Goal: Information Seeking & Learning: Find contact information

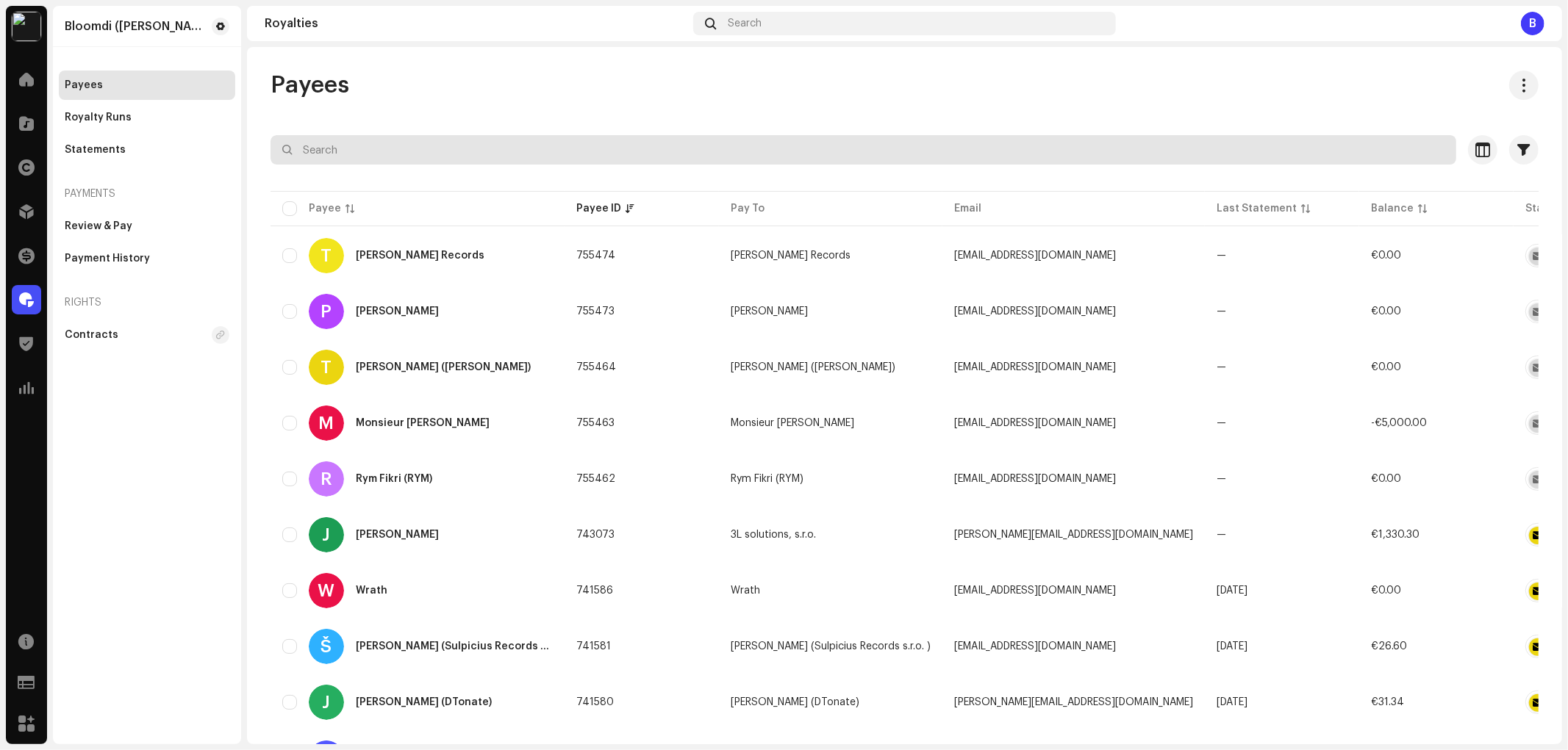
click at [551, 144] on input "text" at bounding box center [863, 150] width 1186 height 30
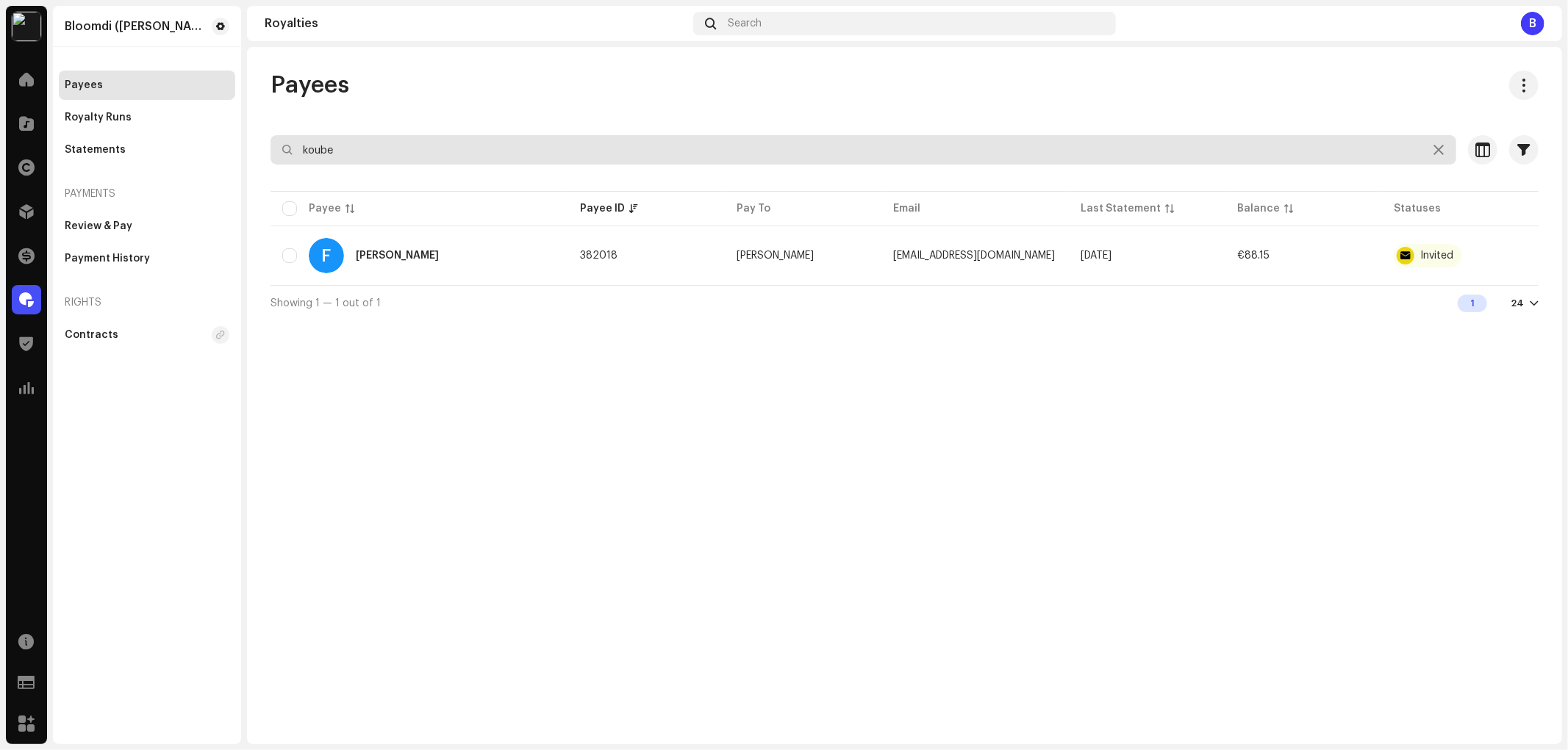
type input "koube"
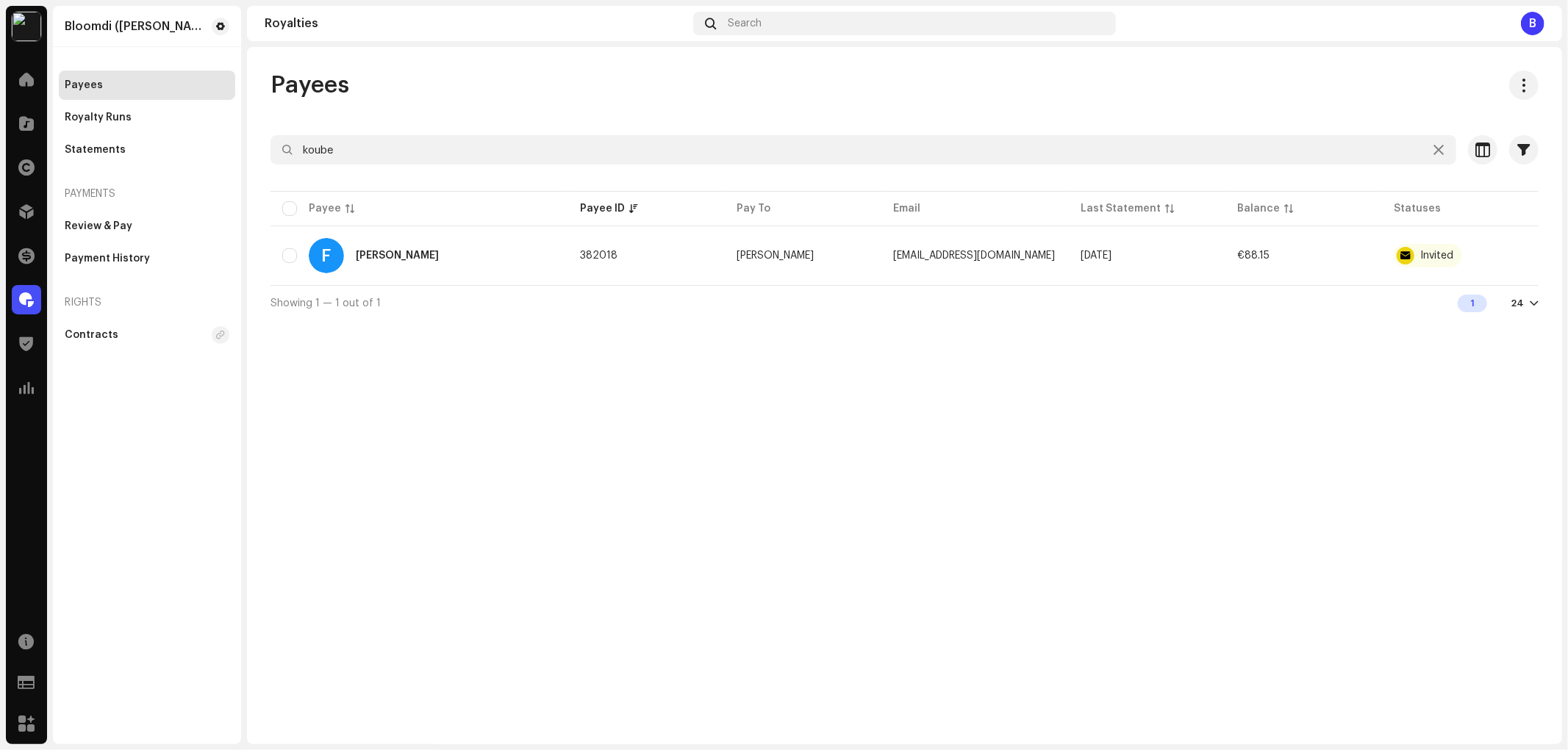
click at [472, 341] on div "Payees koube Selected 0 Select all 1 Options Filters Status Active Payout block…" at bounding box center [904, 395] width 1315 height 697
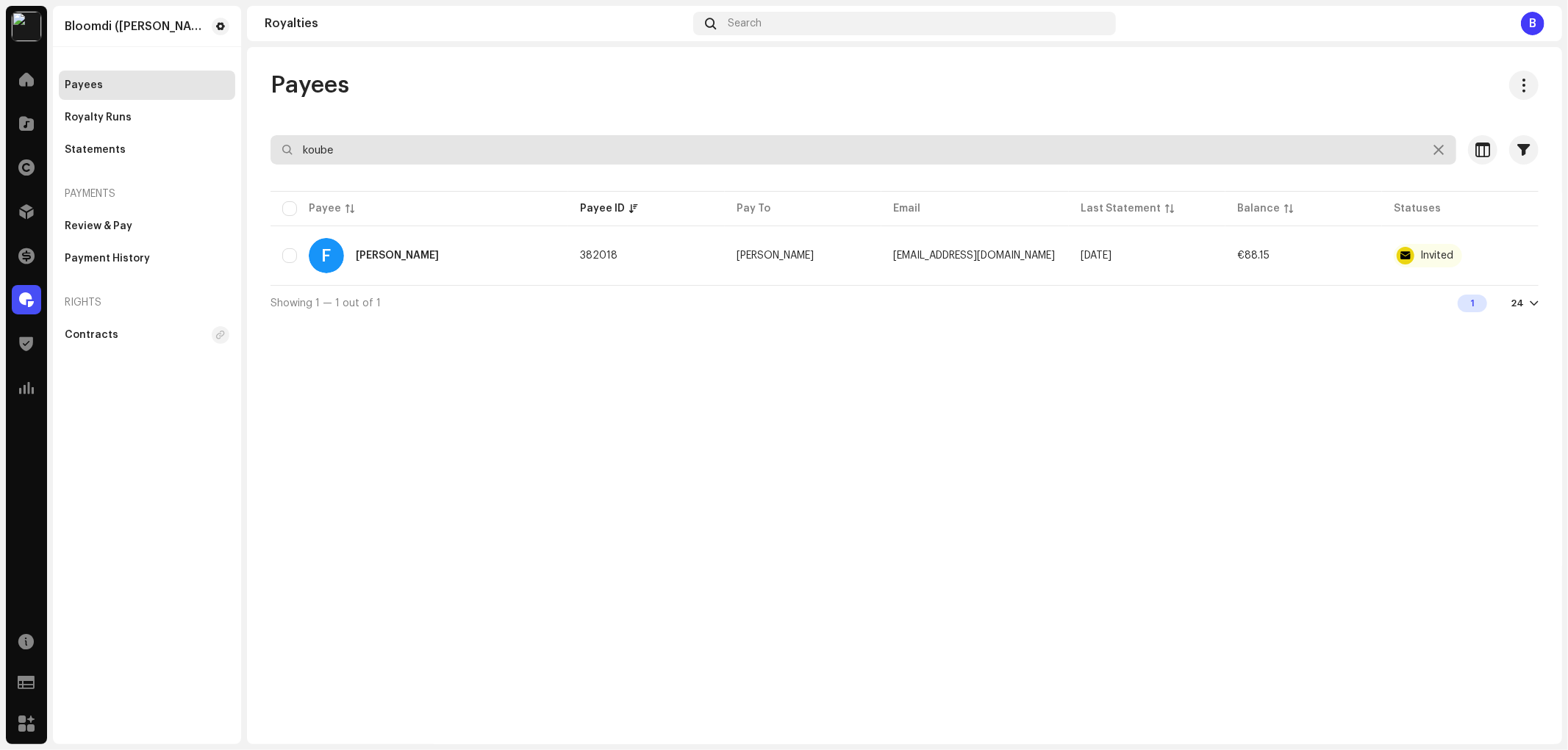
click at [594, 154] on input "koube" at bounding box center [863, 150] width 1186 height 30
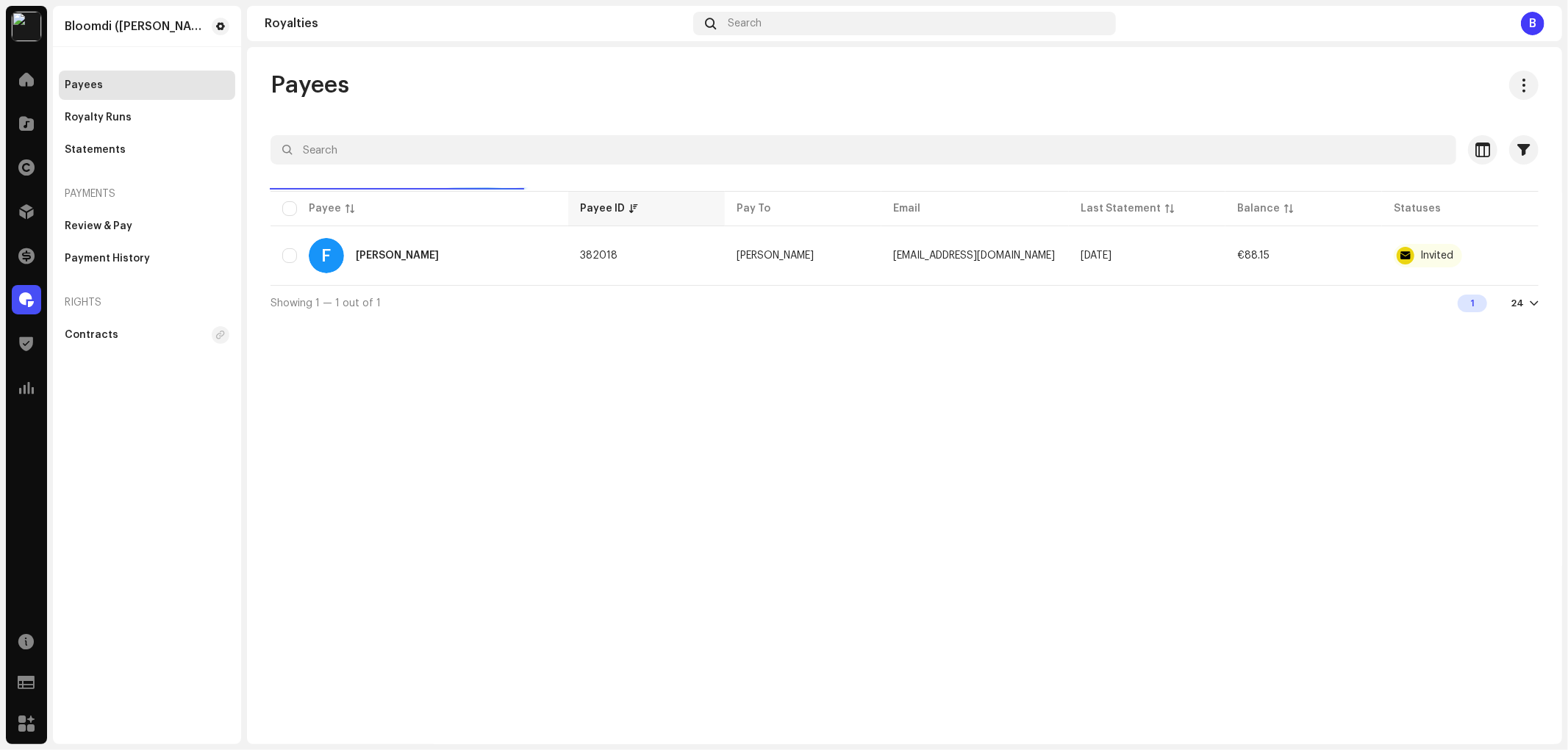
click at [630, 205] on div "Payee ID" at bounding box center [647, 209] width 133 height 14
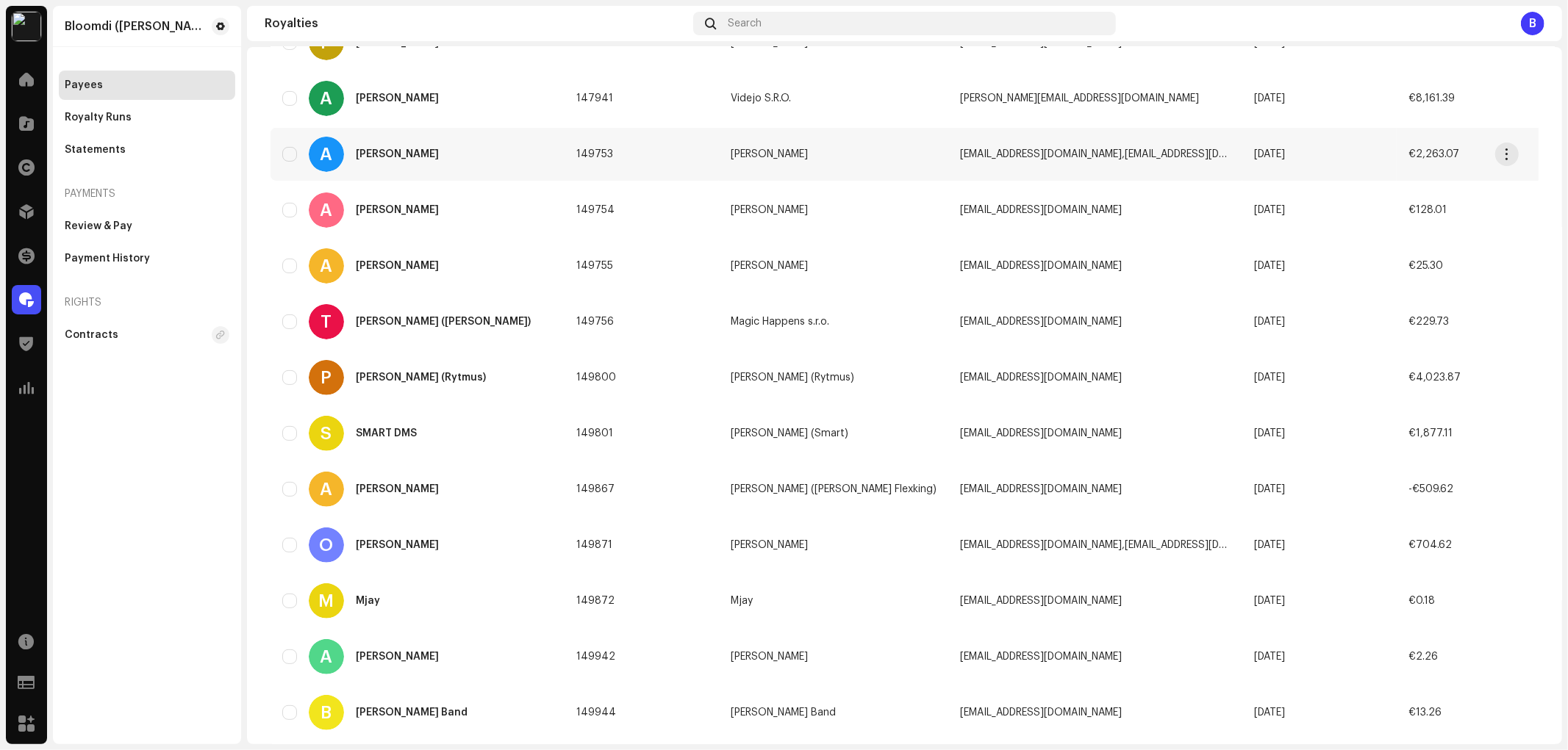
scroll to position [82, 0]
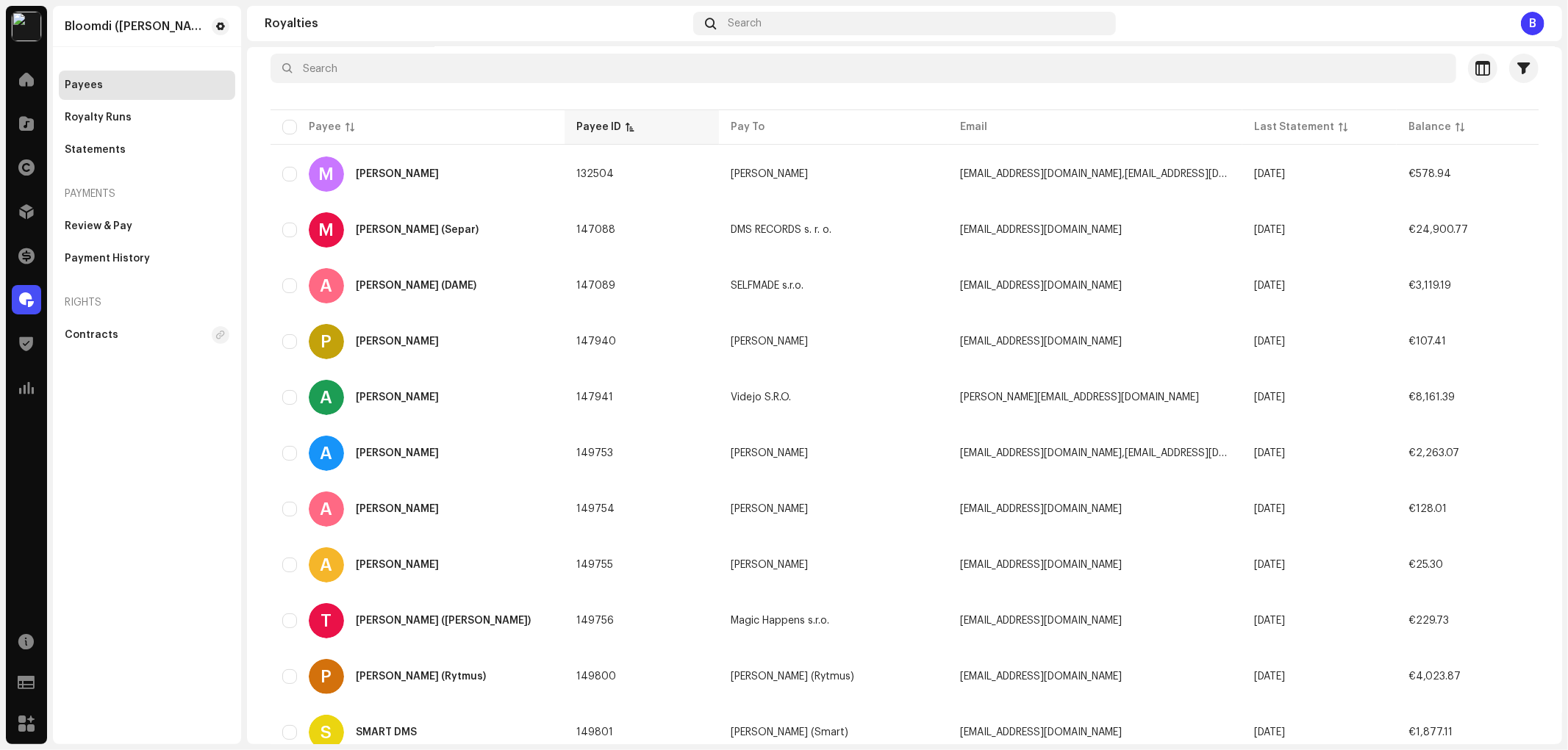
click at [631, 123] on p-sorticon at bounding box center [630, 127] width 9 height 9
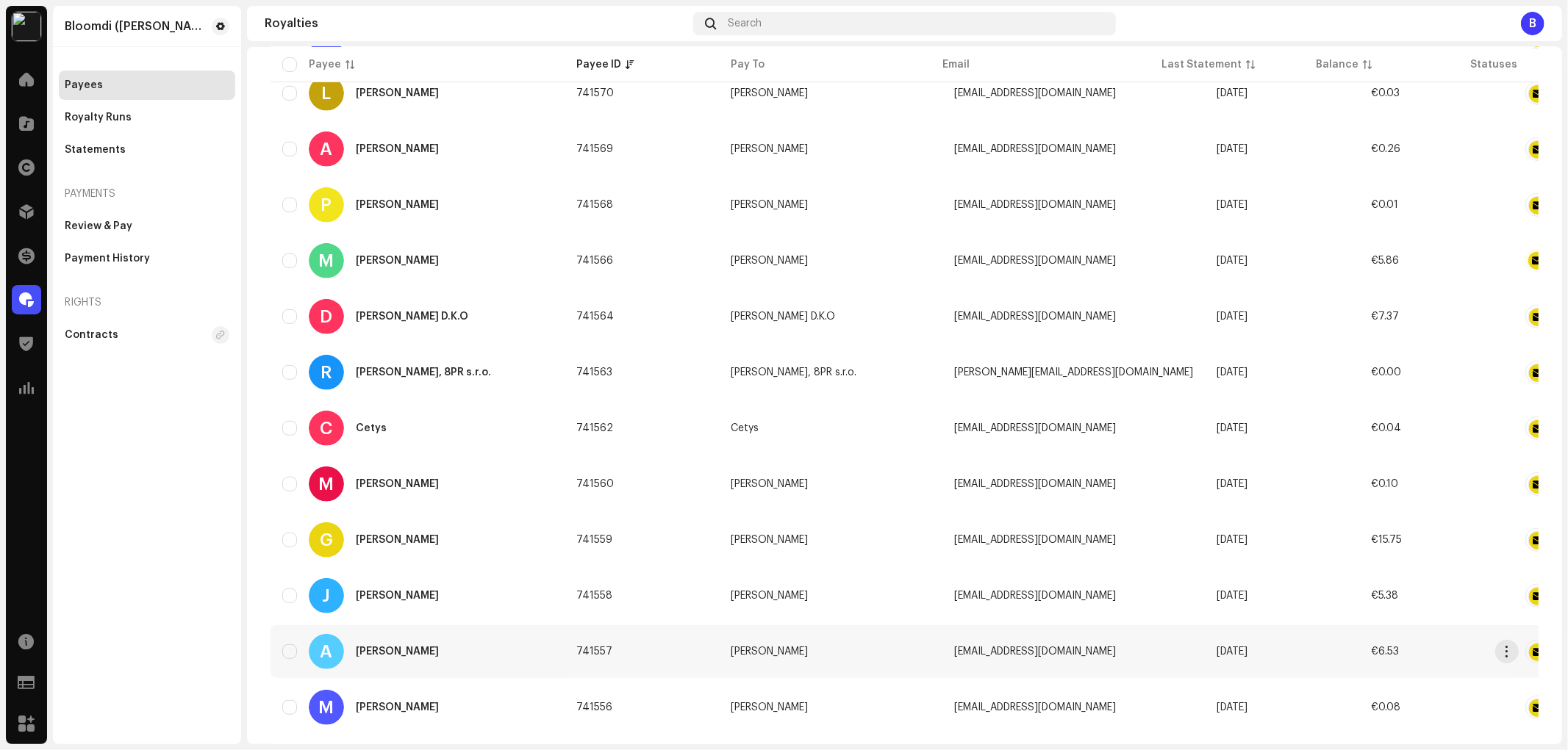
scroll to position [855, 0]
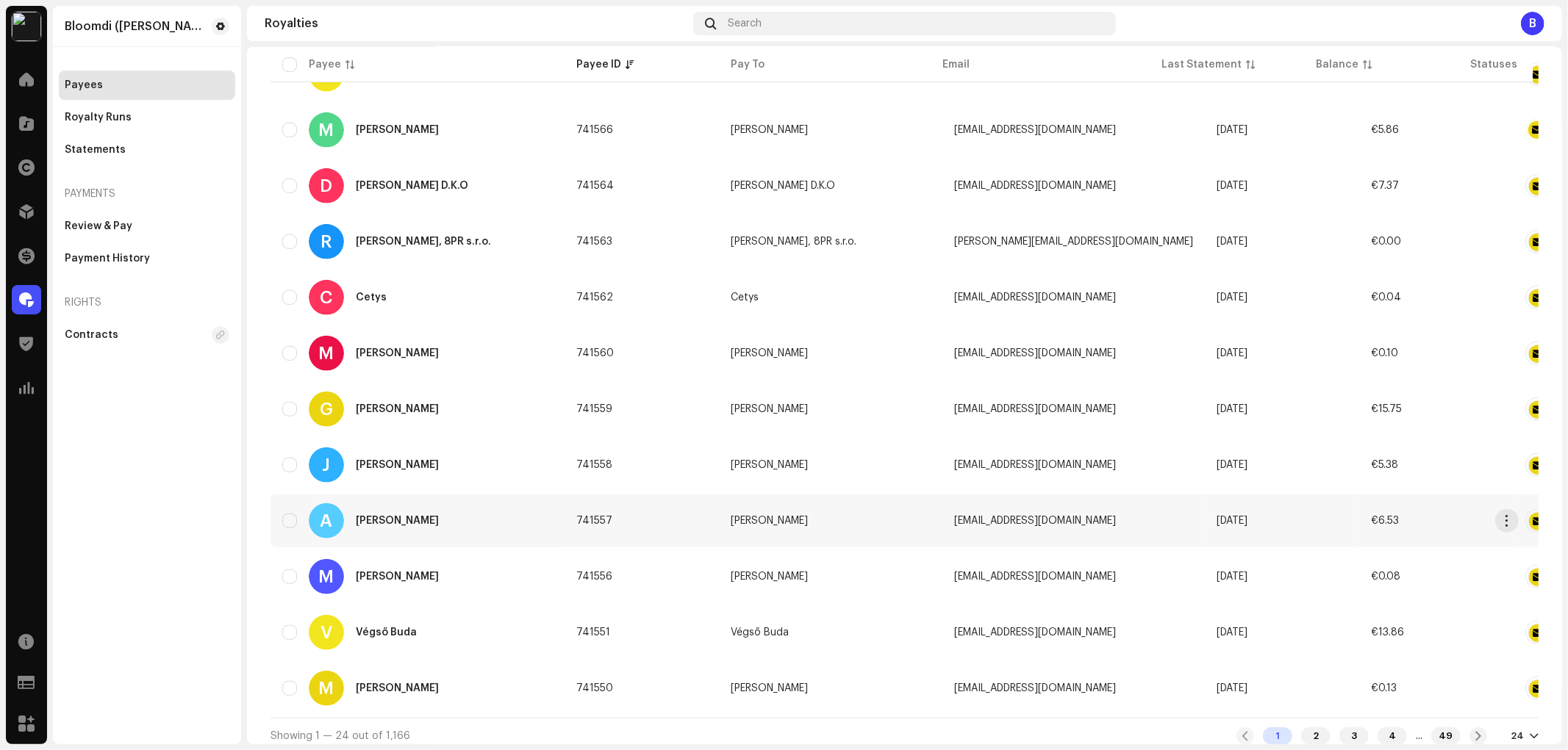
click at [433, 510] on div "A Alex Mikulecký" at bounding box center [417, 521] width 270 height 35
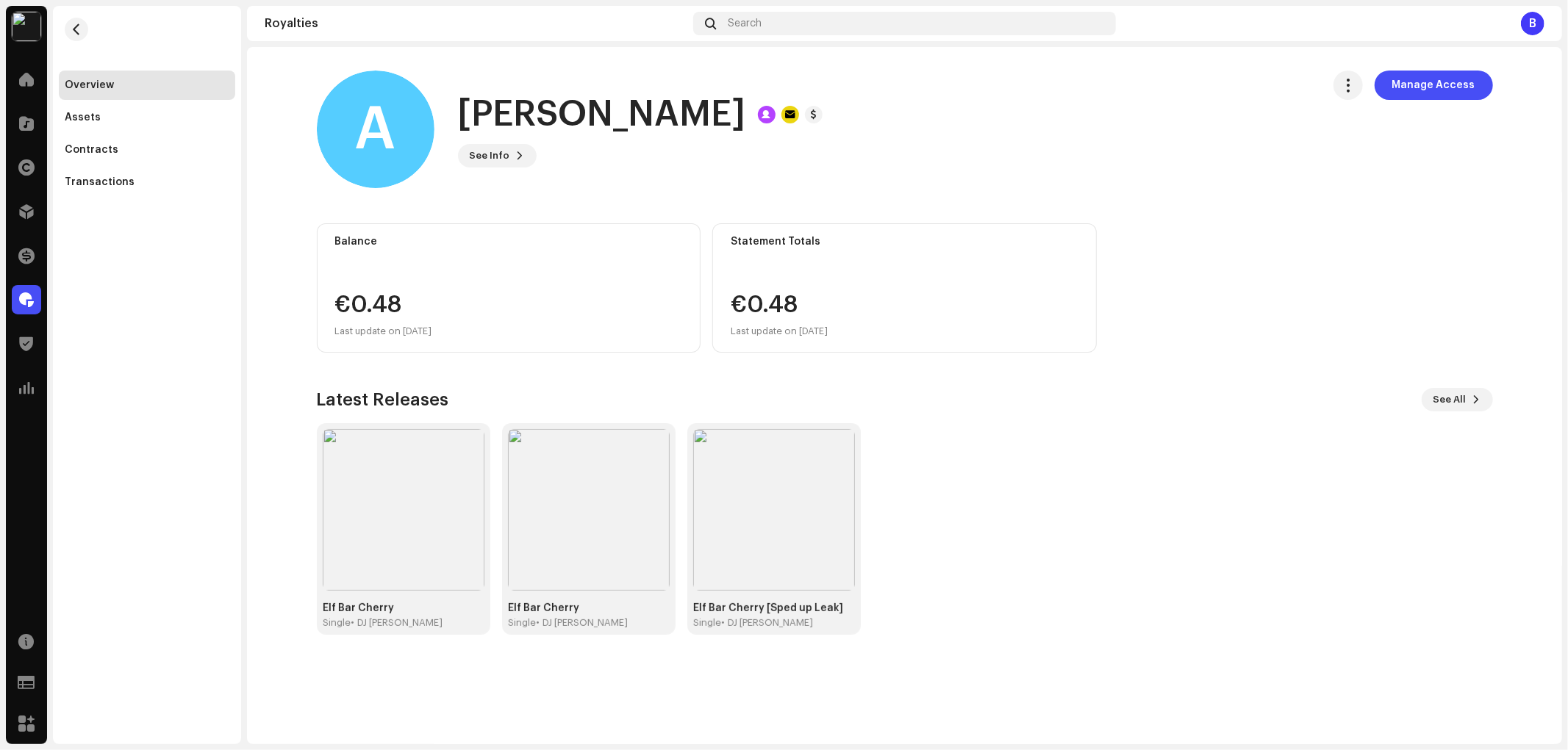
drag, startPoint x: 705, startPoint y: 108, endPoint x: 469, endPoint y: 118, distance: 236.2
click at [469, 118] on h1 "[PERSON_NAME]" at bounding box center [602, 115] width 288 height 47
click at [471, 163] on button "See Info" at bounding box center [498, 156] width 79 height 23
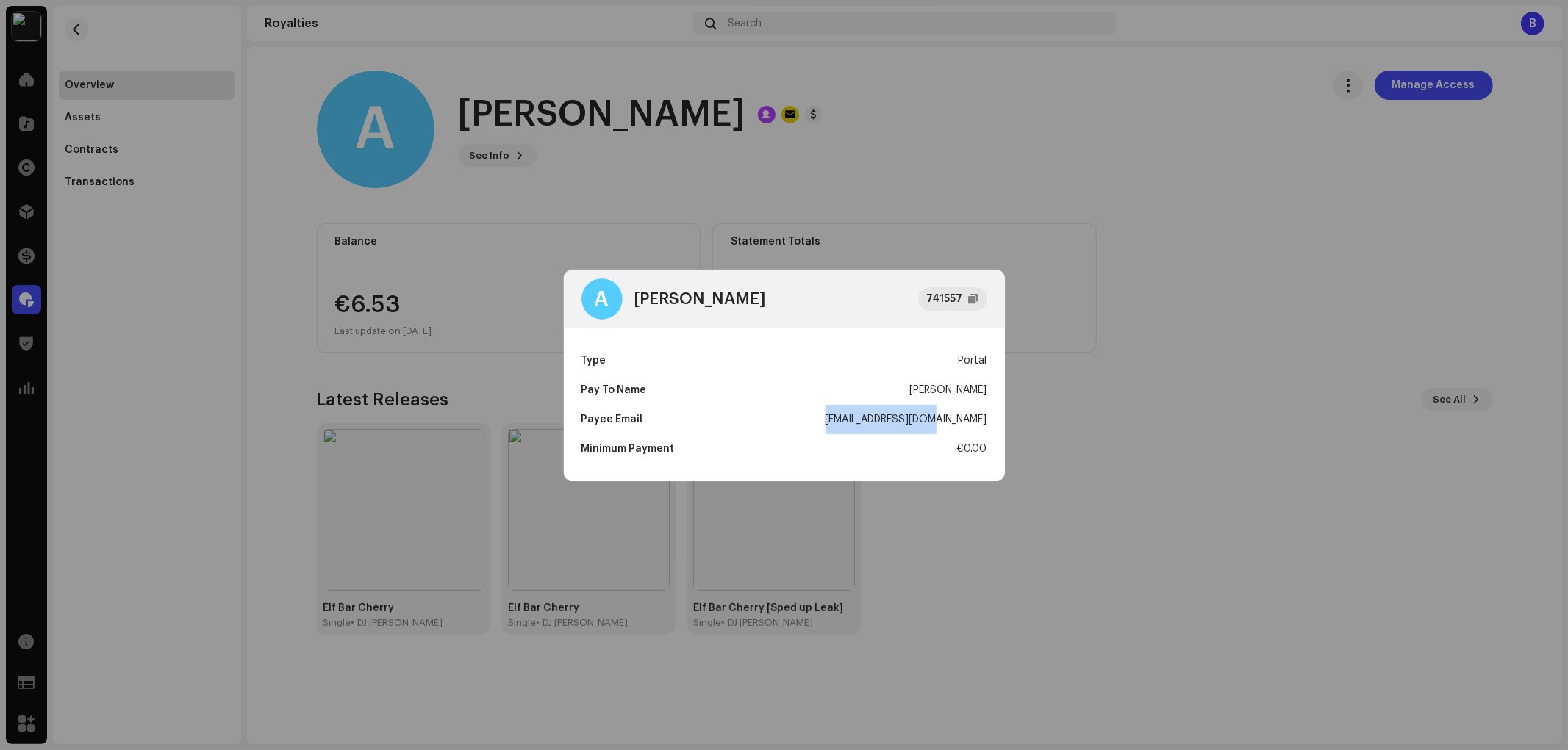
drag, startPoint x: 872, startPoint y: 417, endPoint x: 989, endPoint y: 424, distance: 117.2
click at [989, 424] on div "Type Portal Pay To Name Alex Mikulecký Payee Email axel47off@gmail.com Minimum …" at bounding box center [785, 404] width 441 height 153
copy div "[EMAIL_ADDRESS][DOMAIN_NAME]"
drag, startPoint x: 587, startPoint y: 318, endPoint x: 424, endPoint y: 287, distance: 165.9
click at [587, 317] on re-a-cover "A" at bounding box center [602, 298] width 41 height 41
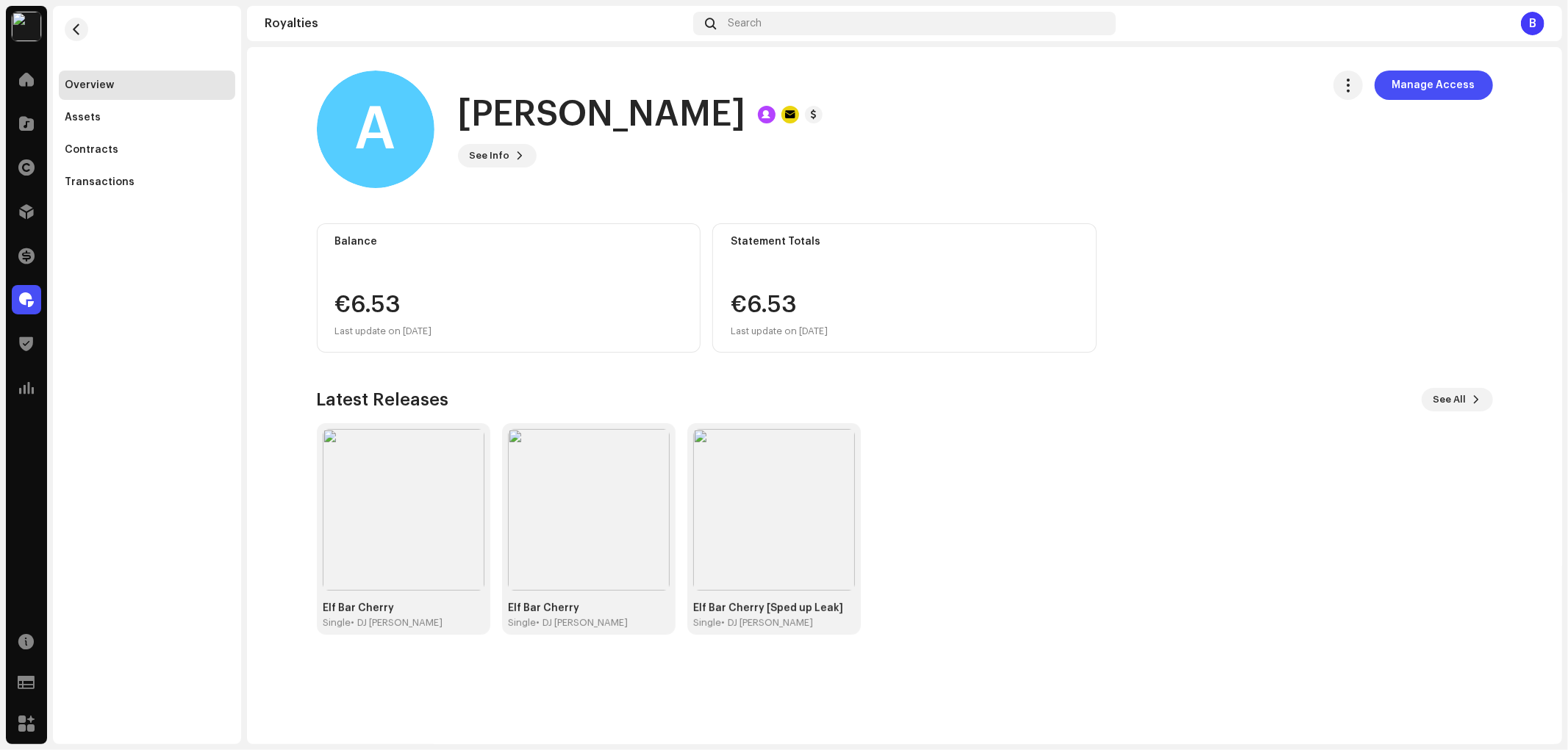
click at [184, 212] on div "A Alex Mikulecký 741557 Type Portal Pay To Name Alex Mikulecký Payee Email axel…" at bounding box center [784, 375] width 1568 height 750
click at [157, 179] on div "Transactions" at bounding box center [147, 182] width 165 height 12
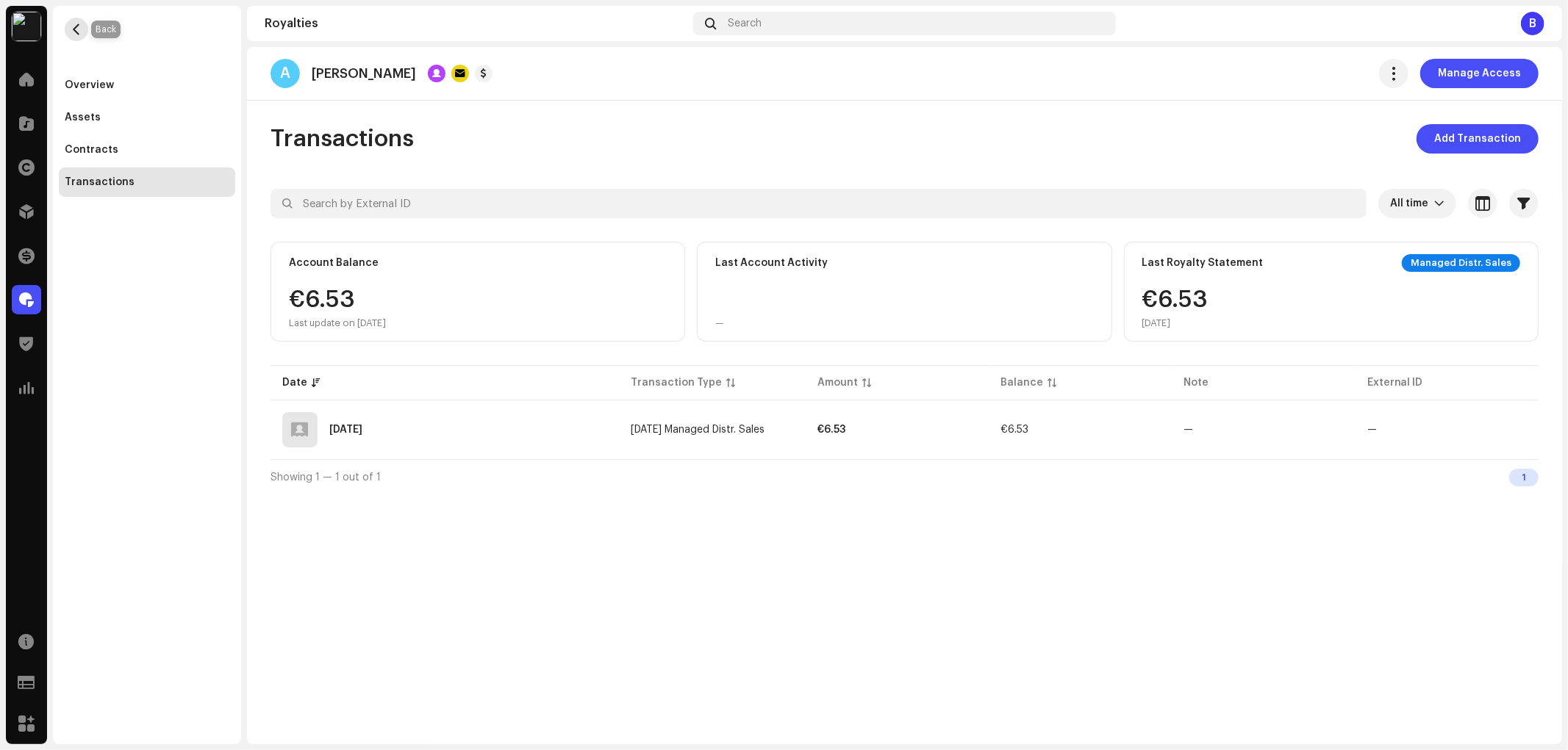
click at [74, 19] on button "button" at bounding box center [76, 29] width 23 height 23
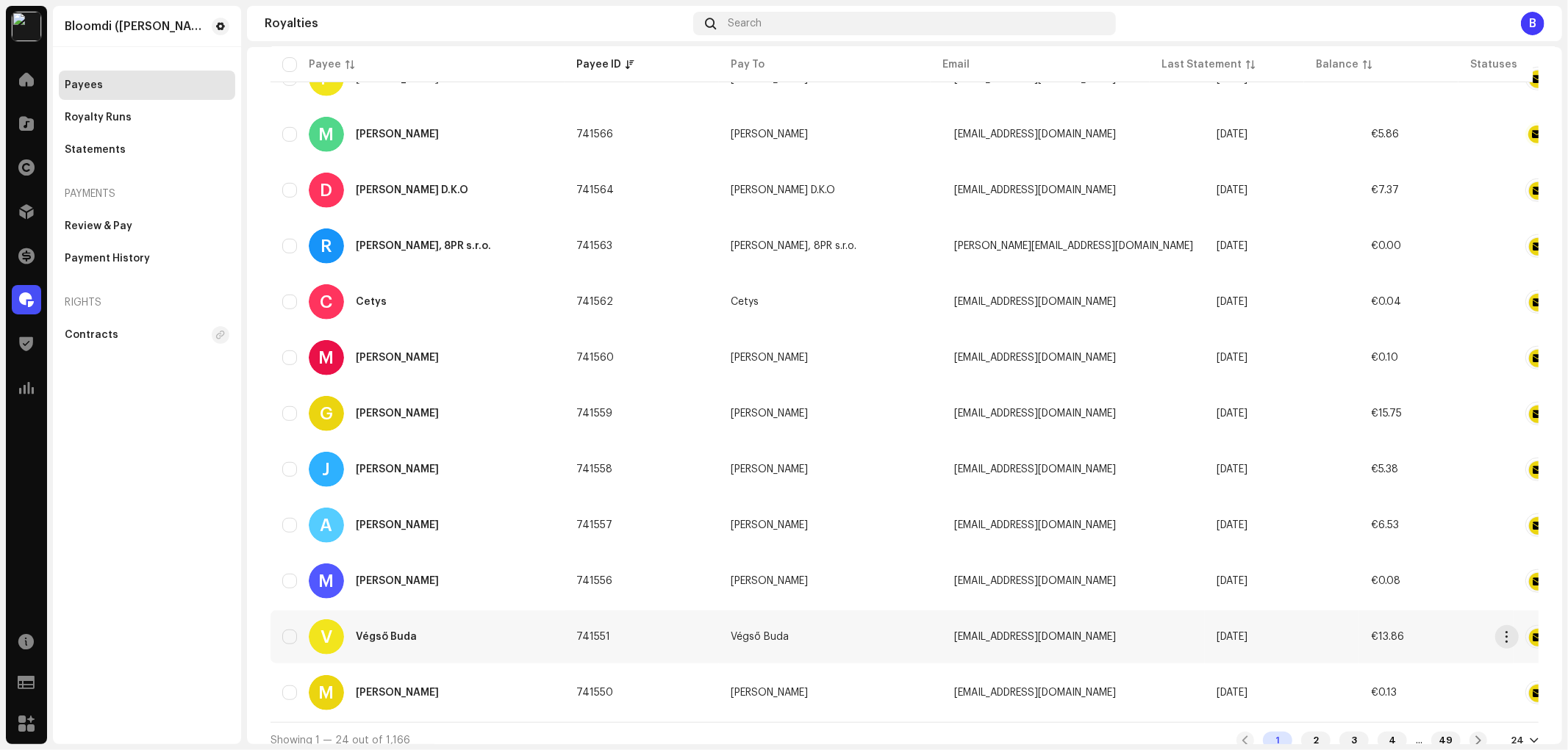
scroll to position [855, 0]
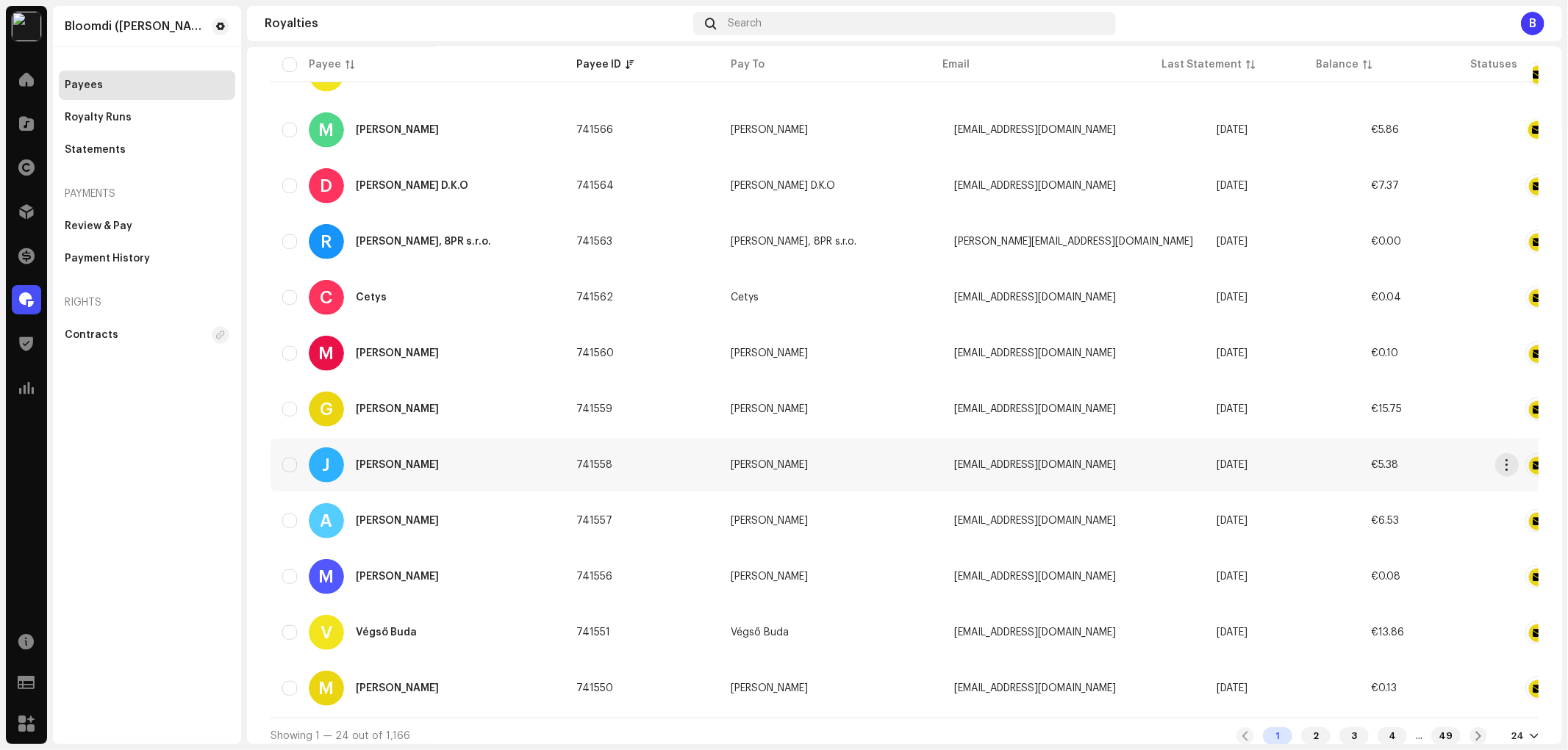
click at [429, 448] on div "J Janek Ledecký" at bounding box center [417, 465] width 270 height 35
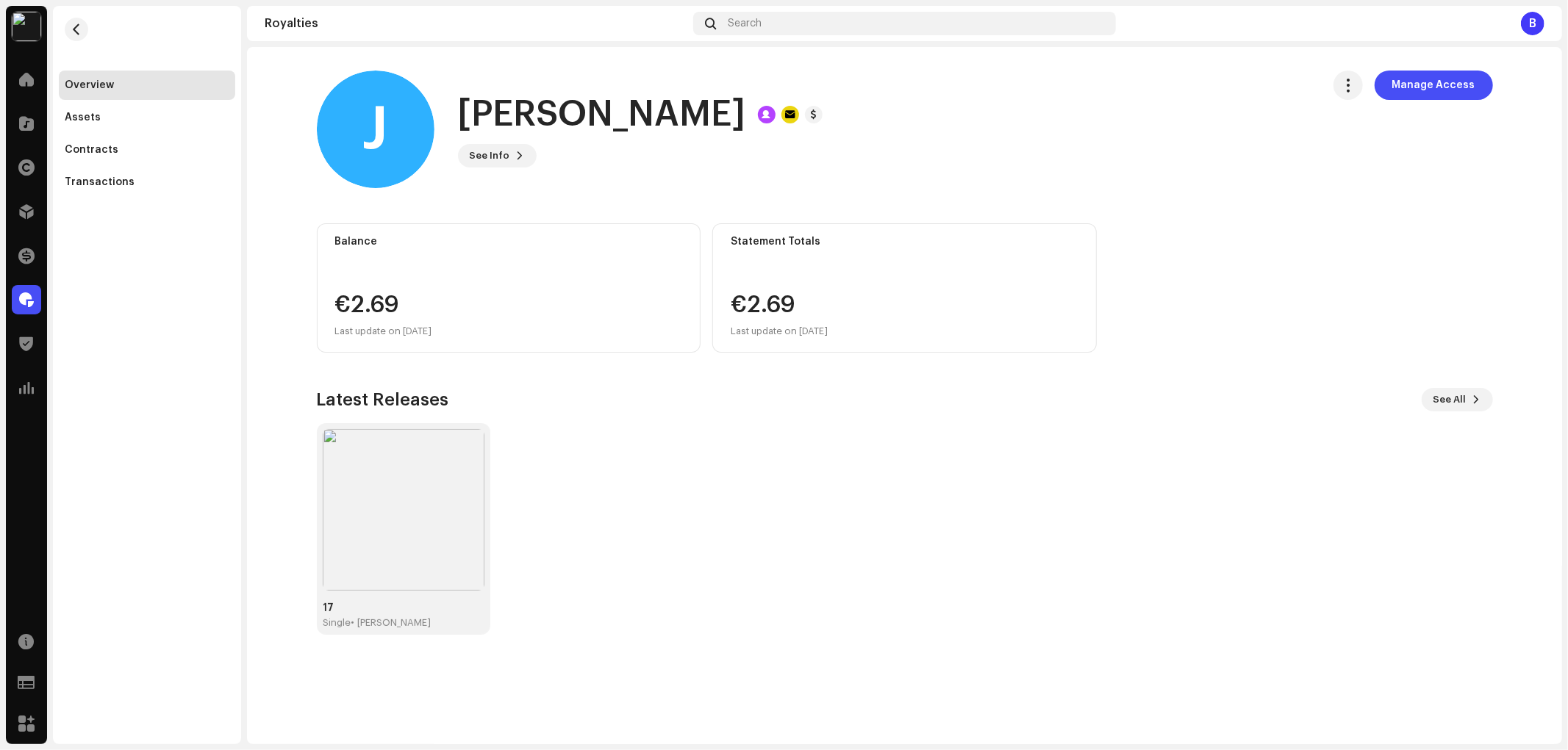
drag, startPoint x: 703, startPoint y: 107, endPoint x: 439, endPoint y: 119, distance: 264.3
click at [439, 119] on div "J Janek Ledecký See Info Manage Access" at bounding box center [814, 129] width 993 height 118
copy div "[PERSON_NAME]"
click at [484, 151] on span "See Info" at bounding box center [489, 156] width 40 height 30
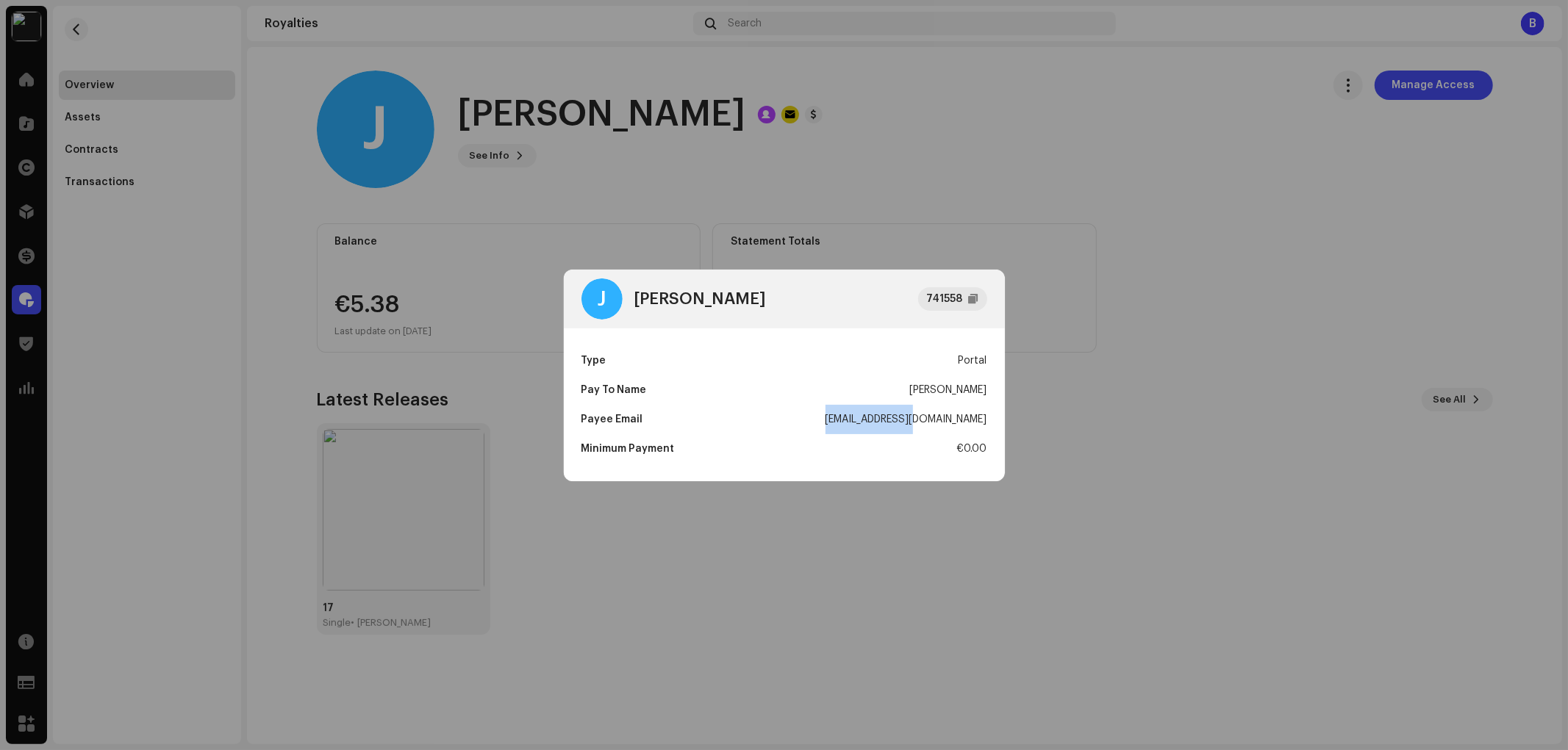
drag, startPoint x: 892, startPoint y: 421, endPoint x: 985, endPoint y: 416, distance: 93.1
click at [985, 416] on div "Payee Email janek@ledecky.eu" at bounding box center [785, 420] width 406 height 30
copy div "[EMAIL_ADDRESS][DOMAIN_NAME]"
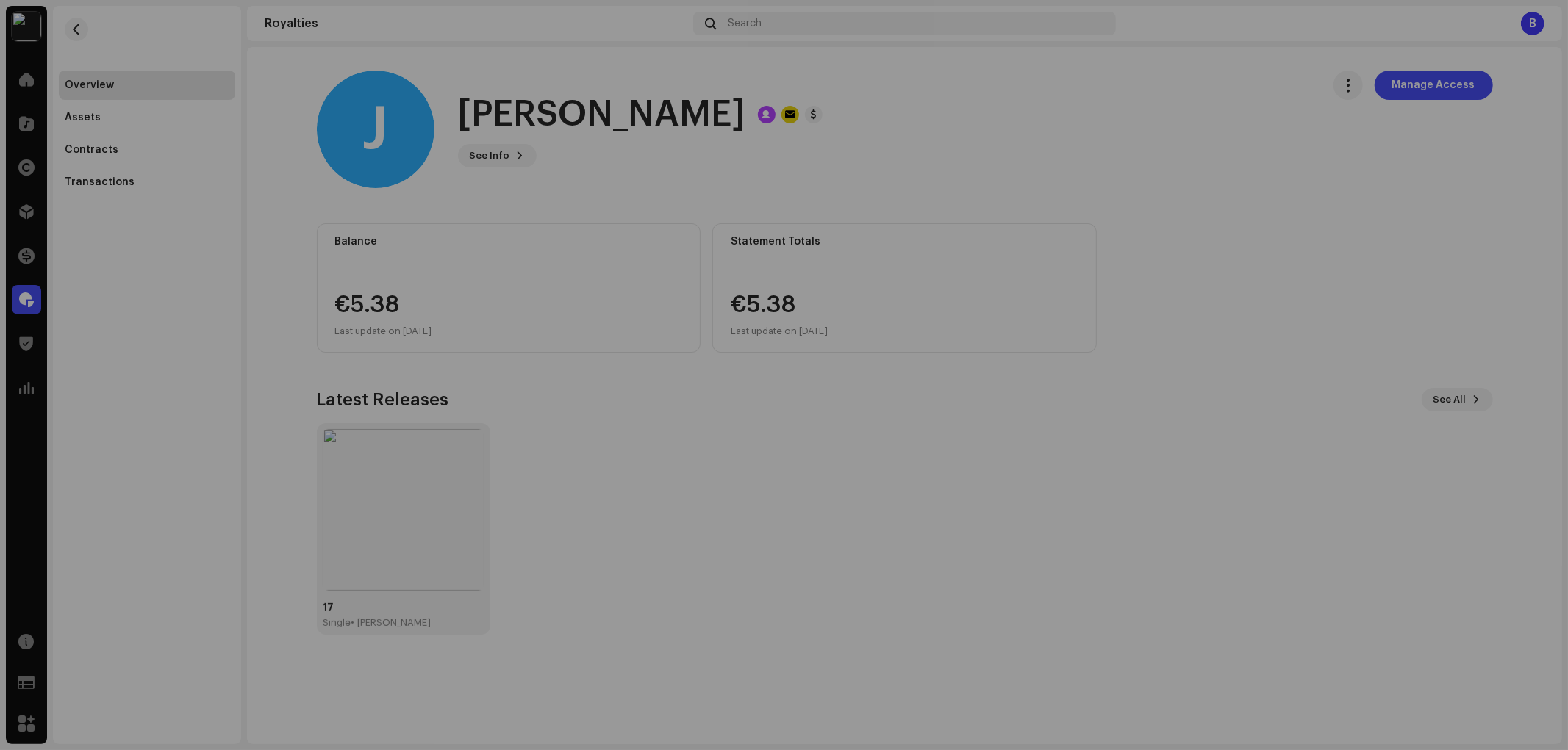
click at [266, 342] on div "J Janek Ledecký 741558 Type Portal Pay To Name Janek Ledecký Payee Email janek@…" at bounding box center [784, 375] width 1568 height 750
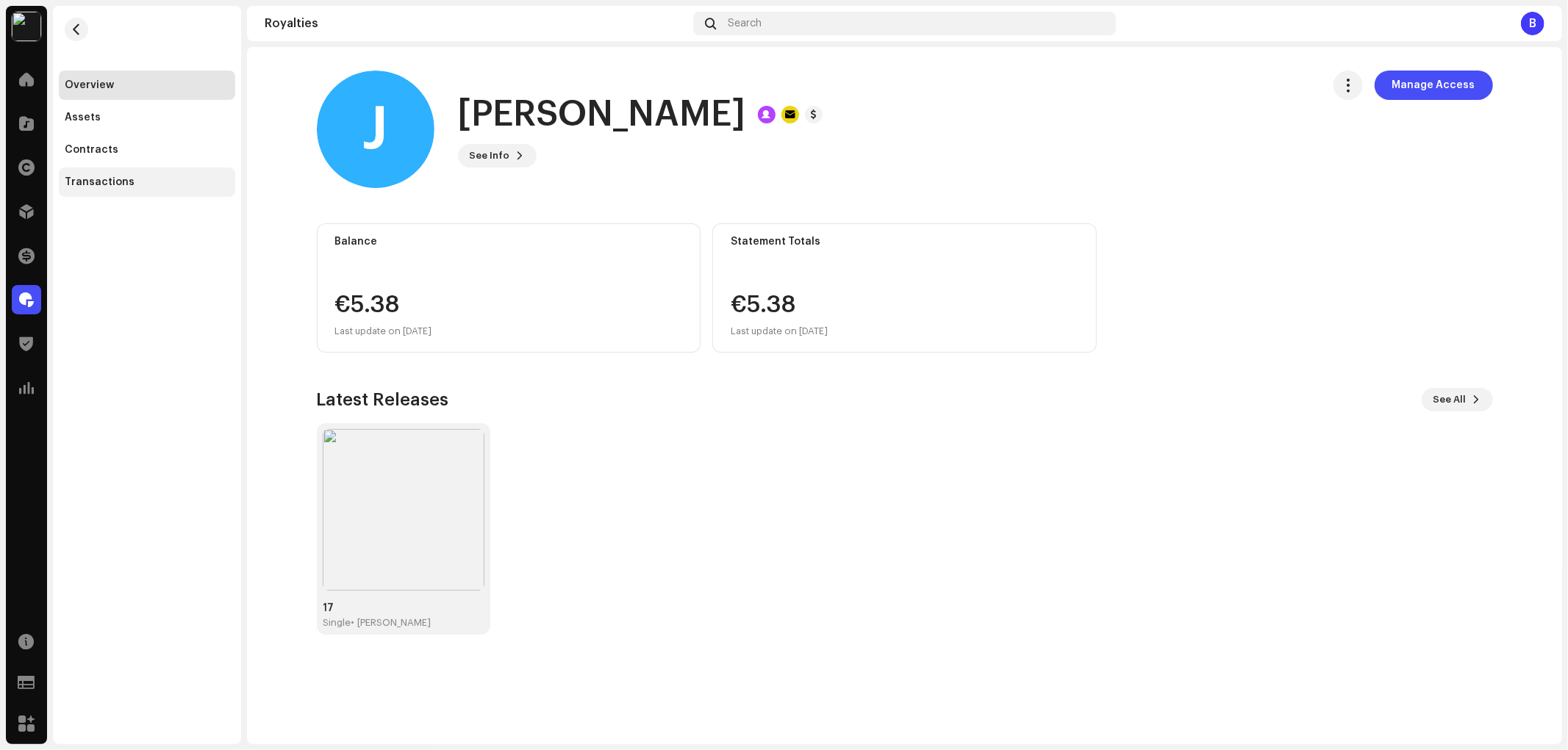
click at [152, 187] on div "Transactions" at bounding box center [147, 182] width 165 height 12
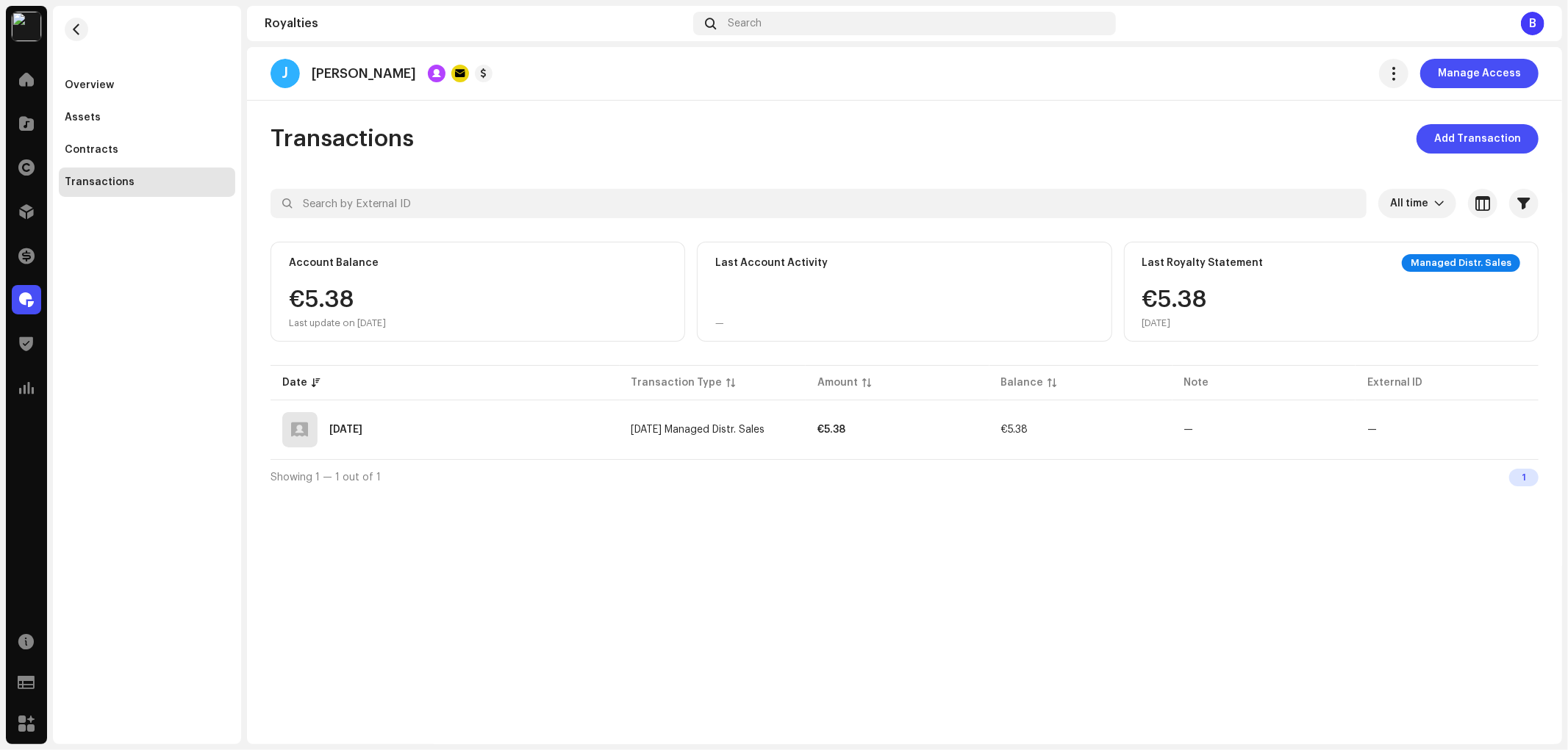
click at [53, 23] on div "Overview Assets Contracts Transactions" at bounding box center [147, 101] width 189 height 191
click at [62, 23] on re-m-nav-back at bounding box center [76, 38] width 35 height 65
click at [79, 26] on span "button" at bounding box center [77, 29] width 11 height 12
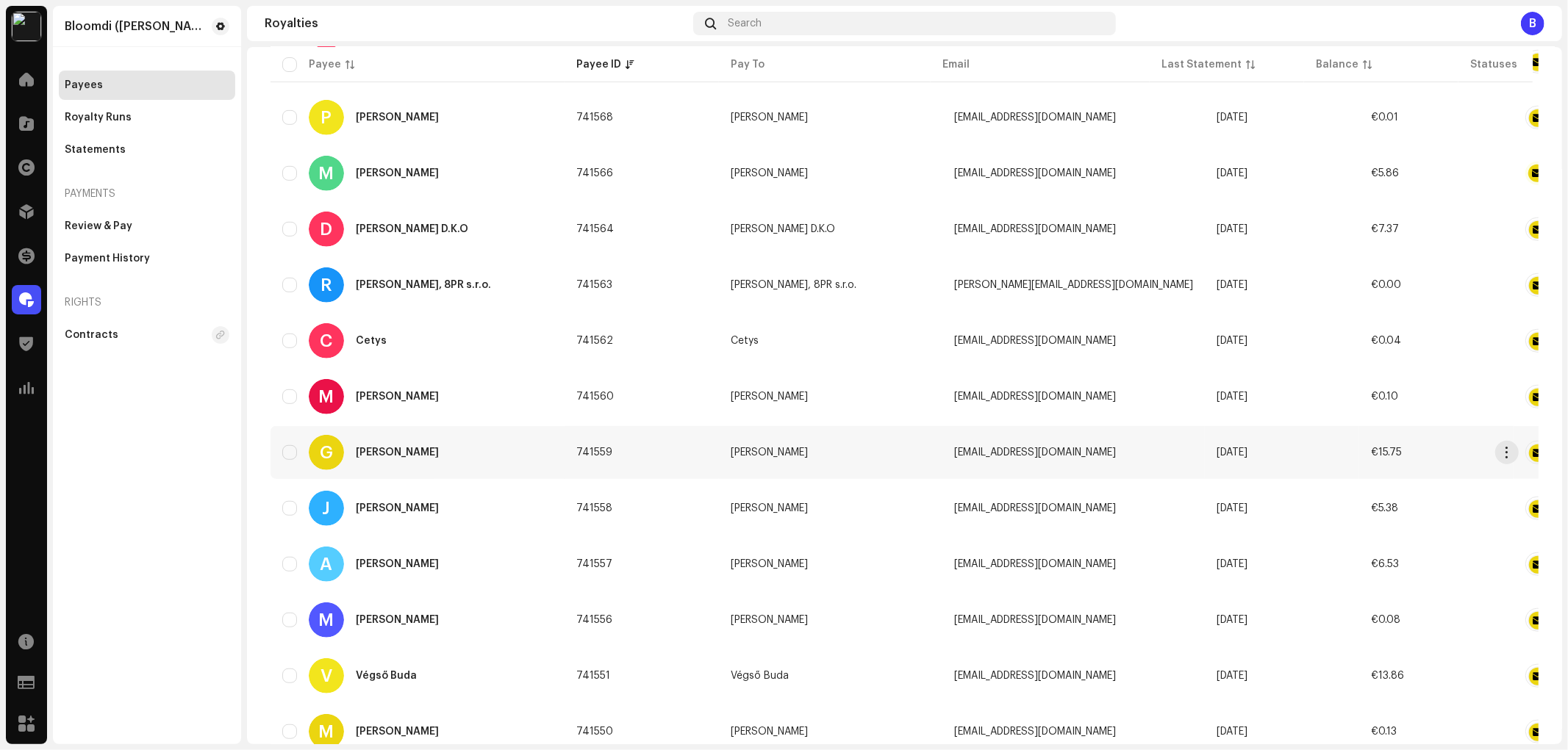
scroll to position [774, 0]
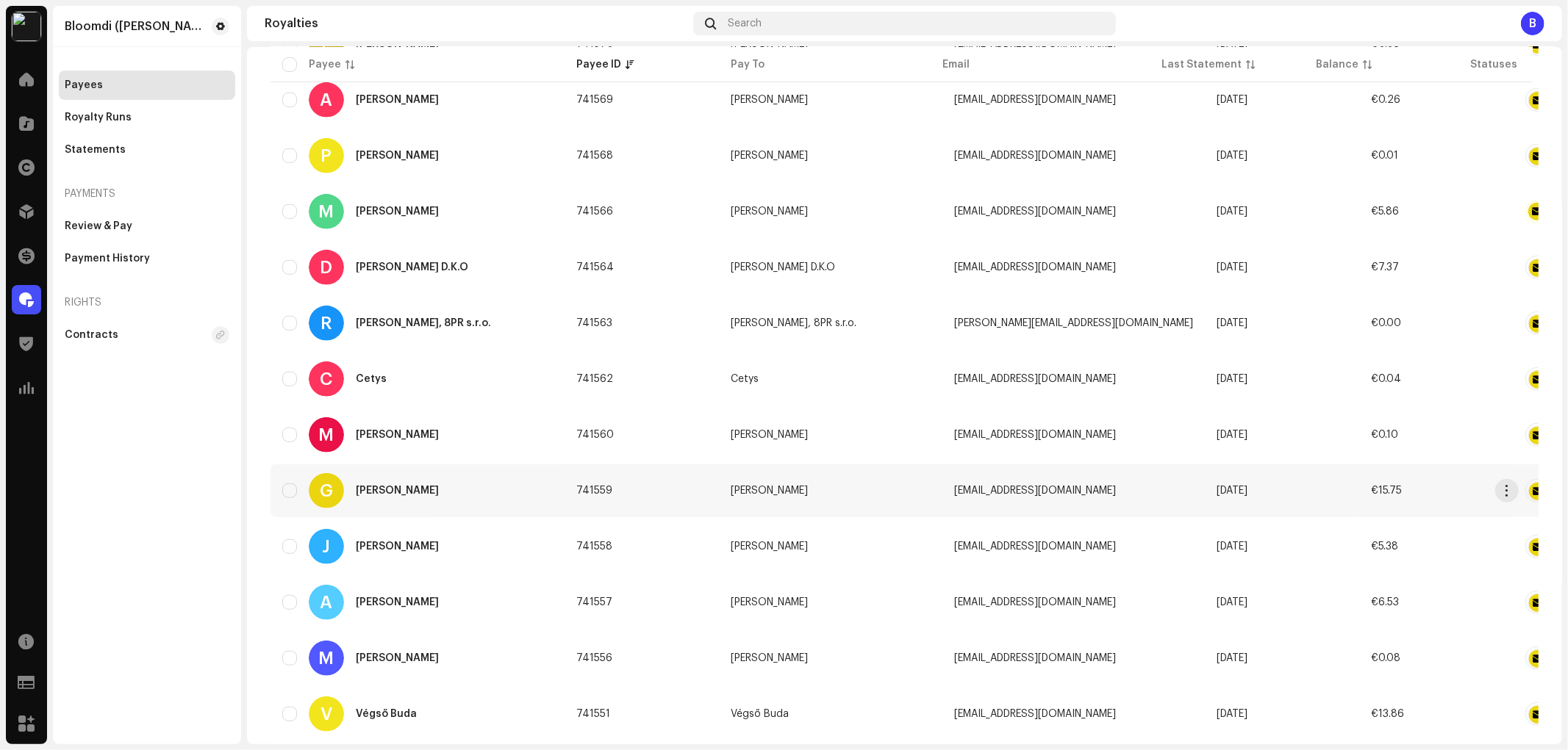
click at [422, 483] on div "G Gleb Veselov" at bounding box center [417, 491] width 270 height 35
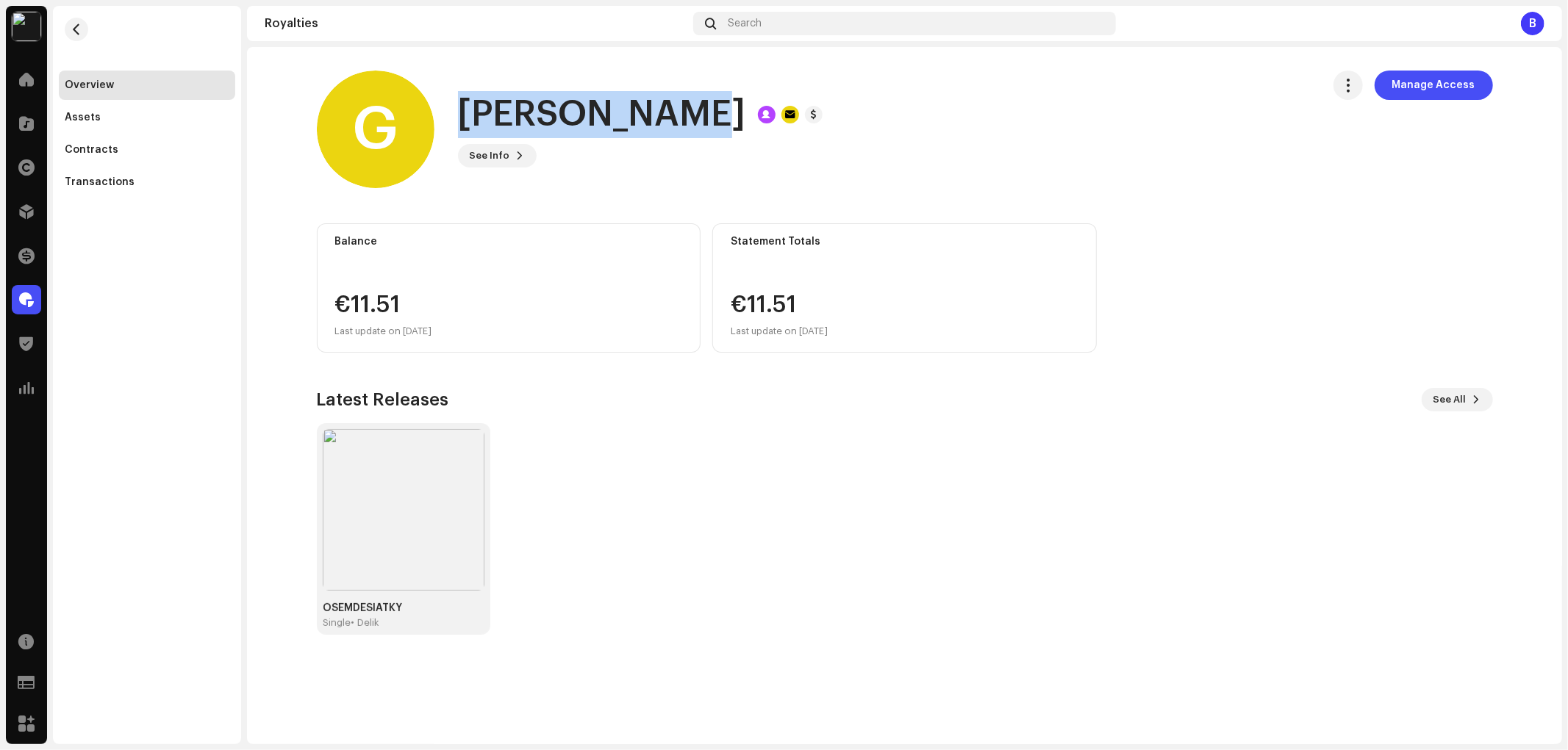
drag, startPoint x: 678, startPoint y: 123, endPoint x: 479, endPoint y: 120, distance: 199.0
click at [460, 130] on div "[PERSON_NAME]" at bounding box center [640, 115] width 364 height 47
copy h1 "[PERSON_NAME]"
click at [477, 156] on span "See Info" at bounding box center [489, 156] width 40 height 30
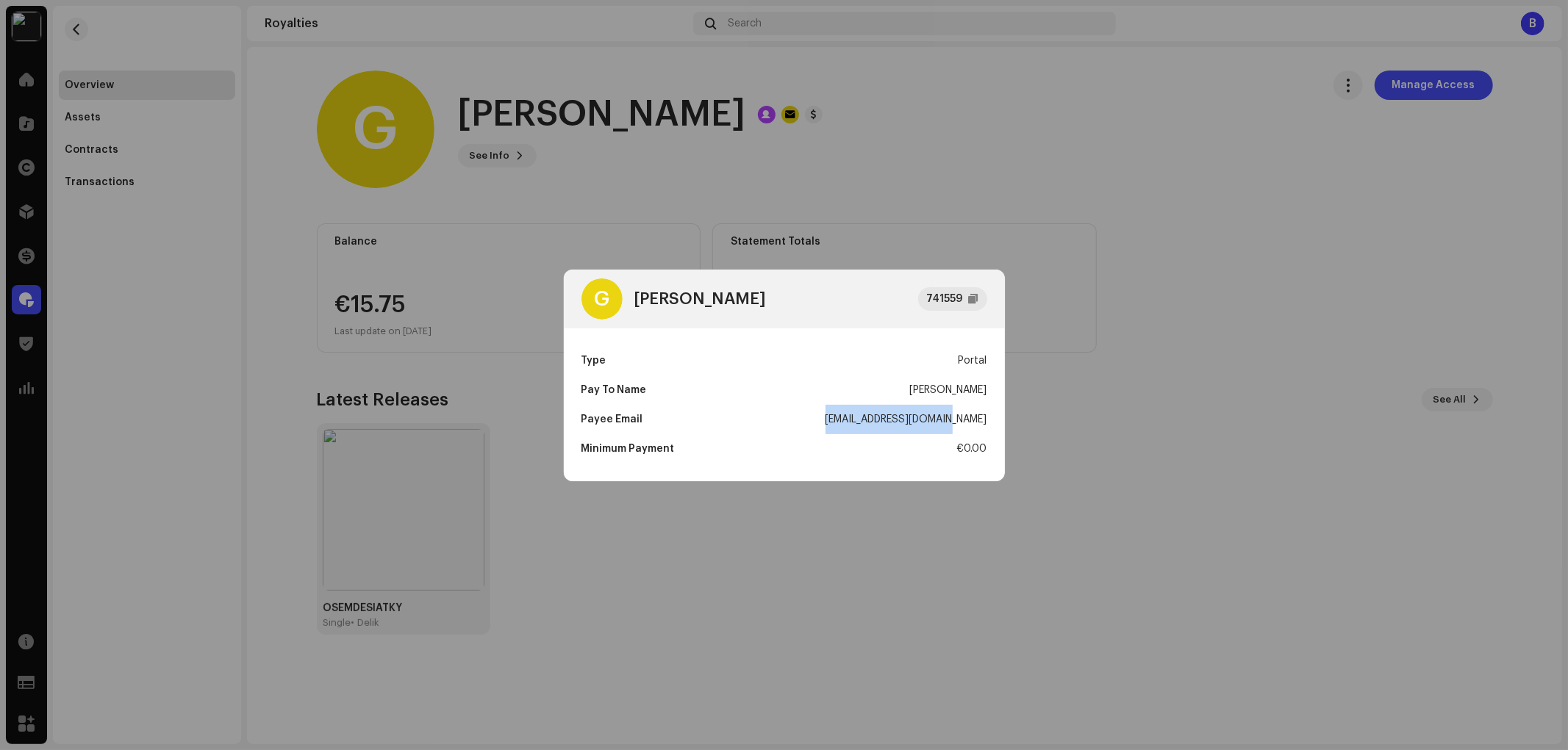
drag, startPoint x: 857, startPoint y: 420, endPoint x: 981, endPoint y: 420, distance: 124.0
click at [1000, 430] on div "Type Portal Pay To Name Gleb Veselov Payee Email gleb.veselov@gmail.com Minimum…" at bounding box center [785, 404] width 441 height 153
copy div "[EMAIL_ADDRESS][DOMAIN_NAME]"
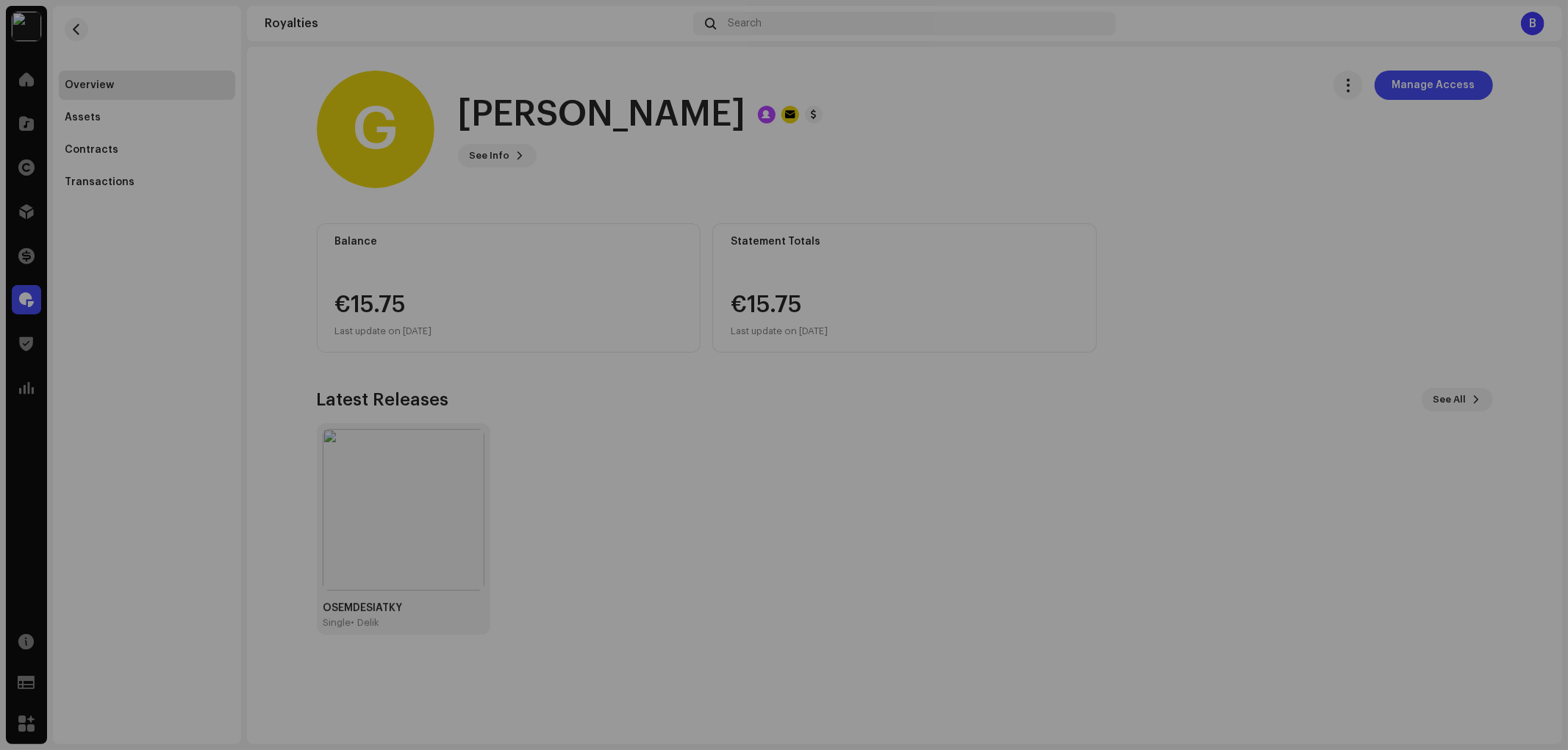
click at [1094, 337] on div "G Gleb Veselov 741559 Type Portal Pay To Name Gleb Veselov Payee Email gleb.ves…" at bounding box center [784, 375] width 1568 height 750
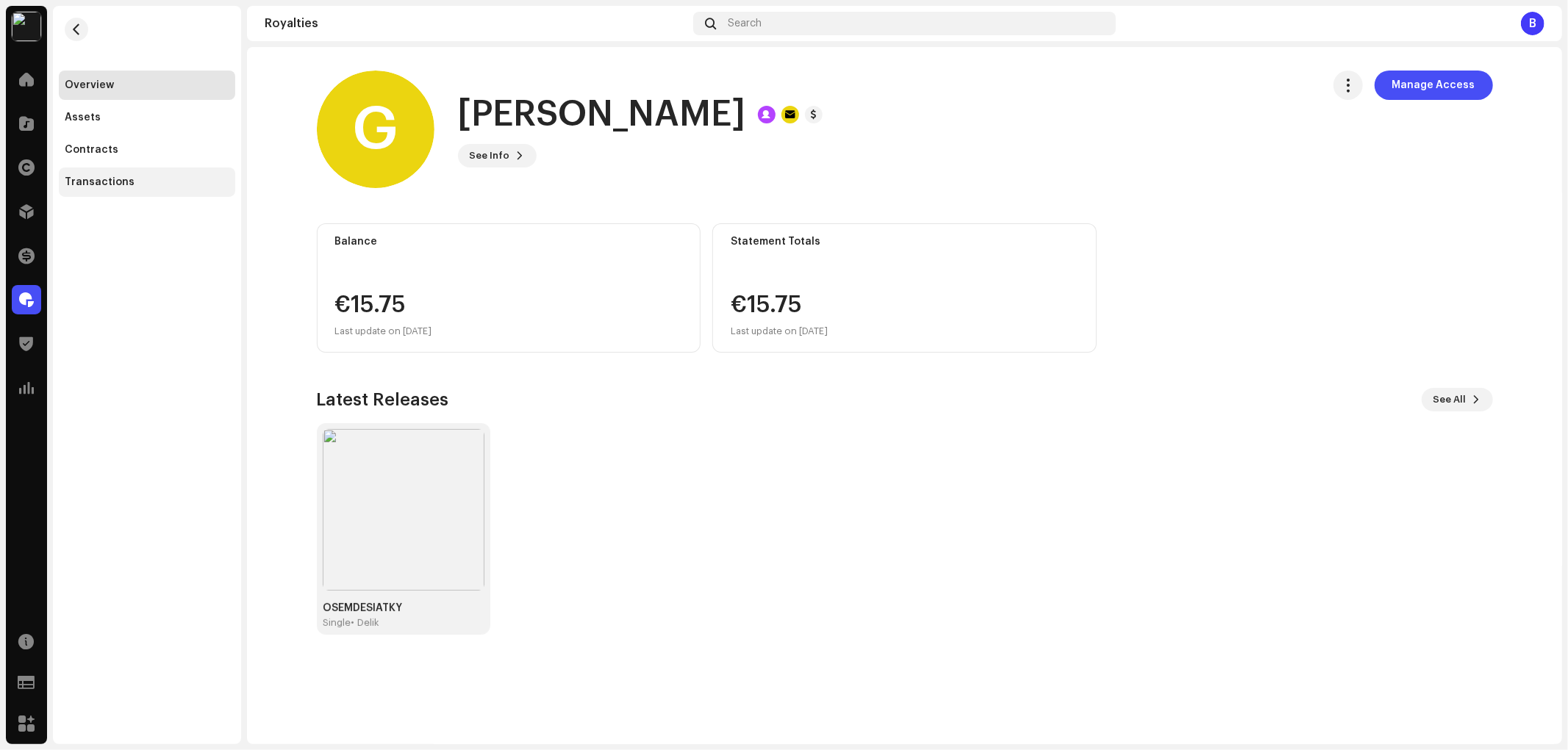
click at [154, 185] on div "Transactions" at bounding box center [147, 182] width 165 height 12
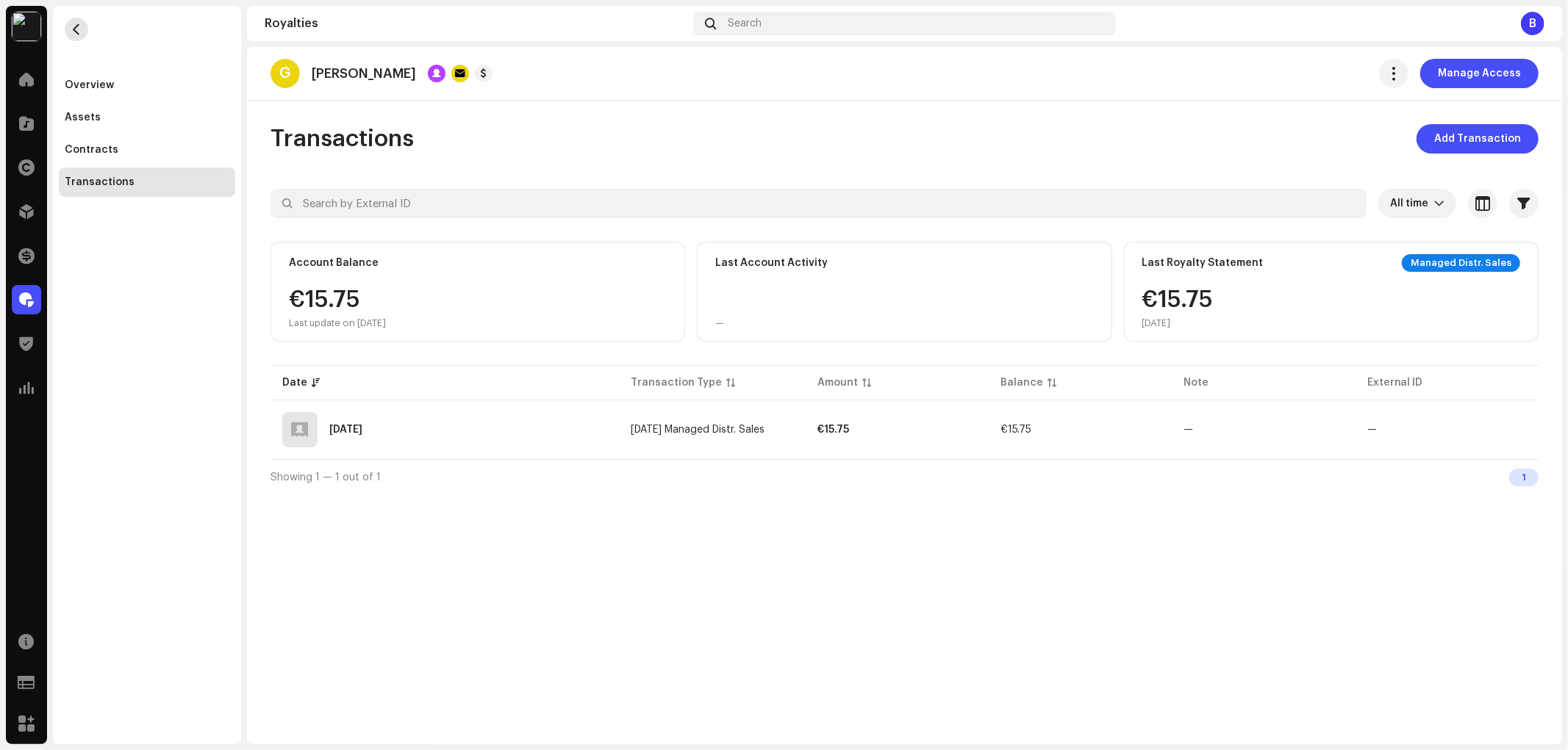
click at [72, 31] on span "button" at bounding box center [77, 29] width 11 height 12
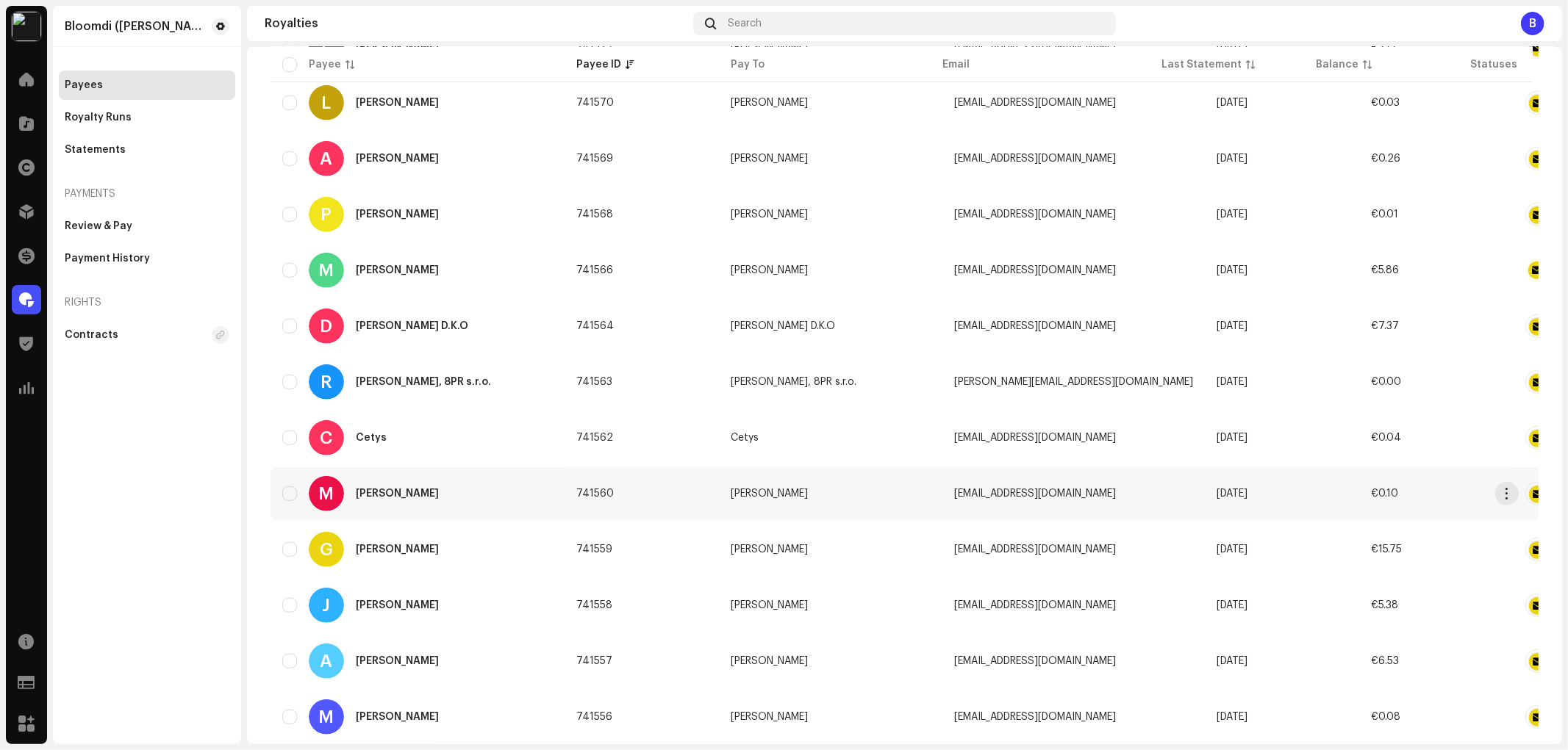
scroll to position [817, 0]
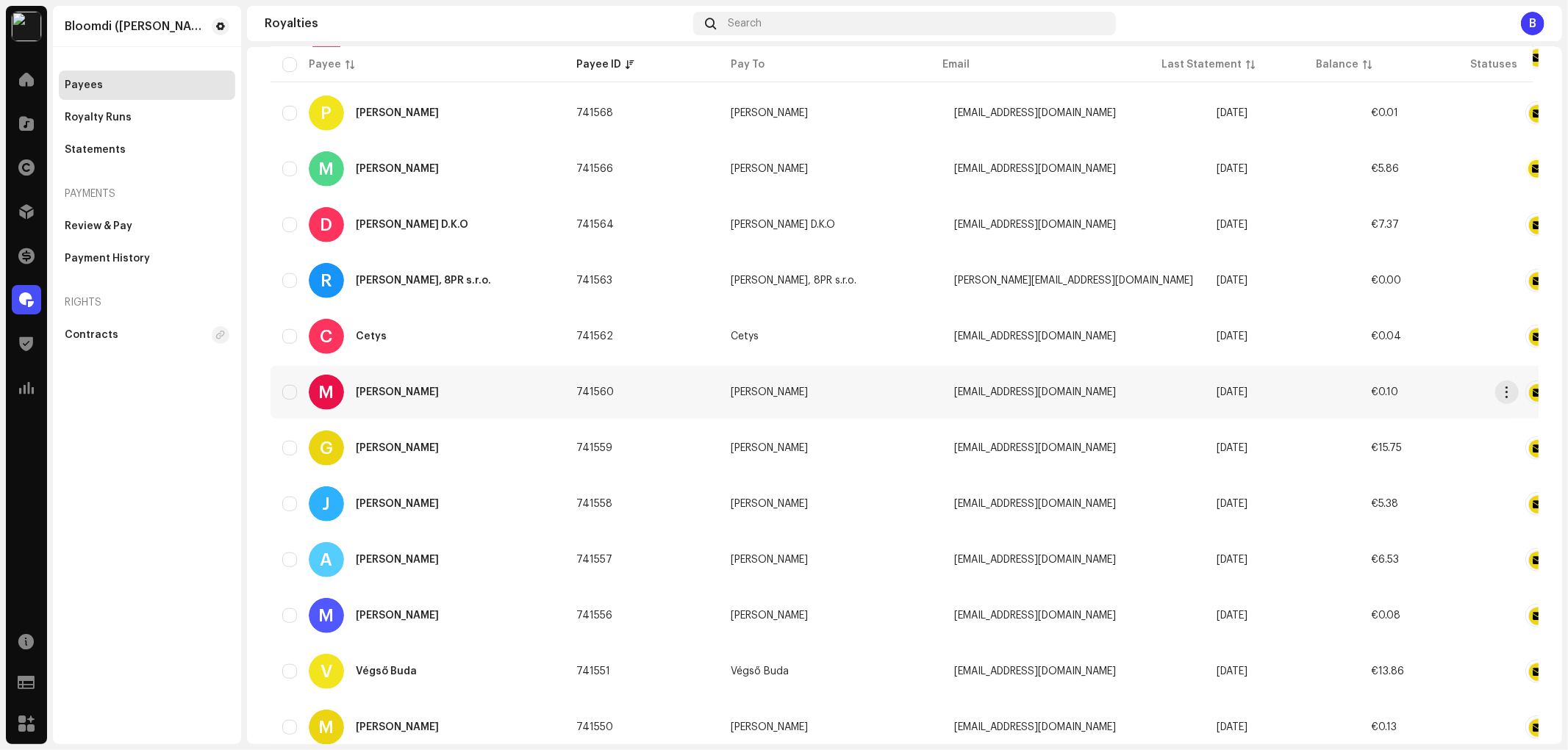
click at [424, 379] on div "M Mark Mäsiar" at bounding box center [417, 392] width 270 height 35
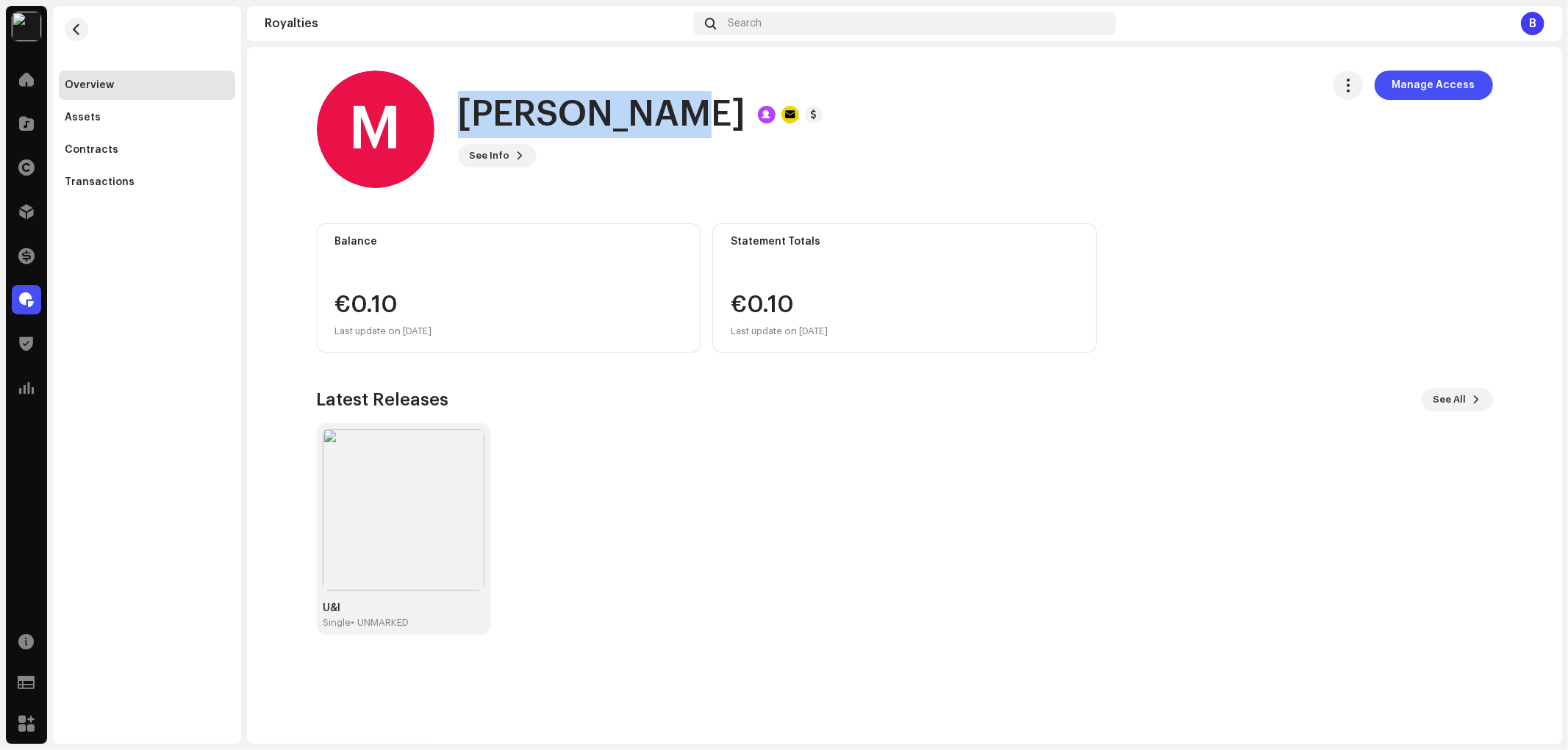
drag, startPoint x: 666, startPoint y: 109, endPoint x: 467, endPoint y: 120, distance: 199.3
click at [467, 120] on div "[PERSON_NAME]" at bounding box center [640, 115] width 364 height 47
copy h1 "[PERSON_NAME]"
click at [502, 159] on span "See Info" at bounding box center [489, 156] width 40 height 30
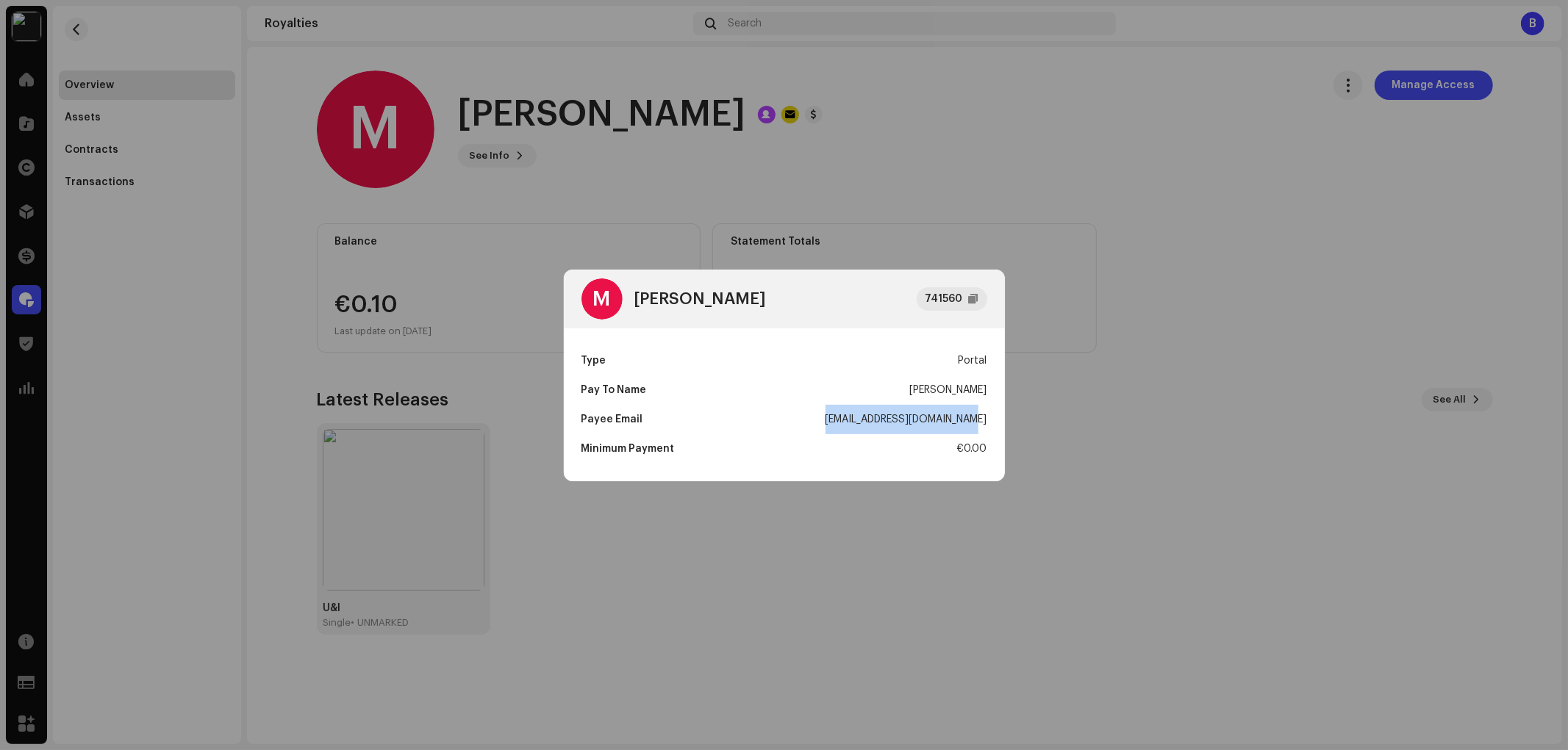
drag, startPoint x: 818, startPoint y: 421, endPoint x: 990, endPoint y: 421, distance: 172.0
click at [990, 421] on div "Type Portal Pay To Name Mark Mäsiar Payee Email unmarked@unmarkedmusic.com Mini…" at bounding box center [785, 404] width 441 height 153
copy div "[EMAIL_ADDRESS][DOMAIN_NAME]"
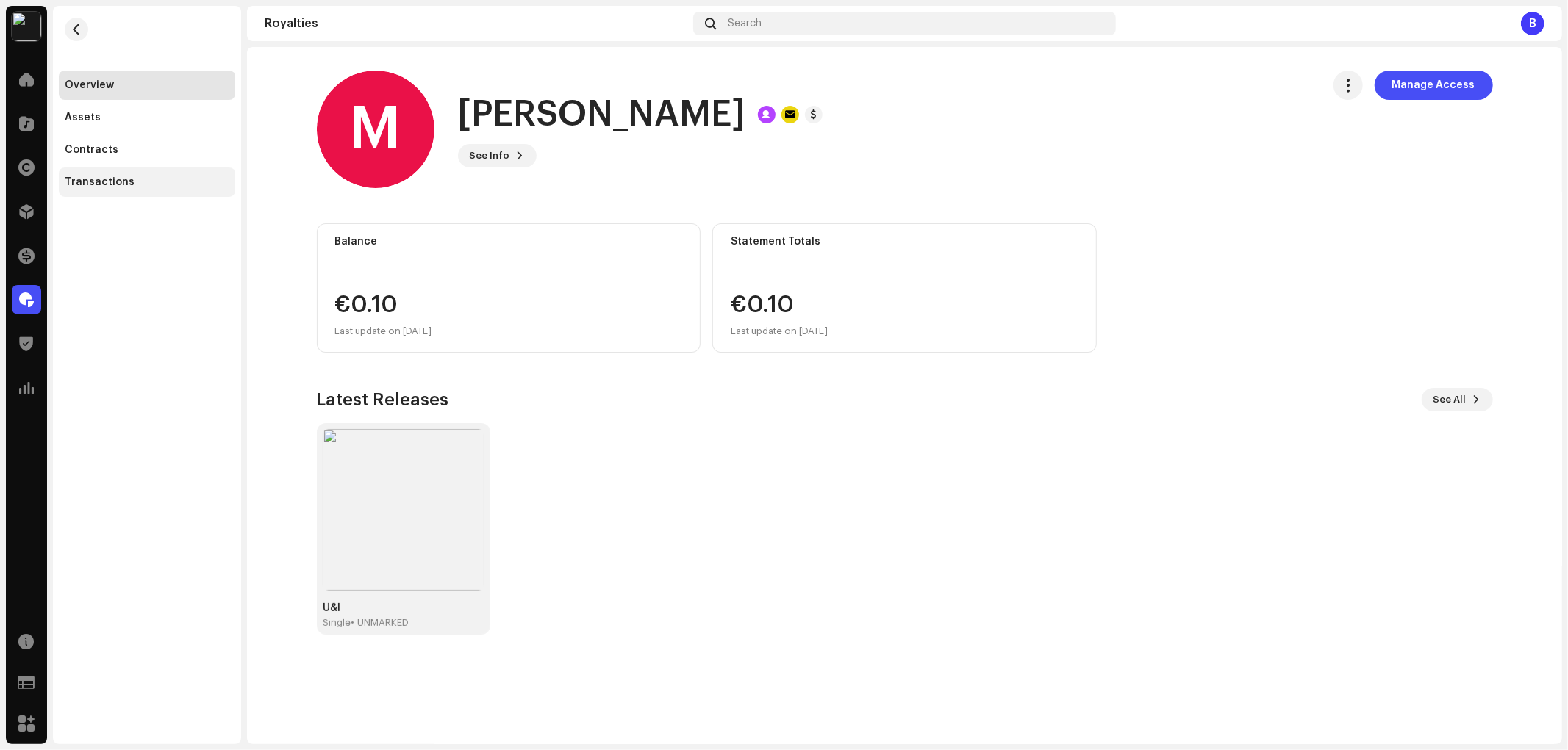
drag, startPoint x: 400, startPoint y: 286, endPoint x: 221, endPoint y: 179, distance: 208.5
click at [400, 285] on div "M Mark Mäsiar 741560 Type Portal Pay To Name Mark Mäsiar Payee Email unmarked@u…" at bounding box center [784, 375] width 1568 height 750
click at [152, 189] on div "Transactions" at bounding box center [147, 182] width 177 height 30
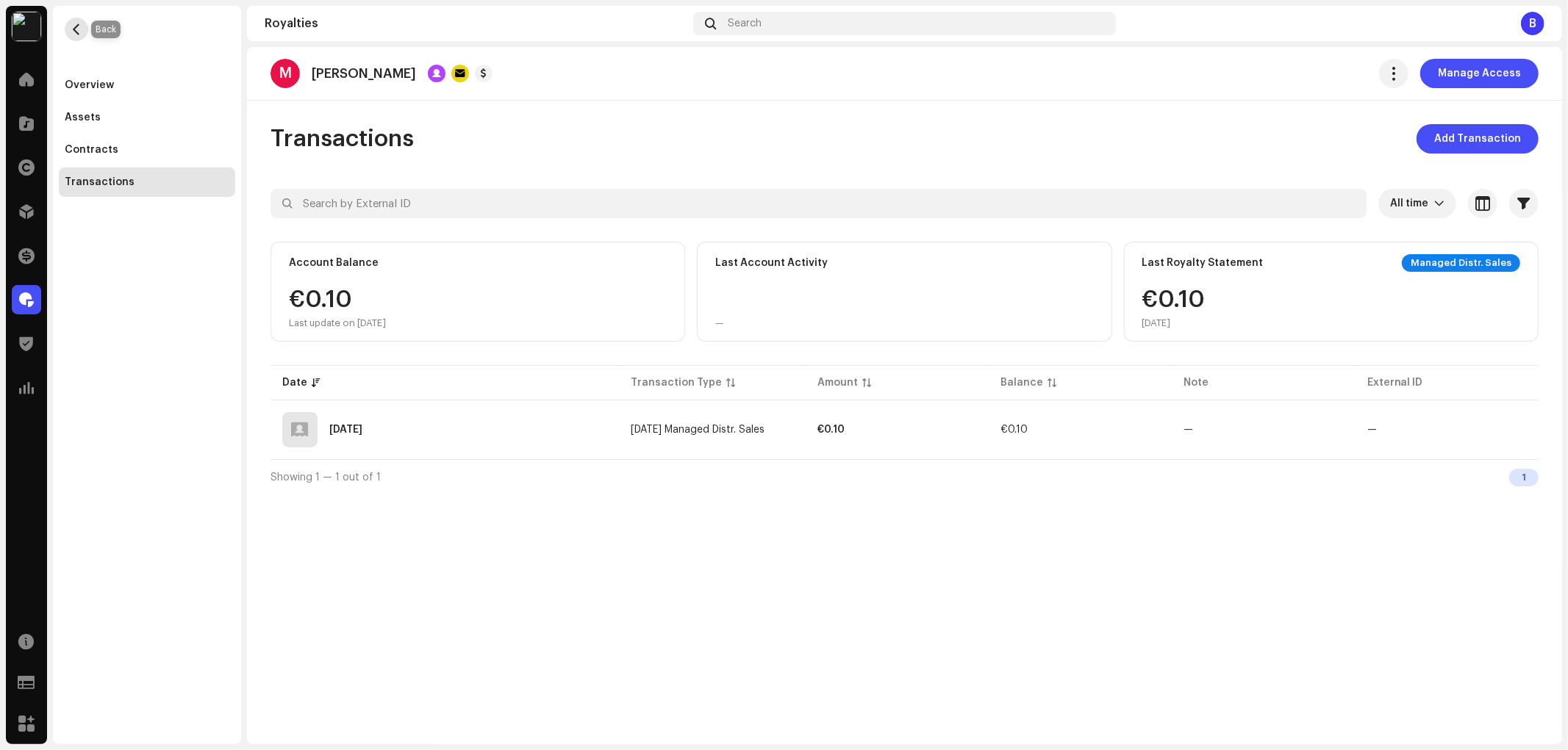
click at [83, 24] on button "button" at bounding box center [76, 29] width 23 height 23
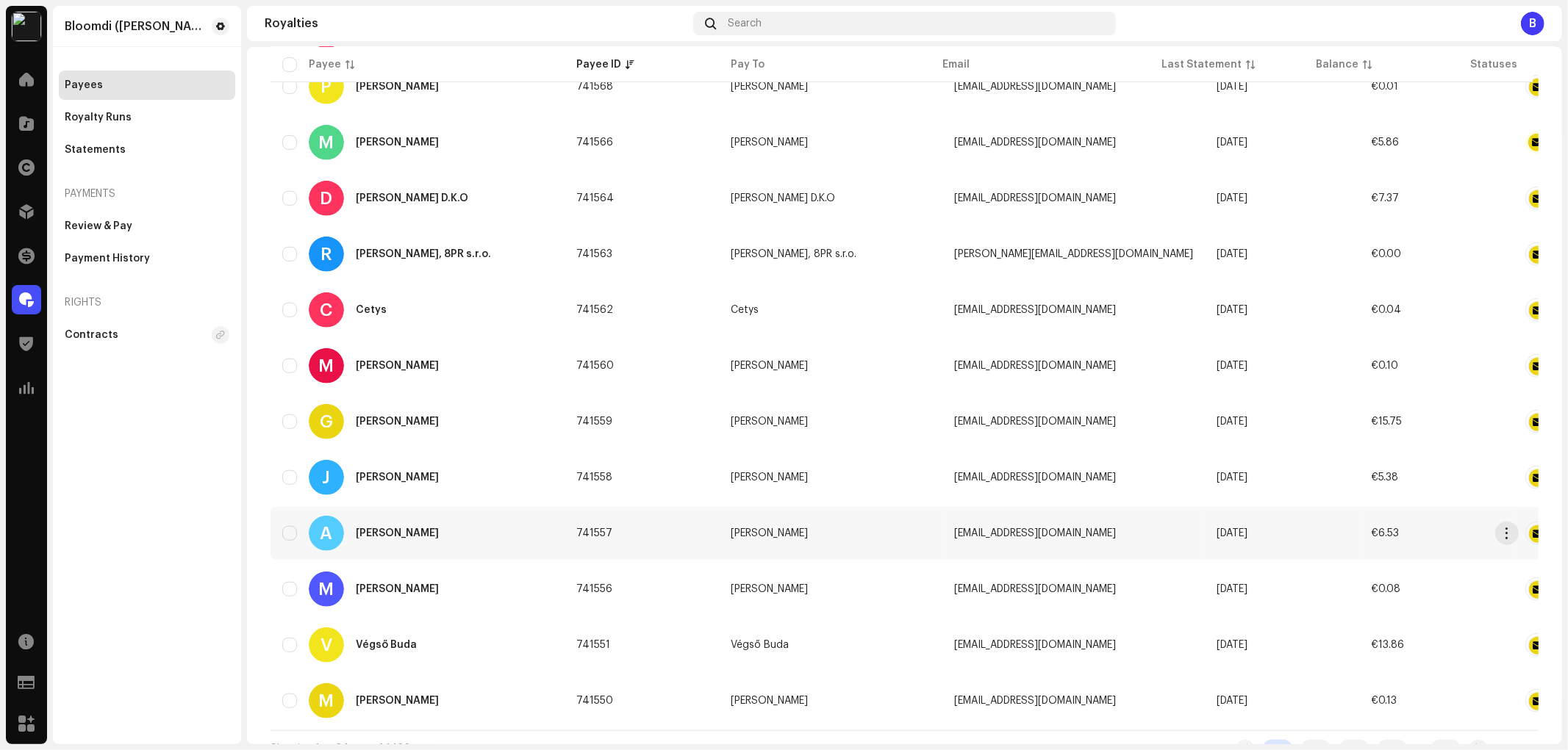
scroll to position [855, 0]
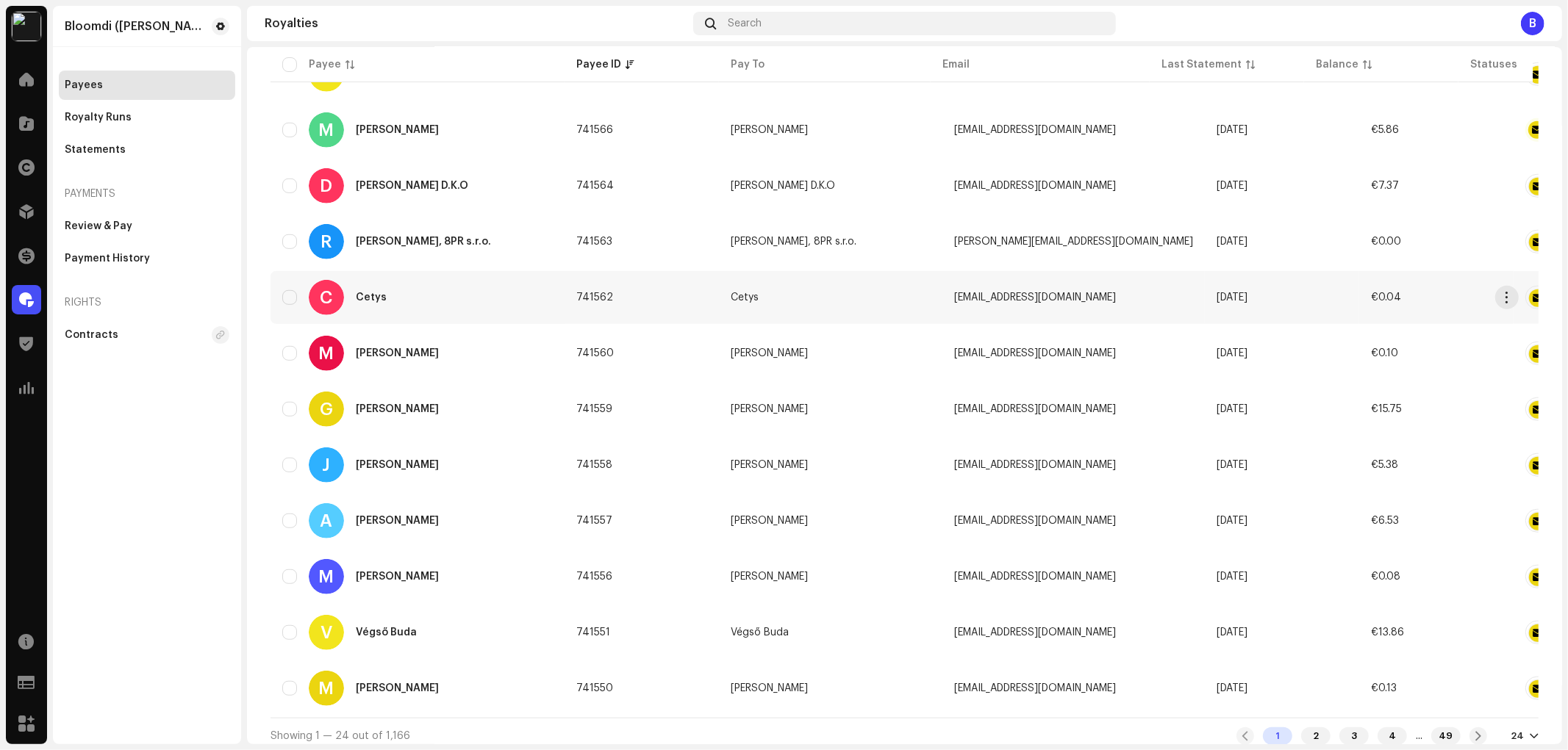
click at [408, 280] on div "C Cetys" at bounding box center [417, 298] width 270 height 35
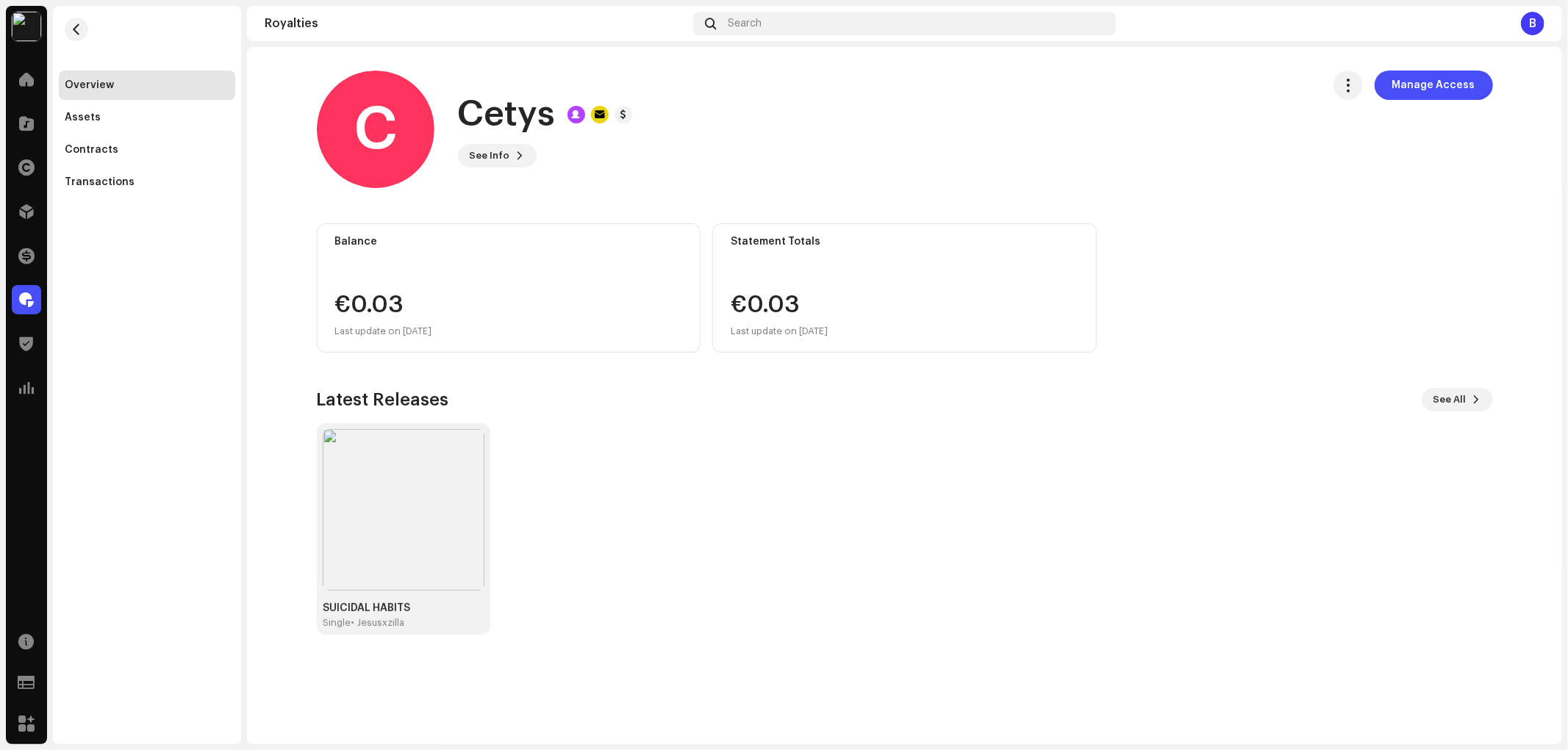
drag, startPoint x: 559, startPoint y: 116, endPoint x: 454, endPoint y: 118, distance: 105.0
click at [451, 120] on div "C Cetys See Info Manage Access" at bounding box center [814, 129] width 993 height 118
click at [458, 116] on h1 "Cetys" at bounding box center [507, 115] width 98 height 47
click at [474, 111] on h1 "Cetys" at bounding box center [507, 115] width 98 height 47
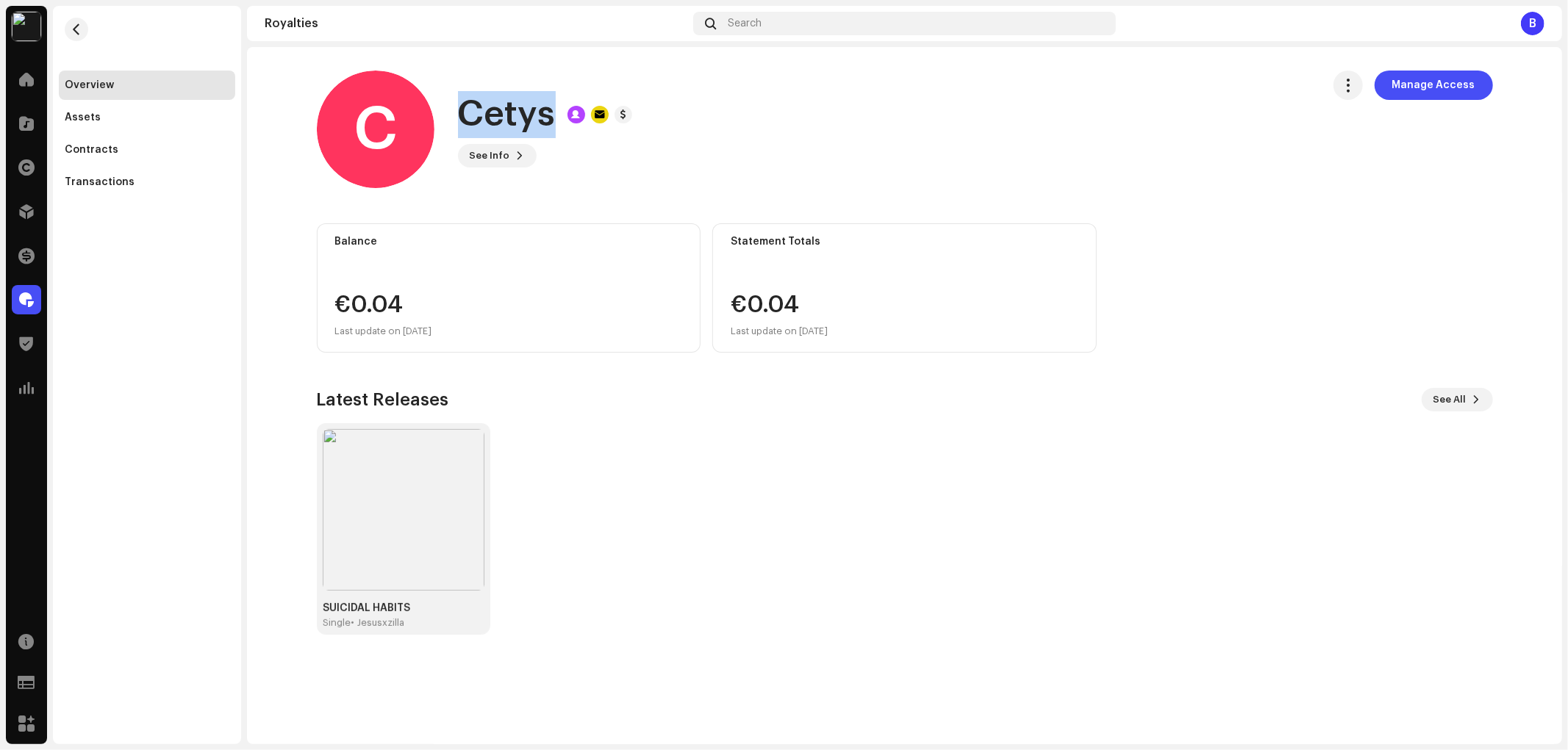
click at [474, 111] on h1 "Cetys" at bounding box center [507, 115] width 98 height 47
copy div "Cetys See Info Manage Access Manage Access"
click at [522, 145] on button "See Info" at bounding box center [498, 156] width 79 height 23
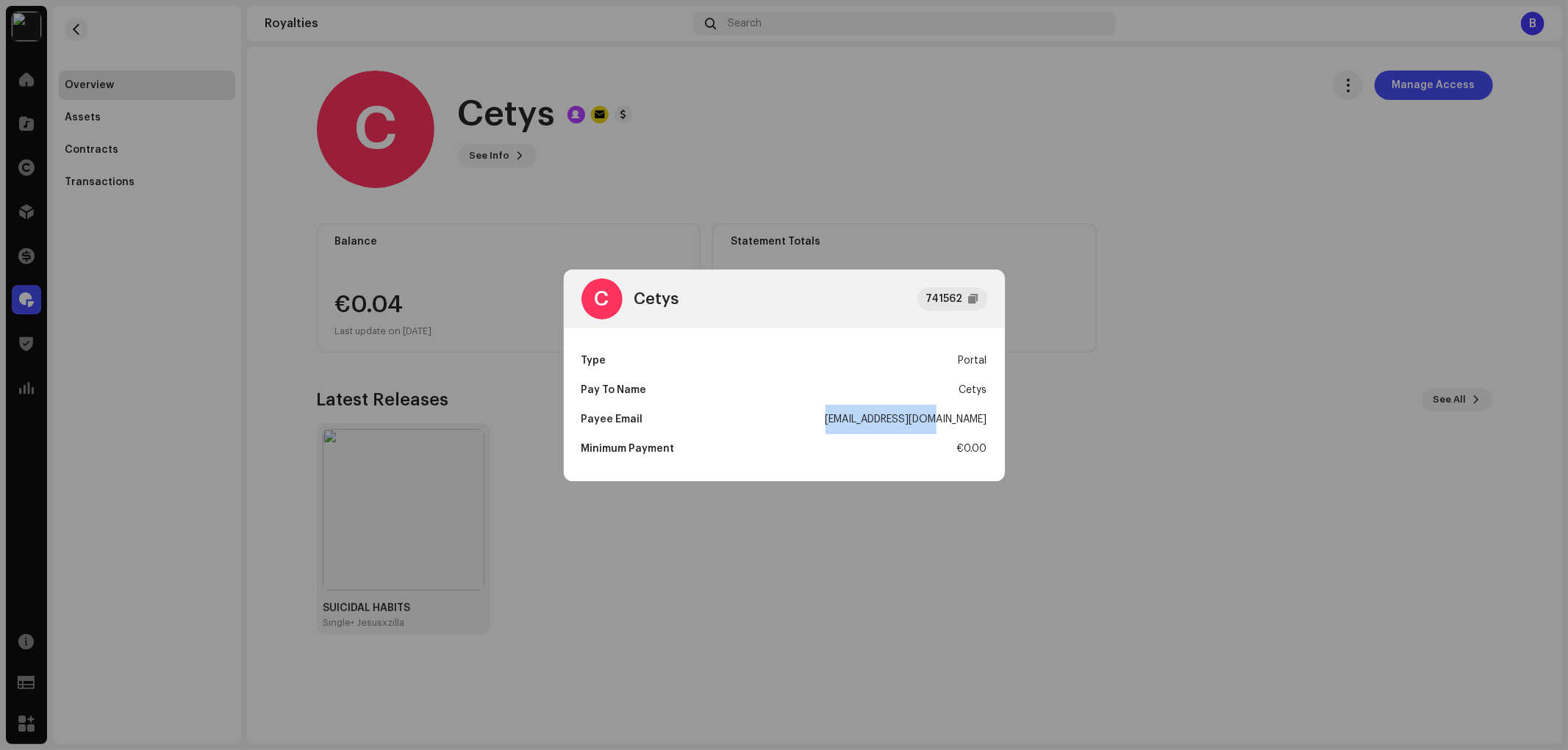
drag, startPoint x: 872, startPoint y: 421, endPoint x: 988, endPoint y: 420, distance: 116.0
click at [988, 420] on div "Type Portal Pay To Name Cetys Payee Email Doncetys1@gmail.com Minimum Payment €…" at bounding box center [785, 404] width 441 height 153
copy div "[EMAIL_ADDRESS][DOMAIN_NAME]"
drag, startPoint x: 677, startPoint y: 447, endPoint x: 545, endPoint y: 443, distance: 132.1
click at [545, 443] on div "C Cetys 741562 Type Portal Pay To Name Cetys Payee Email Doncetys1@gmail.com Mi…" at bounding box center [784, 375] width 1568 height 750
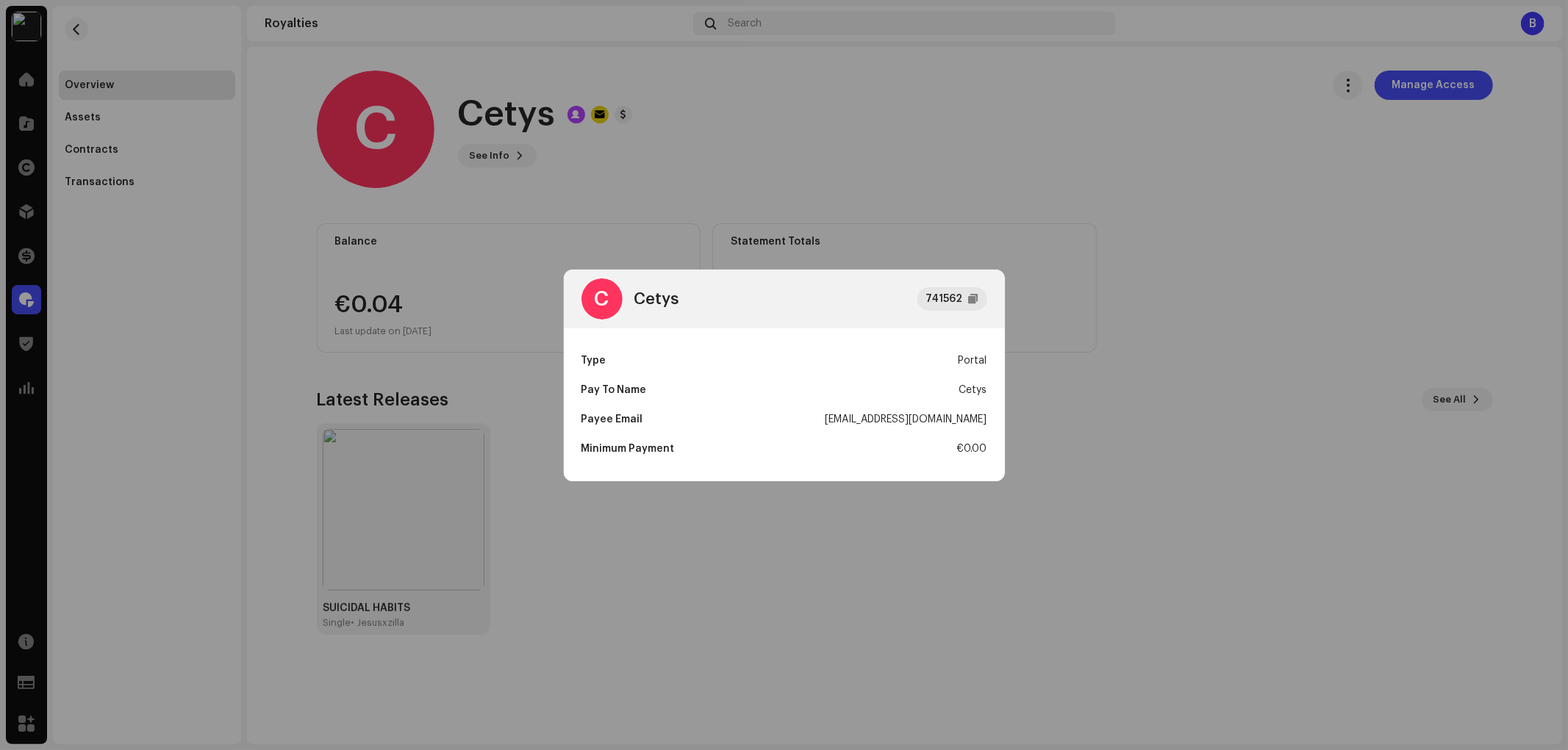
click at [986, 443] on div "€0.00" at bounding box center [973, 448] width 30 height 30
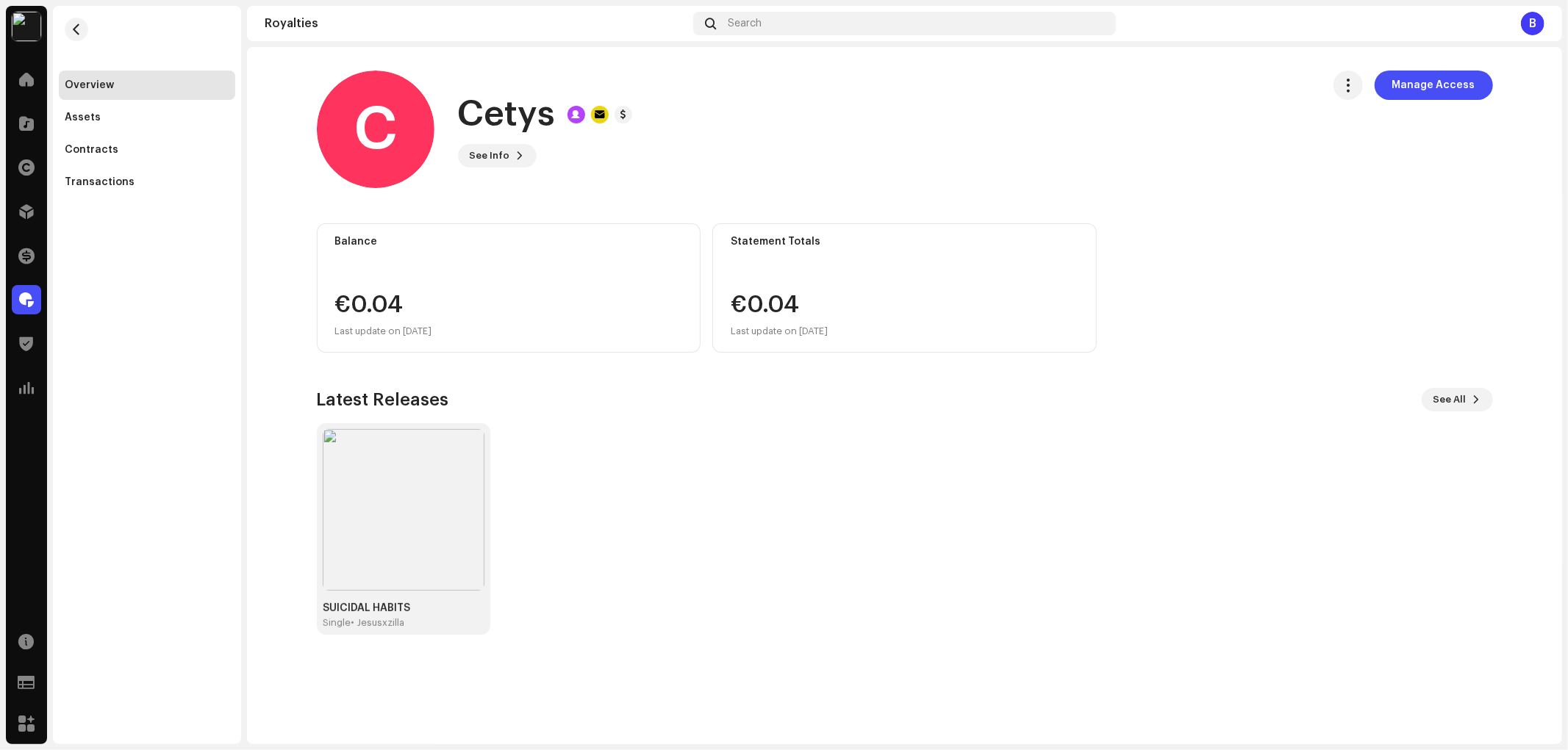
drag, startPoint x: 154, startPoint y: 344, endPoint x: 147, endPoint y: 325, distance: 20.2
click at [153, 343] on div "C Cetys 741562 Type Portal Pay To Name Cetys Payee Email Doncetys1@gmail.com Mi…" at bounding box center [784, 375] width 1568 height 750
click at [122, 184] on div "Transactions" at bounding box center [100, 182] width 70 height 12
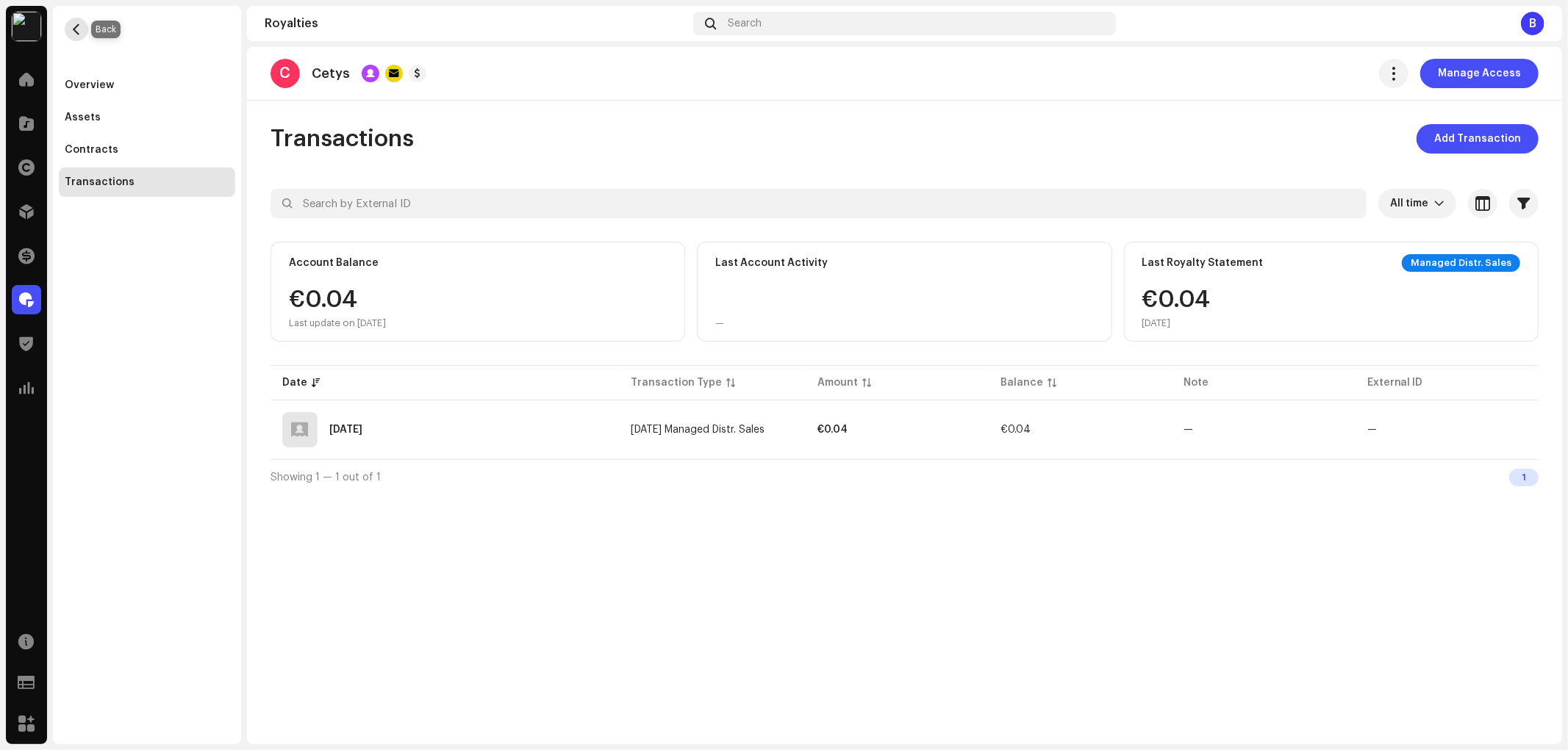
click at [67, 26] on button "button" at bounding box center [76, 29] width 23 height 23
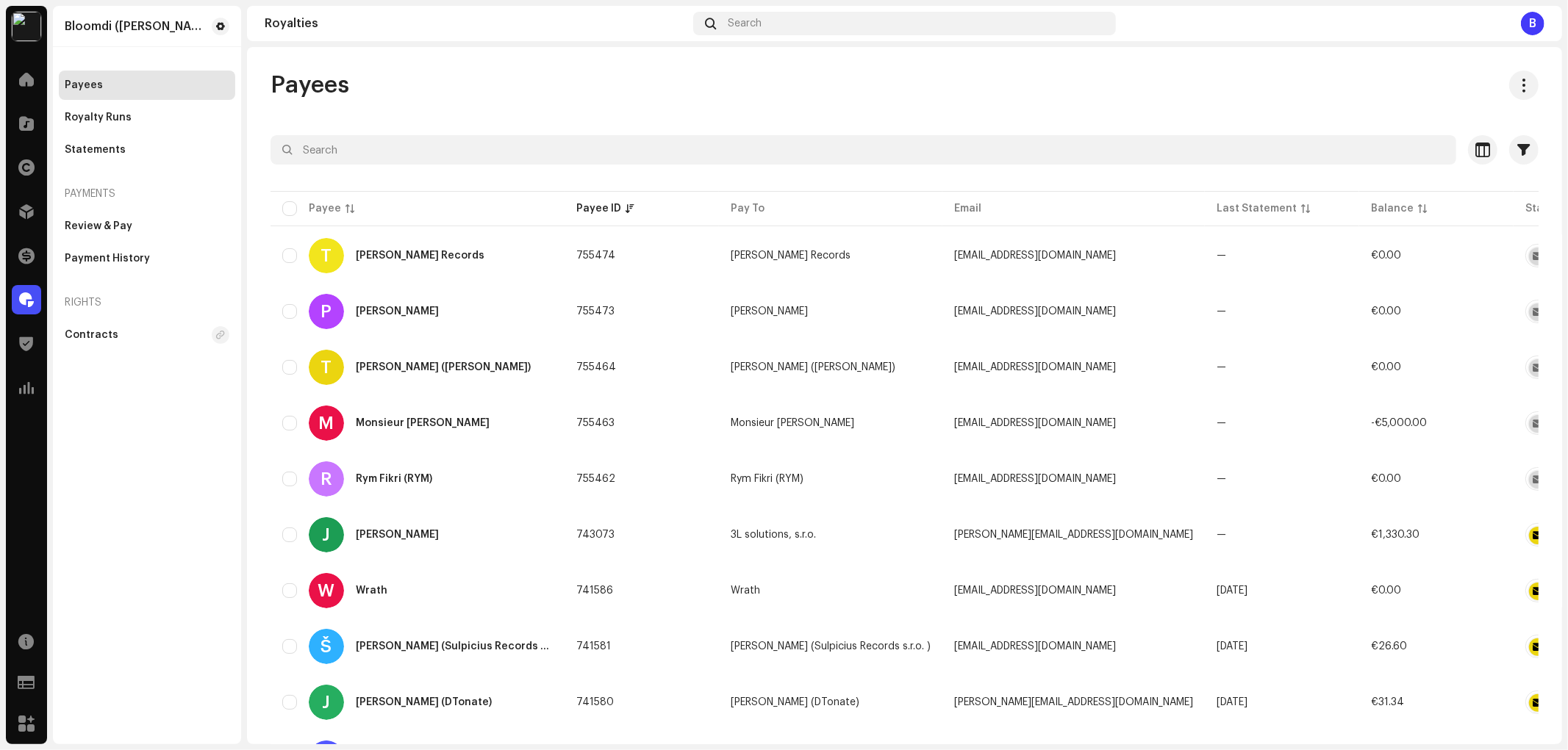
click at [601, 95] on div "Payees" at bounding box center [904, 85] width 1268 height 30
click at [939, 92] on div "Payees" at bounding box center [904, 85] width 1268 height 30
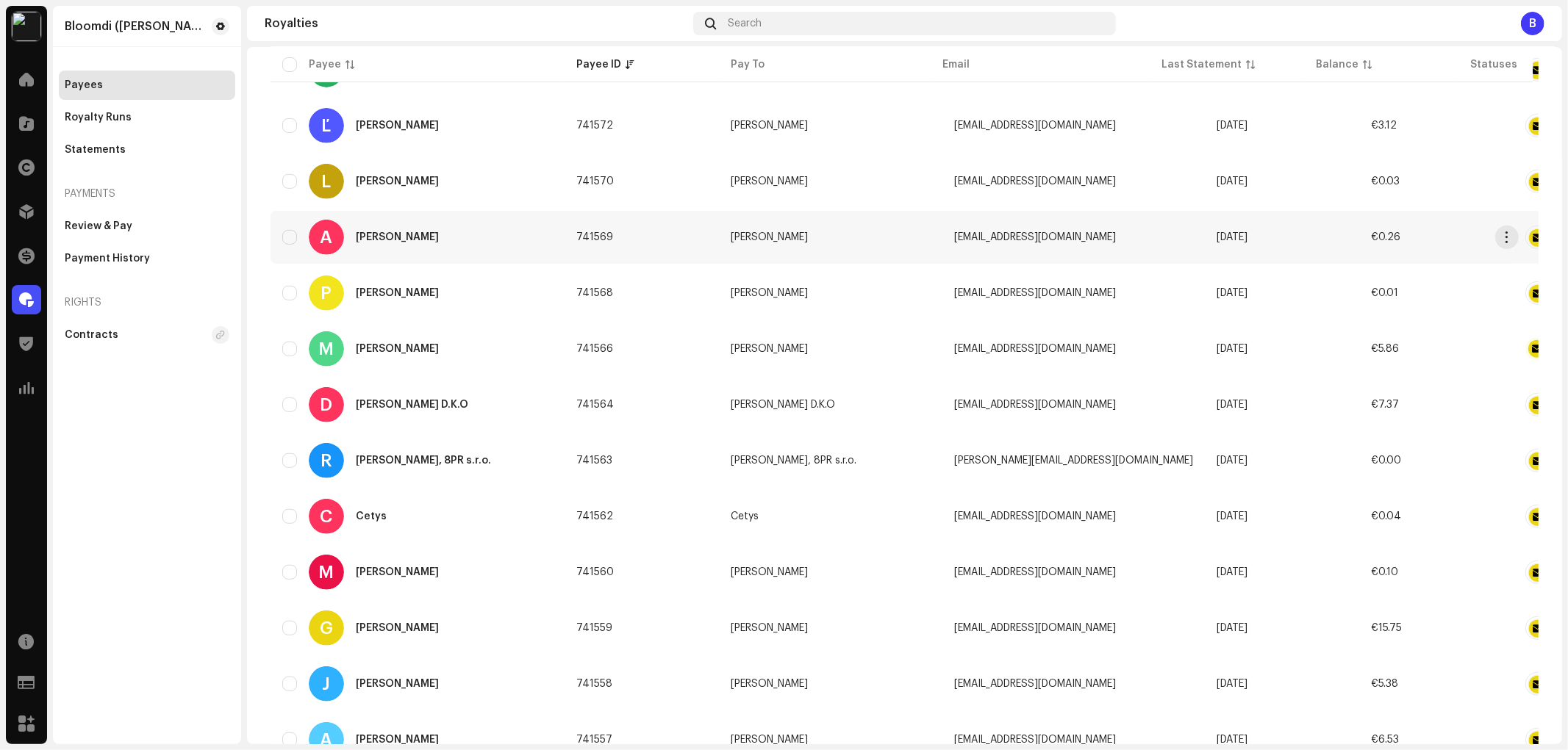
scroll to position [652, 0]
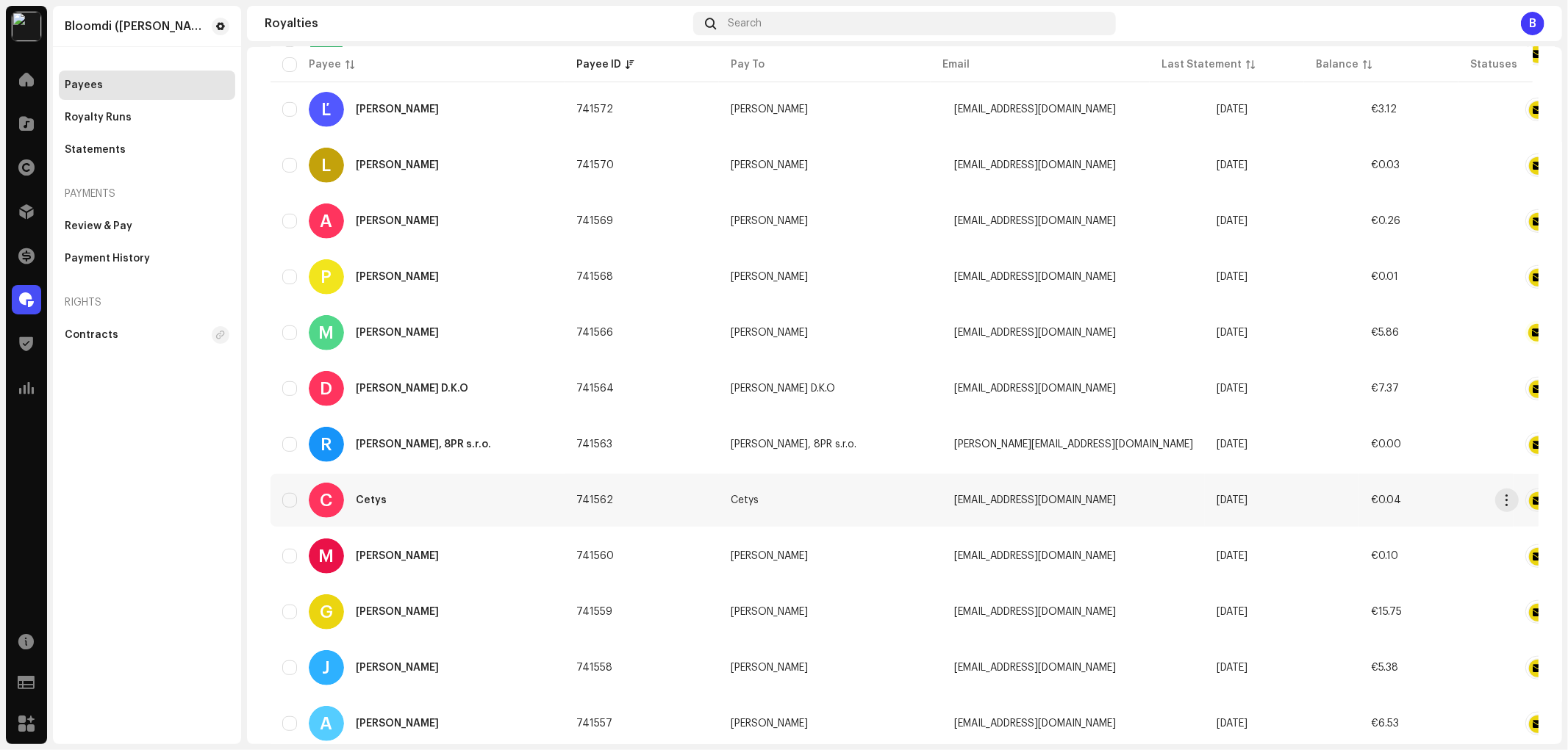
click at [472, 494] on div "C Cetys" at bounding box center [417, 501] width 270 height 35
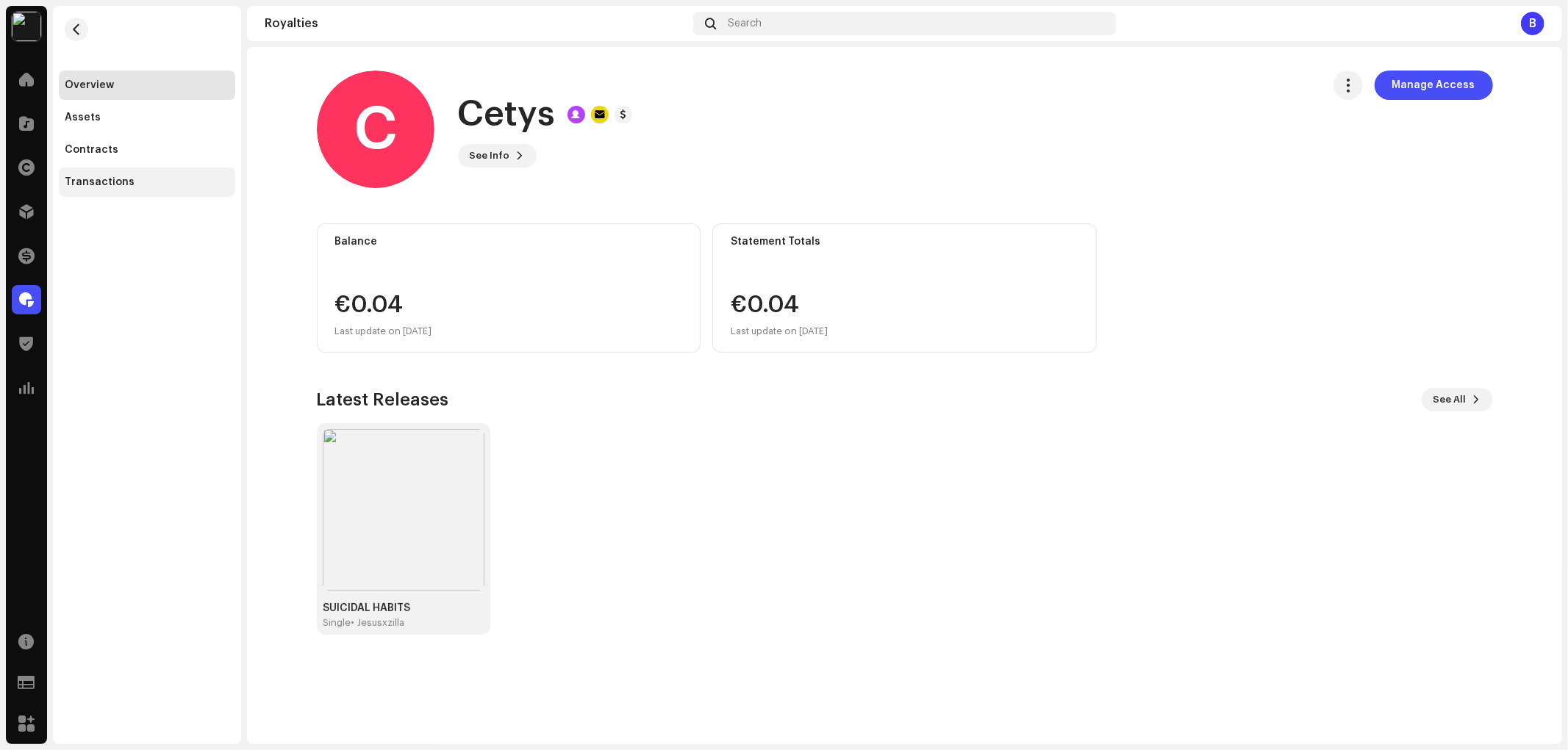
click at [180, 184] on div "Transactions" at bounding box center [147, 182] width 165 height 12
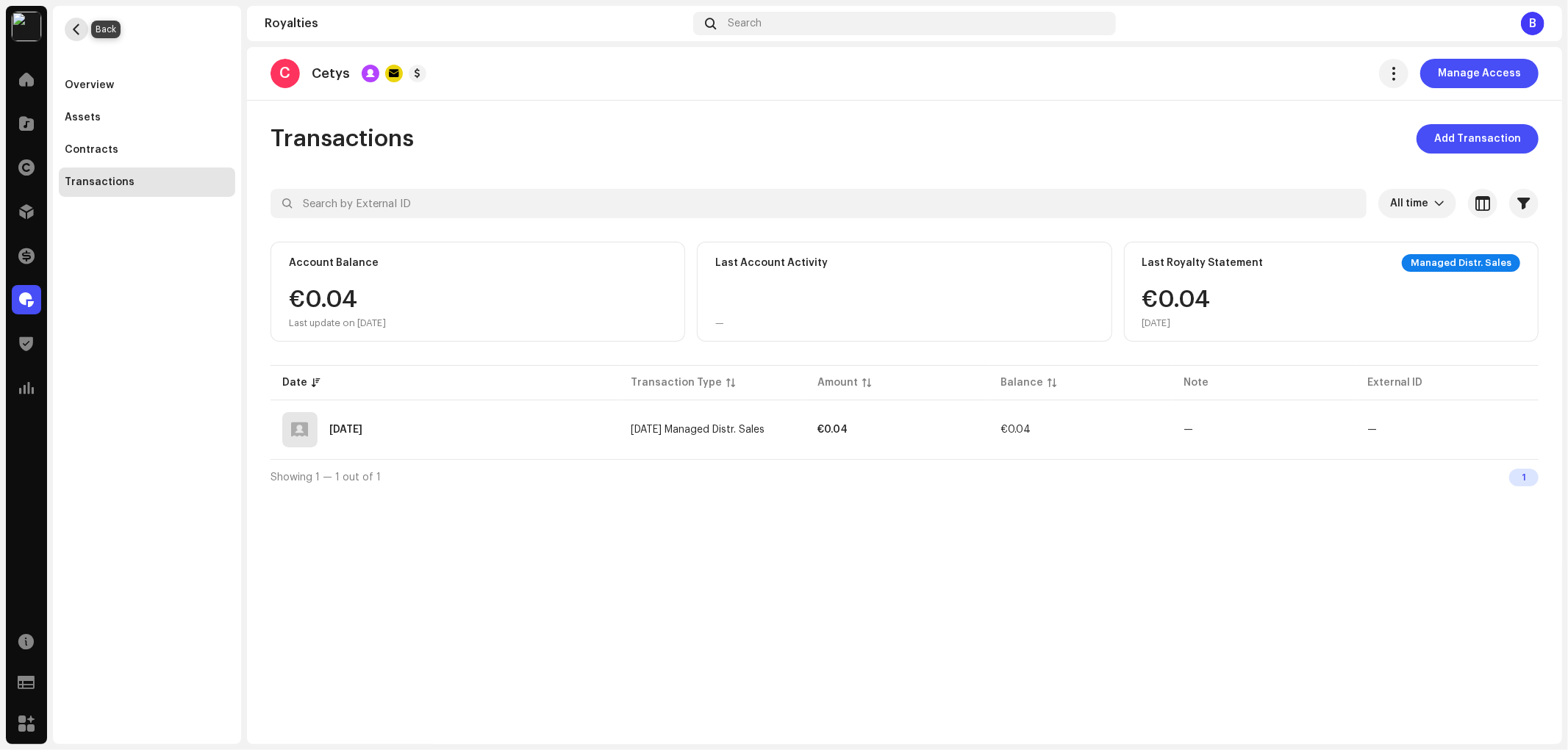
click at [83, 30] on button "button" at bounding box center [76, 29] width 23 height 23
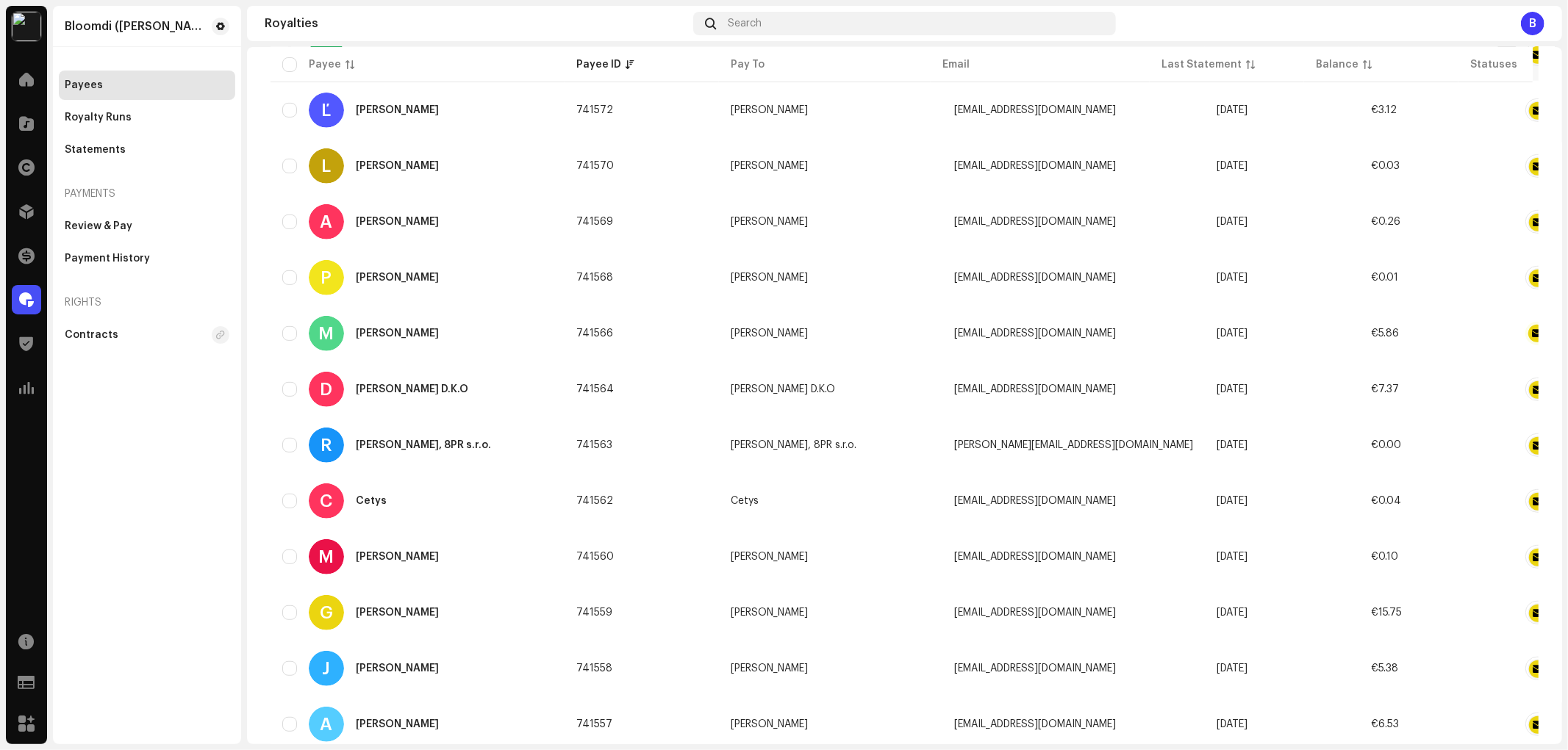
scroll to position [652, 0]
click at [501, 440] on div "R Radoslav Augustín, 8PR s.r.o." at bounding box center [417, 444] width 270 height 35
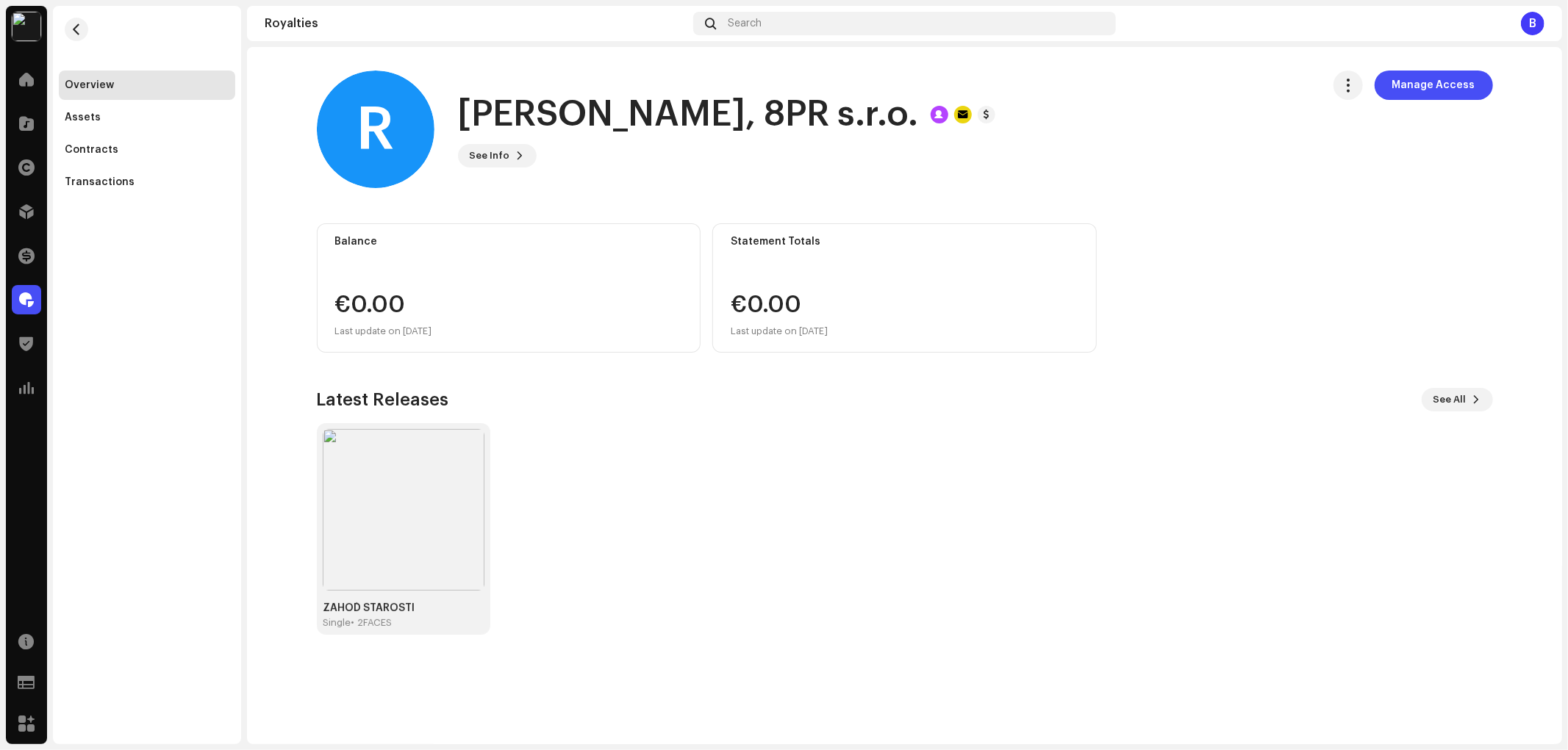
drag, startPoint x: 945, startPoint y: 116, endPoint x: 449, endPoint y: 115, distance: 496.0
click at [449, 115] on div "R Radoslav Augustín, 8PR s.r.o. See Info Manage Access" at bounding box center [814, 129] width 993 height 118
copy h1 "[PERSON_NAME], 8PR s.r.o."
click at [503, 156] on span "See Info" at bounding box center [489, 156] width 40 height 30
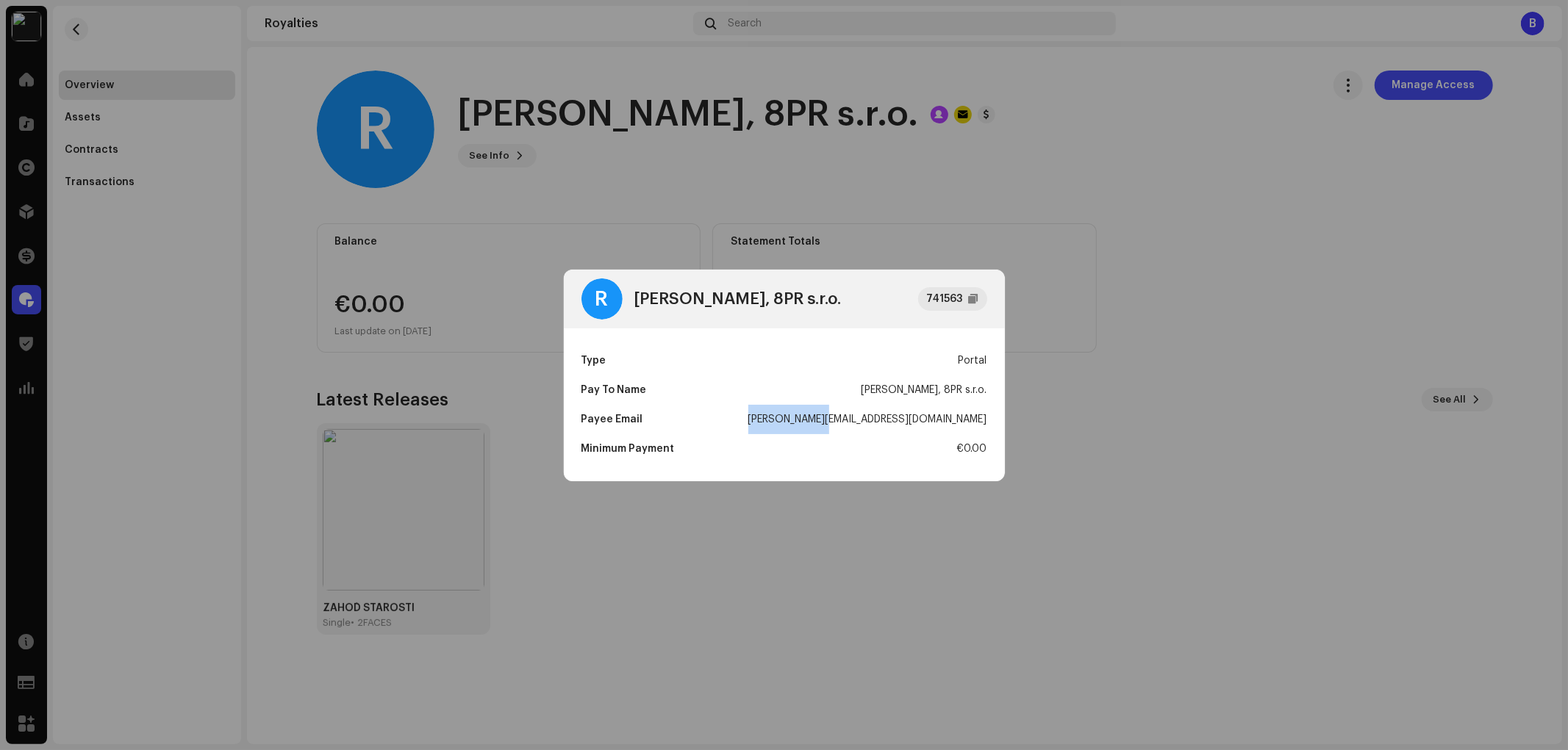
drag, startPoint x: 907, startPoint y: 420, endPoint x: 983, endPoint y: 420, distance: 76.0
click at [1000, 429] on div "Type Portal Pay To Name Radoslav Augustín, 8PR s.r.o. Payee Email augustin@8p.s…" at bounding box center [785, 404] width 441 height 153
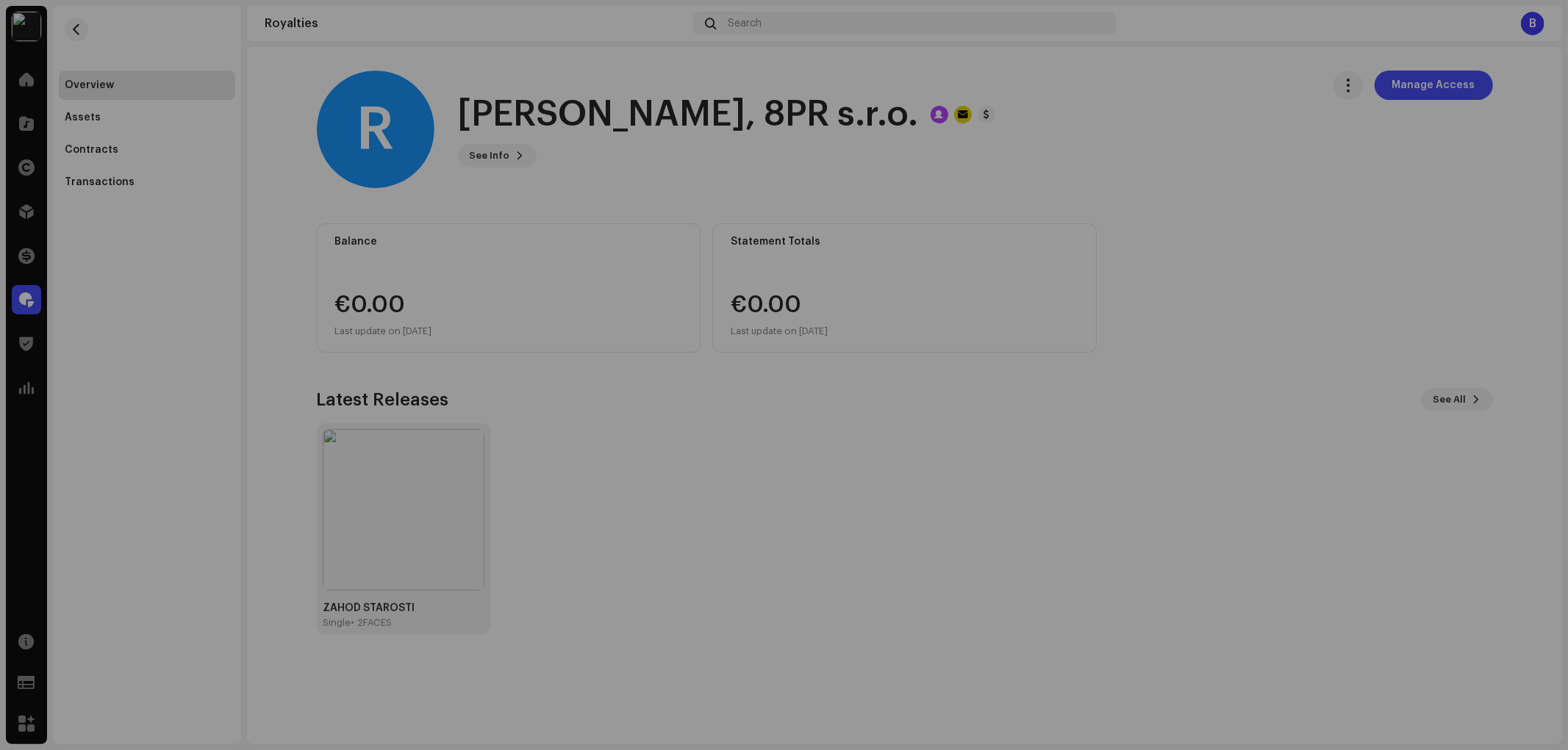
click at [400, 241] on div "R Radoslav Augustín, 8PR s.r.o. 741563 Type Portal Pay To Name Radoslav Augustí…" at bounding box center [784, 375] width 1568 height 750
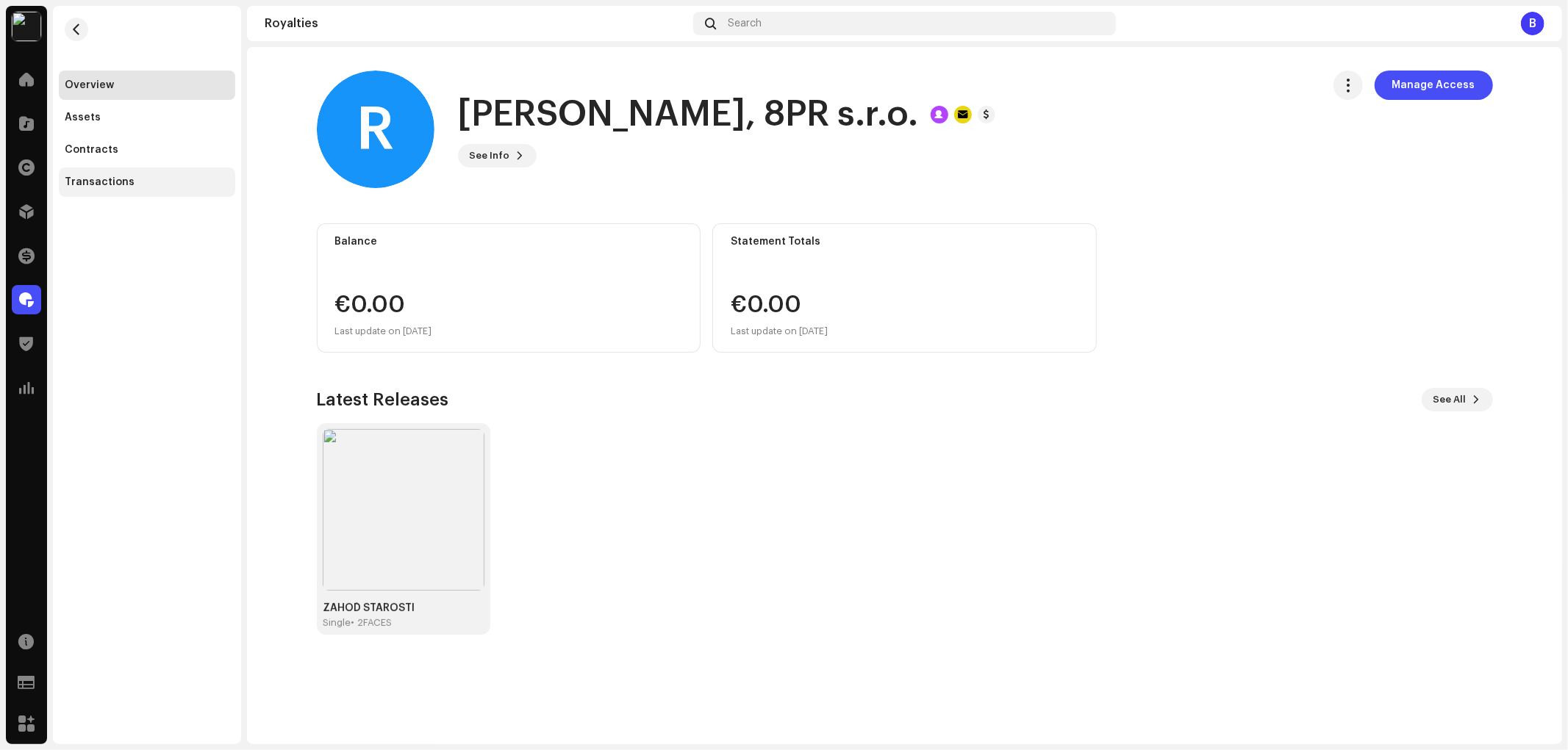
click at [149, 193] on div "Transactions" at bounding box center [147, 182] width 177 height 30
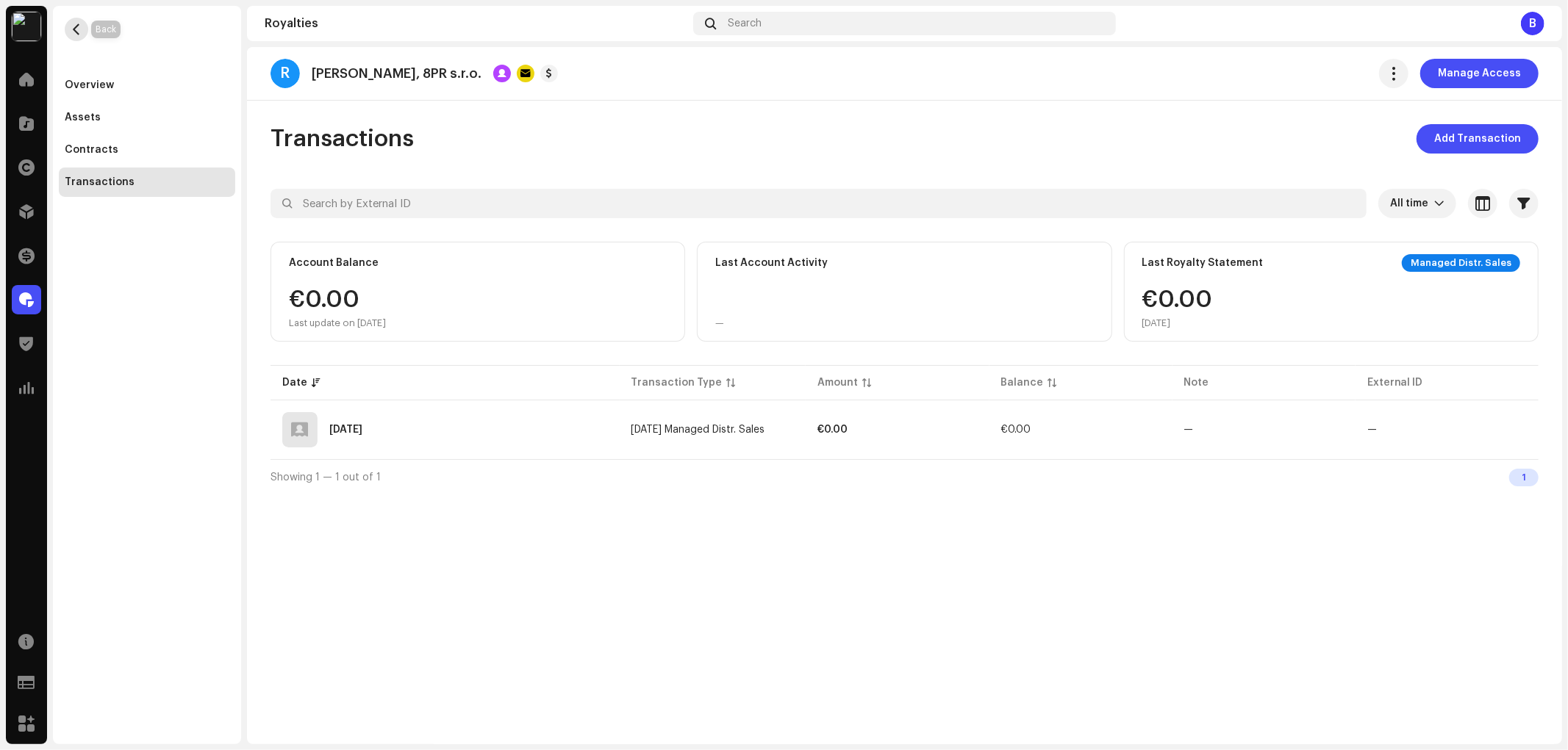
click at [78, 34] on span "button" at bounding box center [77, 29] width 11 height 12
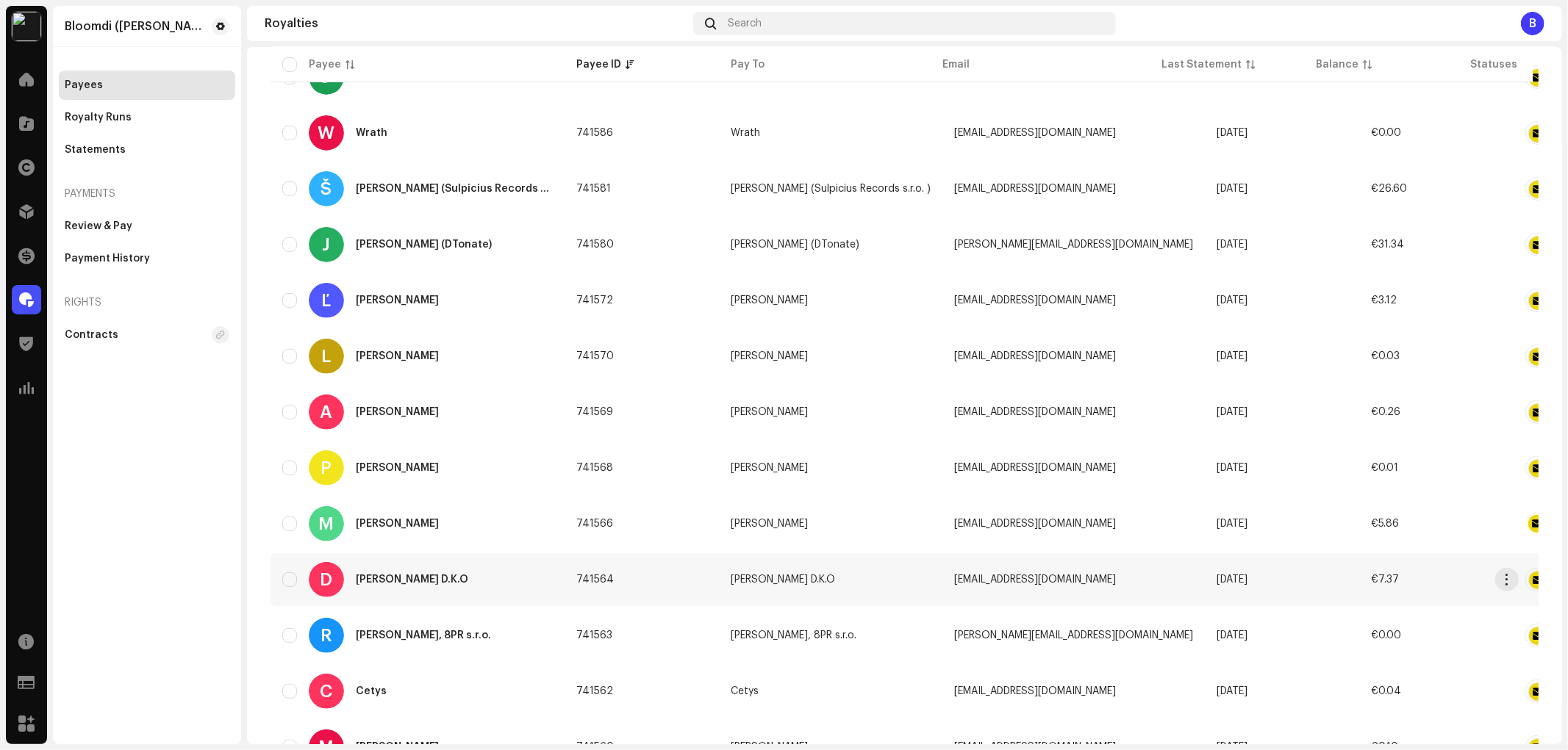
scroll to position [489, 0]
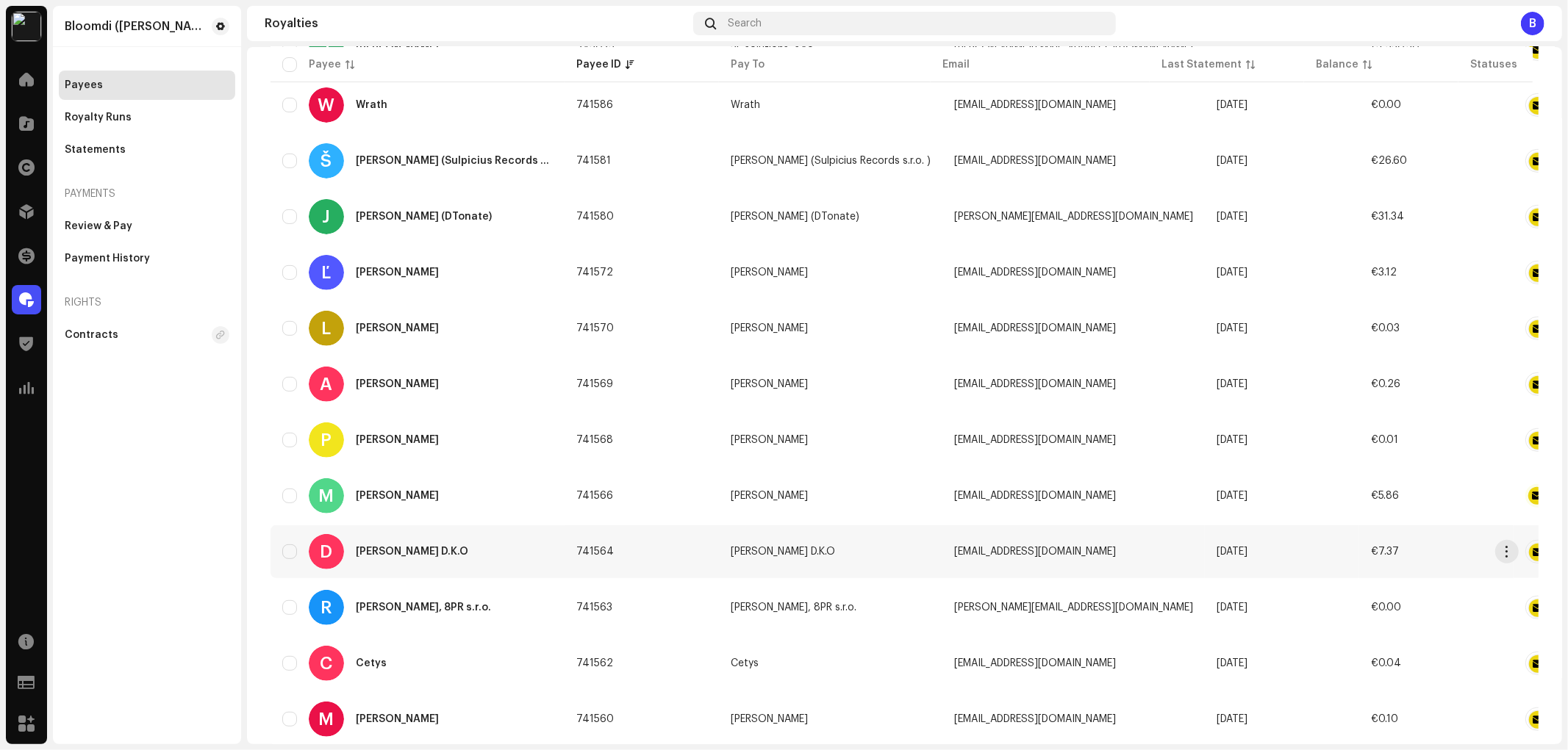
click at [482, 545] on div "D Daniel Kováčik D.K.O" at bounding box center [417, 552] width 270 height 35
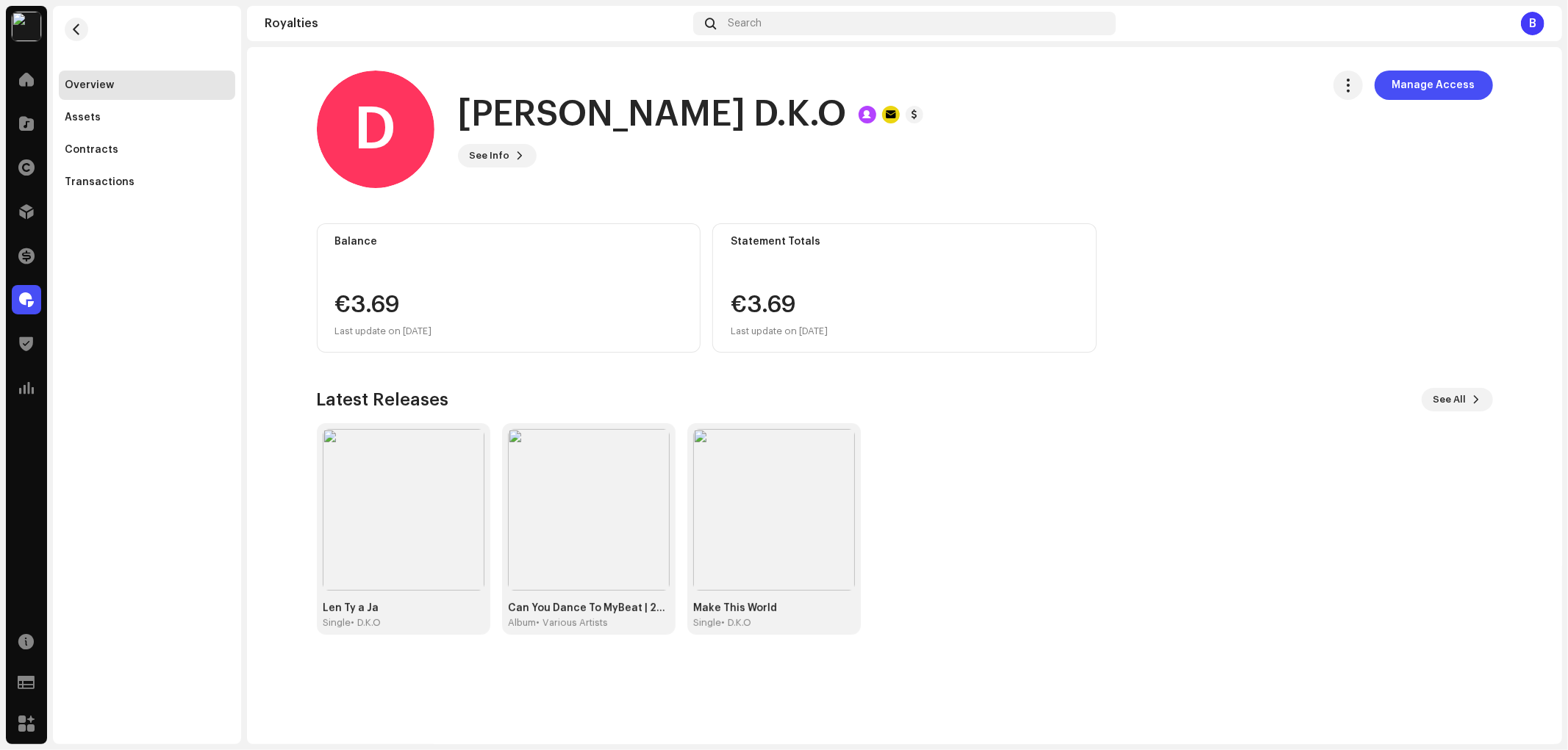
drag, startPoint x: 805, startPoint y: 119, endPoint x: 477, endPoint y: 119, distance: 328.0
click at [465, 124] on div "[PERSON_NAME] D.K.O" at bounding box center [691, 115] width 465 height 47
click at [486, 157] on span "See Info" at bounding box center [489, 156] width 40 height 30
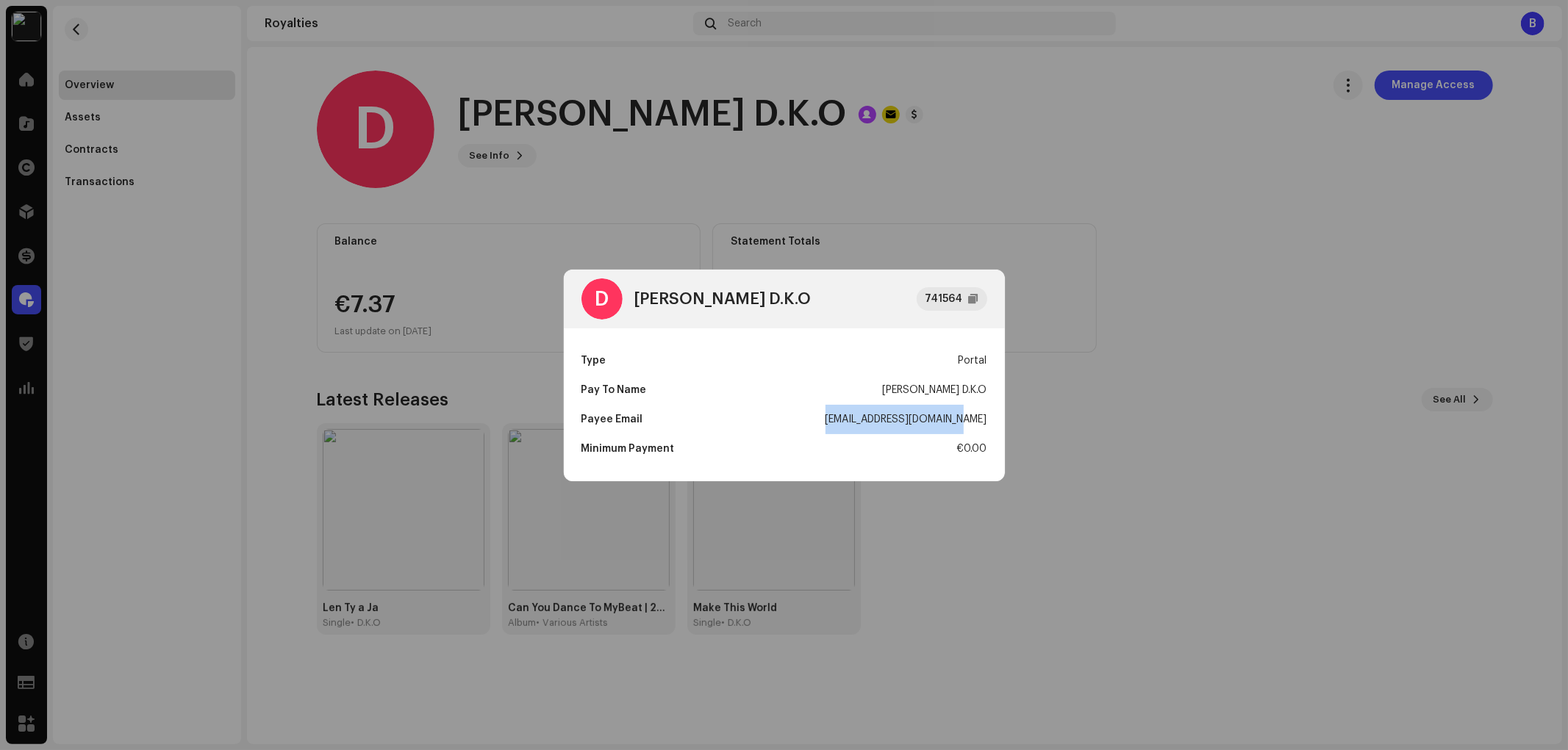
drag, startPoint x: 845, startPoint y: 419, endPoint x: 994, endPoint y: 419, distance: 149.0
click at [994, 419] on div "Type Portal Pay To Name Daniel Kováčik D.K.O Payee Email dkomusicstudio@gmail.c…" at bounding box center [785, 404] width 441 height 153
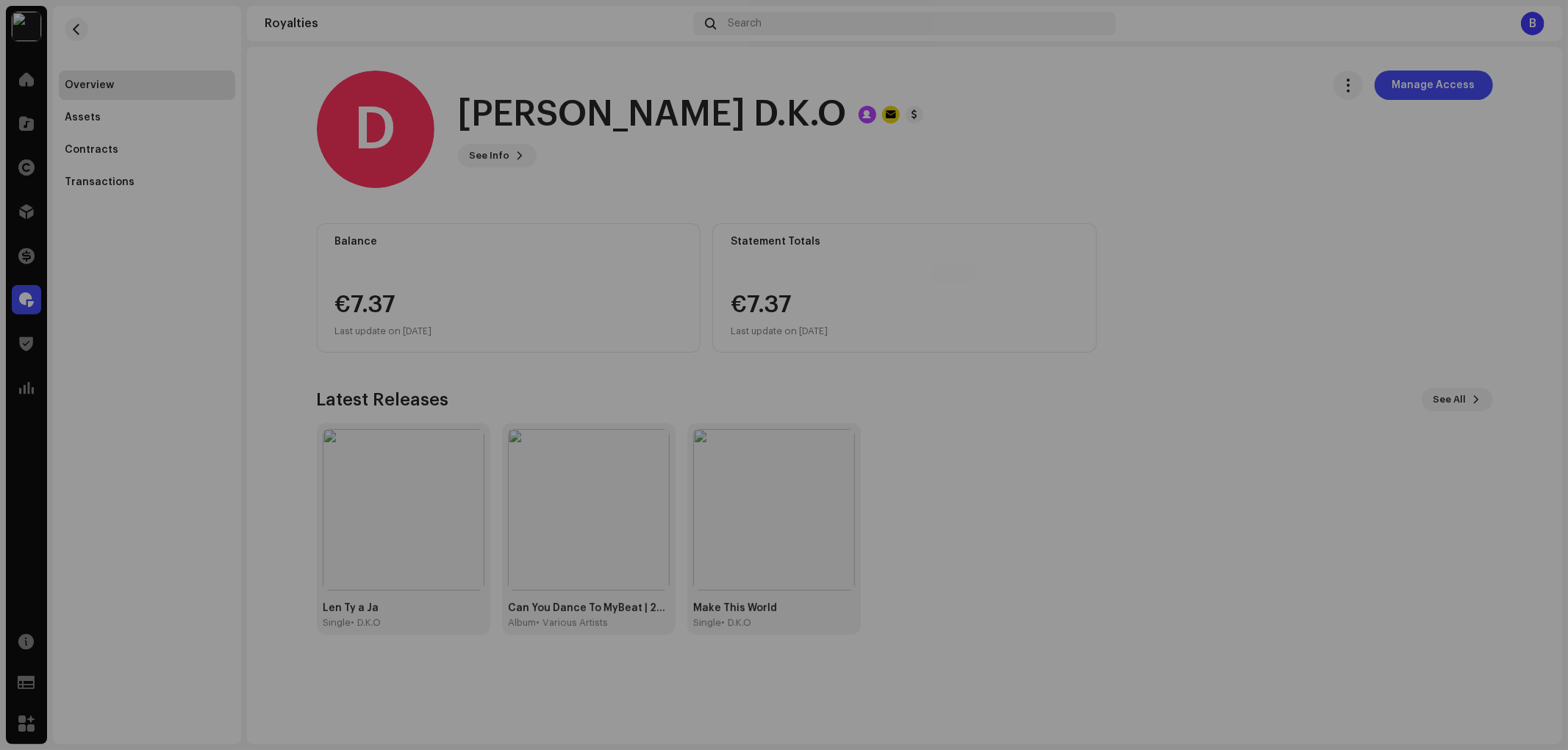
click at [1032, 283] on div "D Daniel Kováčik D.K.O 741564 Type Portal Pay To Name Daniel Kováčik D.K.O Paye…" at bounding box center [784, 375] width 1568 height 750
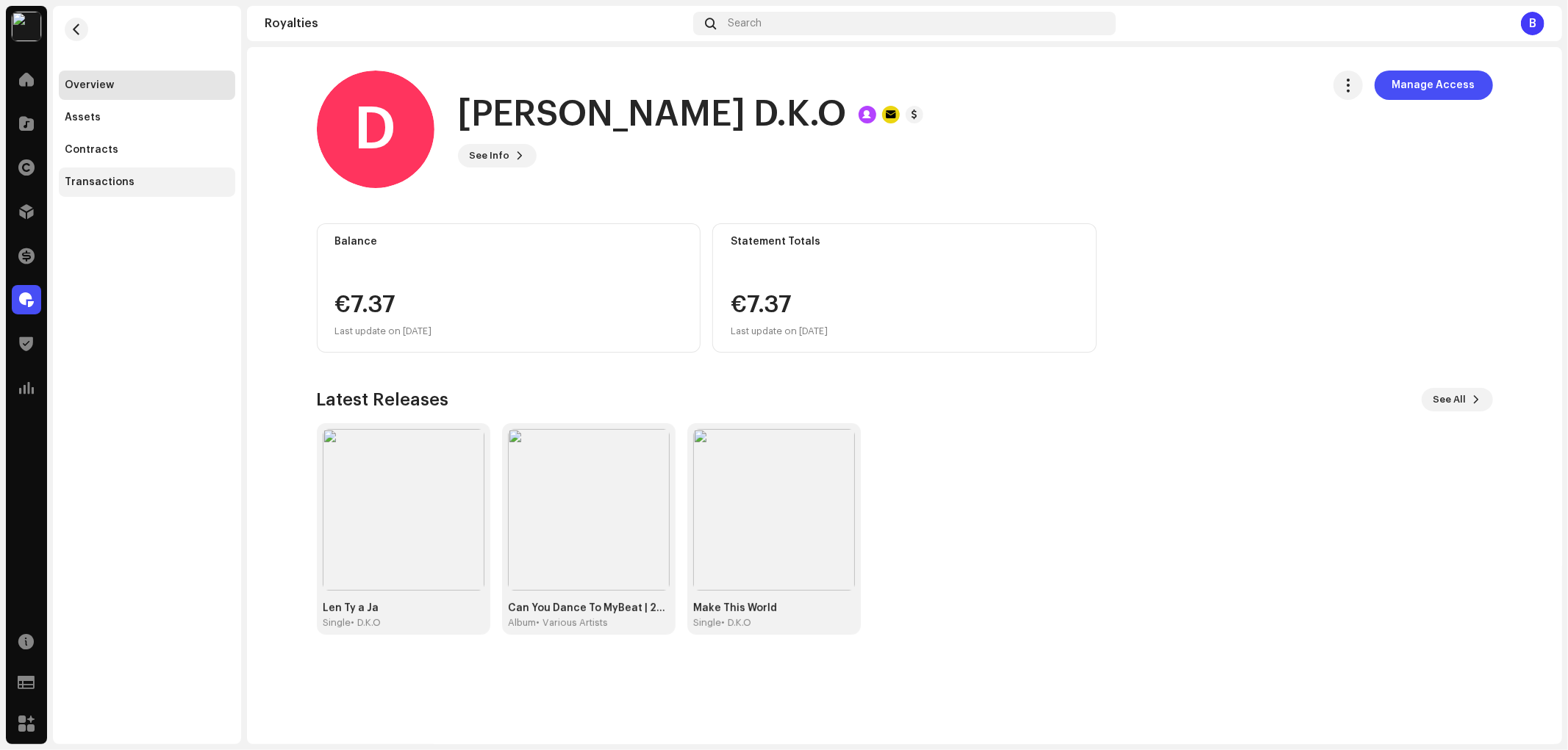
click at [173, 177] on div "Transactions" at bounding box center [147, 182] width 165 height 12
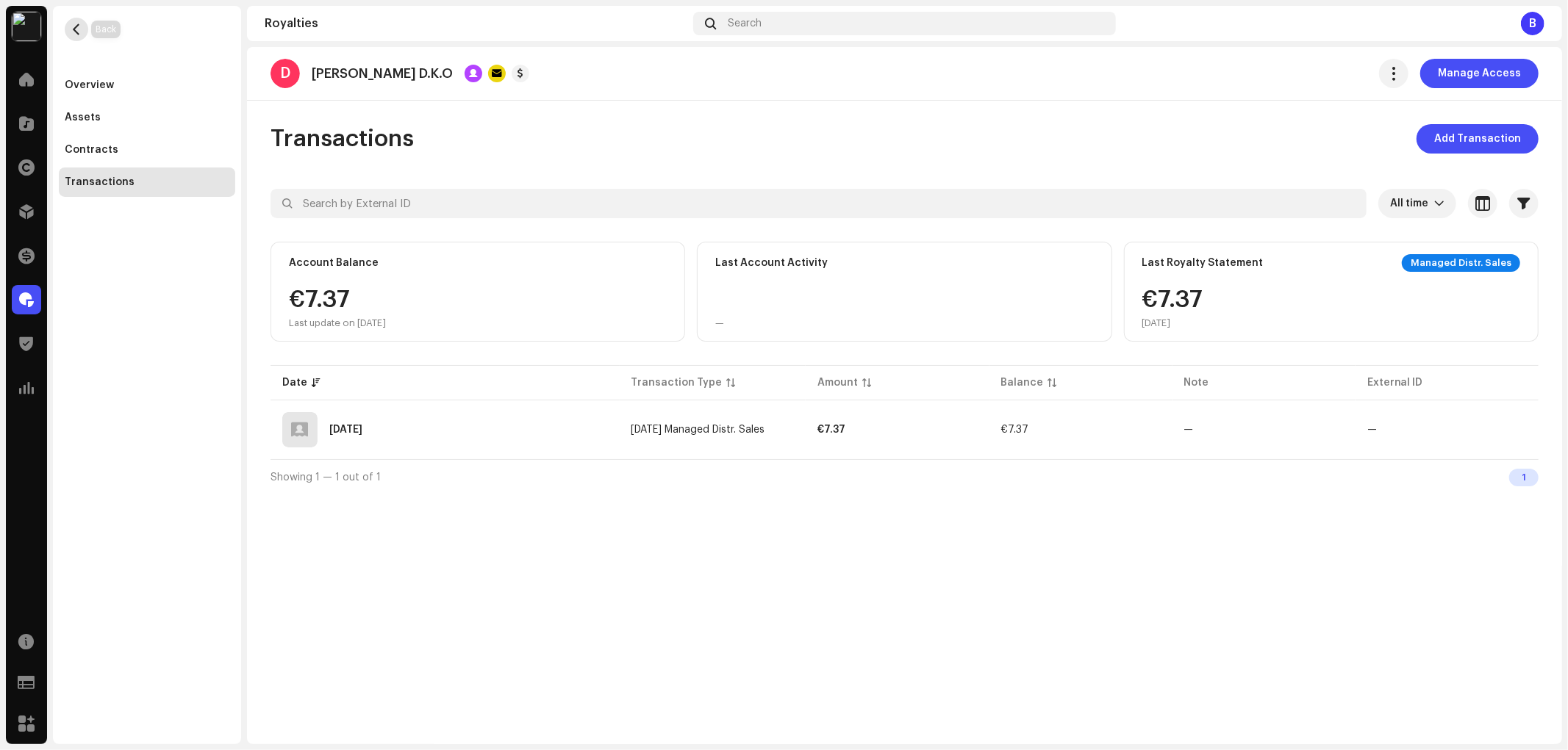
click at [75, 28] on span "button" at bounding box center [77, 29] width 11 height 12
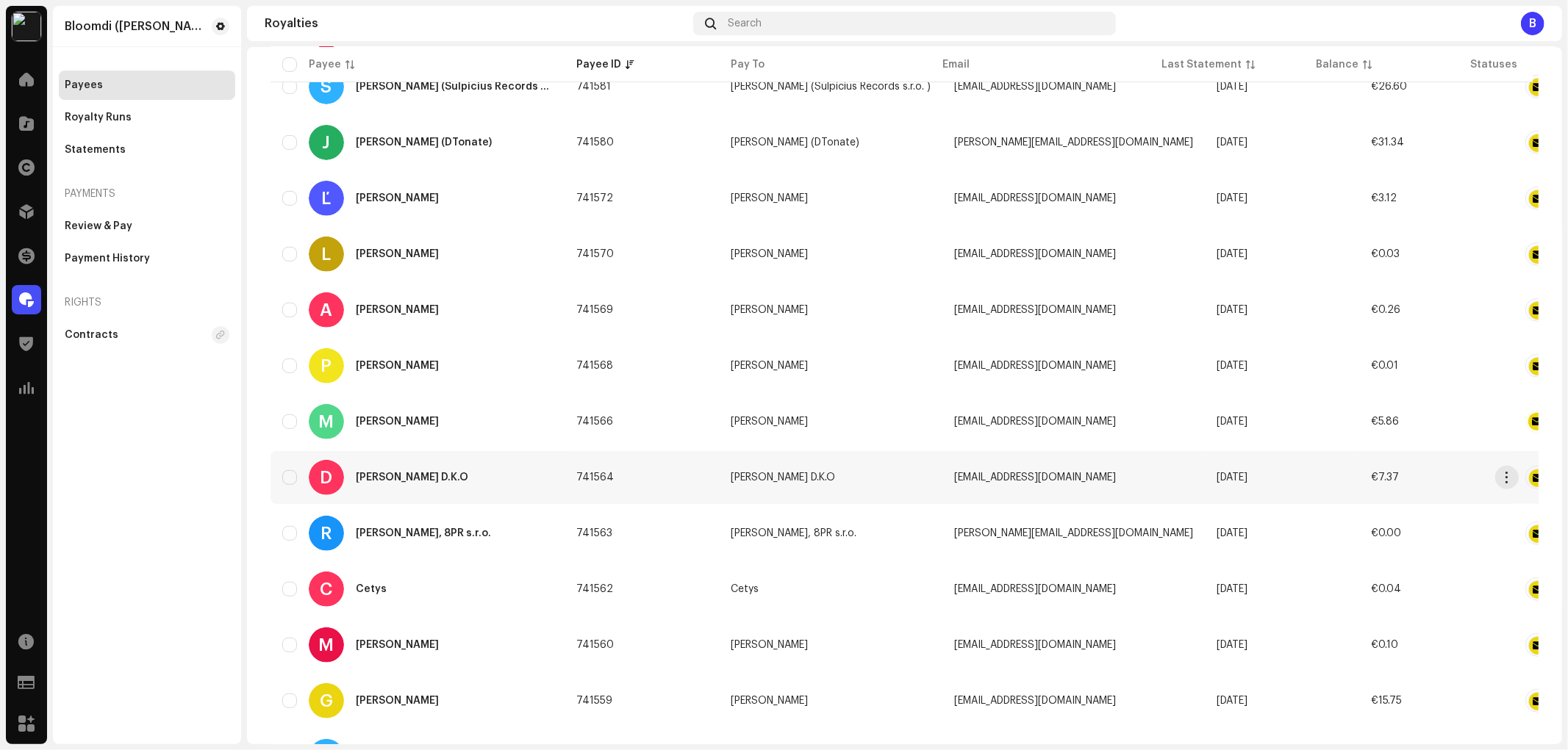
scroll to position [571, 0]
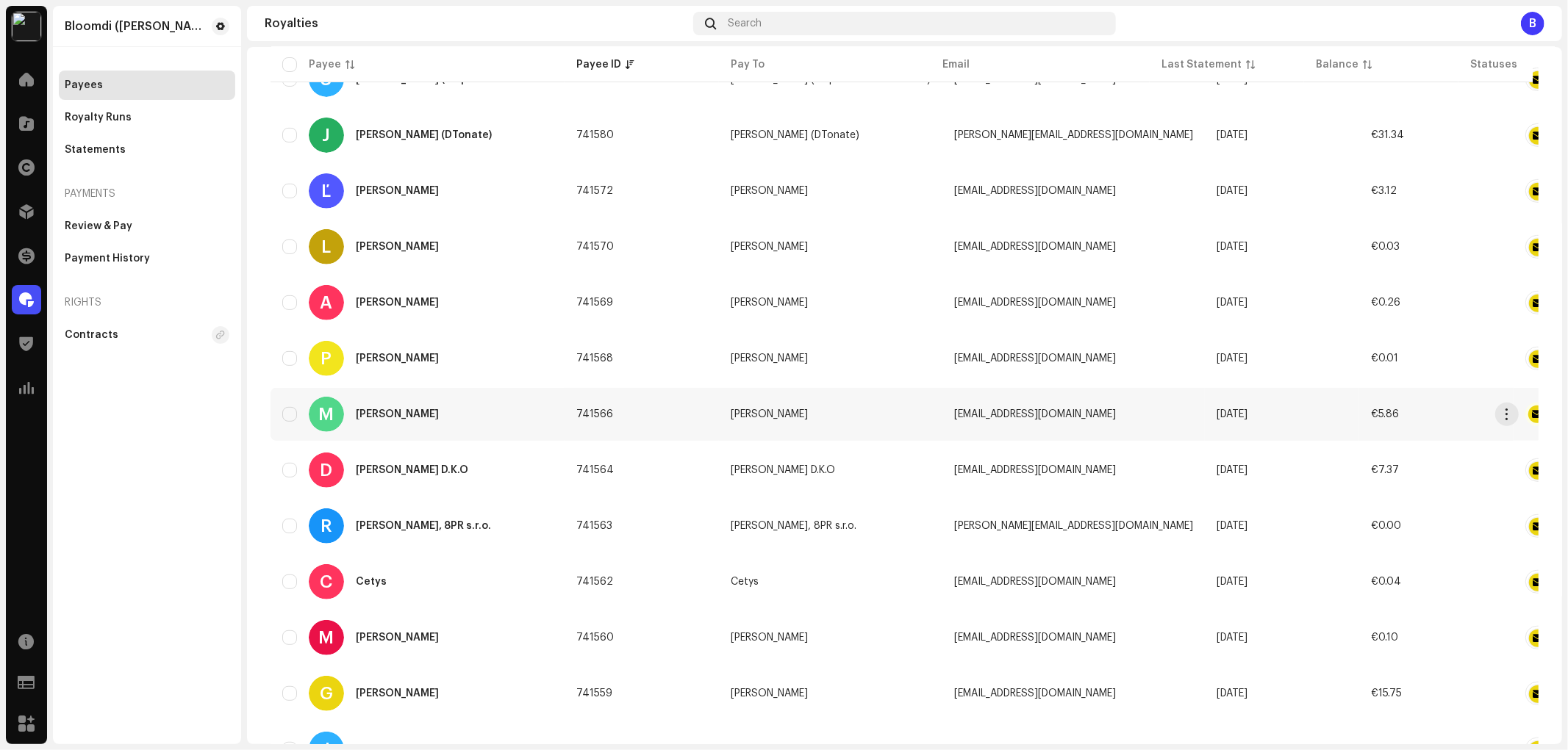
click at [431, 399] on div "M Michal Eichler" at bounding box center [417, 415] width 270 height 35
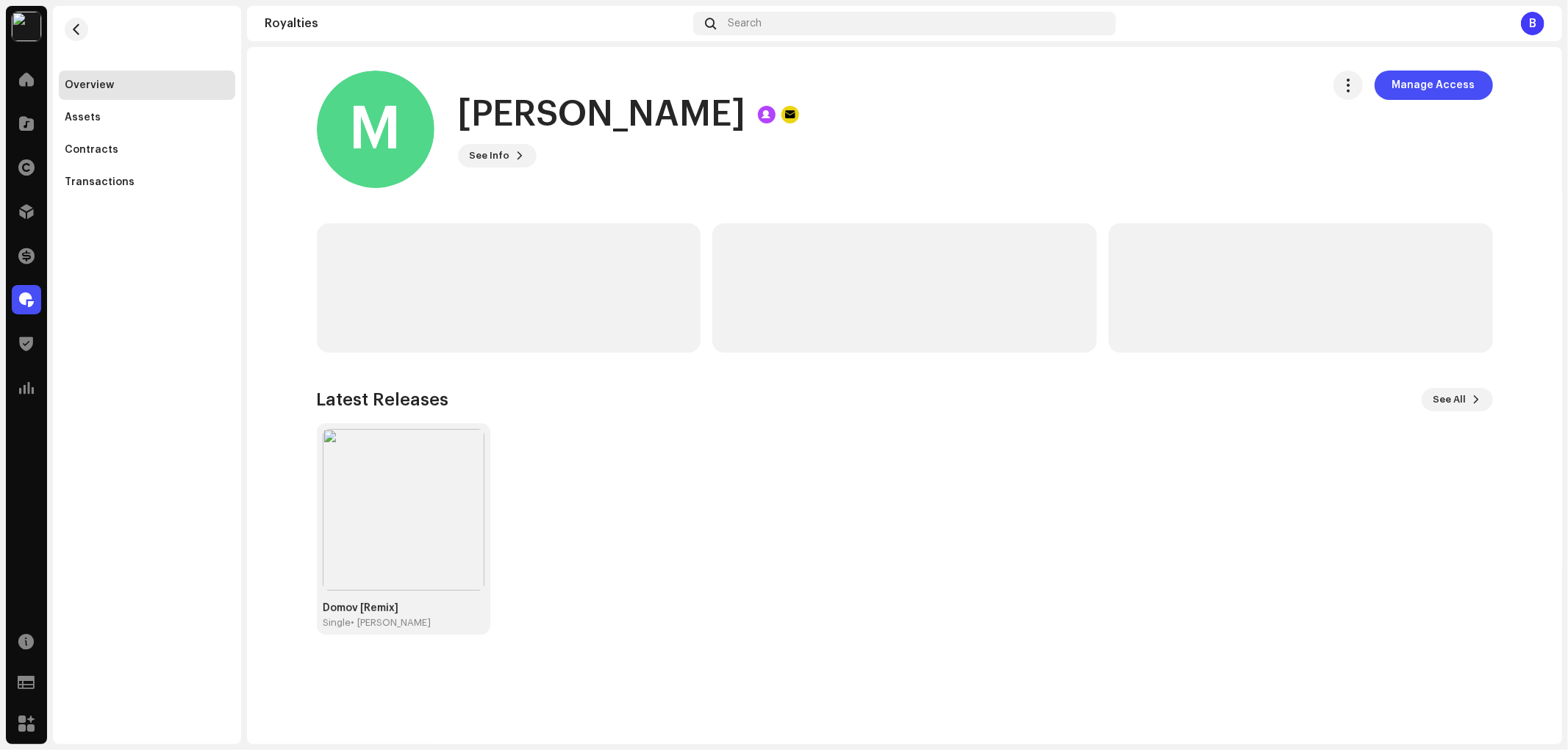
drag, startPoint x: 695, startPoint y: 124, endPoint x: 458, endPoint y: 127, distance: 237.0
click at [458, 127] on div "[PERSON_NAME]" at bounding box center [628, 115] width 341 height 47
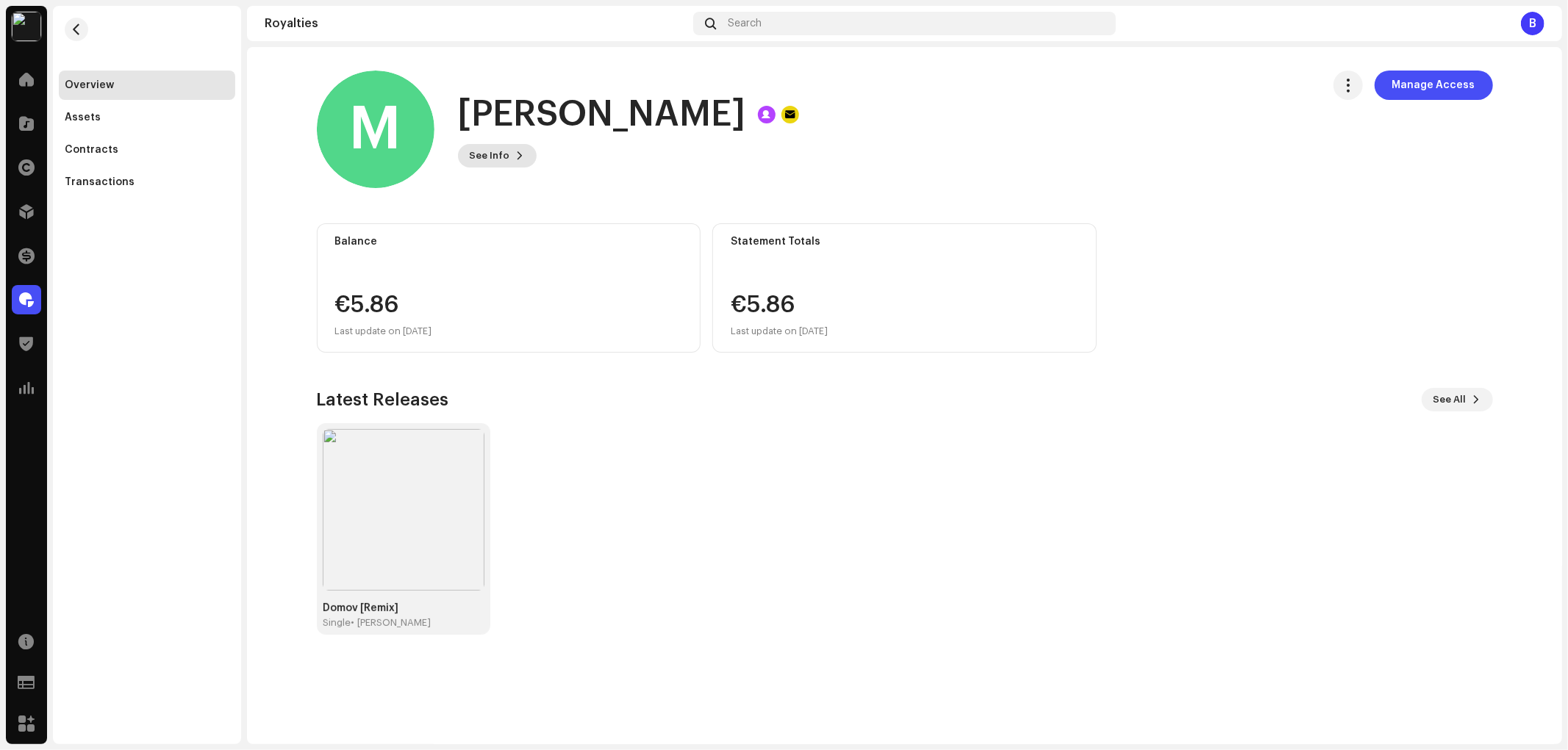
click at [517, 162] on button "See Info" at bounding box center [498, 156] width 79 height 23
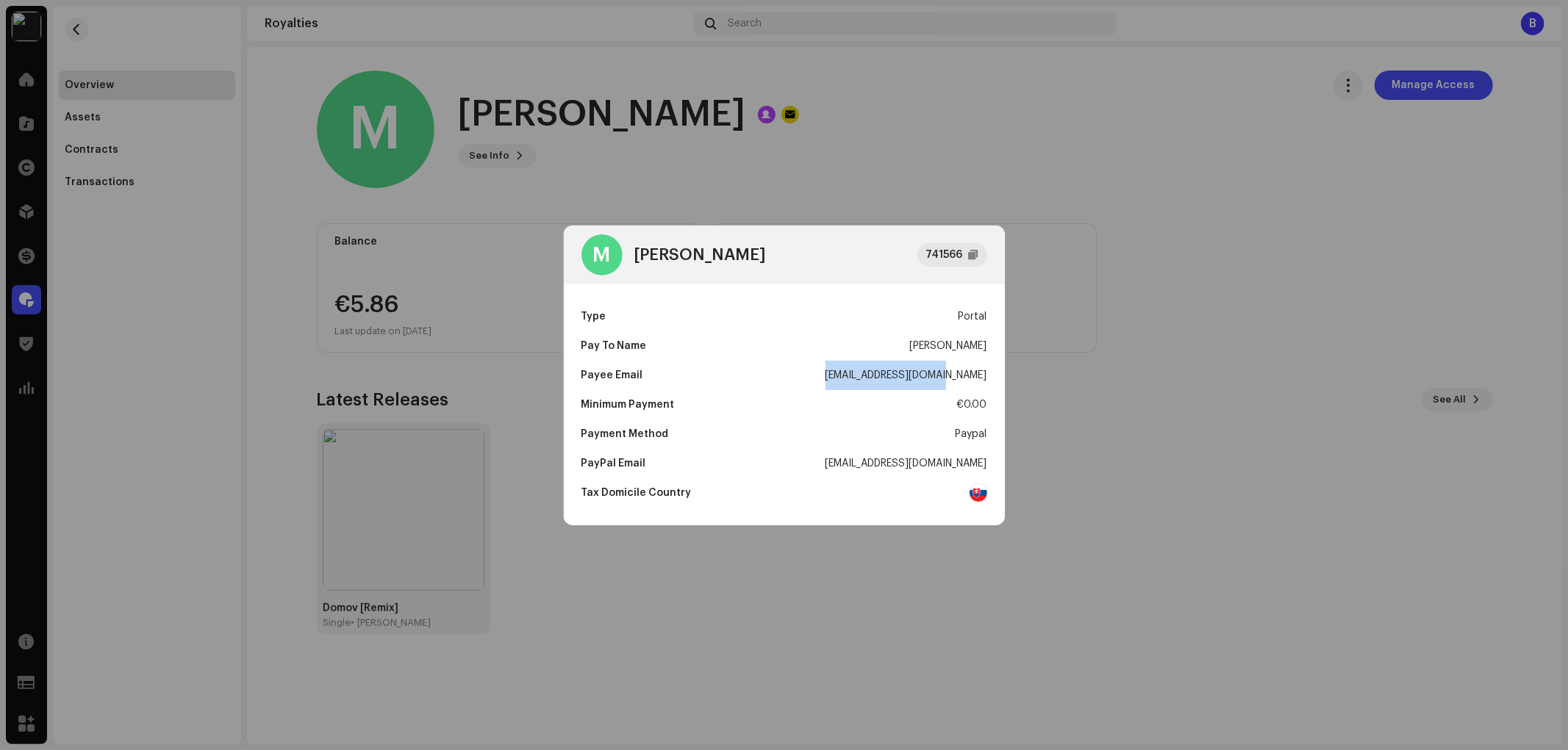
drag, startPoint x: 868, startPoint y: 373, endPoint x: 985, endPoint y: 377, distance: 117.1
click at [985, 377] on div "Payee Email misoeichler@gmail.com" at bounding box center [785, 375] width 406 height 30
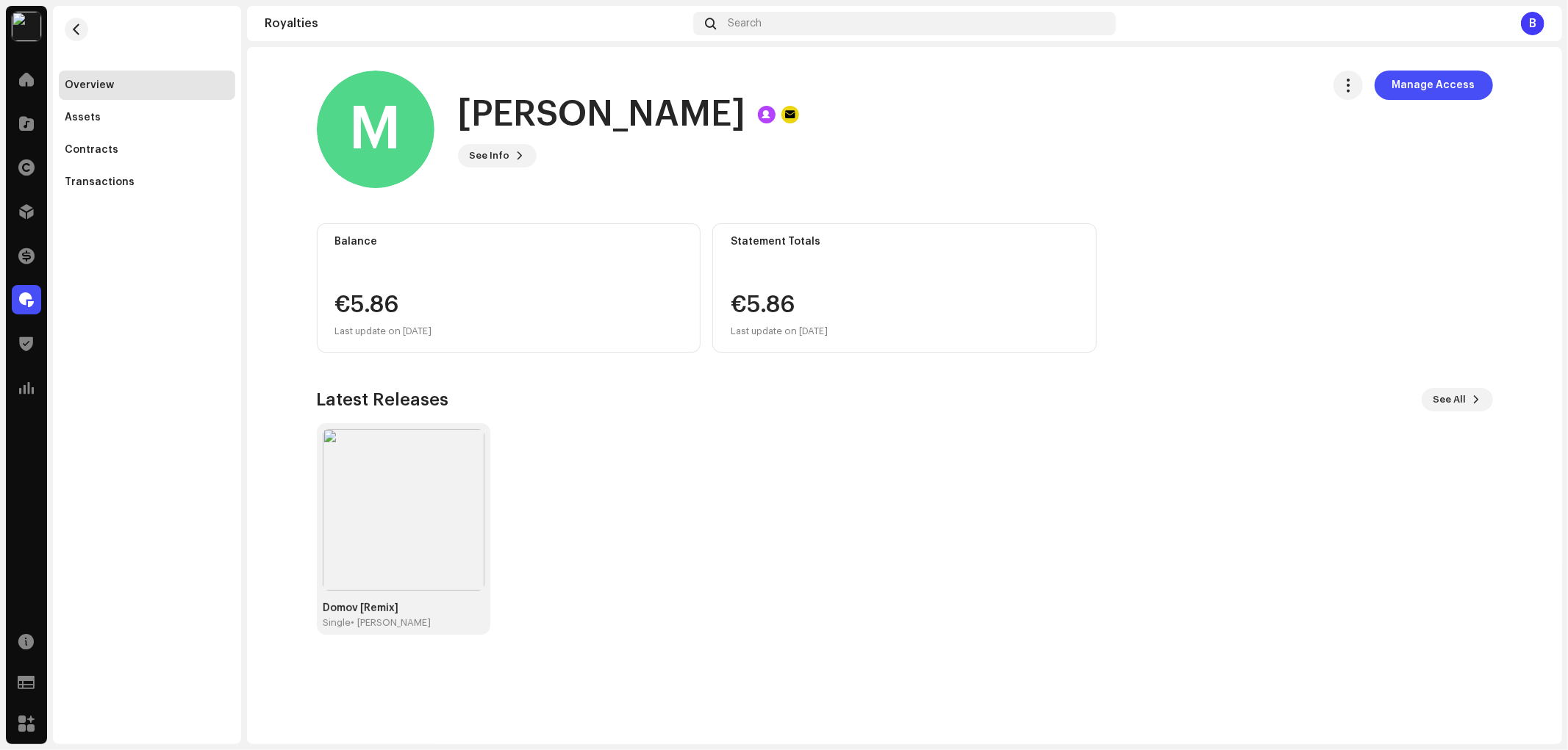
click at [295, 240] on div "M Michal Eichler 741566 Type Portal Pay To Name Michal Eichler Payee Email miso…" at bounding box center [784, 375] width 1568 height 750
click at [185, 189] on div "Transactions" at bounding box center [147, 182] width 177 height 30
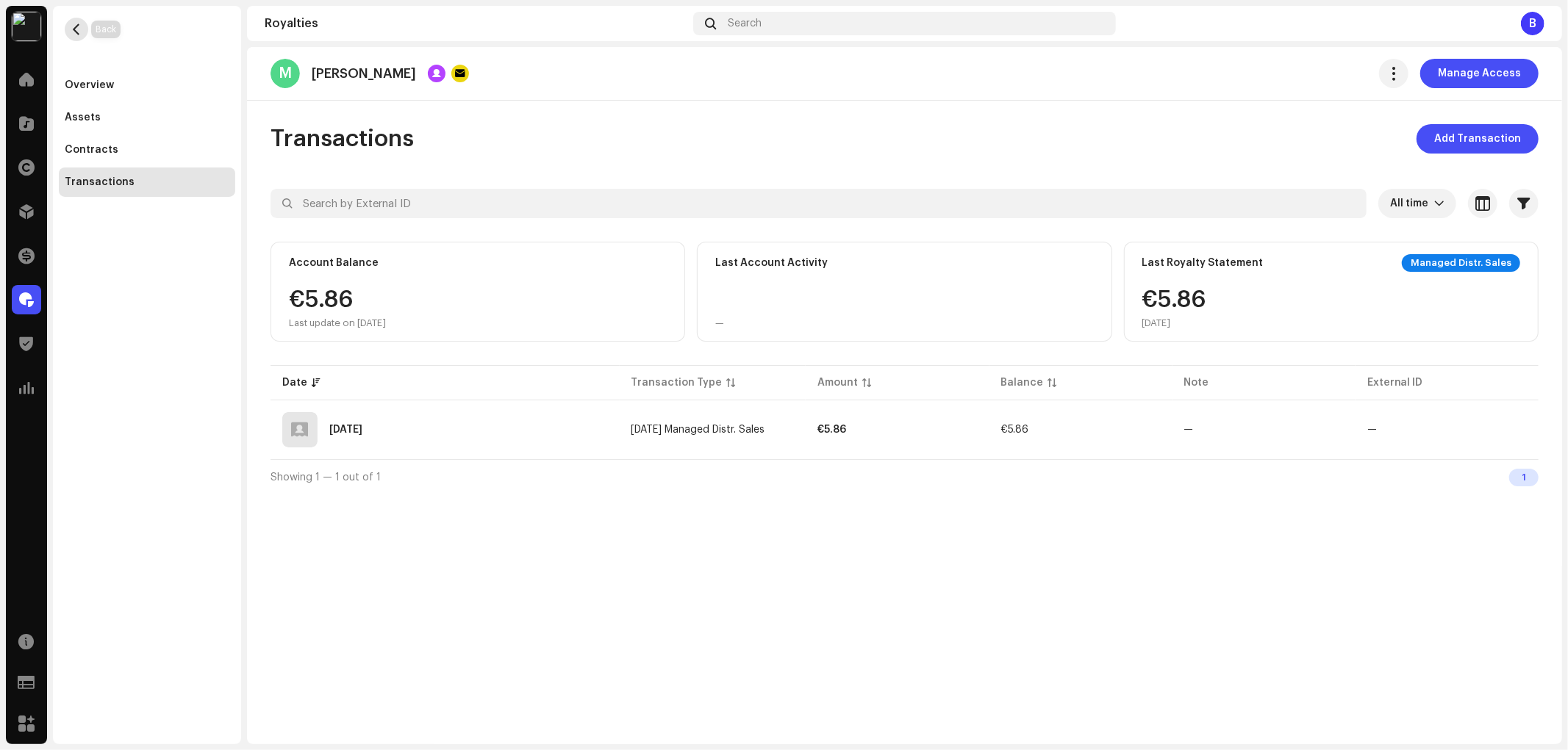
click at [79, 24] on span "button" at bounding box center [77, 29] width 11 height 12
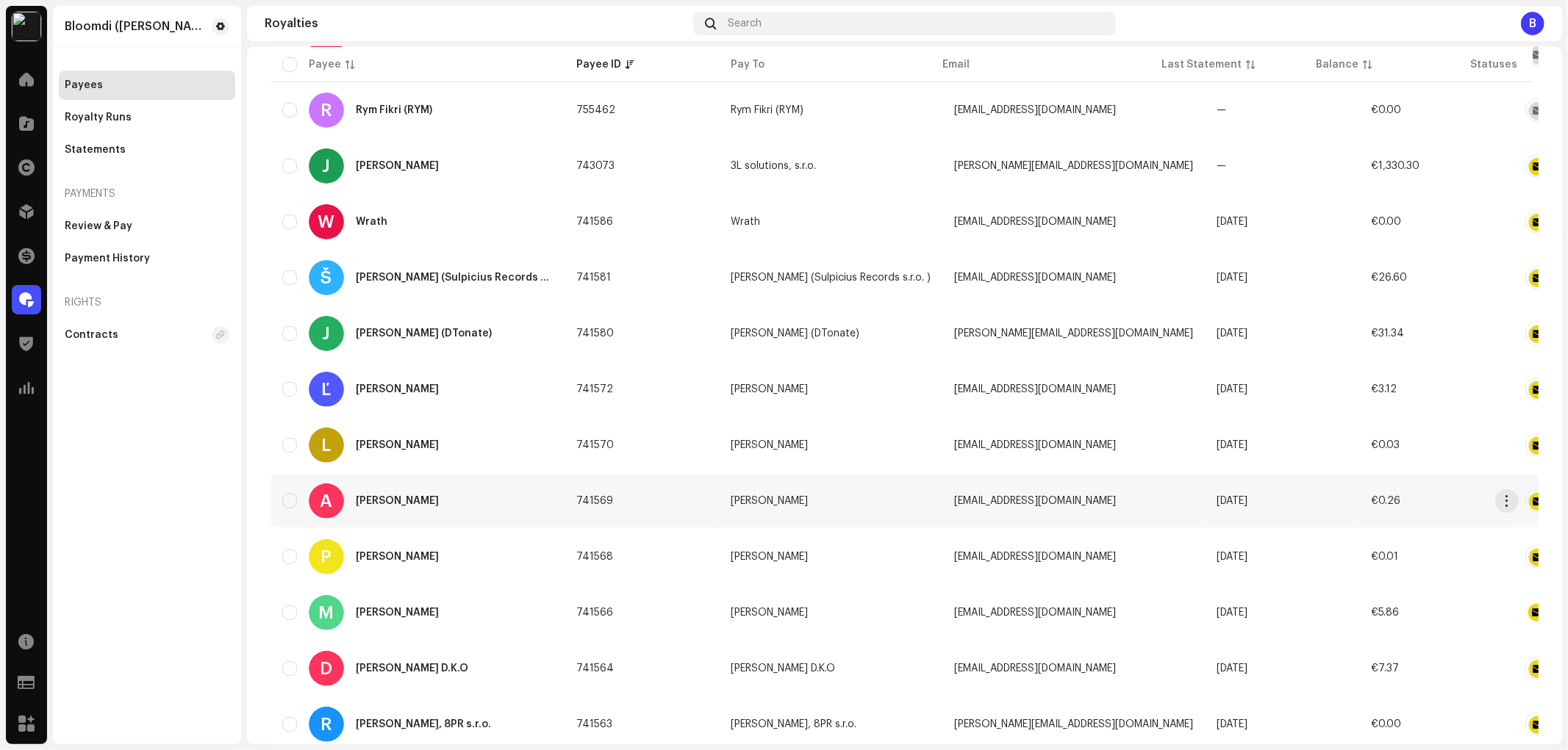
scroll to position [407, 0]
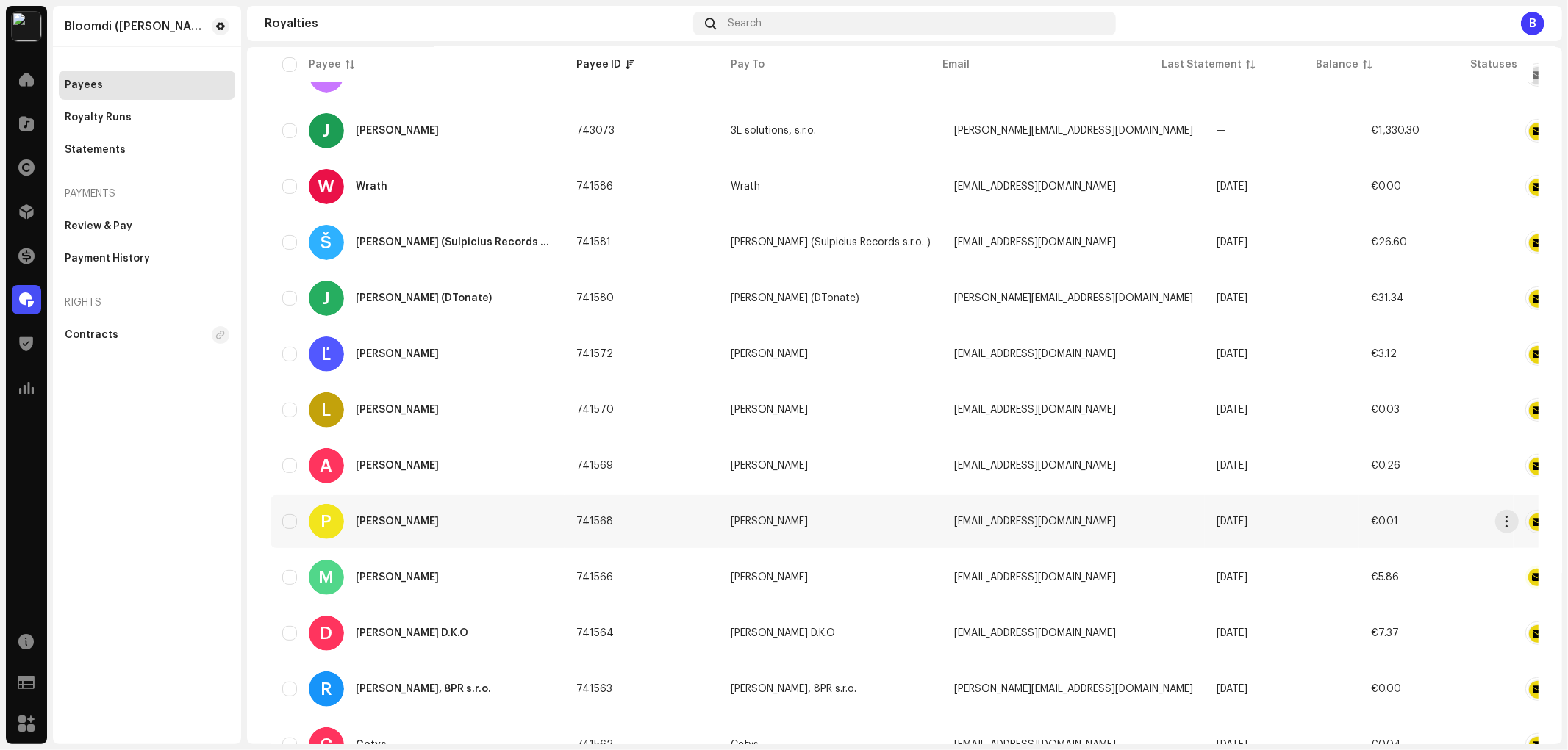
click at [412, 519] on div "P Patrik Jurky" at bounding box center [417, 521] width 270 height 35
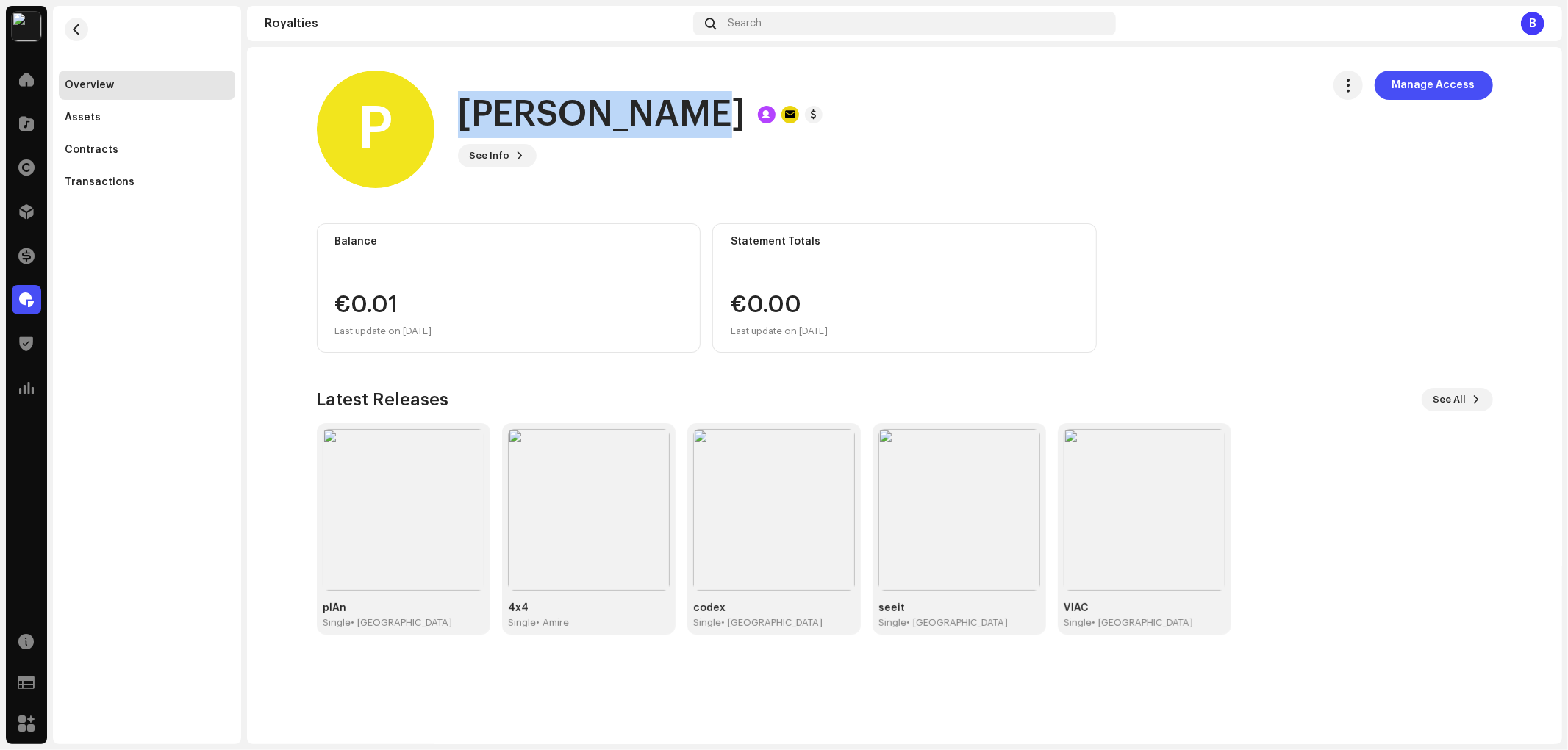
drag, startPoint x: 652, startPoint y: 119, endPoint x: 460, endPoint y: 118, distance: 192.0
click at [460, 118] on div "[PERSON_NAME]" at bounding box center [640, 115] width 364 height 47
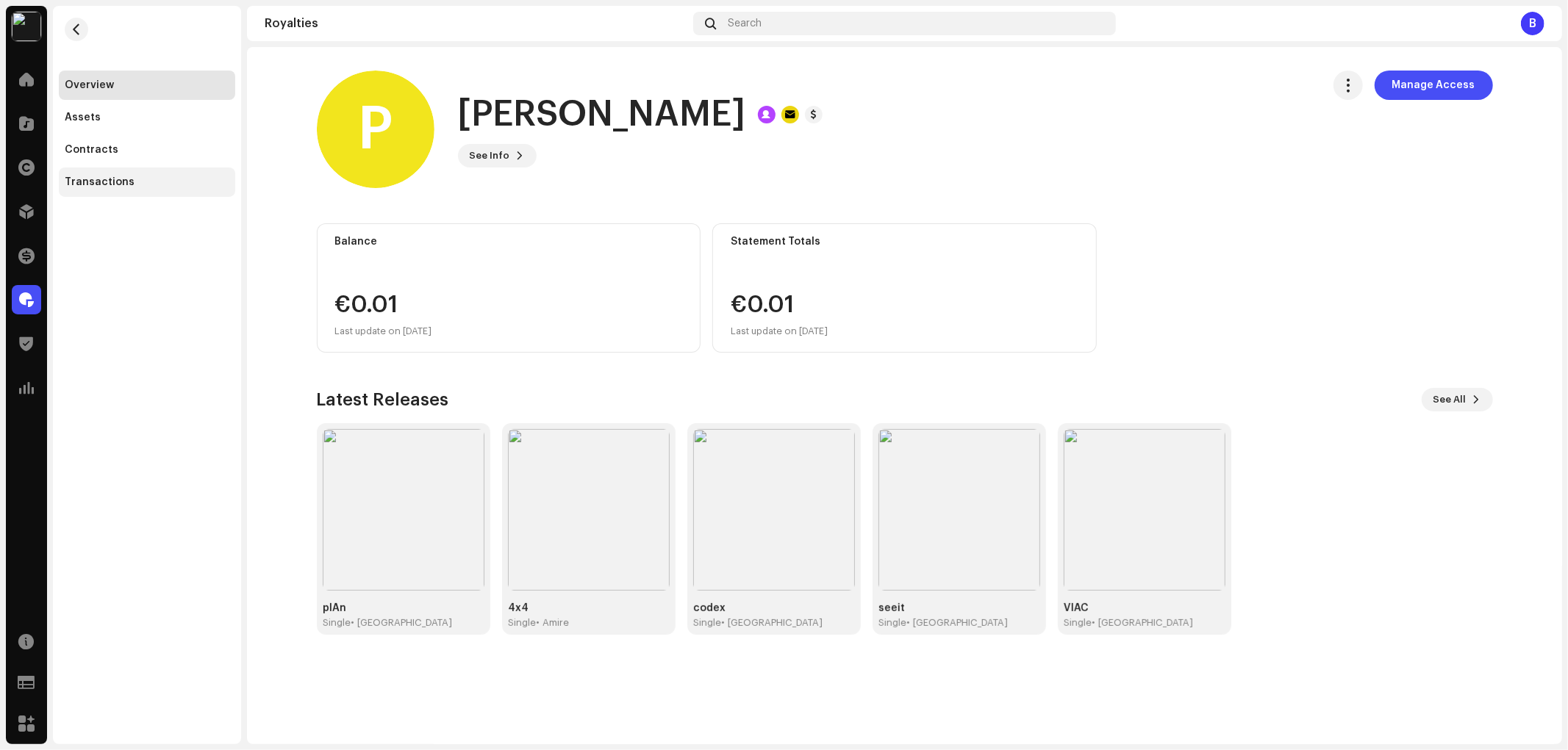
click at [148, 188] on div "Transactions" at bounding box center [147, 182] width 165 height 12
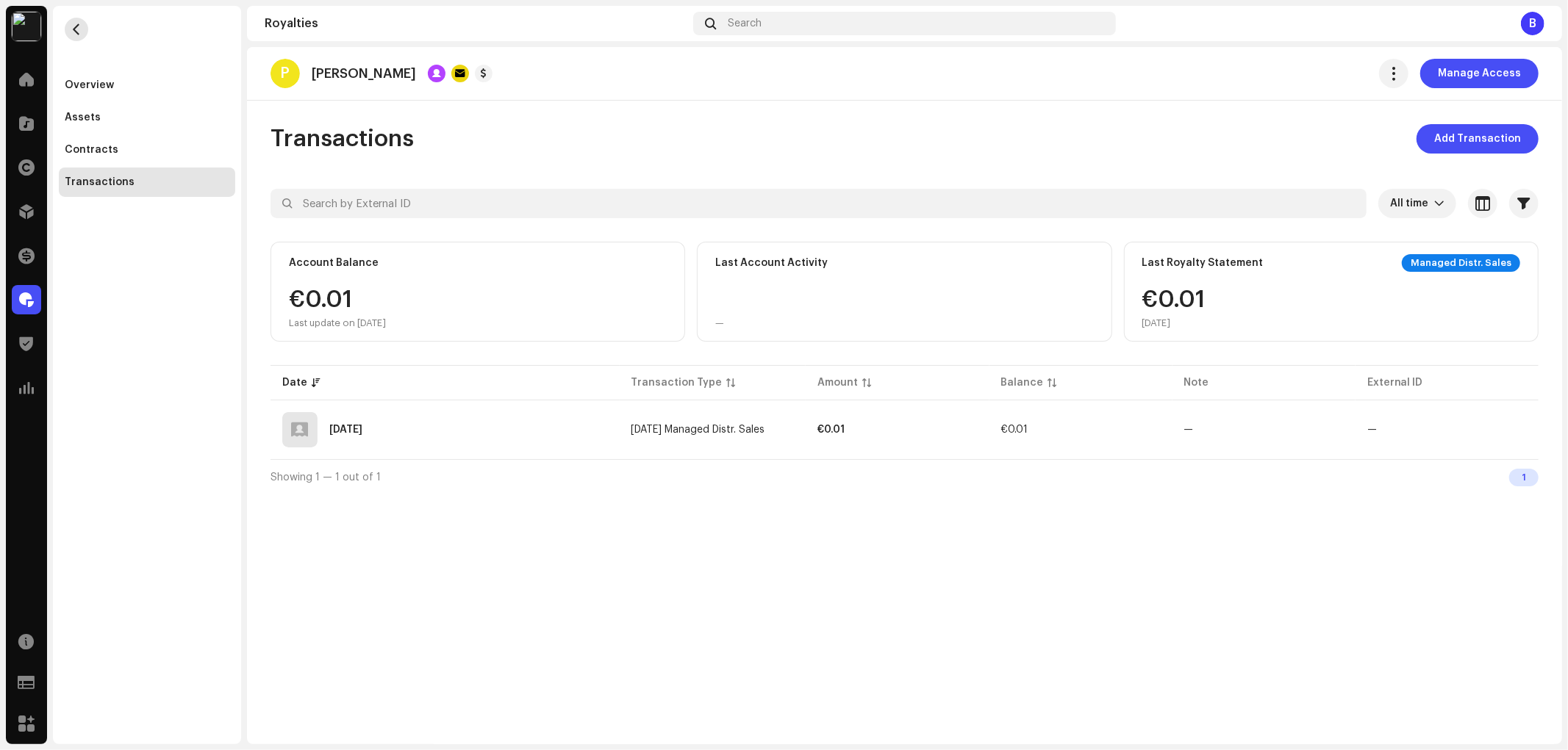
click at [83, 28] on button "button" at bounding box center [76, 29] width 23 height 23
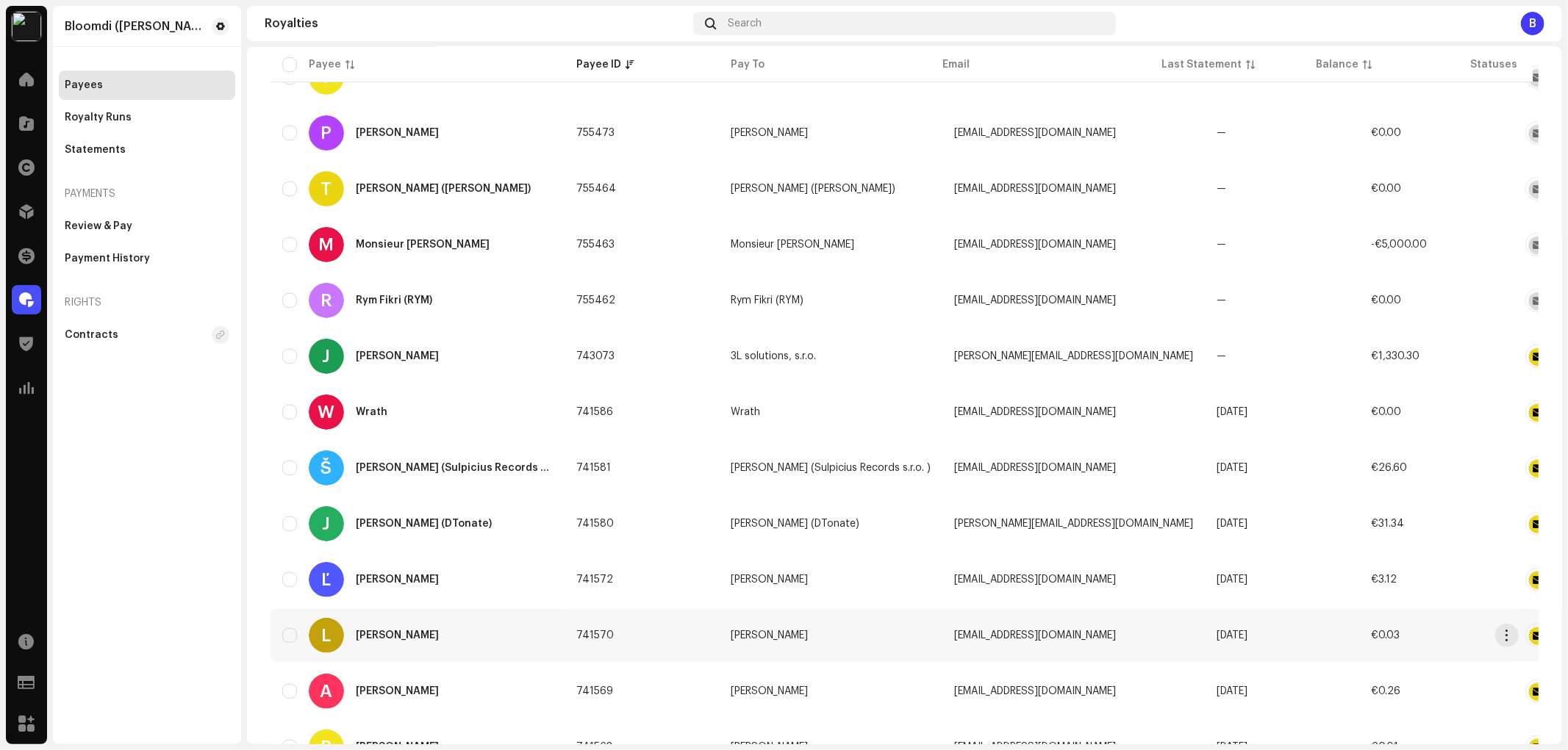
scroll to position [407, 0]
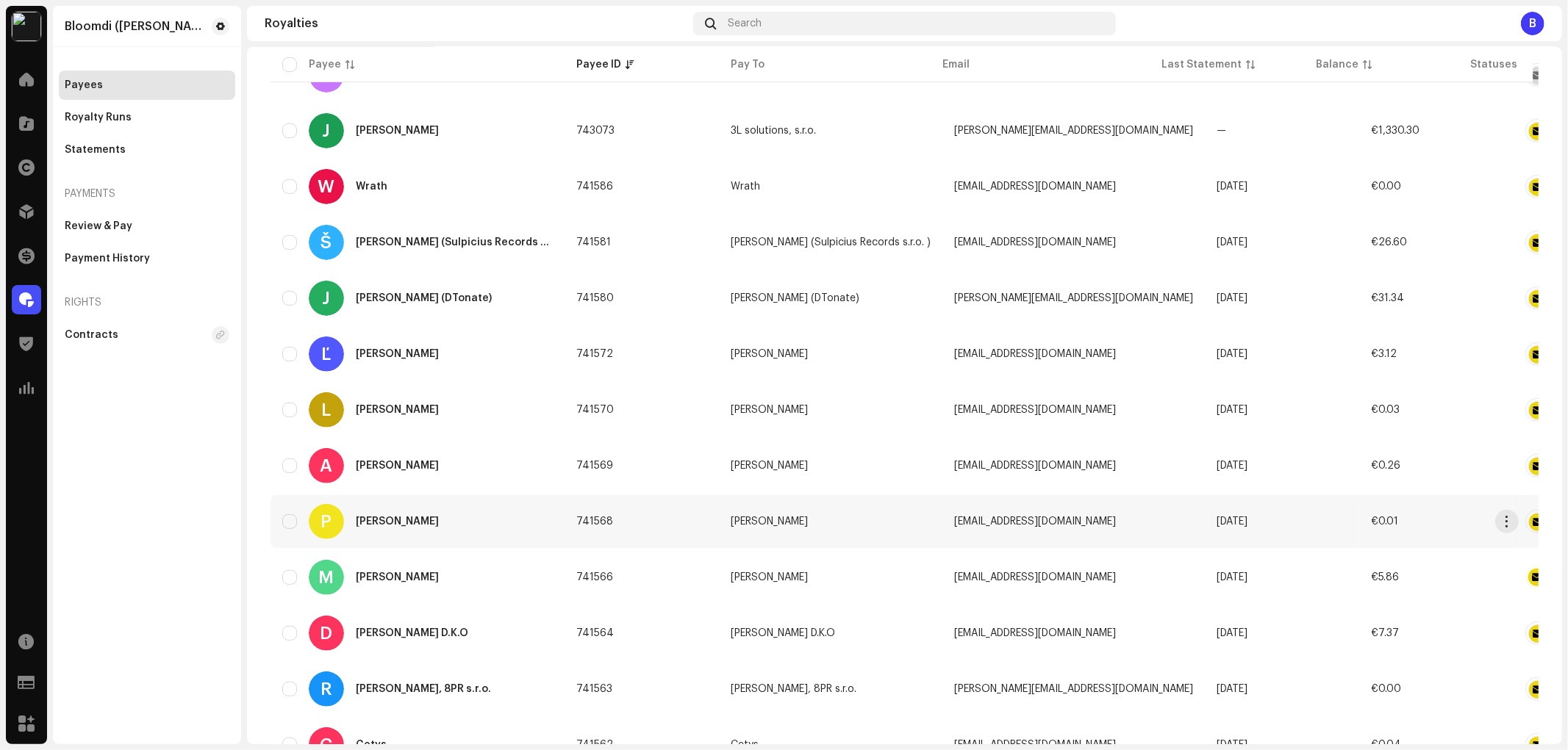
click at [483, 512] on div "P Patrik Jurky" at bounding box center [417, 521] width 270 height 35
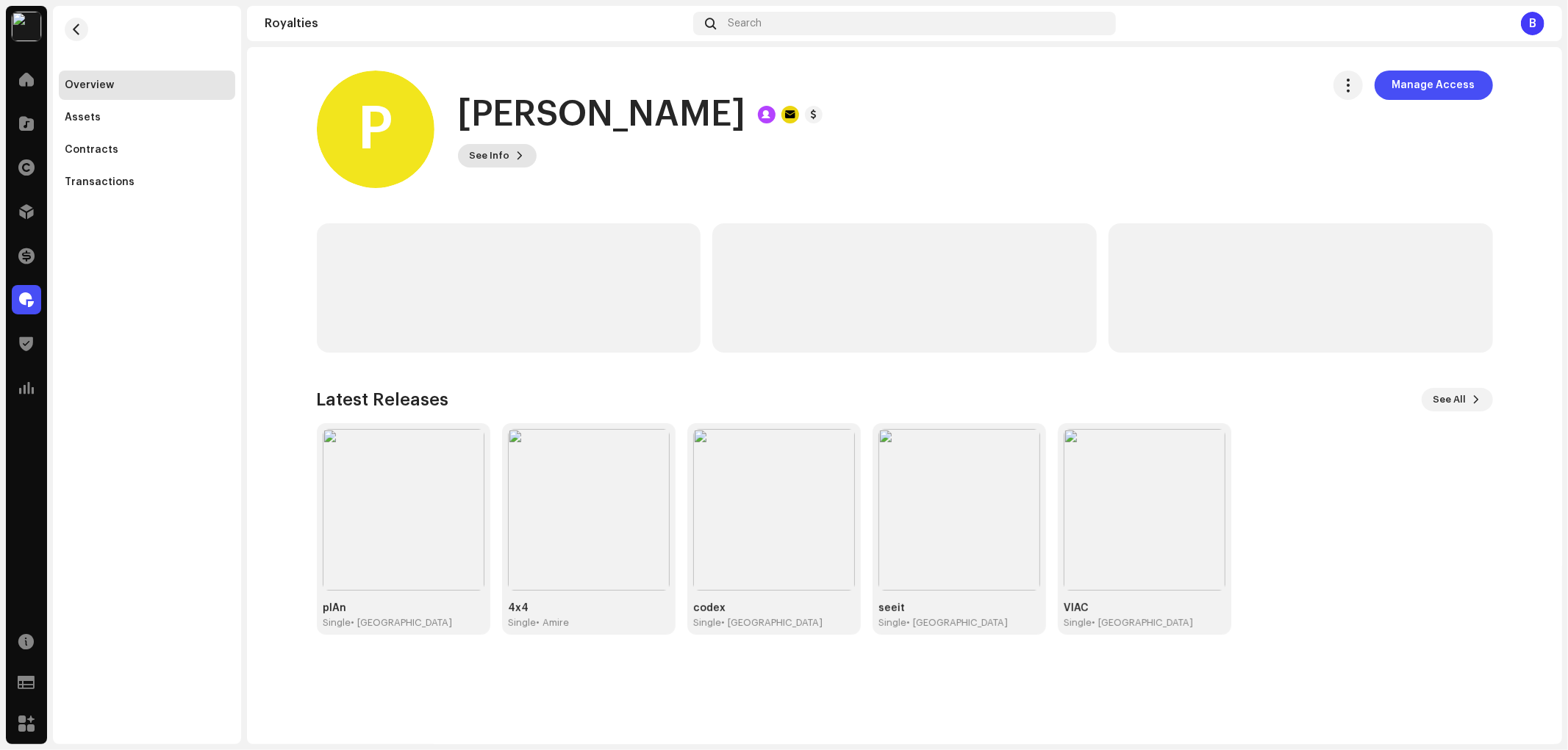
click at [491, 156] on span "See Info" at bounding box center [489, 156] width 40 height 30
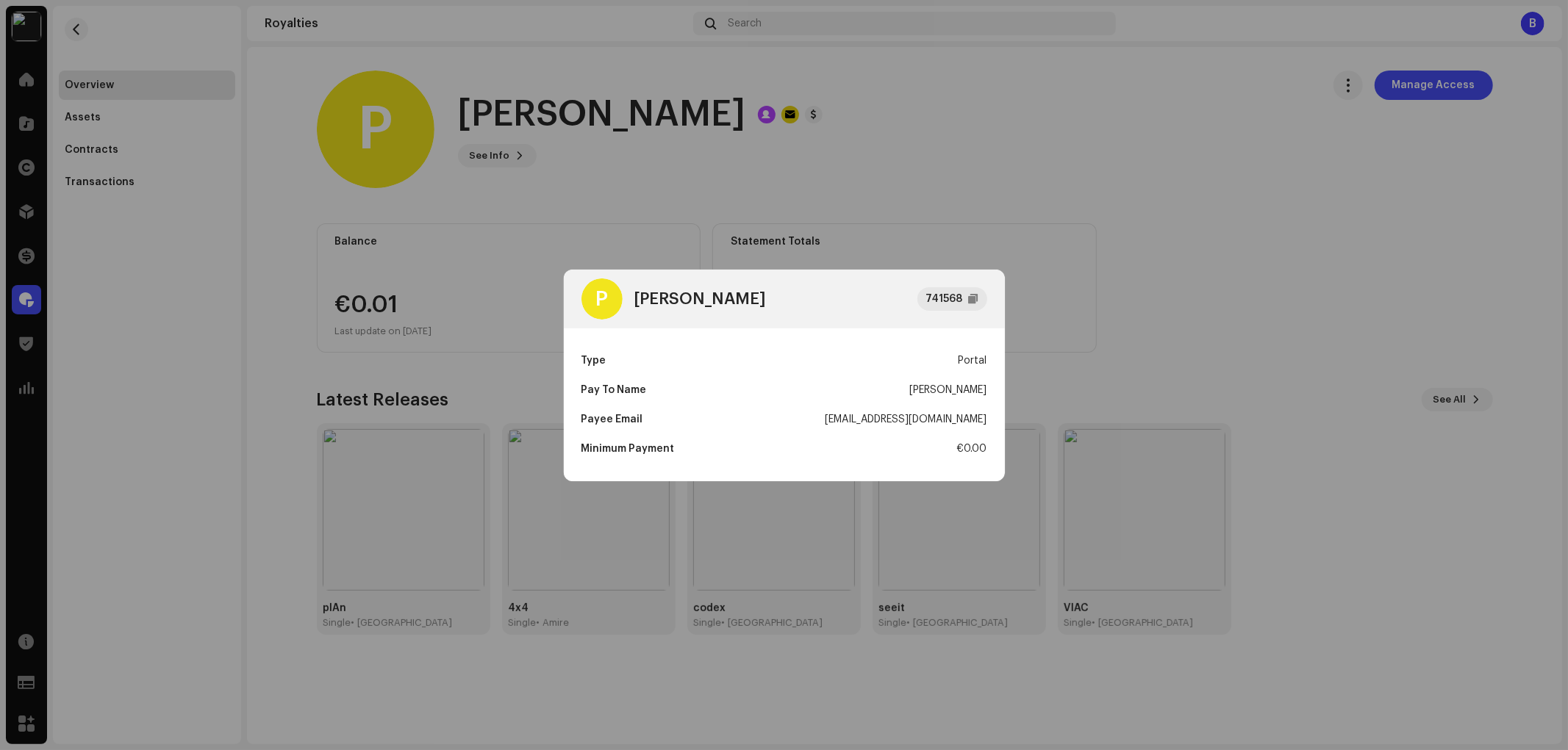
drag, startPoint x: 836, startPoint y: 416, endPoint x: 988, endPoint y: 427, distance: 152.4
click at [988, 427] on div "Type Portal Pay To Name Patrik Jurky Payee Email iyaky@illuminateproduction.sk …" at bounding box center [785, 404] width 441 height 153
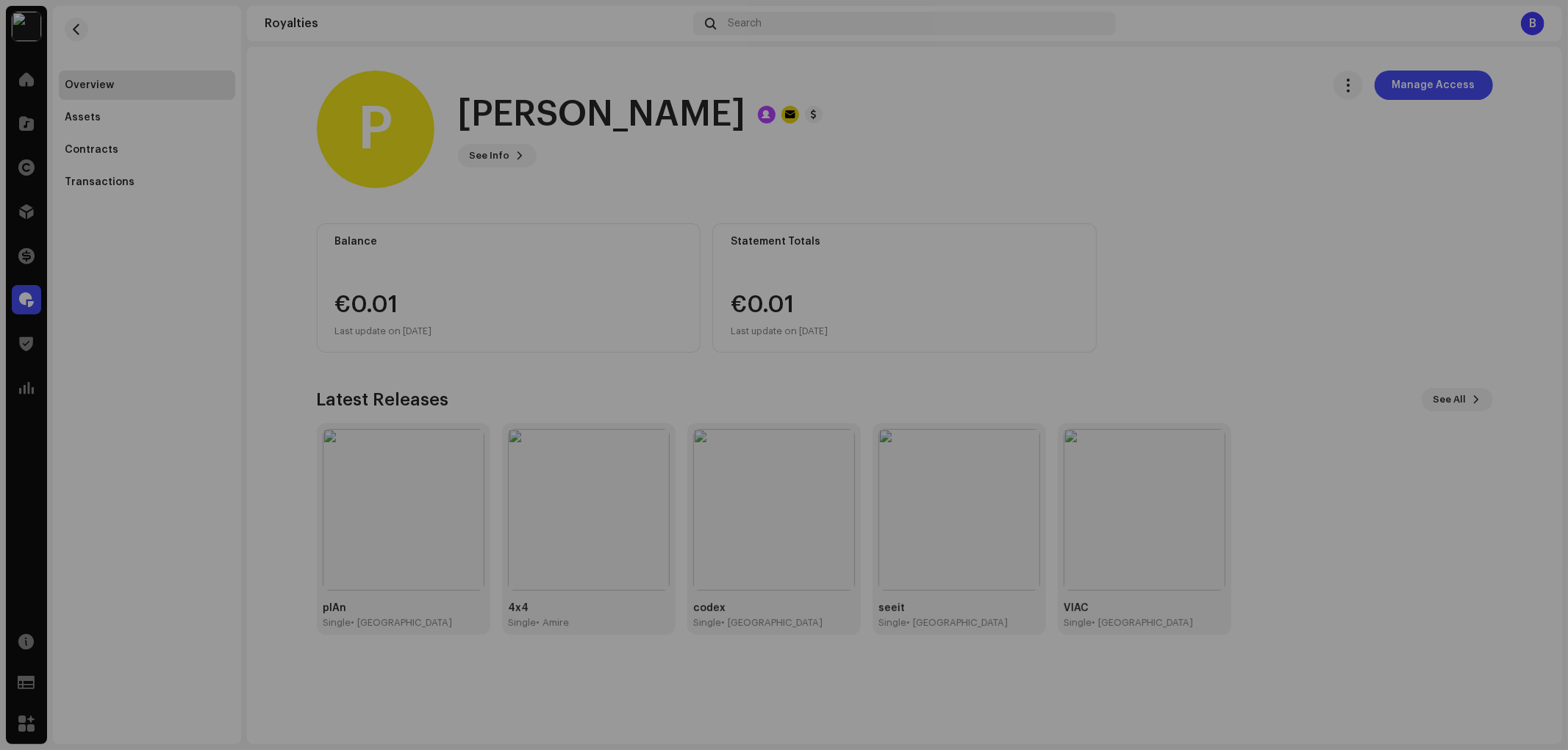
click at [398, 197] on div "P Patrik Jurky 741568 Type Portal Pay To Name Patrik Jurky Payee Email iyaky@il…" at bounding box center [784, 375] width 1568 height 750
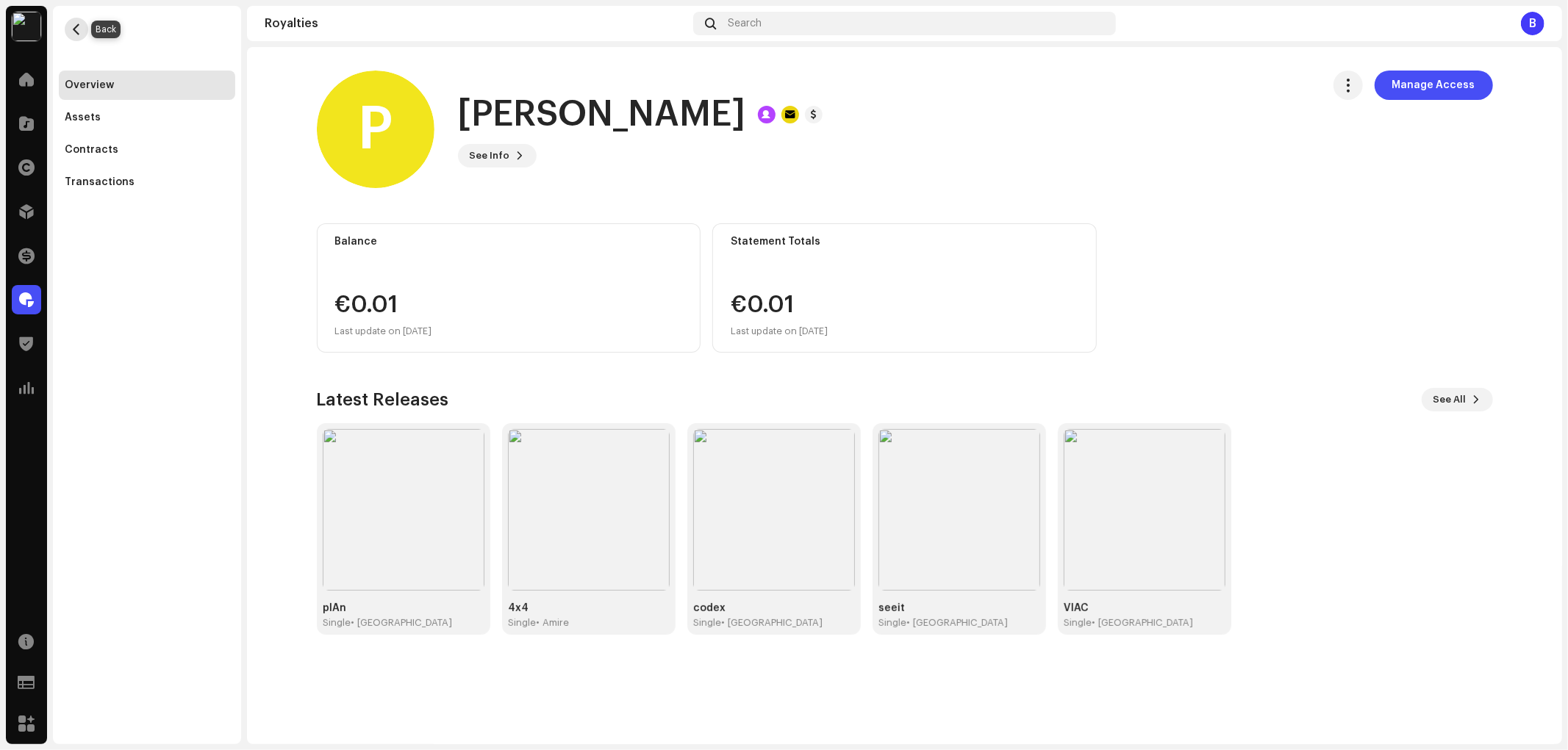
click at [78, 28] on span "button" at bounding box center [77, 29] width 11 height 12
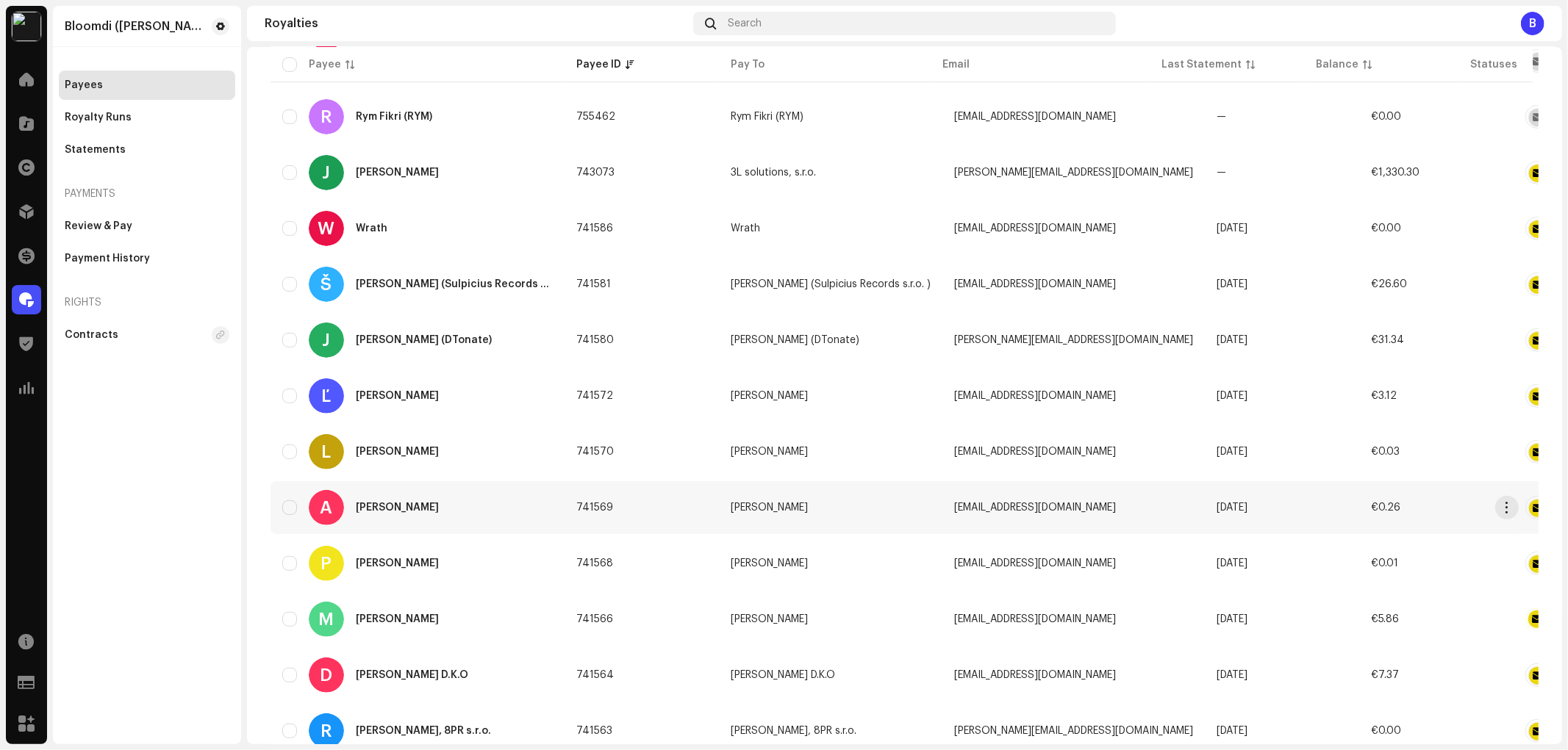
scroll to position [365, 0]
click at [403, 503] on div "[PERSON_NAME]" at bounding box center [397, 508] width 83 height 10
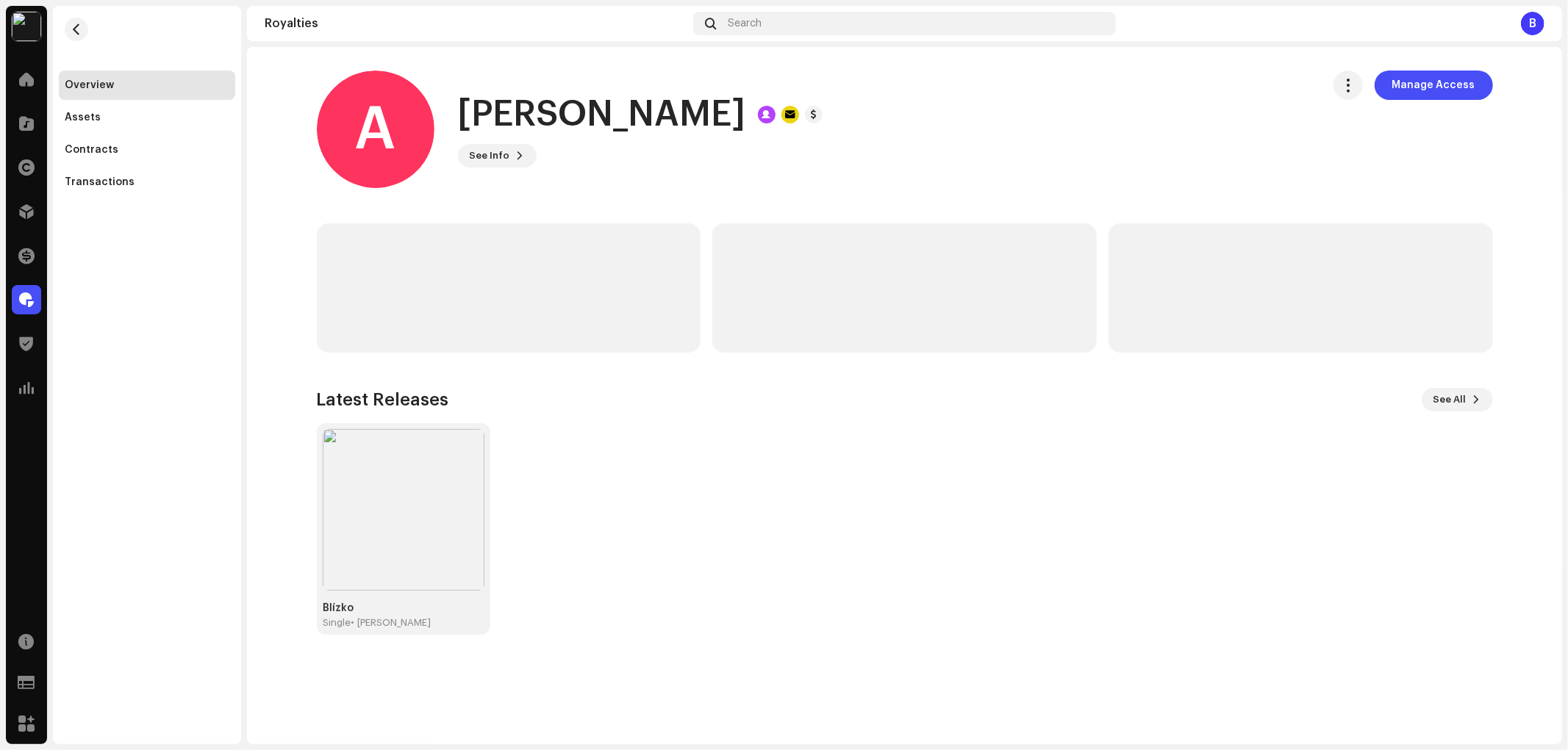
click at [652, 116] on h1 "[PERSON_NAME]" at bounding box center [602, 115] width 288 height 47
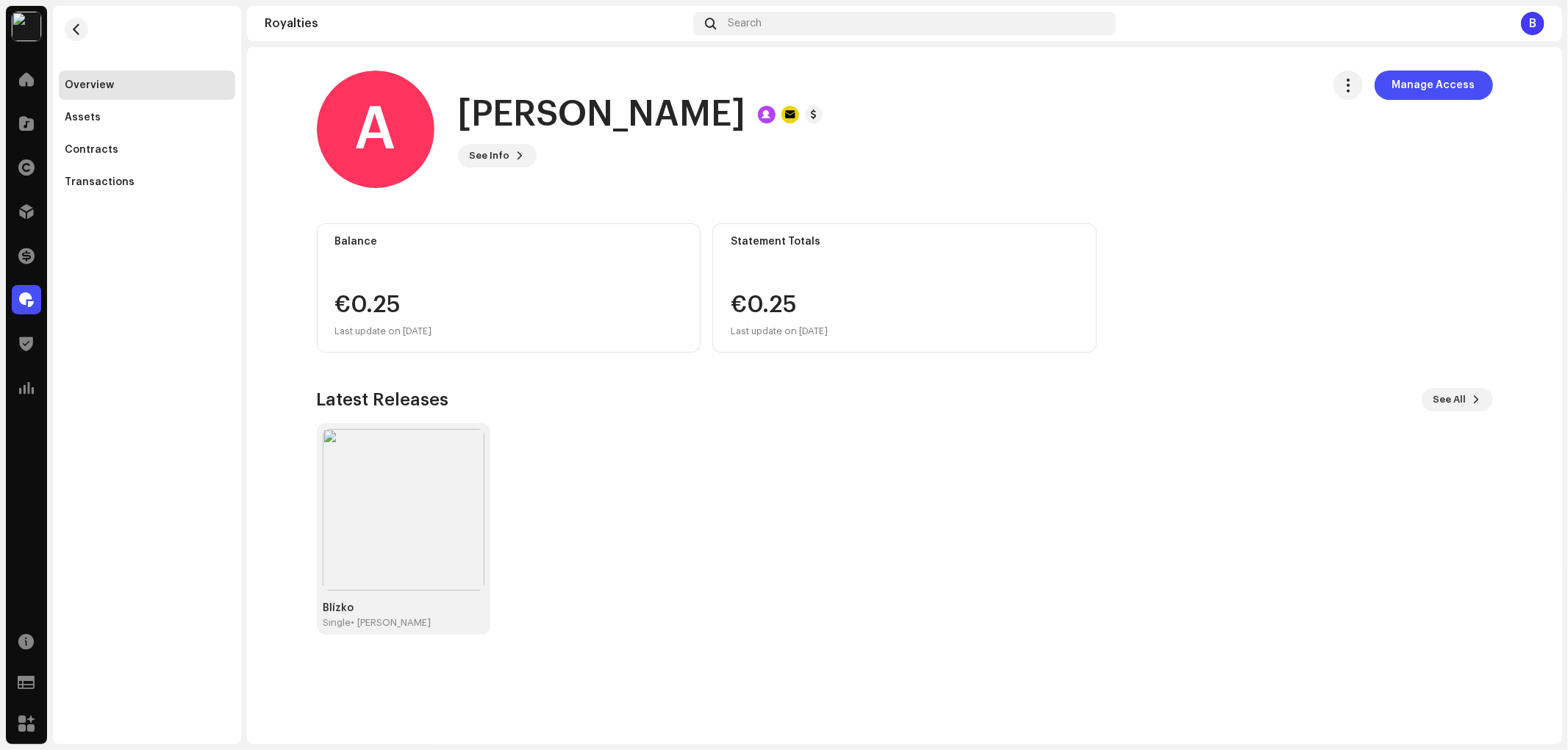
drag, startPoint x: 664, startPoint y: 113, endPoint x: 442, endPoint y: 124, distance: 222.3
click at [442, 124] on div "A Adam Kršiak See Info Manage Access" at bounding box center [814, 129] width 993 height 118
click at [511, 164] on button "See Info" at bounding box center [498, 156] width 79 height 23
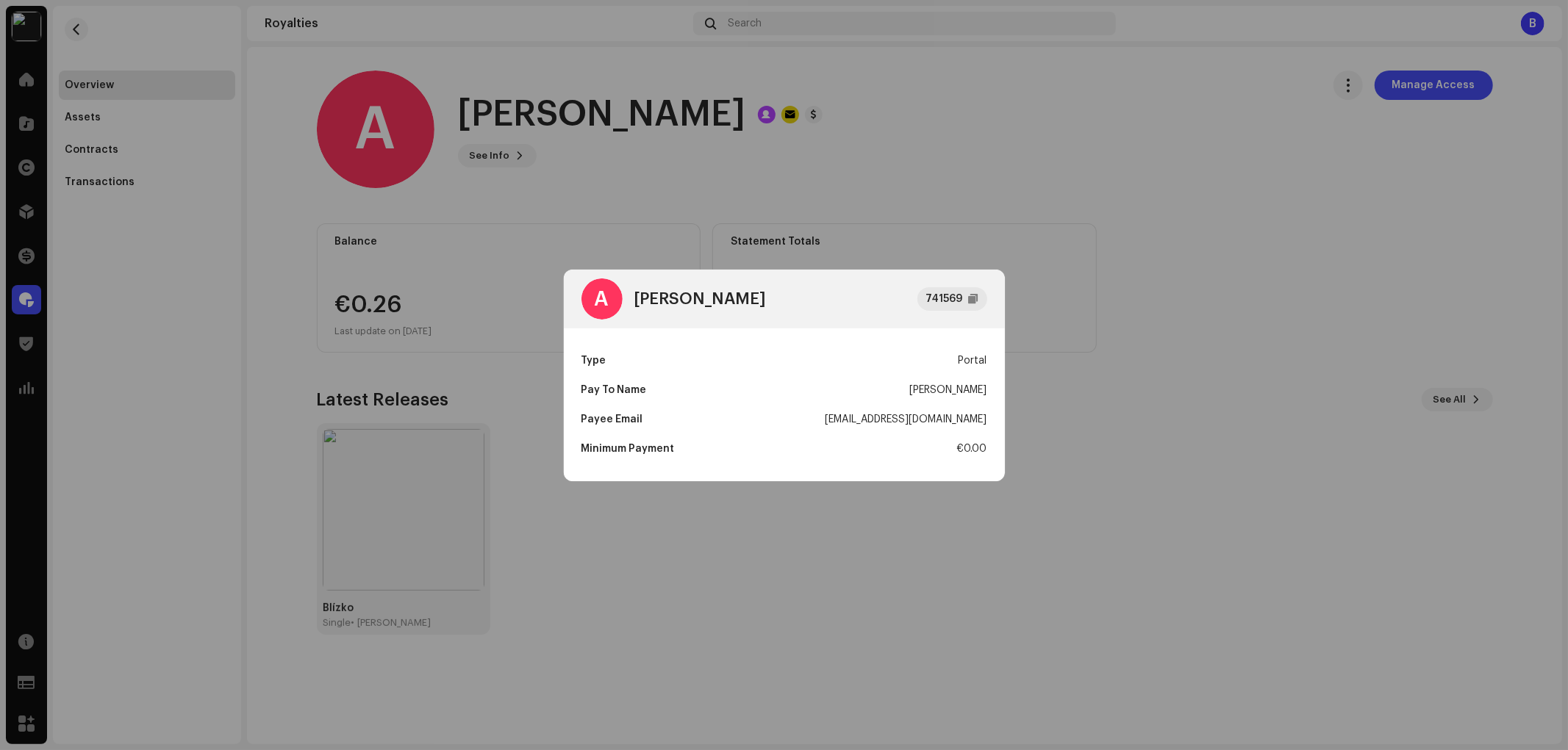
click at [885, 416] on div "[EMAIL_ADDRESS][DOMAIN_NAME]" at bounding box center [907, 420] width 162 height 30
drag, startPoint x: 883, startPoint y: 416, endPoint x: 993, endPoint y: 421, distance: 110.1
click at [993, 421] on div "Type Portal Pay To Name Adam Kršiak Payee Email akcover7@gmail.com Minimum Paym…" at bounding box center [785, 404] width 441 height 153
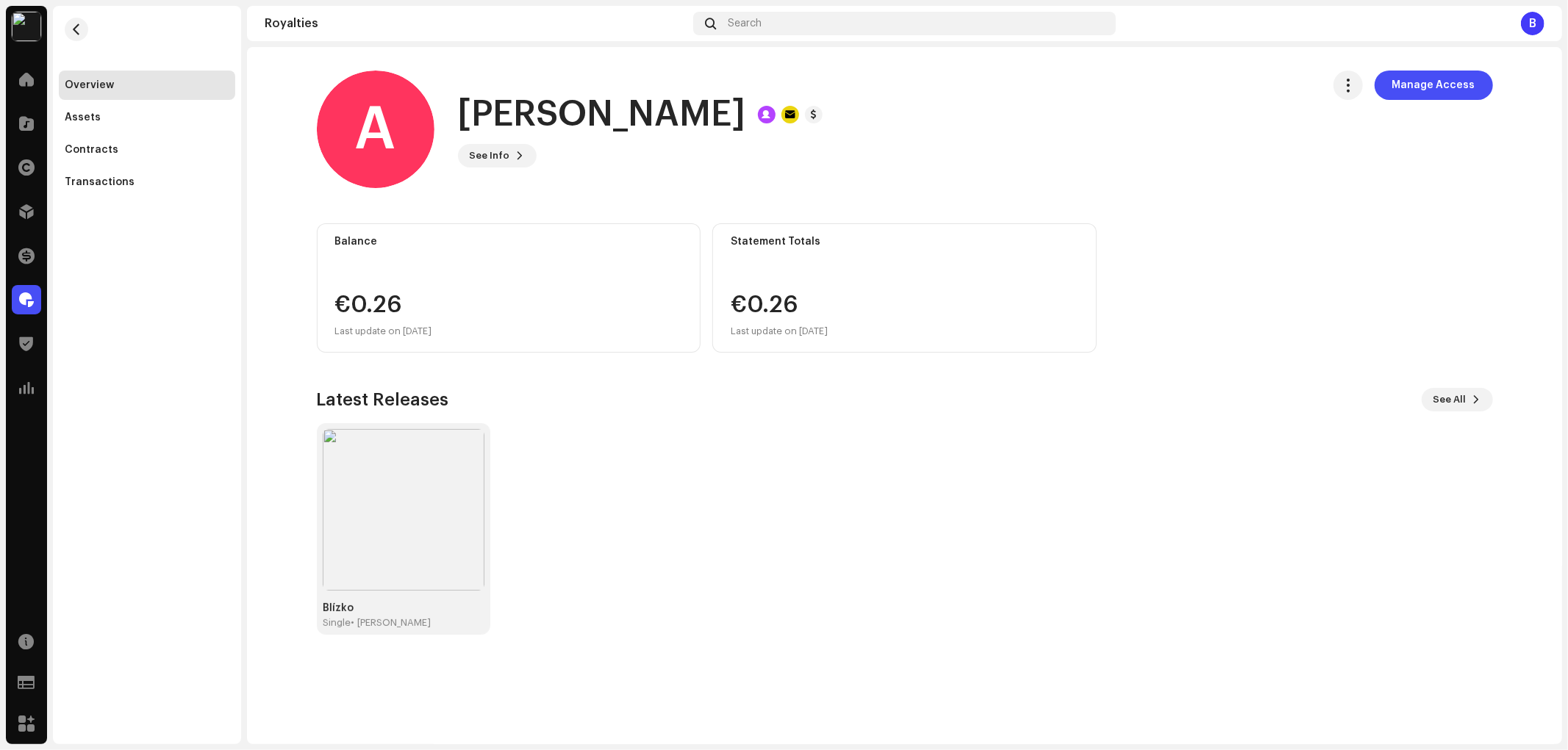
click at [409, 269] on div "A Adam Kršiak 741569 Type Portal Pay To Name Adam Kršiak Payee Email akcover7@g…" at bounding box center [784, 375] width 1568 height 750
click at [130, 182] on div "Transactions" at bounding box center [147, 182] width 165 height 12
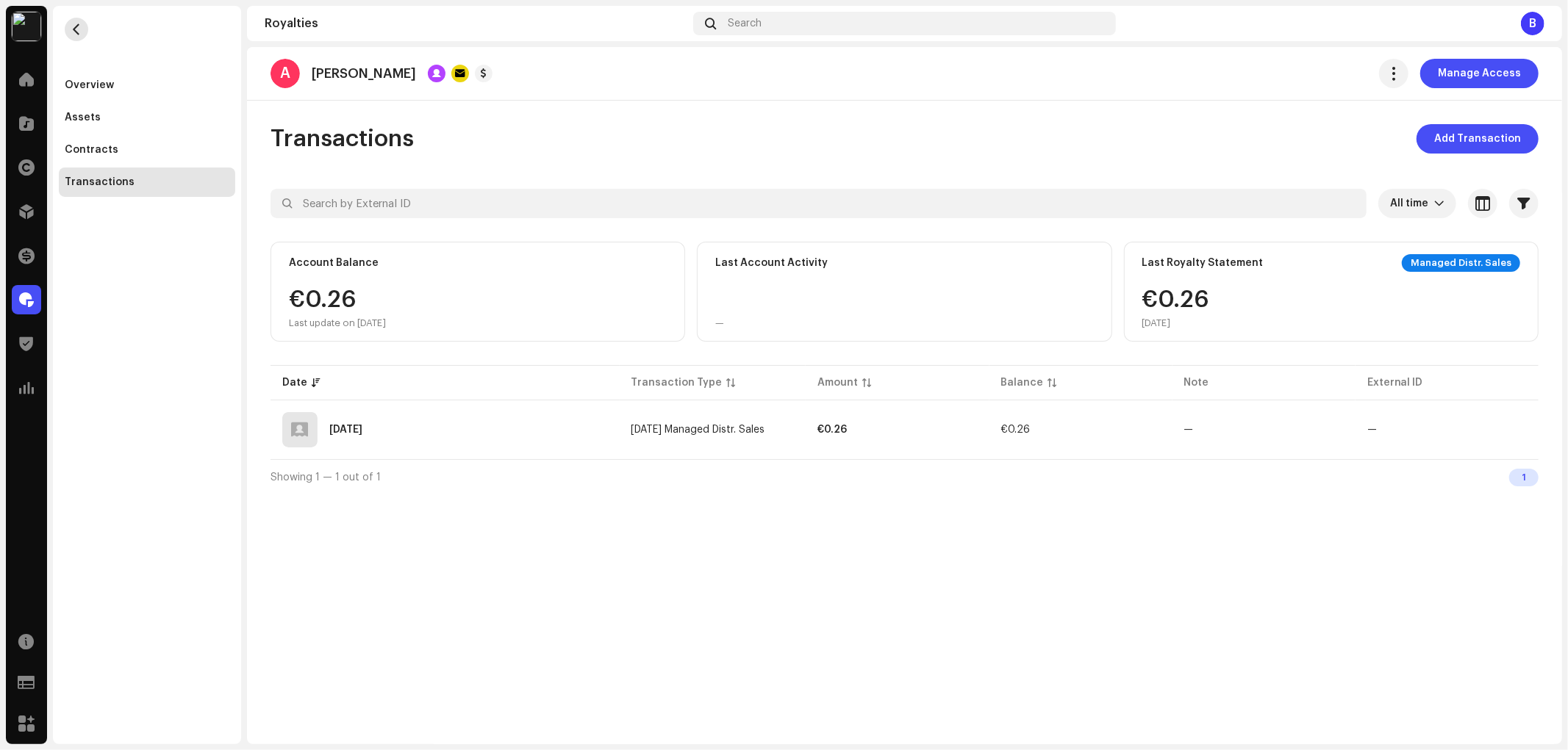
click at [69, 32] on button "button" at bounding box center [76, 29] width 23 height 23
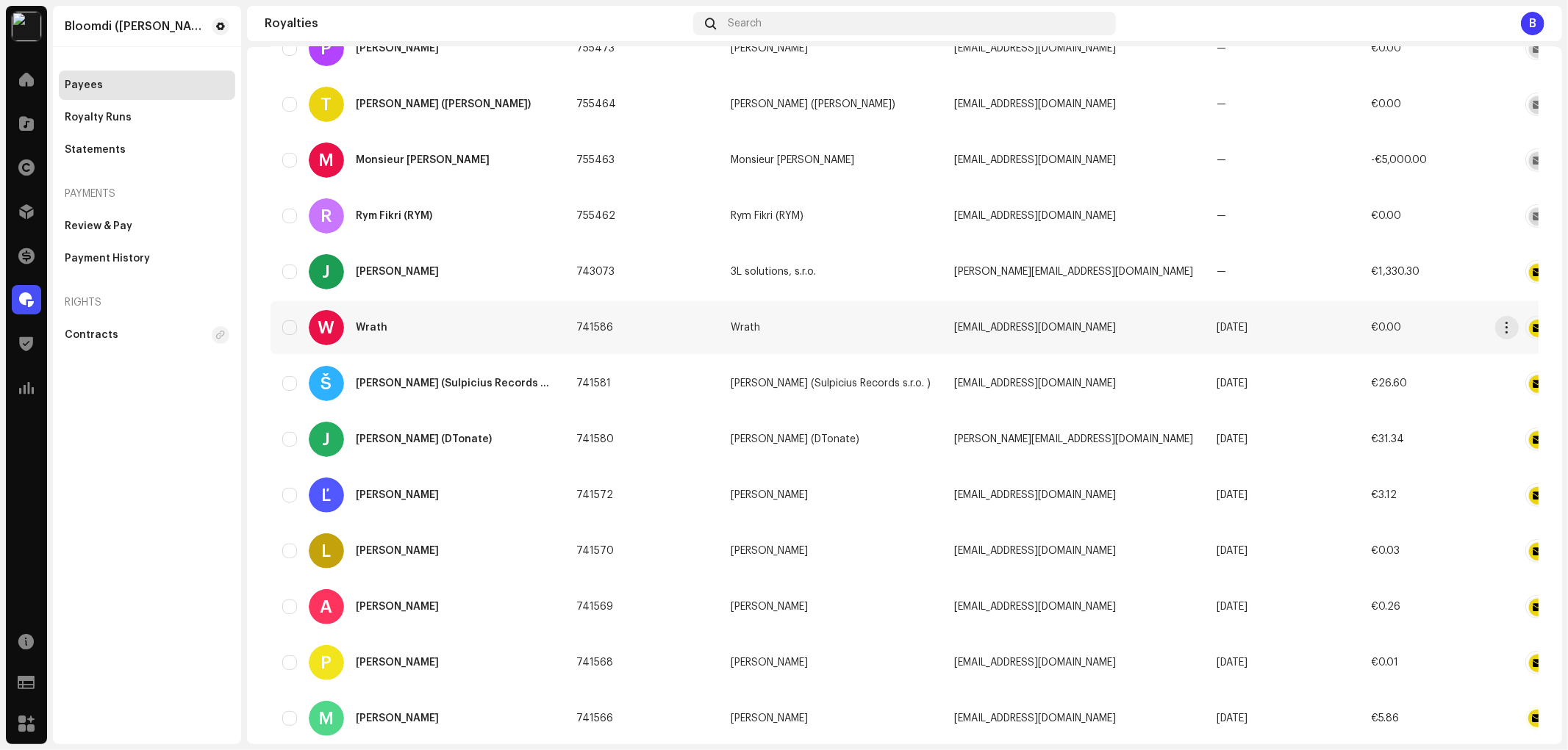
scroll to position [326, 0]
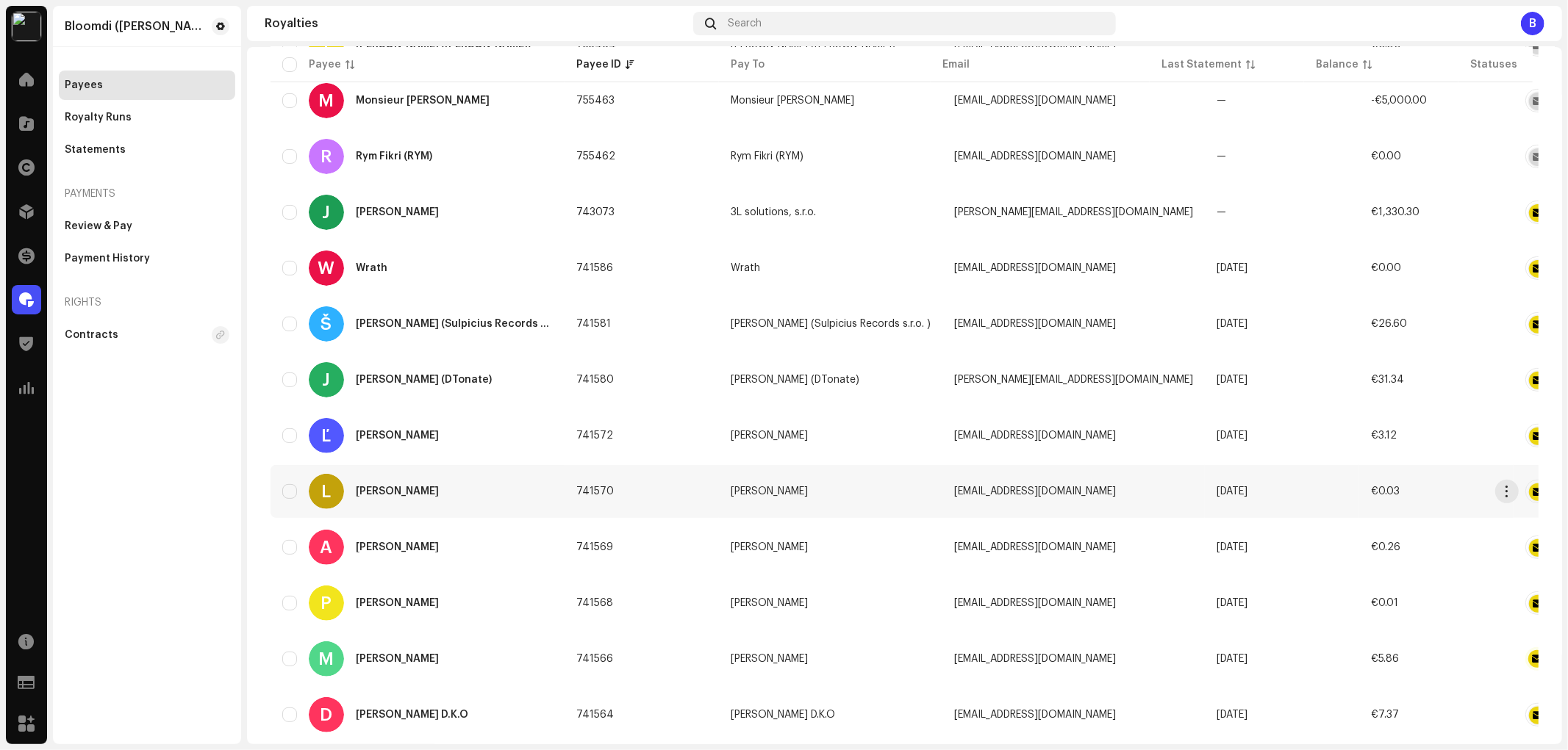
click at [466, 497] on div "L Lukáš Zdurienčík" at bounding box center [417, 492] width 270 height 35
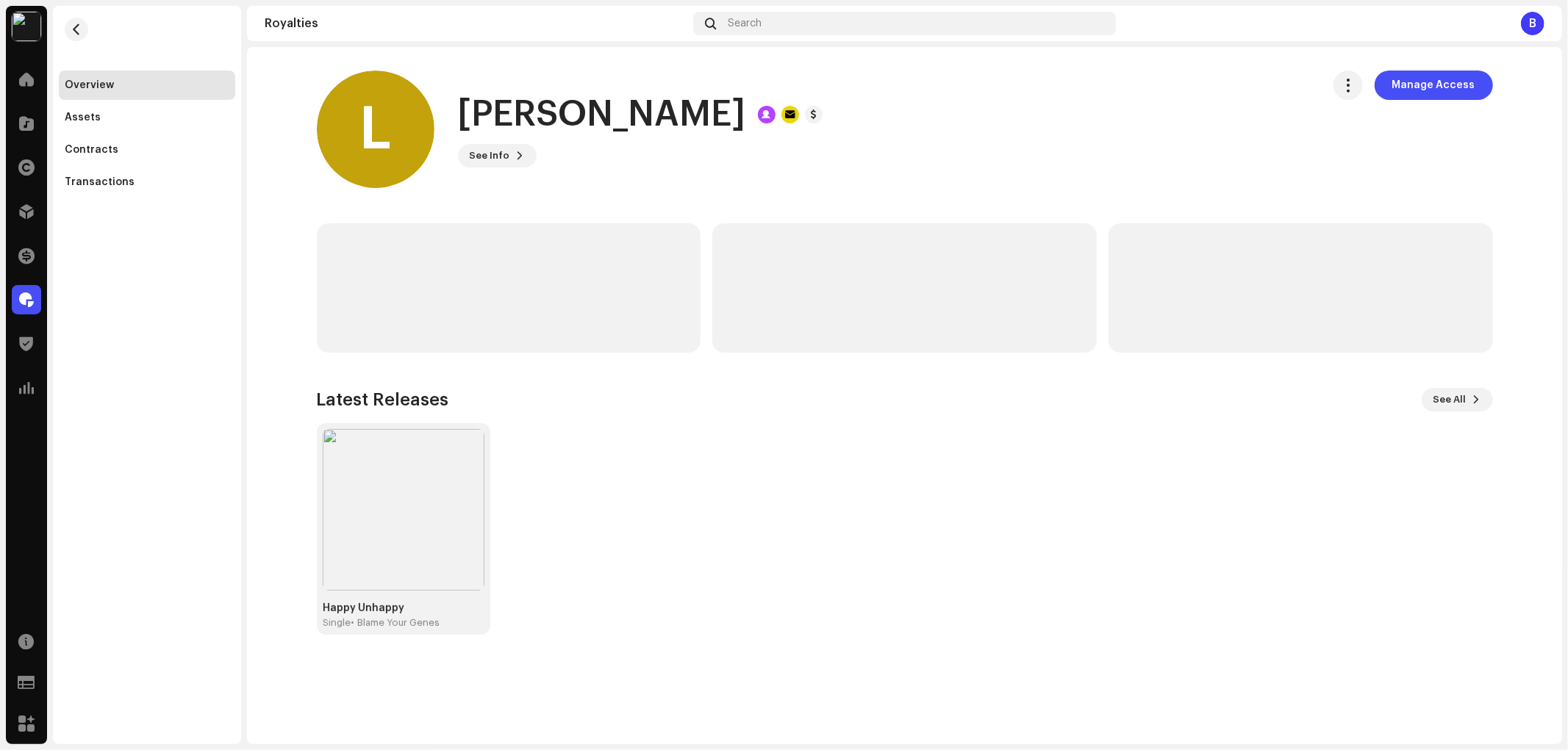
drag, startPoint x: 742, startPoint y: 116, endPoint x: 452, endPoint y: 111, distance: 290.0
click at [426, 113] on div "L Lukáš Zdurienčík See Info Manage Access" at bounding box center [814, 129] width 993 height 118
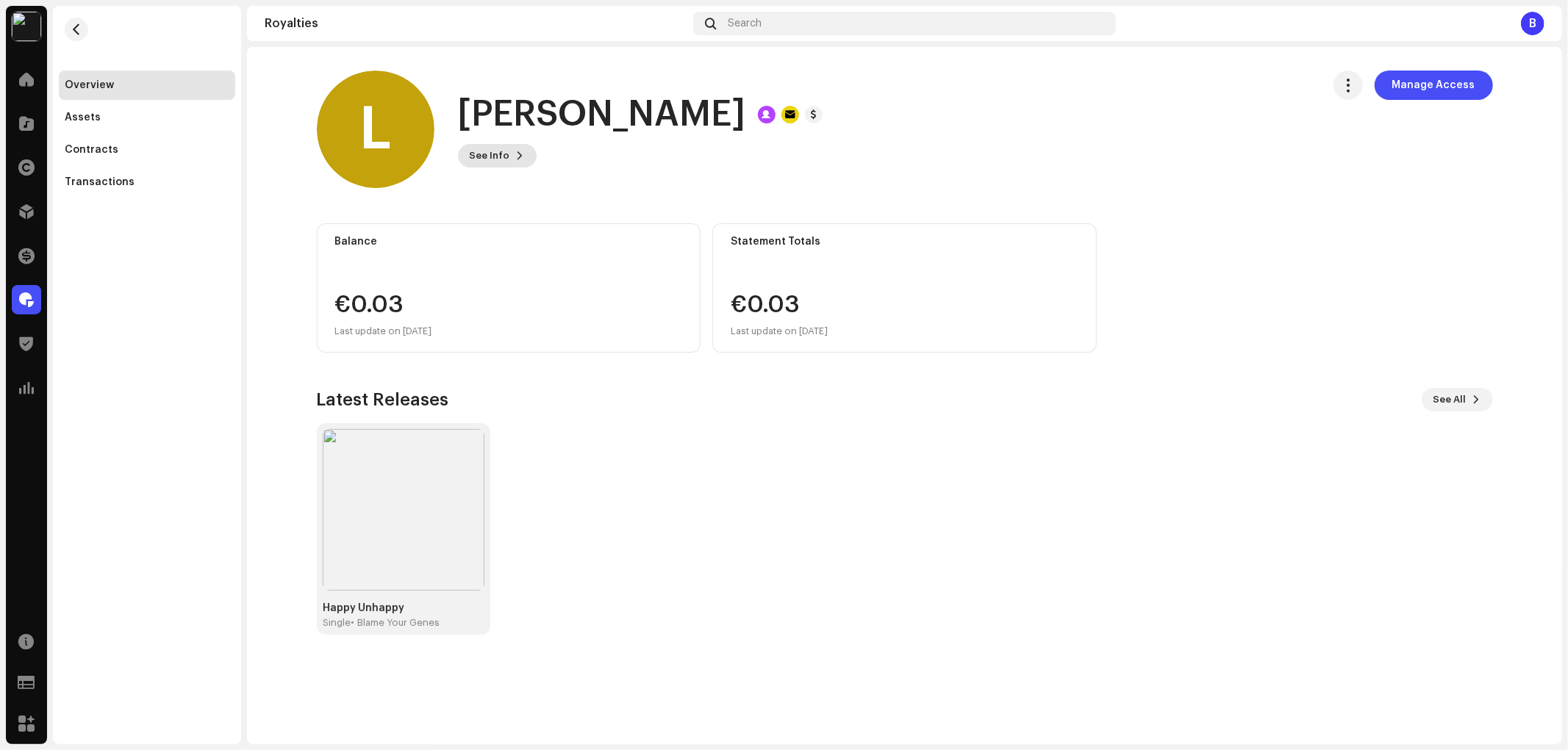
click at [483, 149] on span "See Info" at bounding box center [489, 156] width 40 height 30
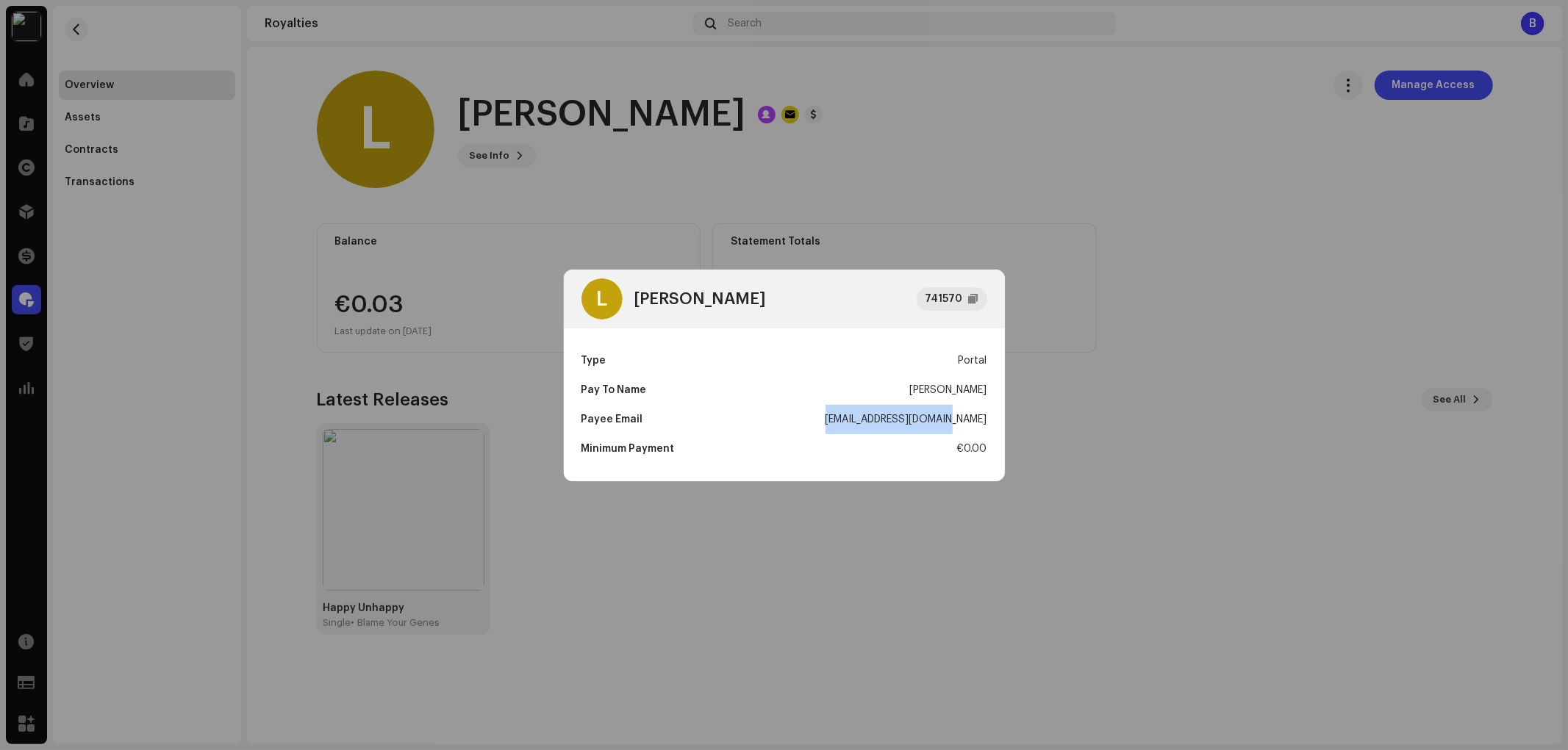
drag, startPoint x: 867, startPoint y: 416, endPoint x: 976, endPoint y: 423, distance: 109.2
click at [993, 428] on div "Type Portal Pay To Name Lukáš Zdurienčík Payee Email l.zduriencik@gmail.com Min…" at bounding box center [785, 404] width 441 height 153
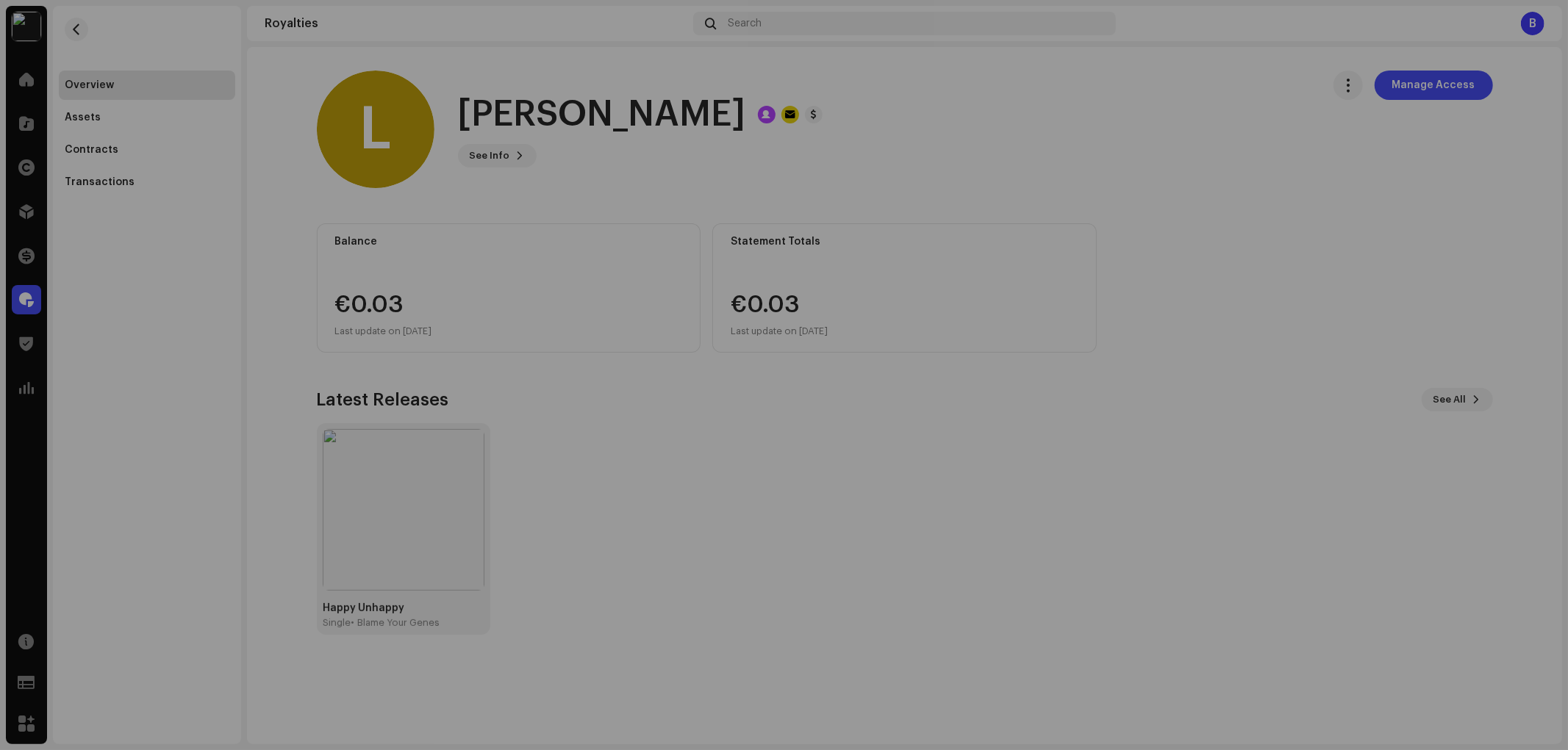
click at [541, 242] on div "L [PERSON_NAME] 741570 Type Portal Pay To Name [PERSON_NAME] Payee Email [EMAIL…" at bounding box center [784, 375] width 1568 height 750
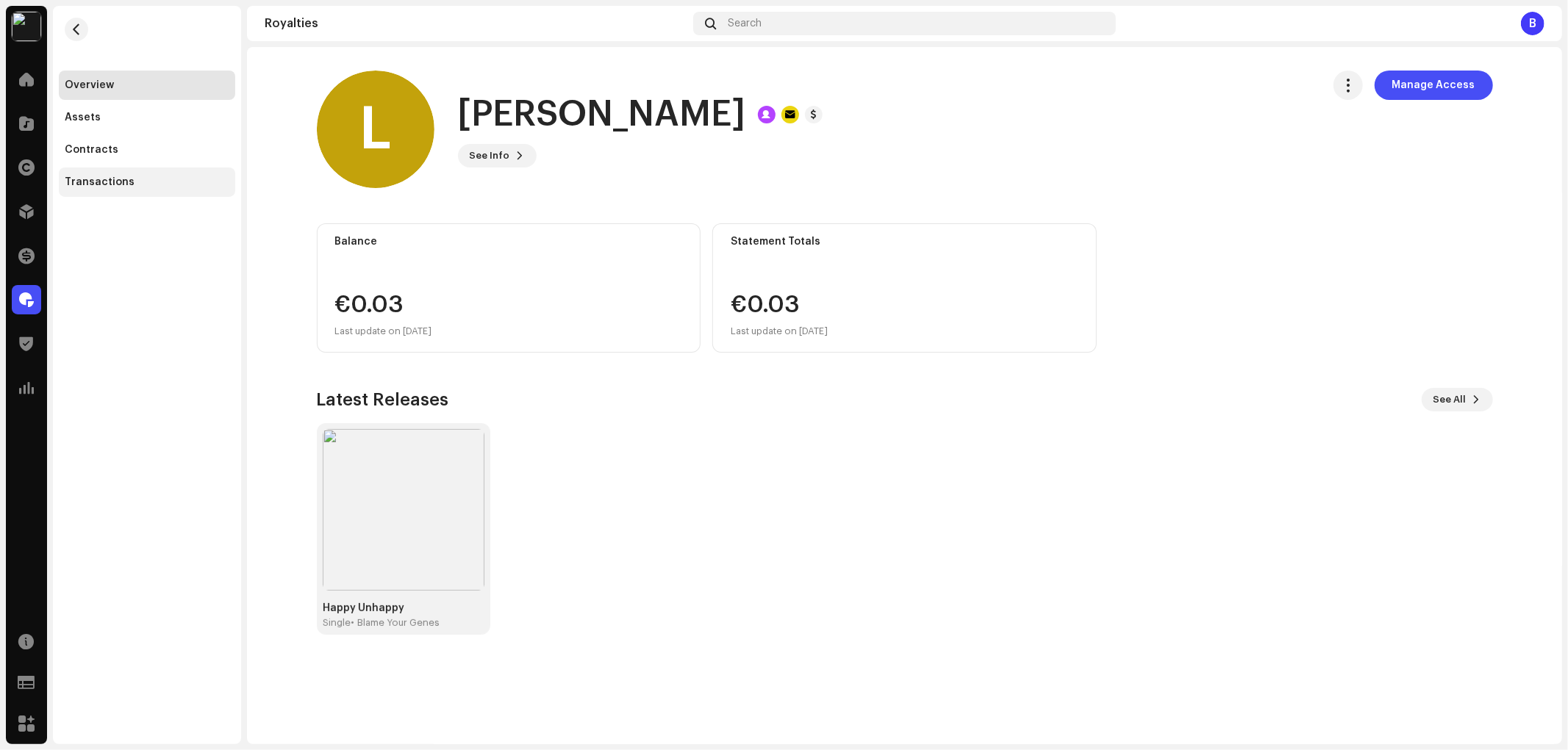
click at [144, 188] on div "Transactions" at bounding box center [147, 182] width 165 height 12
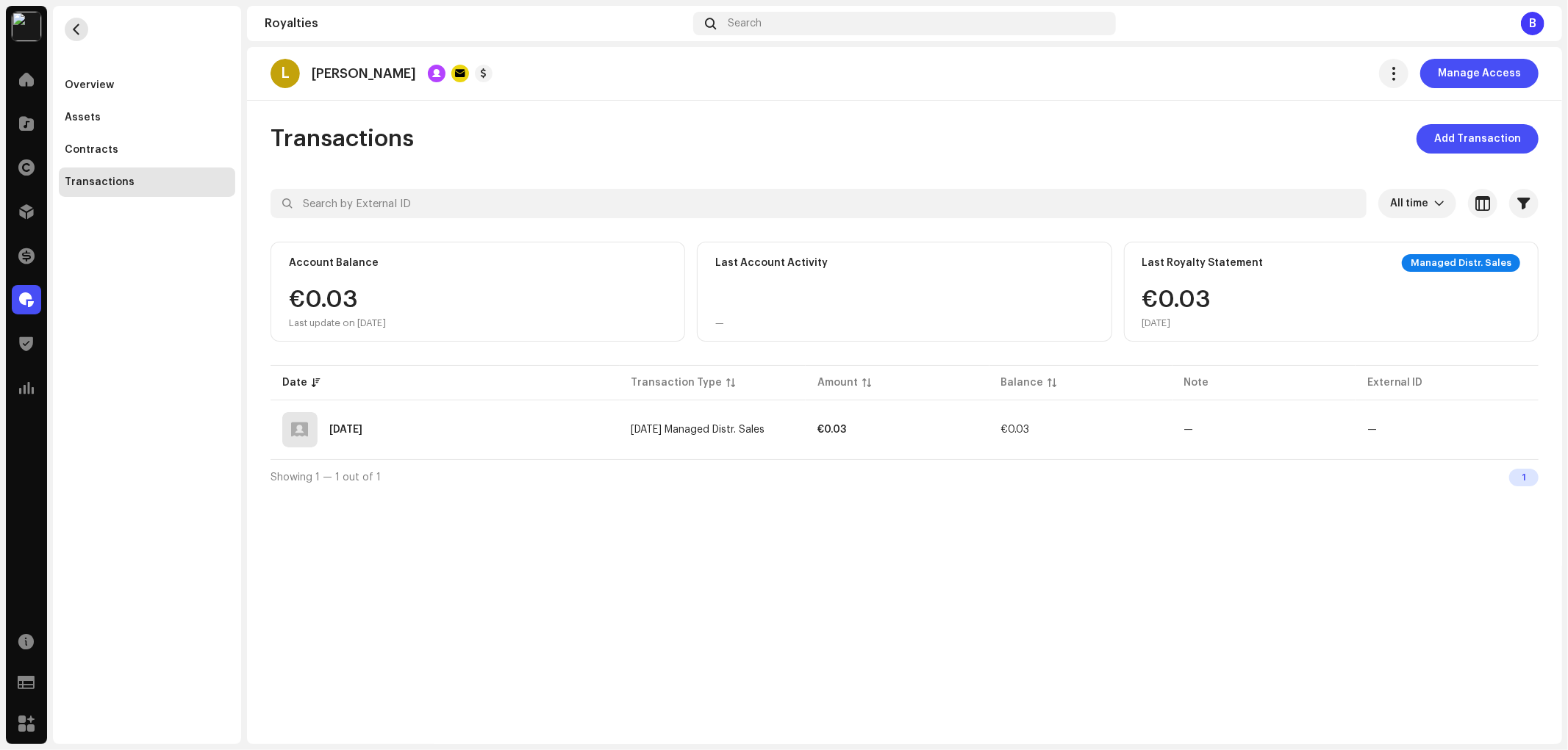
click at [75, 39] on button "button" at bounding box center [76, 29] width 23 height 23
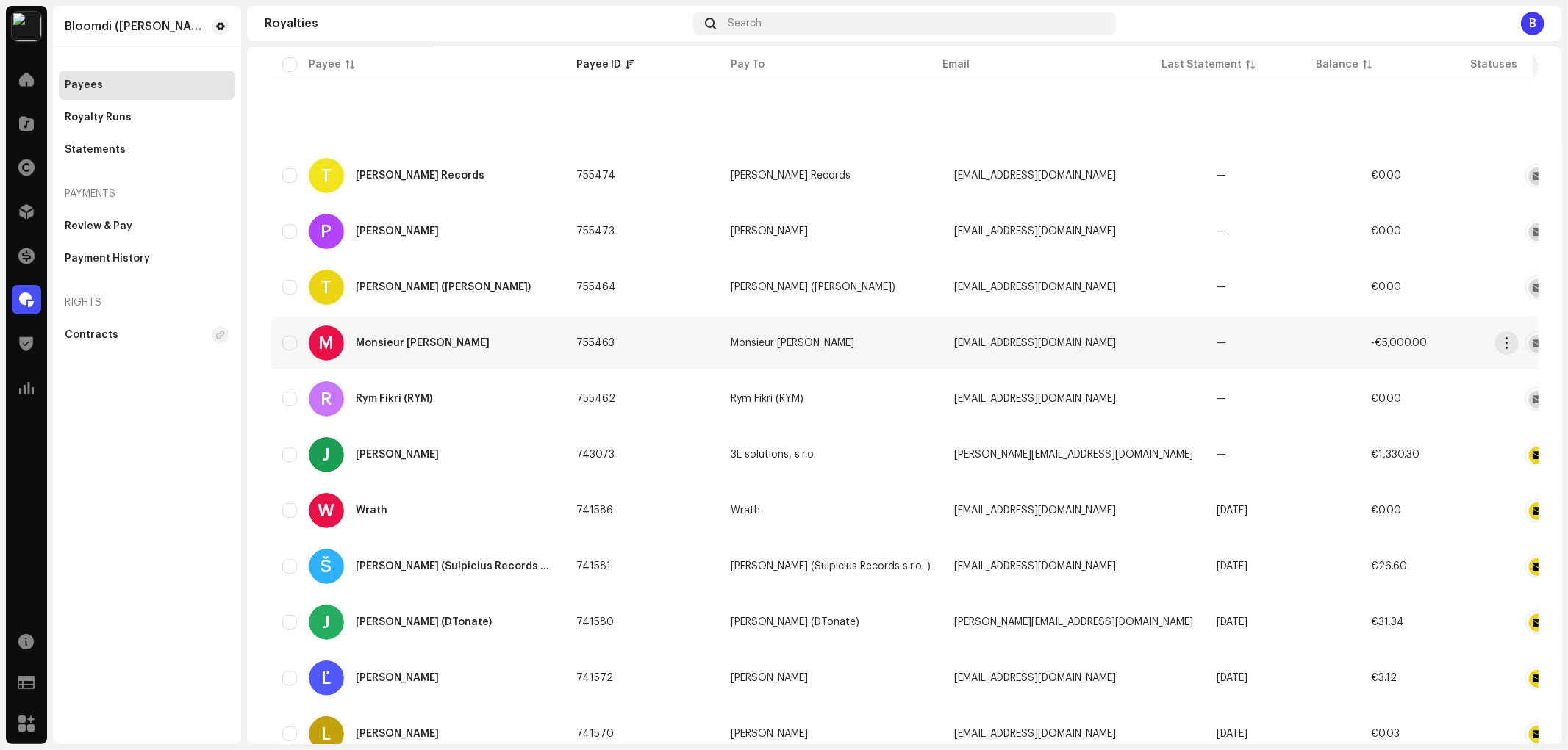
scroll to position [163, 0]
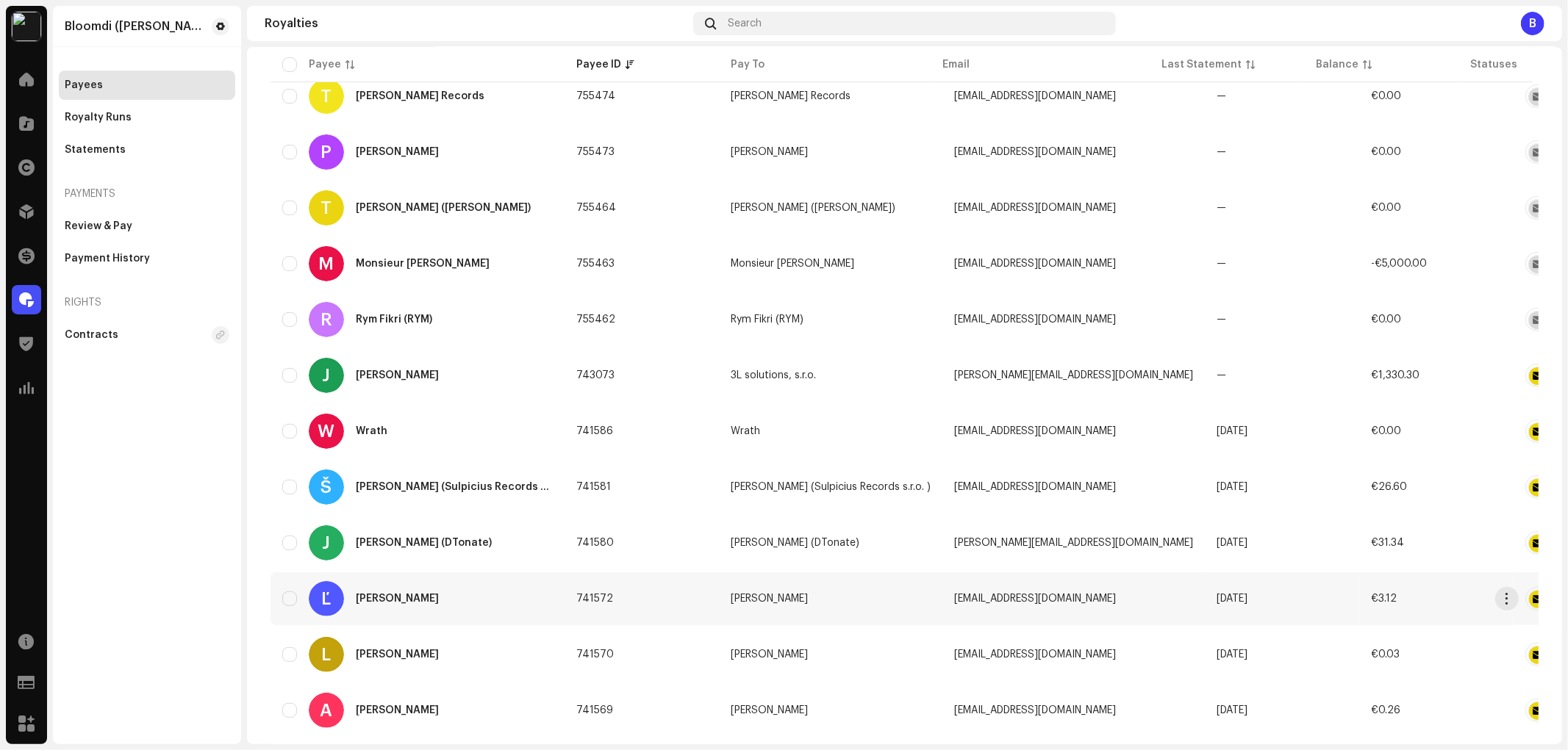
click at [471, 590] on div "Ľ [PERSON_NAME]" at bounding box center [417, 599] width 270 height 35
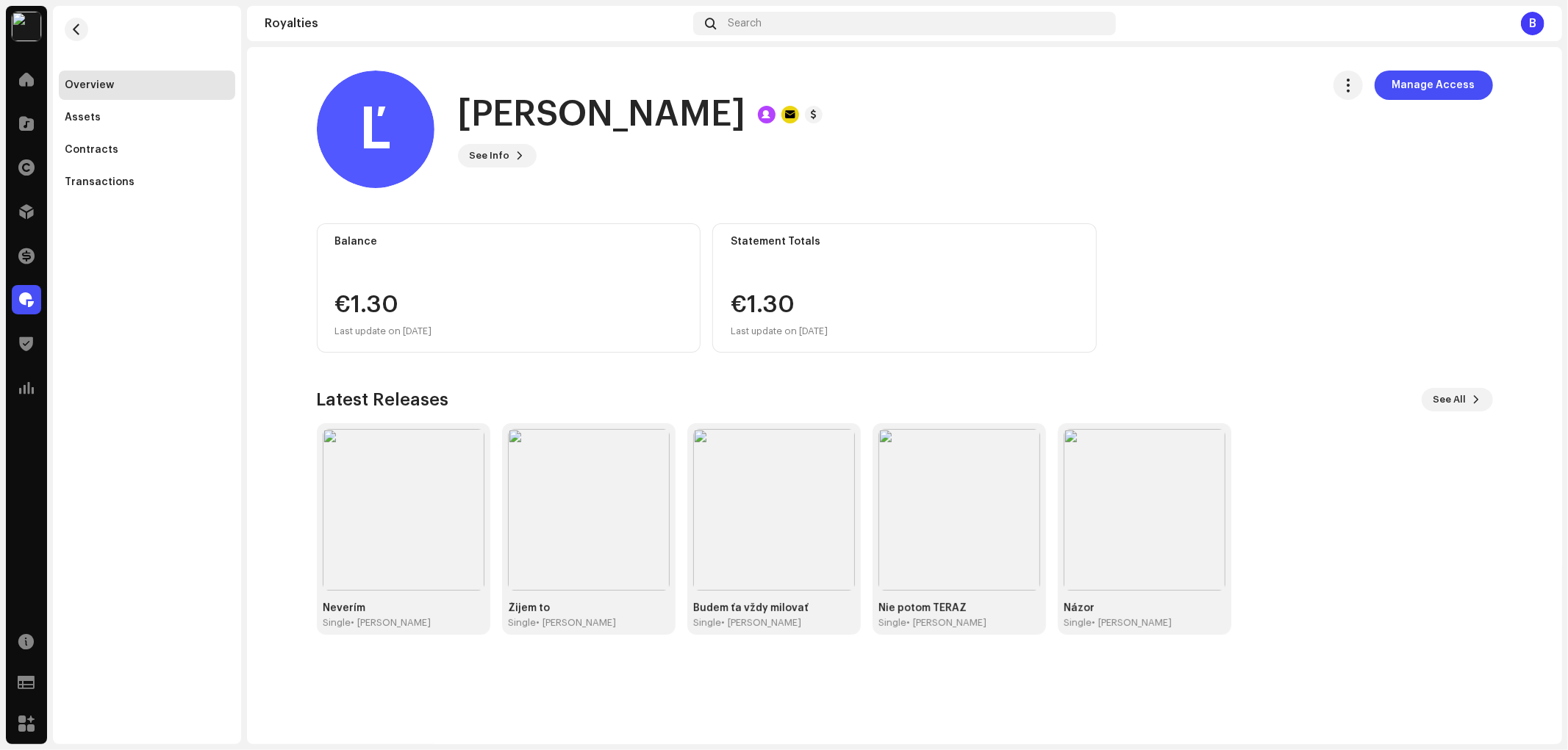
drag, startPoint x: 767, startPoint y: 115, endPoint x: 464, endPoint y: 112, distance: 303.0
click at [452, 120] on div "Ľ [PERSON_NAME] See Info Manage Access" at bounding box center [814, 129] width 993 height 118
copy h1 "[PERSON_NAME]"
click at [494, 157] on span "See Info" at bounding box center [489, 156] width 40 height 30
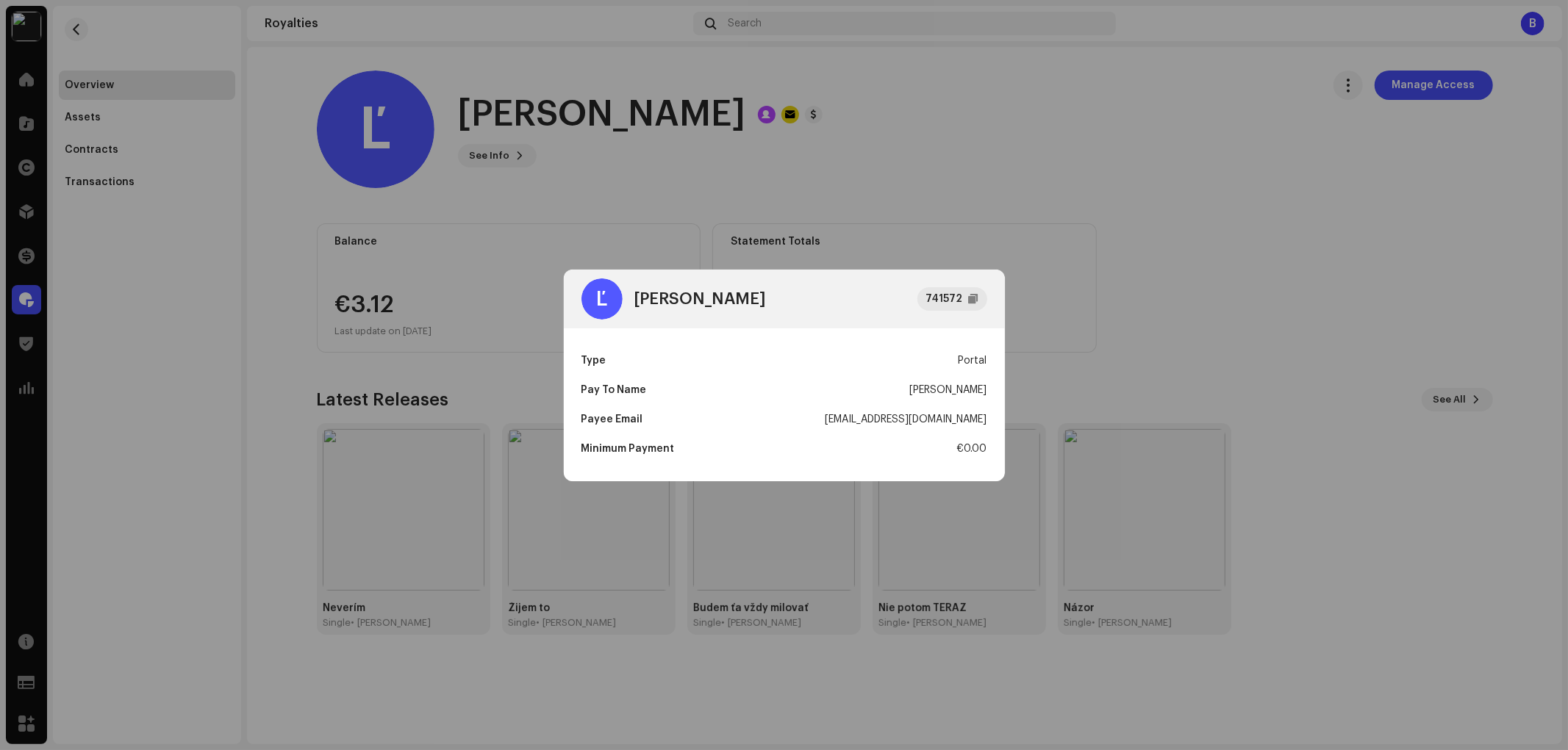
drag, startPoint x: 820, startPoint y: 417, endPoint x: 987, endPoint y: 432, distance: 167.7
click at [987, 432] on div "Type Portal Pay To Name [PERSON_NAME] Payee Email [EMAIL_ADDRESS][DOMAIN_NAME] …" at bounding box center [785, 404] width 441 height 153
copy div "[EMAIL_ADDRESS][DOMAIN_NAME]"
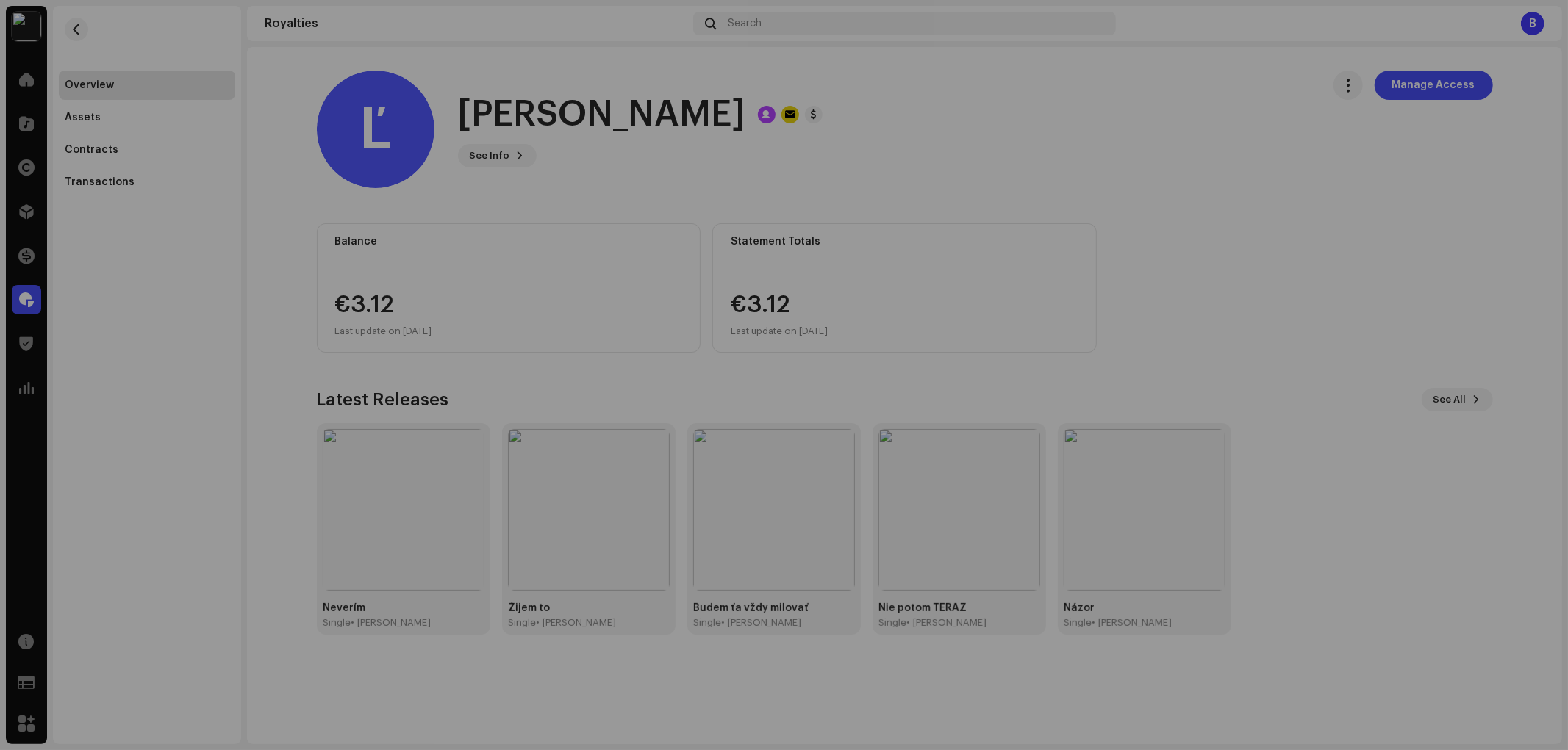
click at [349, 240] on div "Ľ [PERSON_NAME] 741572 Type Portal Pay To Name [PERSON_NAME] Payee Email [EMAIL…" at bounding box center [784, 375] width 1568 height 750
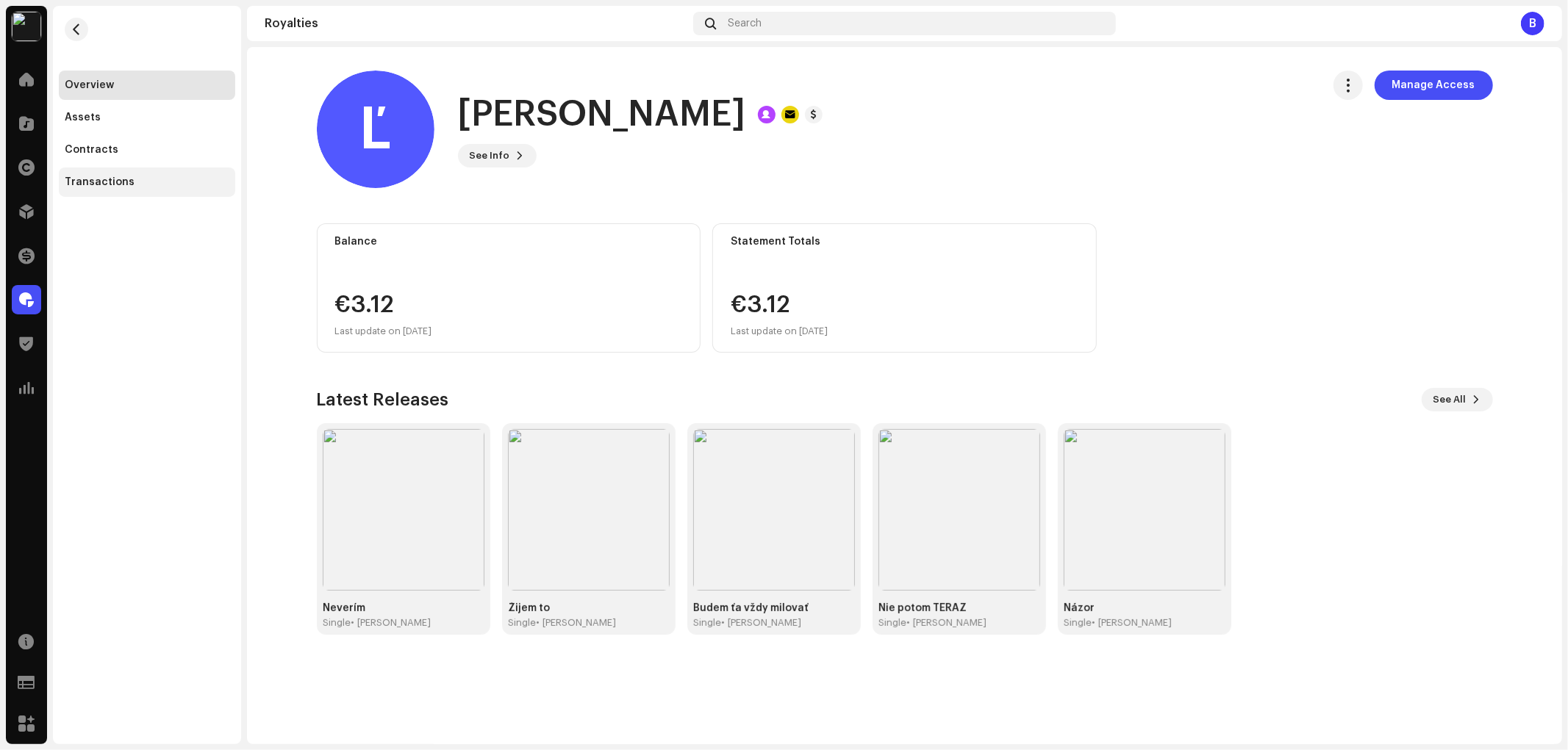
click at [175, 191] on div "Transactions" at bounding box center [147, 182] width 177 height 30
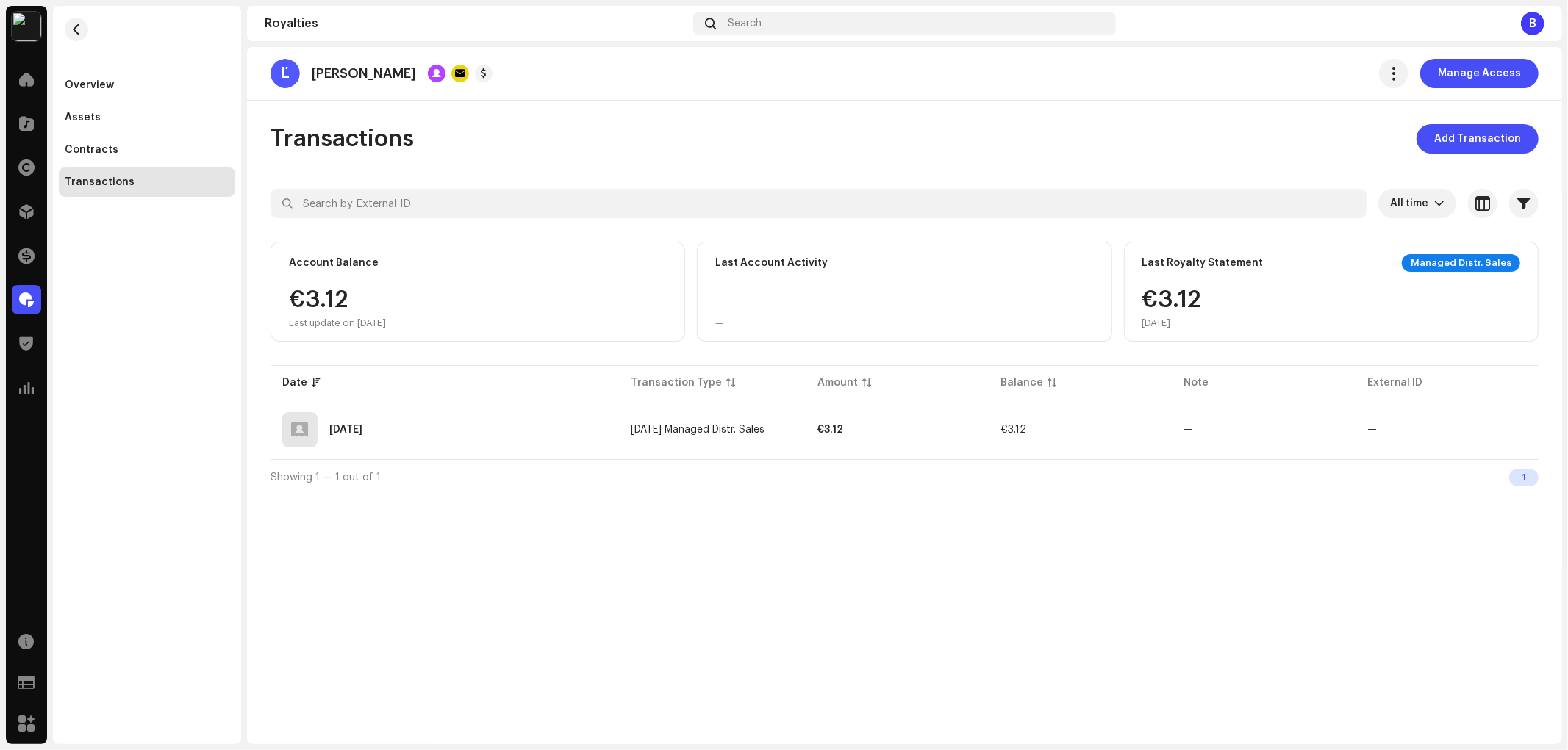
click at [105, 30] on div "Overview Assets Contracts Transactions" at bounding box center [147, 101] width 189 height 191
click at [84, 31] on button "button" at bounding box center [76, 29] width 23 height 23
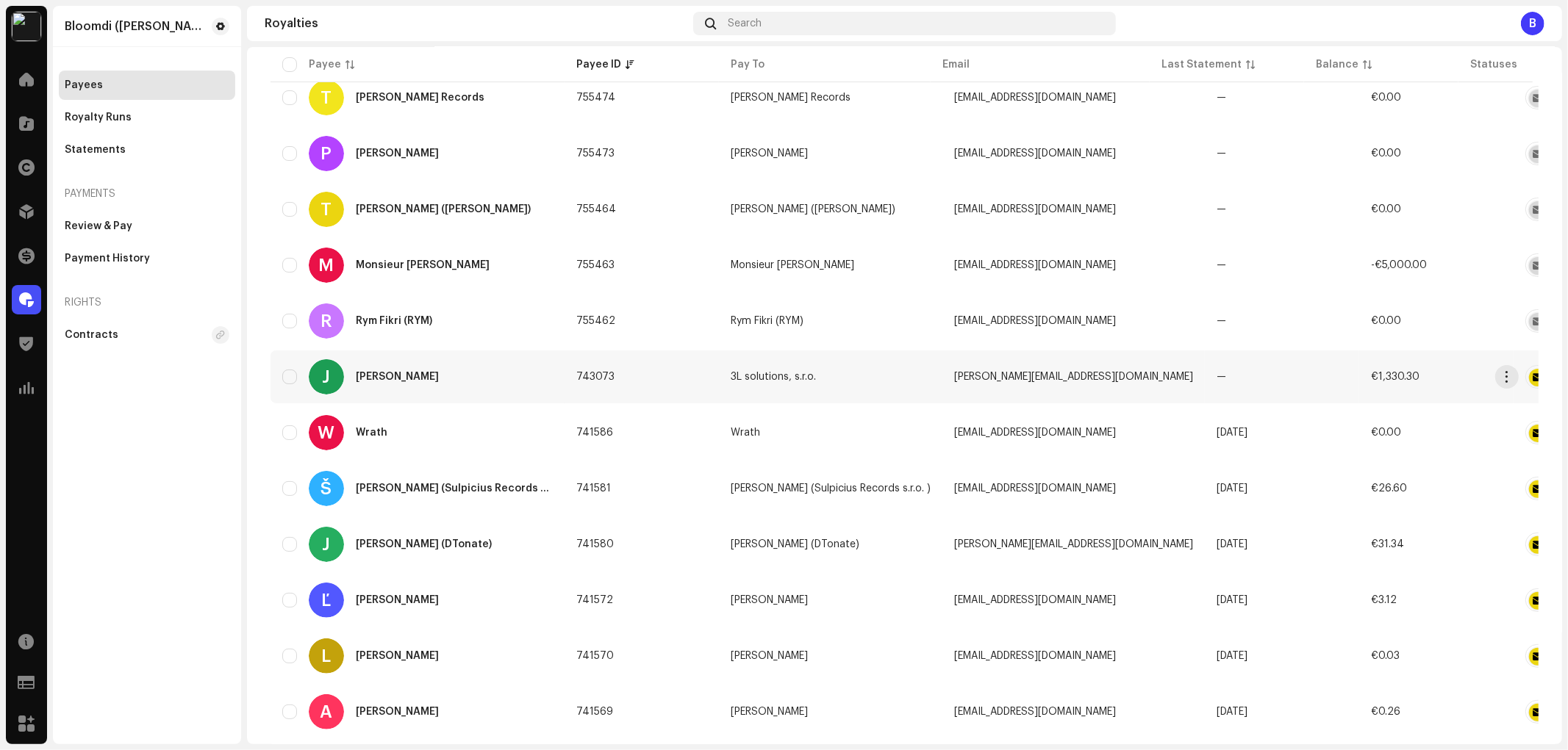
scroll to position [163, 0]
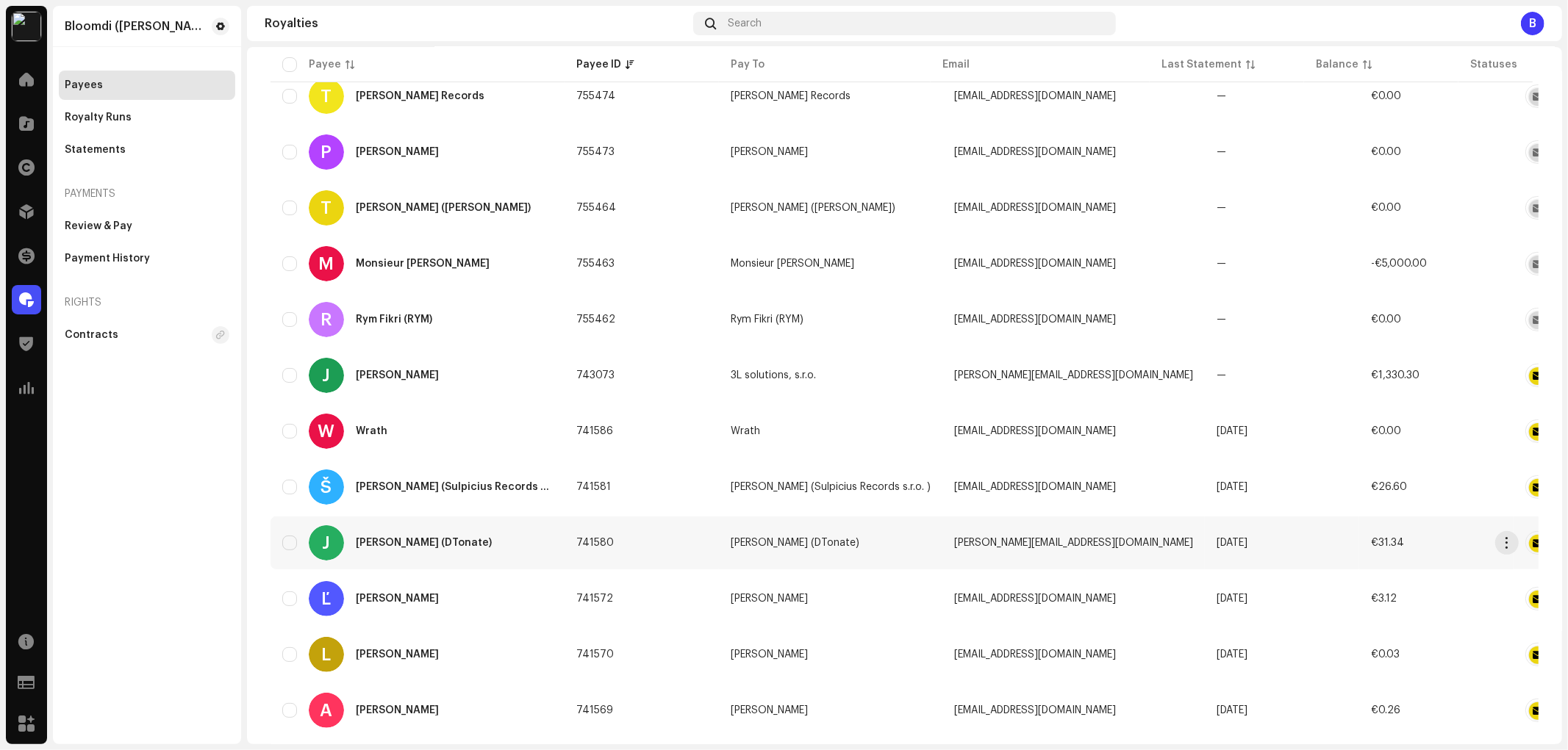
click at [464, 540] on div "[PERSON_NAME] (DTonate)" at bounding box center [423, 543] width 136 height 10
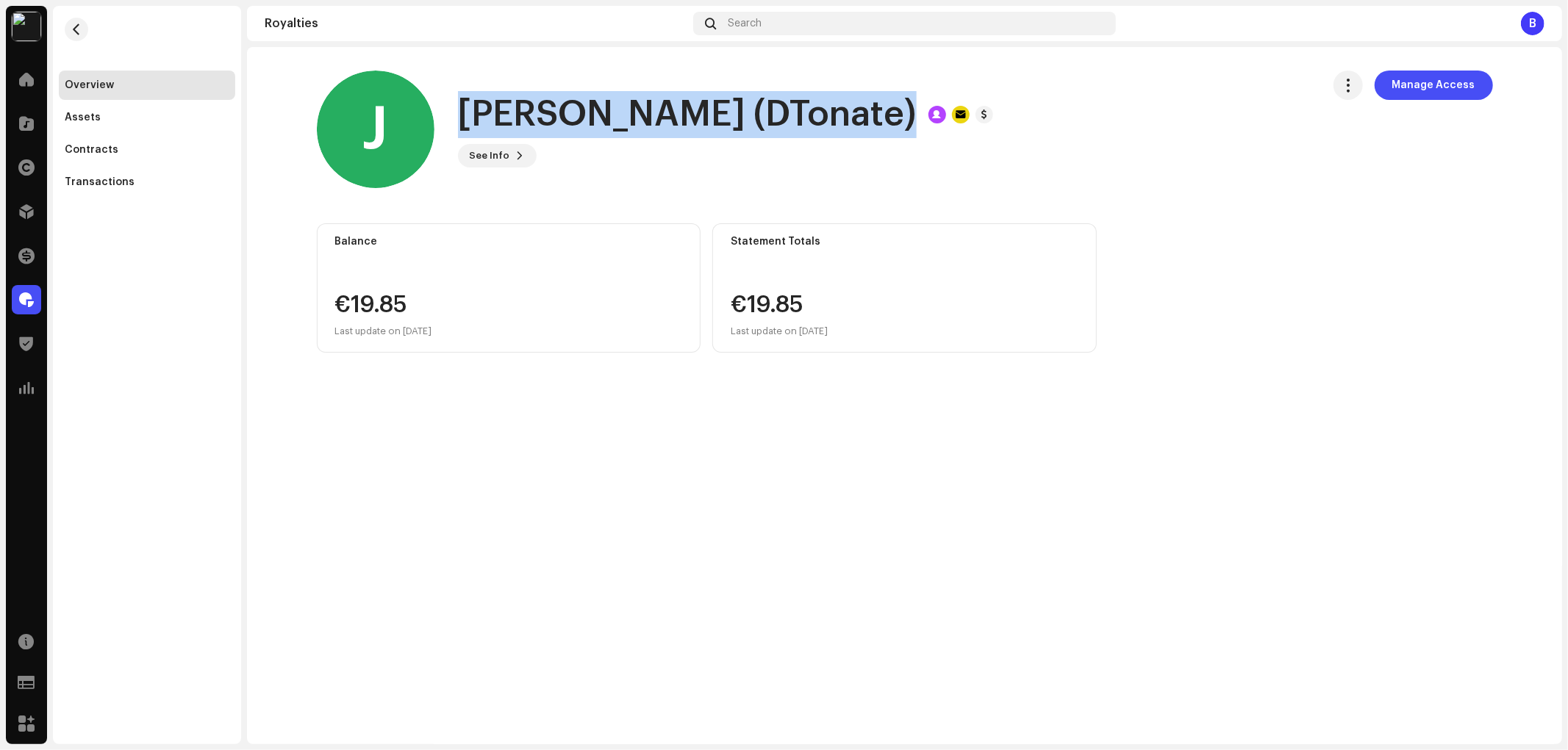
drag, startPoint x: 854, startPoint y: 119, endPoint x: 461, endPoint y: 136, distance: 393.4
click at [461, 136] on div "[PERSON_NAME] (DTonate)" at bounding box center [725, 115] width 535 height 47
drag, startPoint x: 485, startPoint y: 119, endPoint x: 473, endPoint y: 121, distance: 12.2
click at [473, 121] on h1 "[PERSON_NAME] (DTonate)" at bounding box center [688, 115] width 459 height 47
drag, startPoint x: 459, startPoint y: 118, endPoint x: 851, endPoint y: 133, distance: 392.3
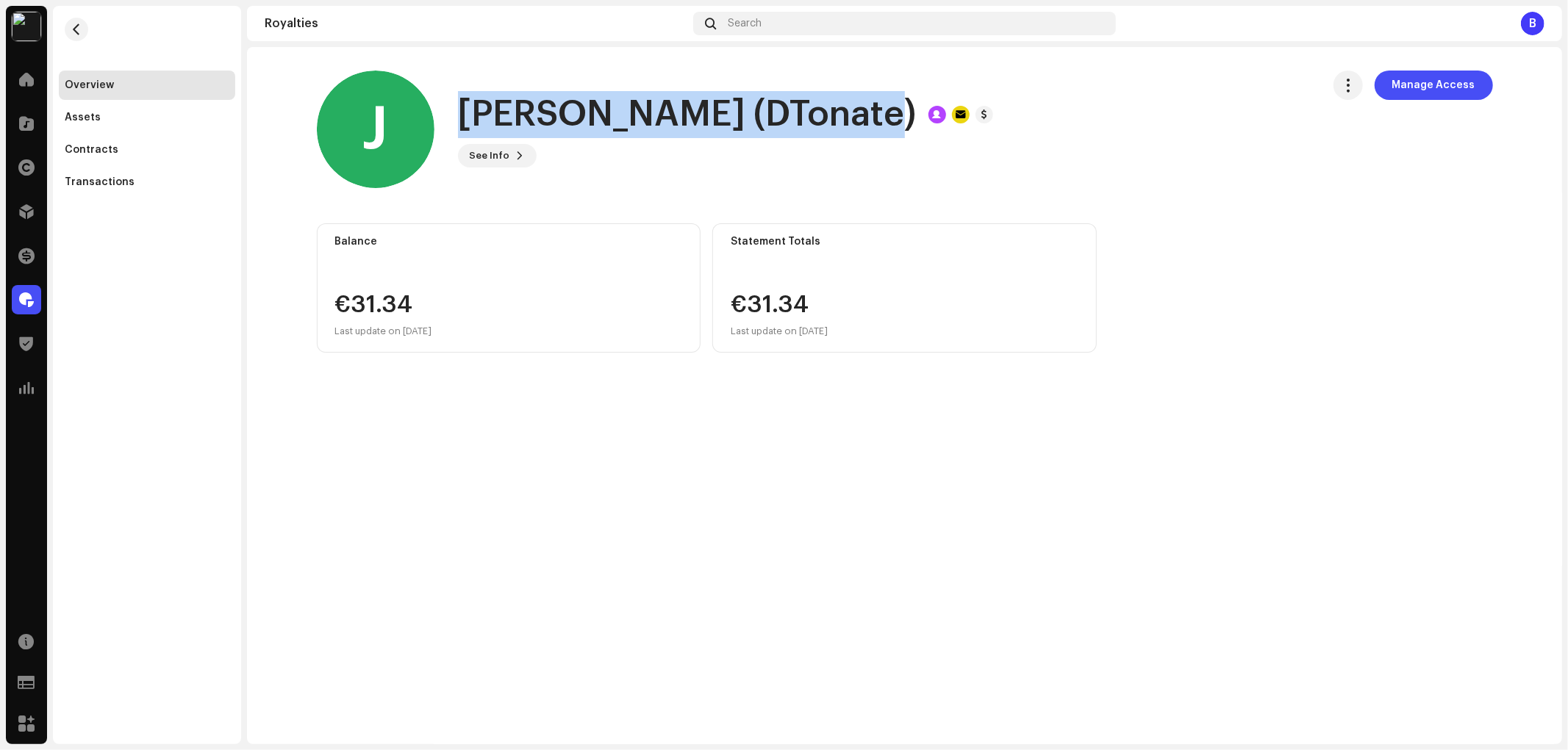
click at [851, 133] on div "[PERSON_NAME] (DTonate)" at bounding box center [725, 115] width 535 height 47
copy h1 "[PERSON_NAME] (DTonate)"
drag, startPoint x: 509, startPoint y: 166, endPoint x: 509, endPoint y: 157, distance: 9.0
click at [509, 157] on button "See Info" at bounding box center [498, 156] width 79 height 23
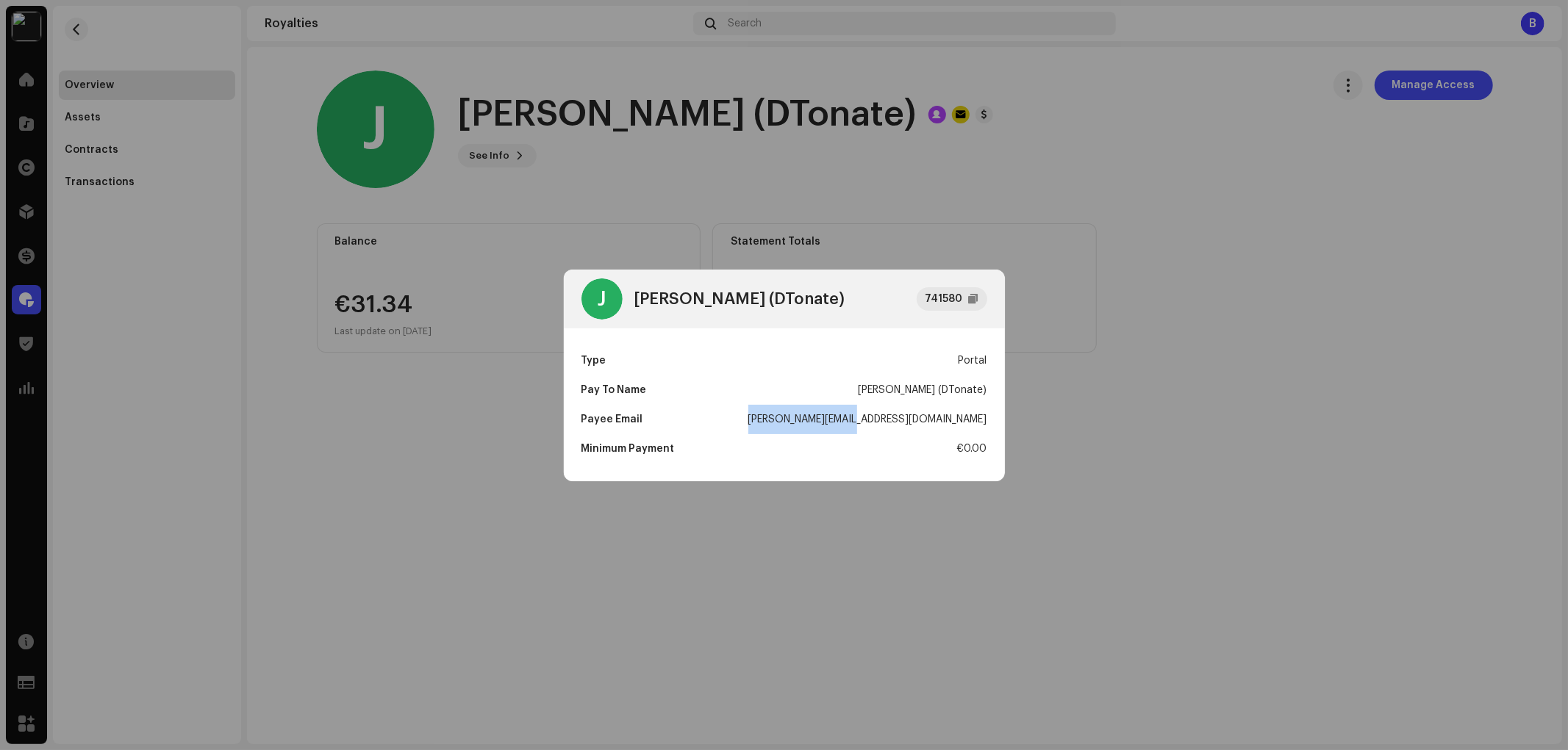
drag, startPoint x: 875, startPoint y: 416, endPoint x: 996, endPoint y: 423, distance: 121.2
click at [996, 423] on div "Type Portal Pay To Name [PERSON_NAME] (DTonate) Payee Email [EMAIL_ADDRESS][DOM…" at bounding box center [785, 404] width 441 height 153
copy div "[PERSON_NAME][EMAIL_ADDRESS][DOMAIN_NAME]"
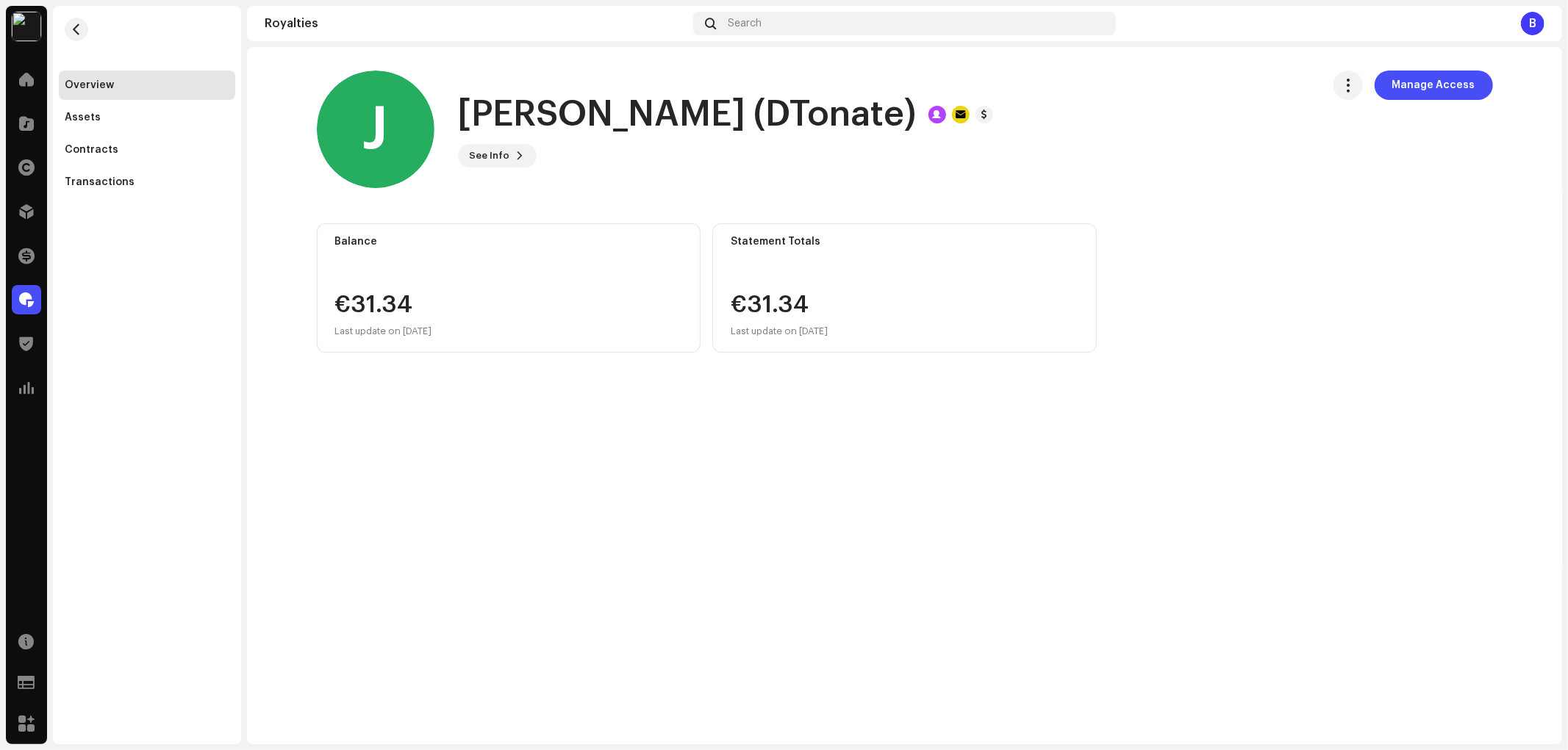
click at [478, 277] on div "J [PERSON_NAME] (DTonate) 741580 Type Portal Pay To Name [PERSON_NAME] (DTonate…" at bounding box center [784, 375] width 1568 height 750
click at [191, 186] on div "Transactions" at bounding box center [147, 182] width 165 height 12
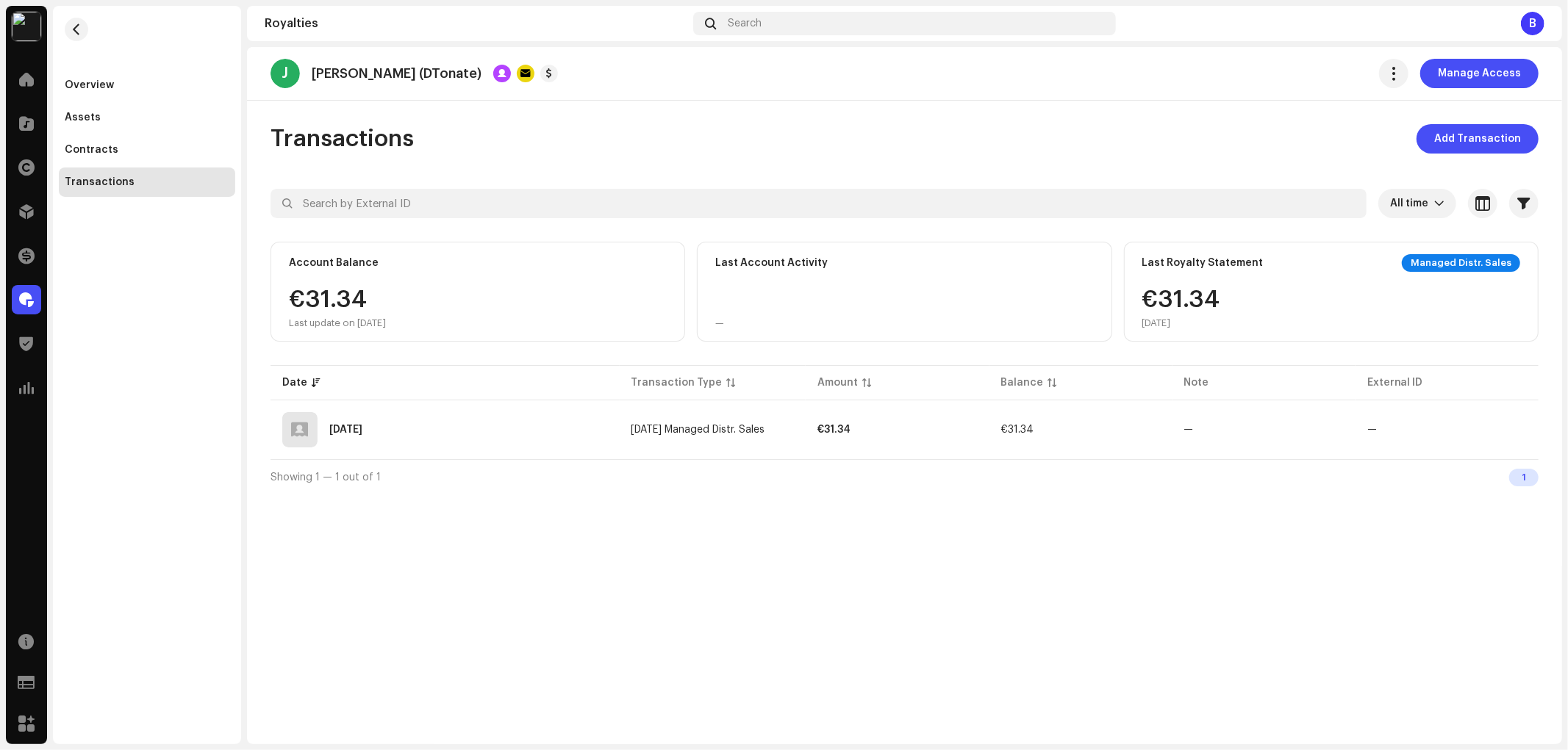
click at [67, 39] on re-m-nav-back at bounding box center [76, 38] width 35 height 65
click at [83, 24] on button "button" at bounding box center [76, 29] width 23 height 23
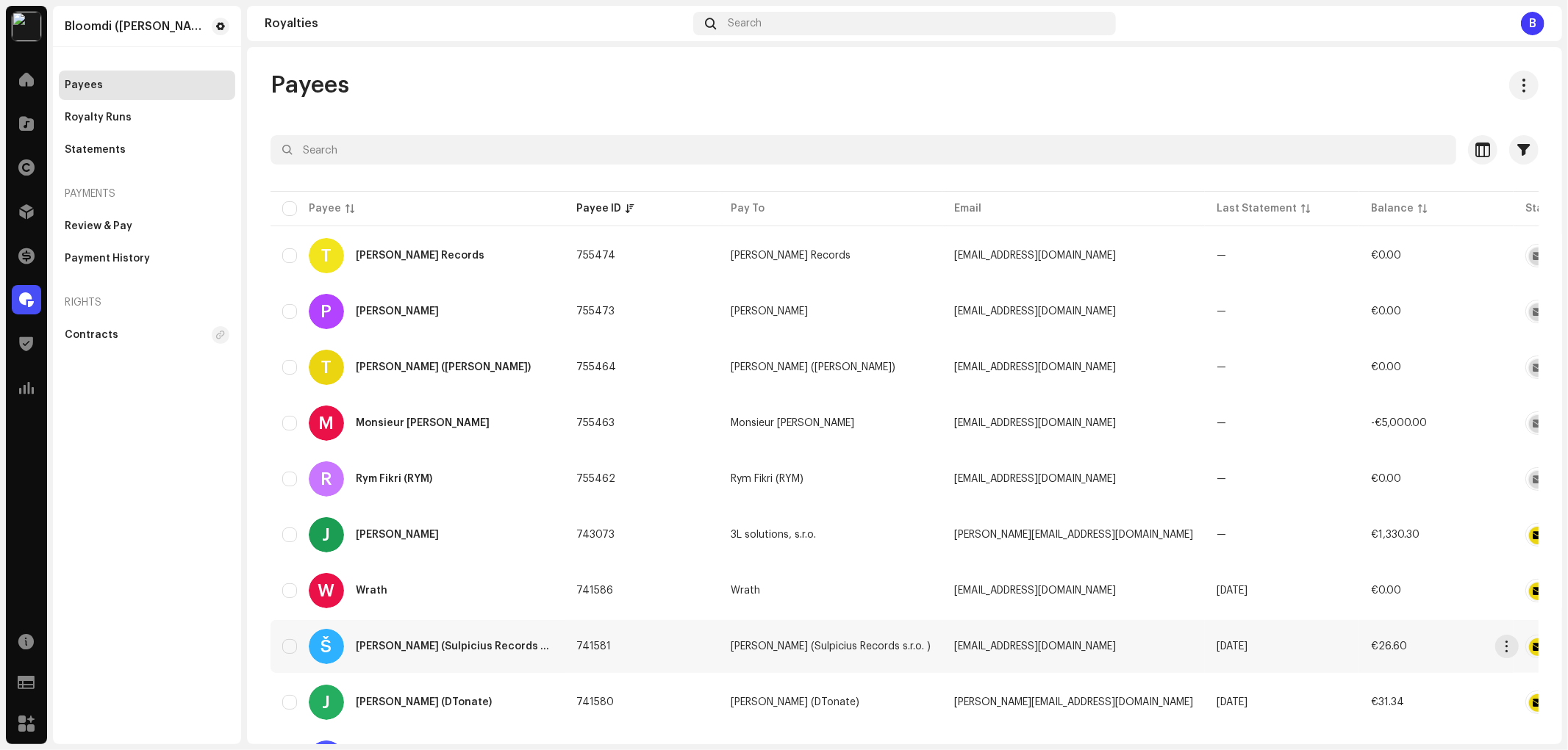
click at [484, 632] on div "Š [PERSON_NAME] (Sulpicius Records s.r.o. )" at bounding box center [417, 647] width 270 height 35
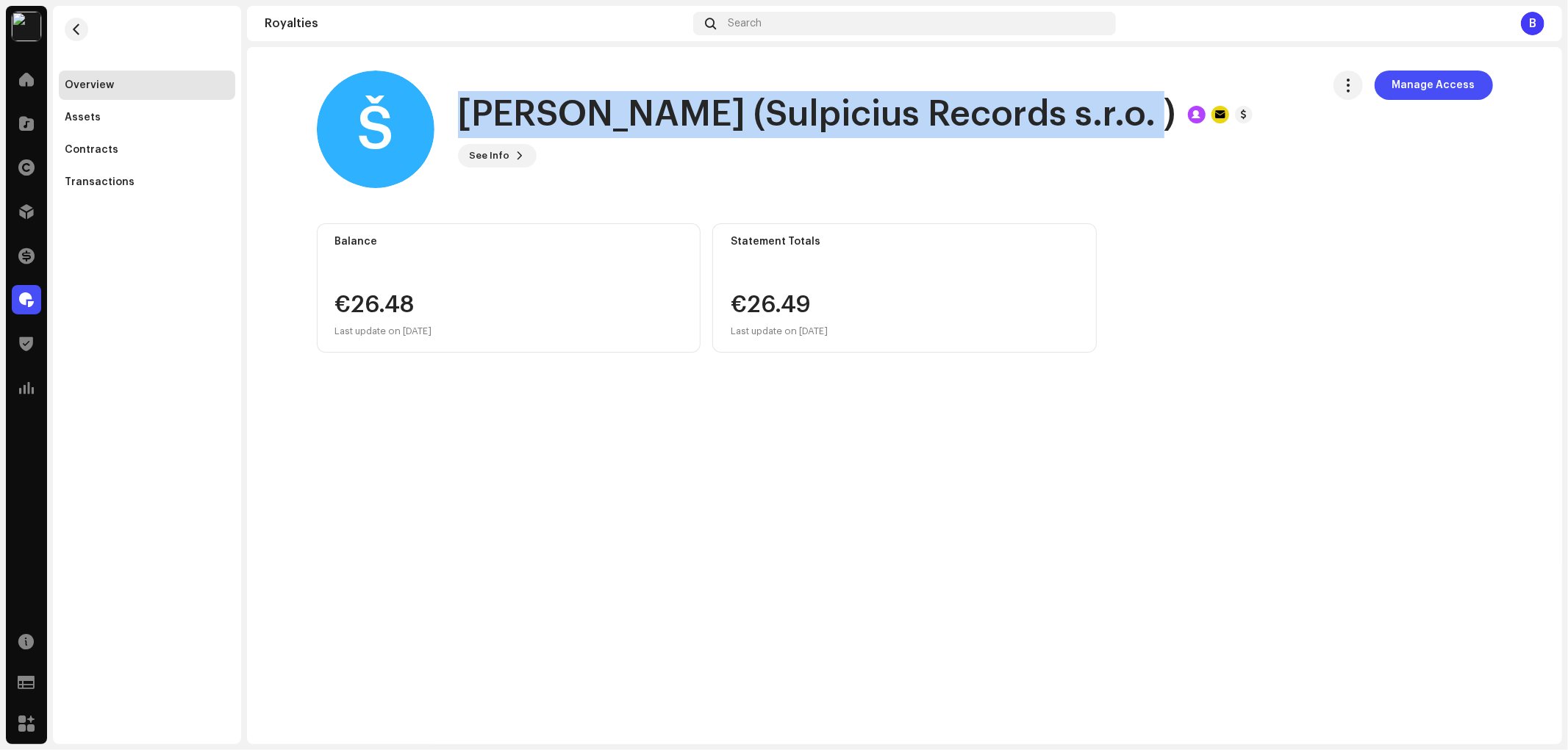
drag, startPoint x: 1114, startPoint y: 114, endPoint x: 450, endPoint y: 128, distance: 664.1
click at [450, 128] on div "Š [PERSON_NAME] (Sulpicius Records s.r.o. ) See Info Manage Access" at bounding box center [814, 129] width 993 height 118
copy h1 "[PERSON_NAME] (Sulpicius Records s.r.o. )"
click at [508, 144] on button "See Info" at bounding box center [498, 156] width 79 height 23
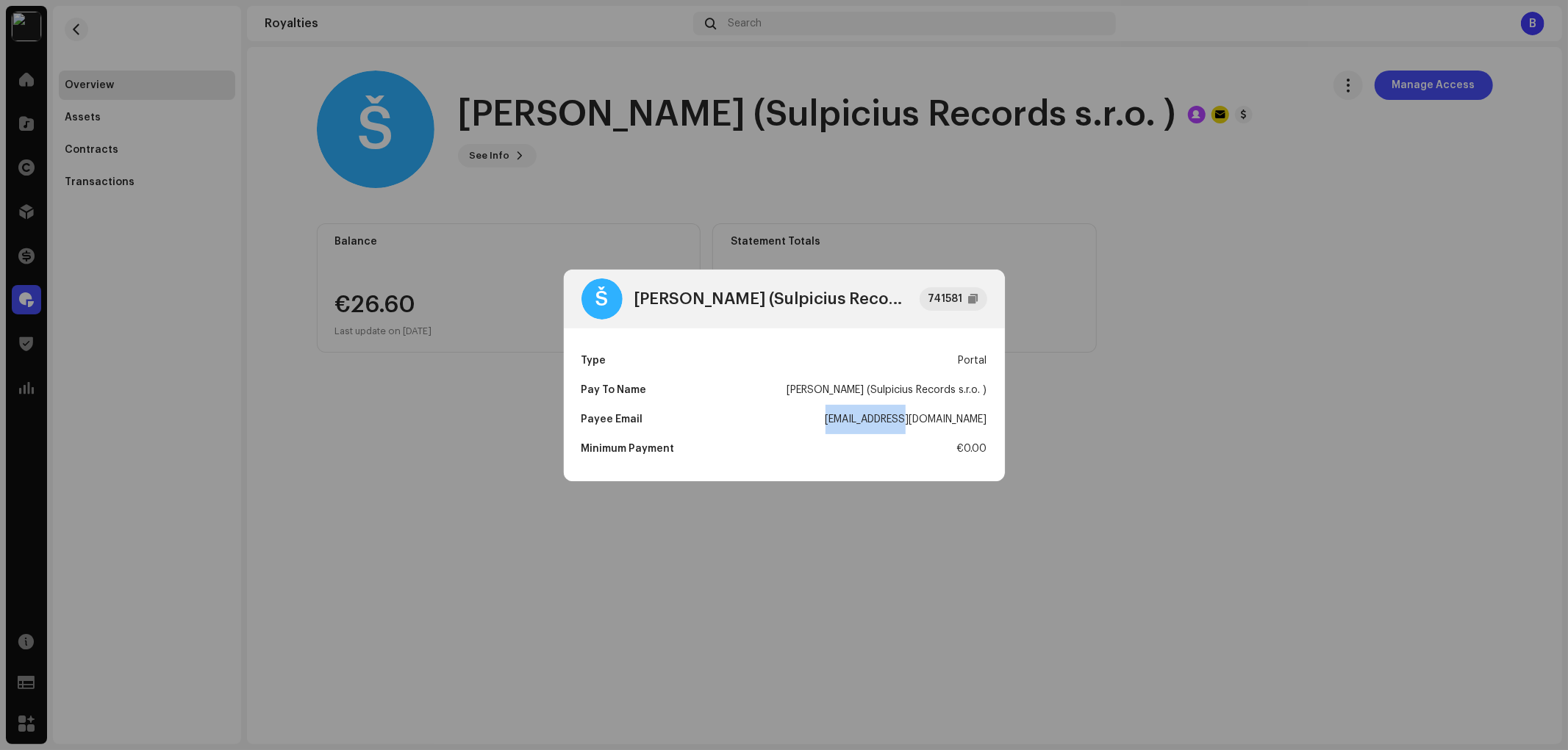
drag, startPoint x: 907, startPoint y: 410, endPoint x: 1022, endPoint y: 426, distance: 116.1
click at [1022, 426] on div "Š [PERSON_NAME] (Sulpicius Records s.r.o. ) 741581 Type Portal Pay To Name [PER…" at bounding box center [784, 375] width 1568 height 750
copy div "[EMAIL_ADDRESS][DOMAIN_NAME]"
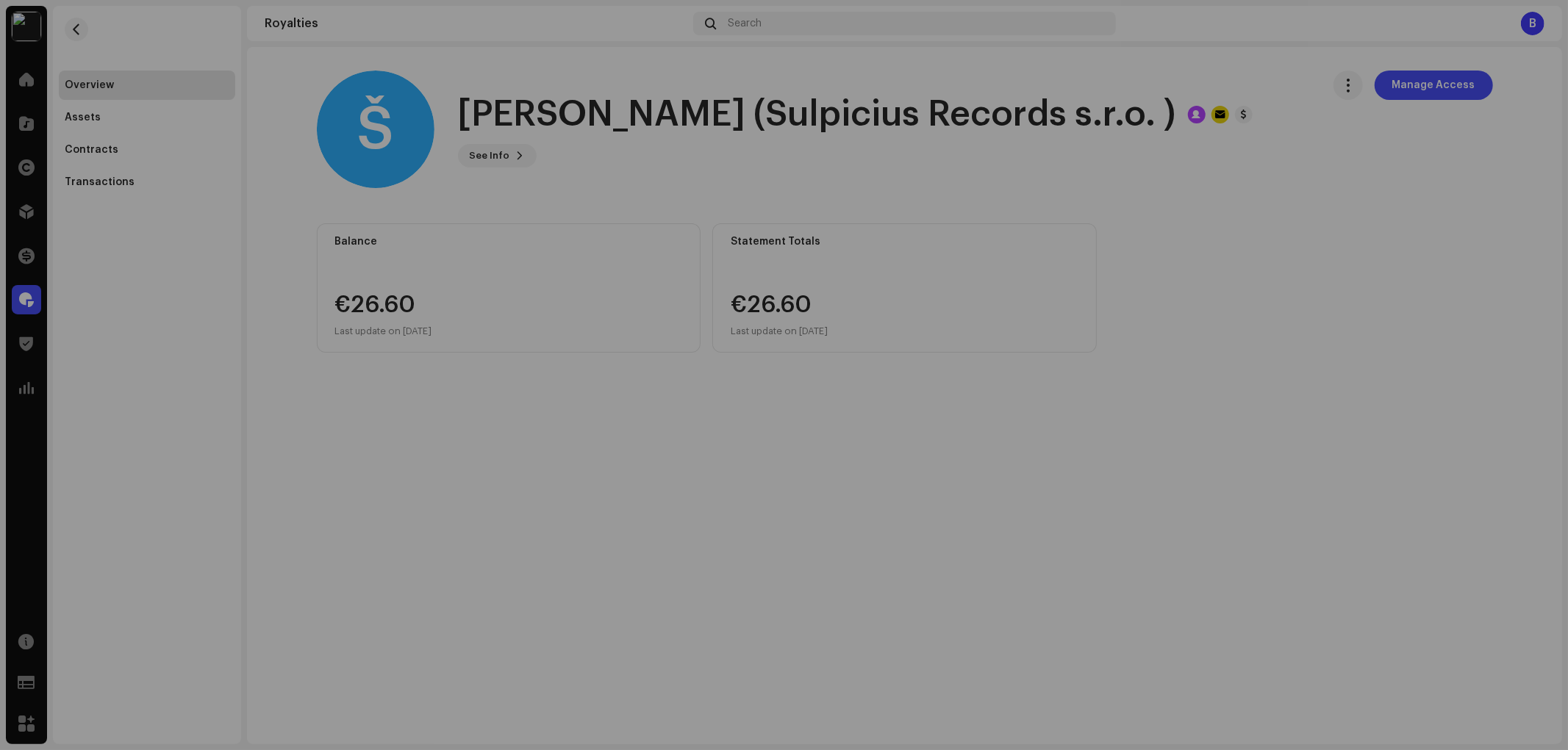
click at [388, 233] on div "Š [PERSON_NAME] (Sulpicius Records s.r.o. ) 741581 Type Portal Pay To Name [PER…" at bounding box center [784, 375] width 1568 height 750
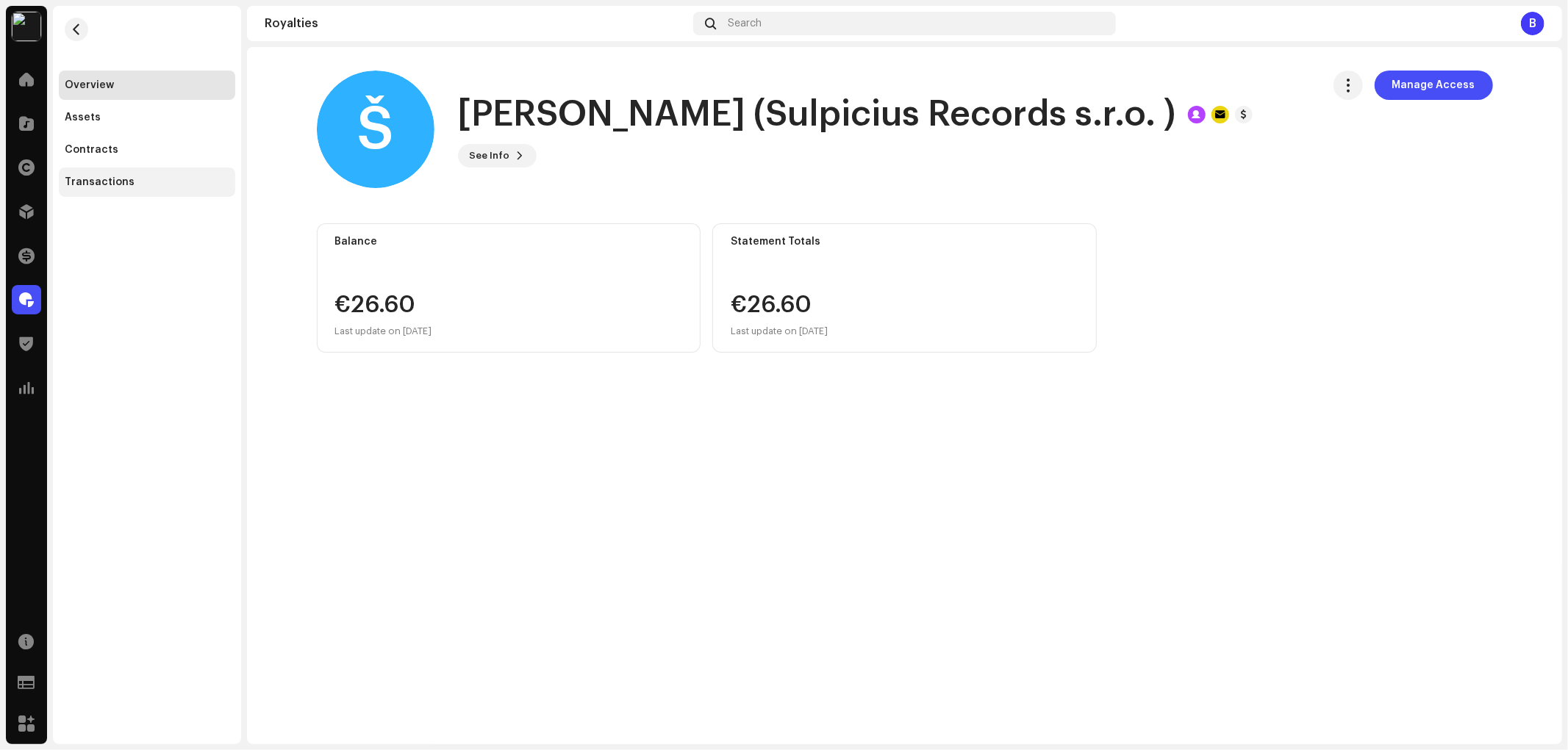
click at [205, 187] on div "Transactions" at bounding box center [147, 182] width 165 height 12
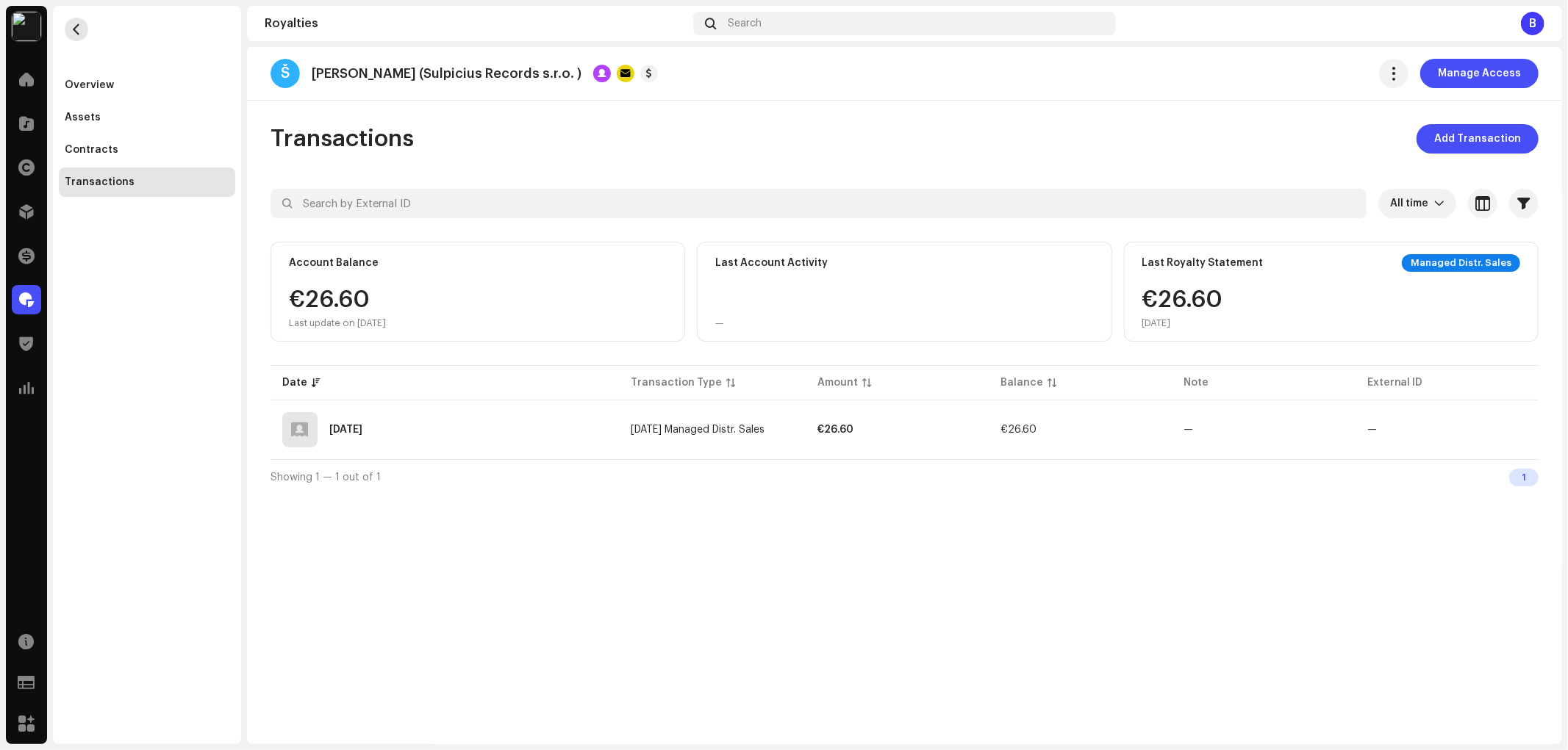
click at [77, 34] on span "button" at bounding box center [77, 29] width 11 height 12
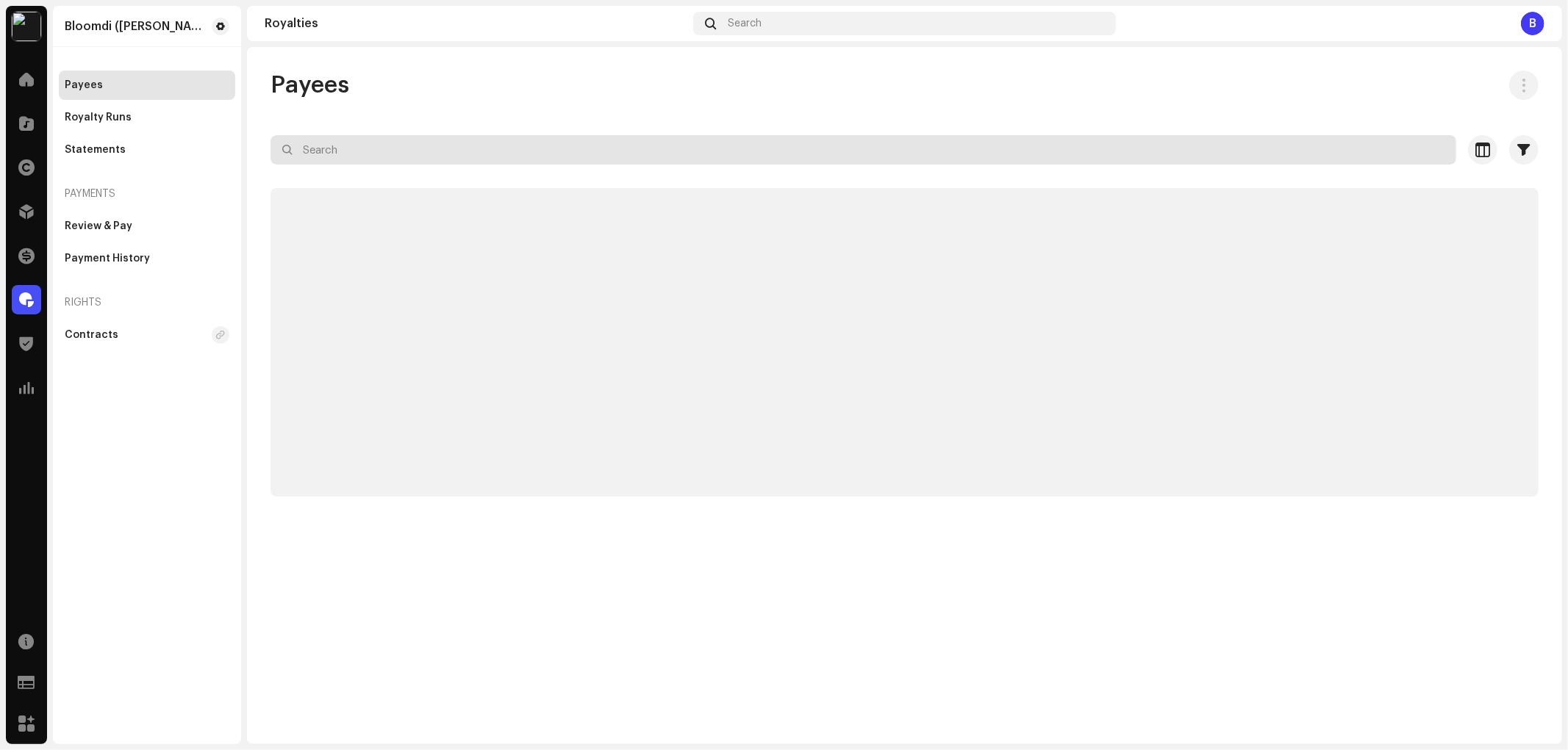
click at [8, 148] on div "Bloomdi (Ruka Hore) Home Catalog Rights Distribution Finance Royalties Trust & …" at bounding box center [784, 375] width 1568 height 750
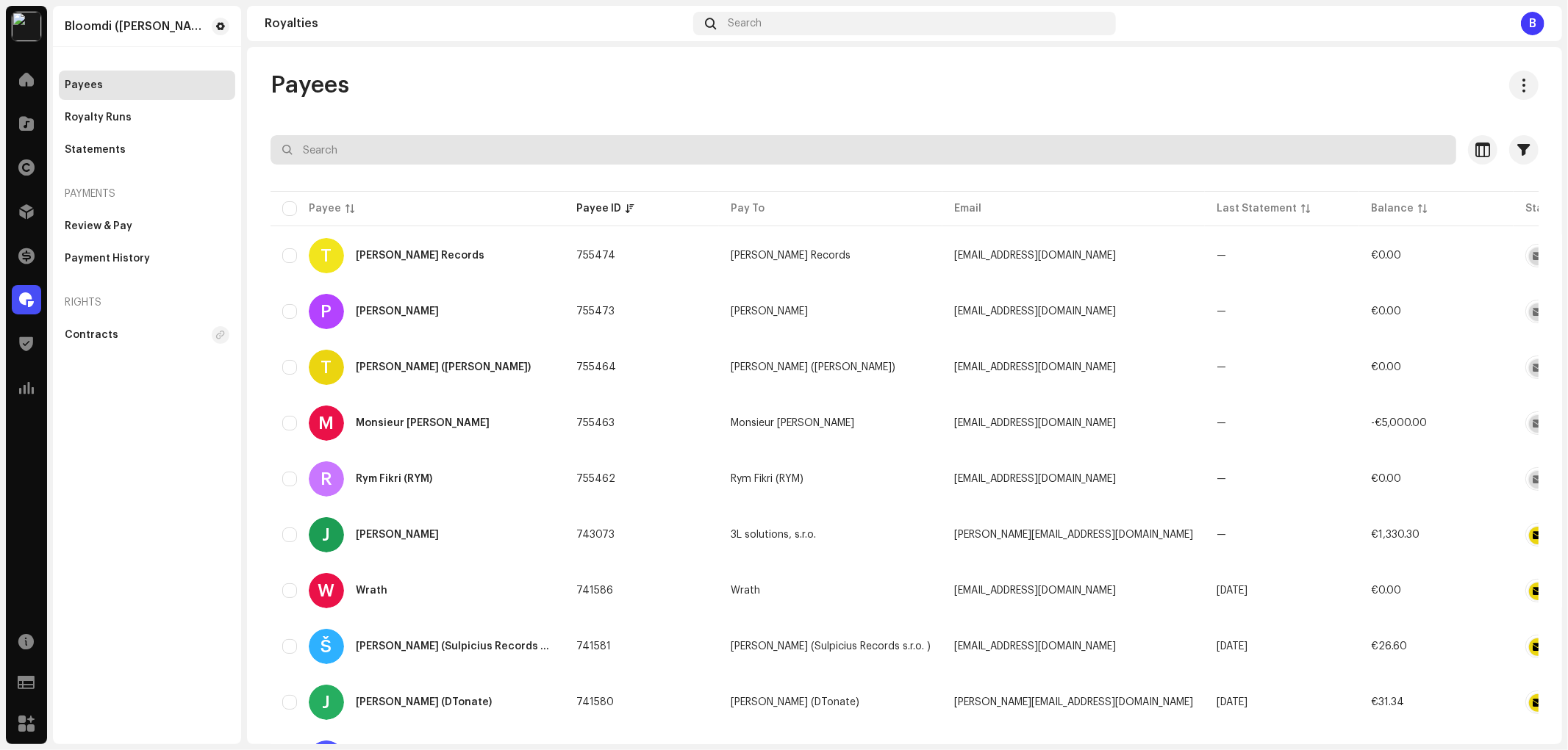
paste input "Sulpicius Records s.r.o."
type input "Sulpicius Records s.r.o."
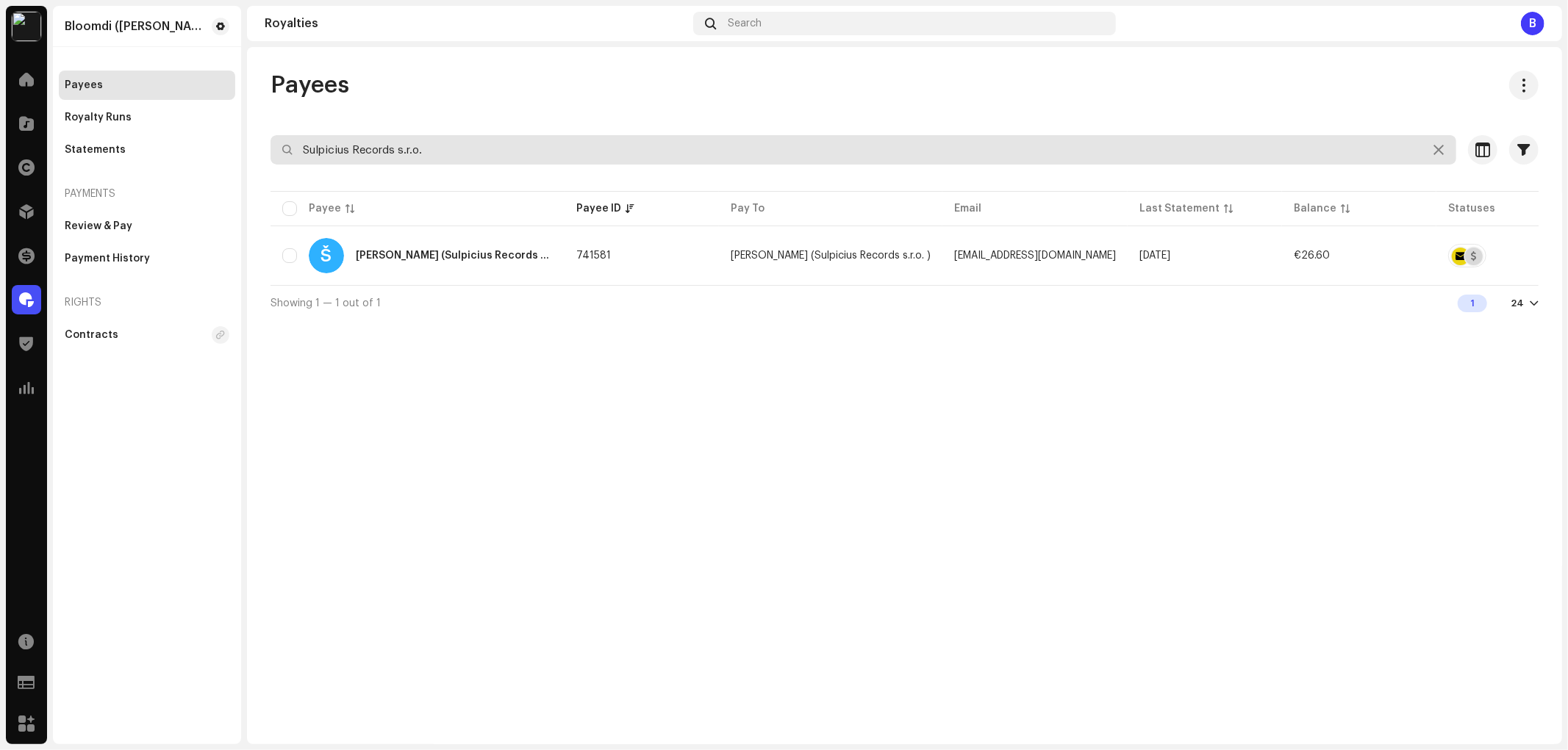
click at [489, 150] on input "Sulpicius Records s.r.o." at bounding box center [863, 150] width 1186 height 30
click at [489, 151] on input "Sulpicius Records s.r.o." at bounding box center [863, 150] width 1186 height 30
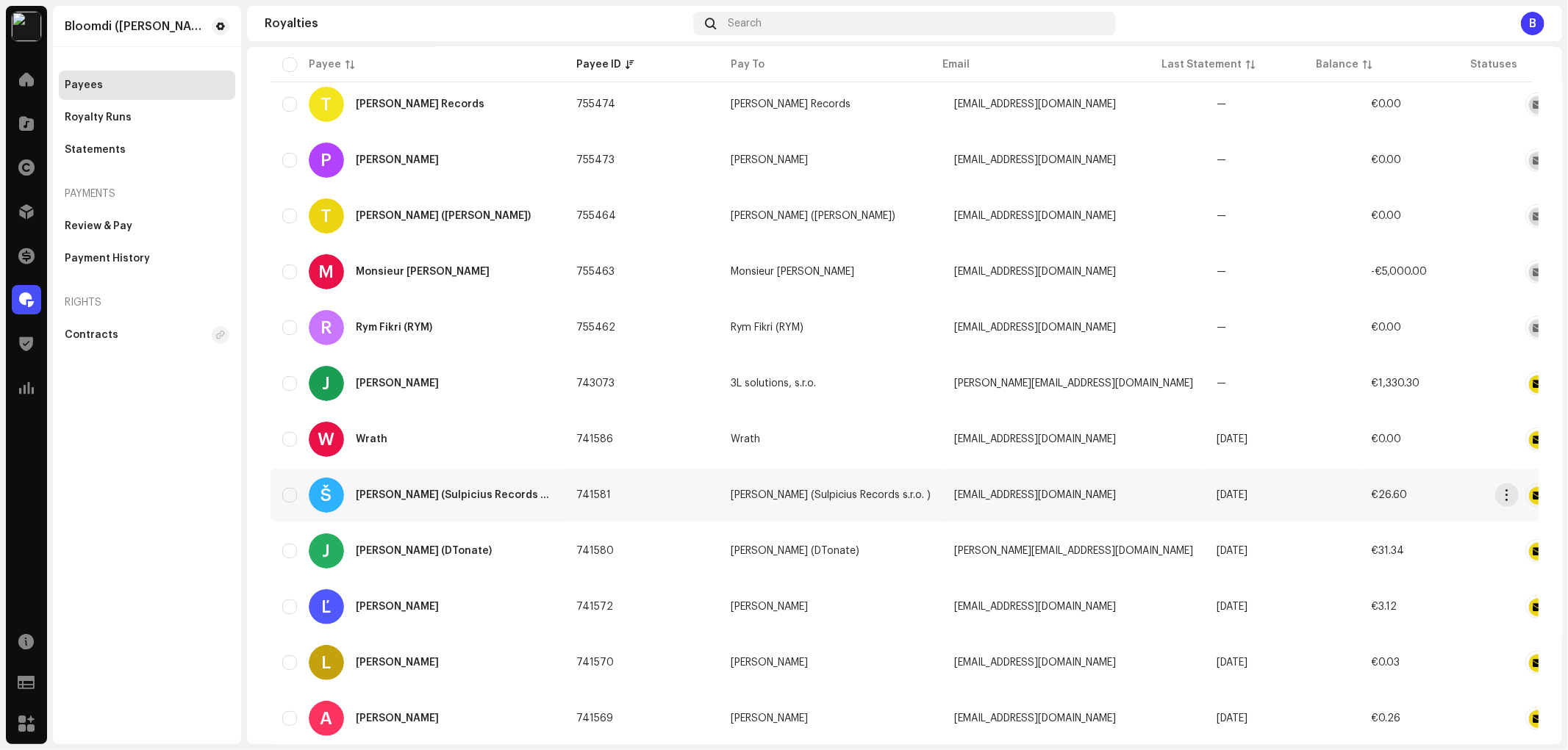
scroll to position [163, 0]
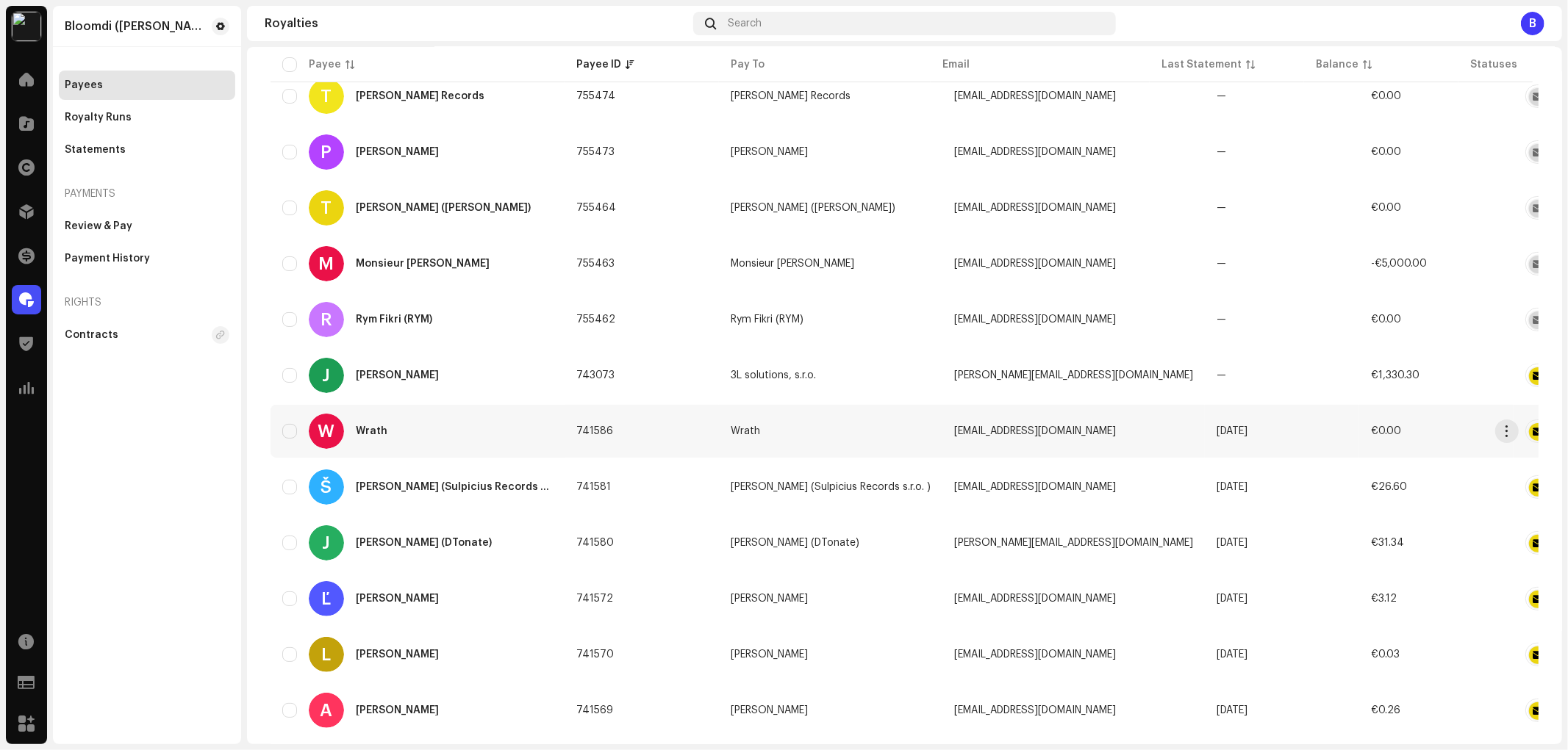
click at [453, 442] on div "W [GEOGRAPHIC_DATA]" at bounding box center [417, 432] width 270 height 35
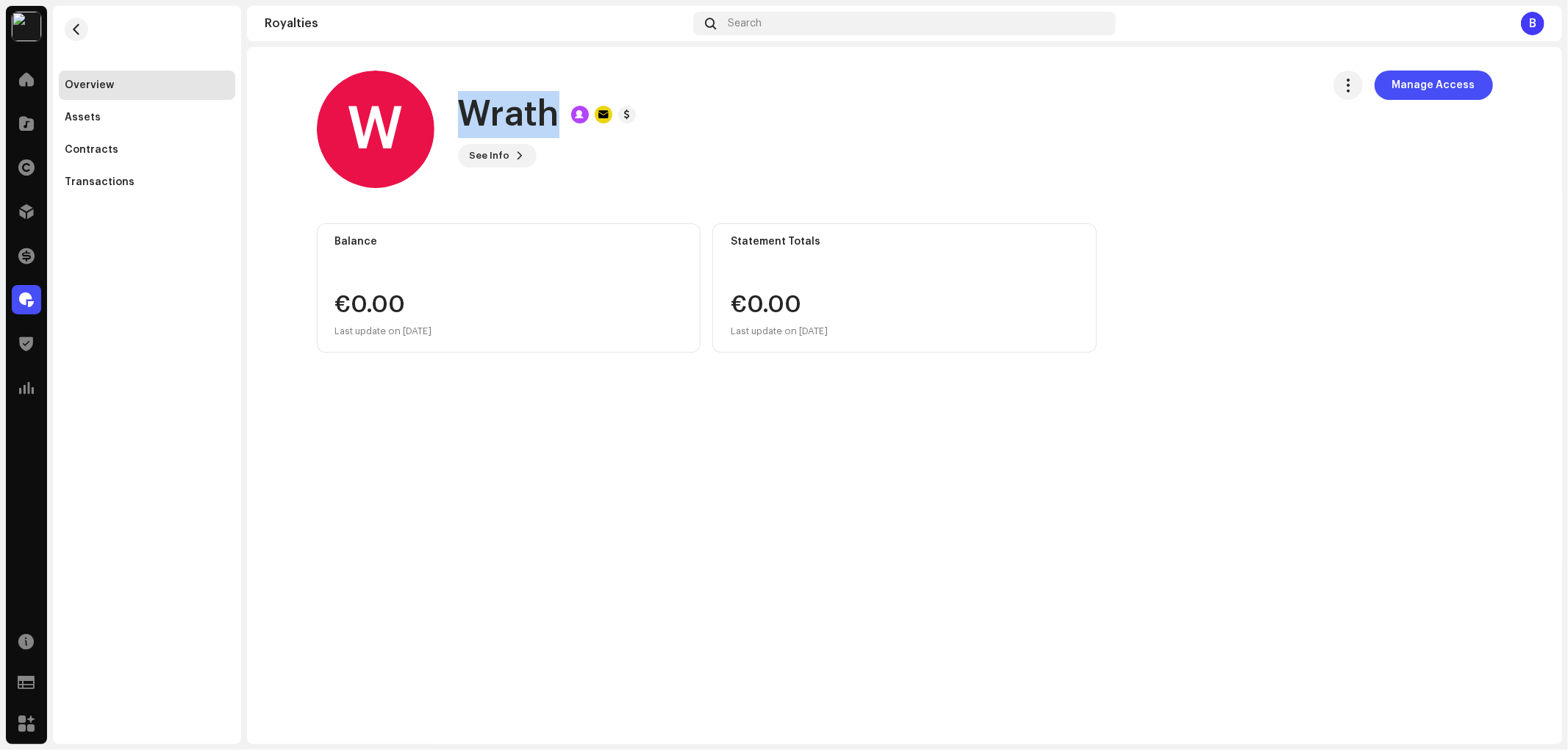
drag, startPoint x: 561, startPoint y: 121, endPoint x: 465, endPoint y: 125, distance: 96.1
click at [465, 125] on div "Wrath" at bounding box center [547, 115] width 178 height 47
copy h1 "Wrath"
click at [516, 153] on span at bounding box center [520, 156] width 9 height 12
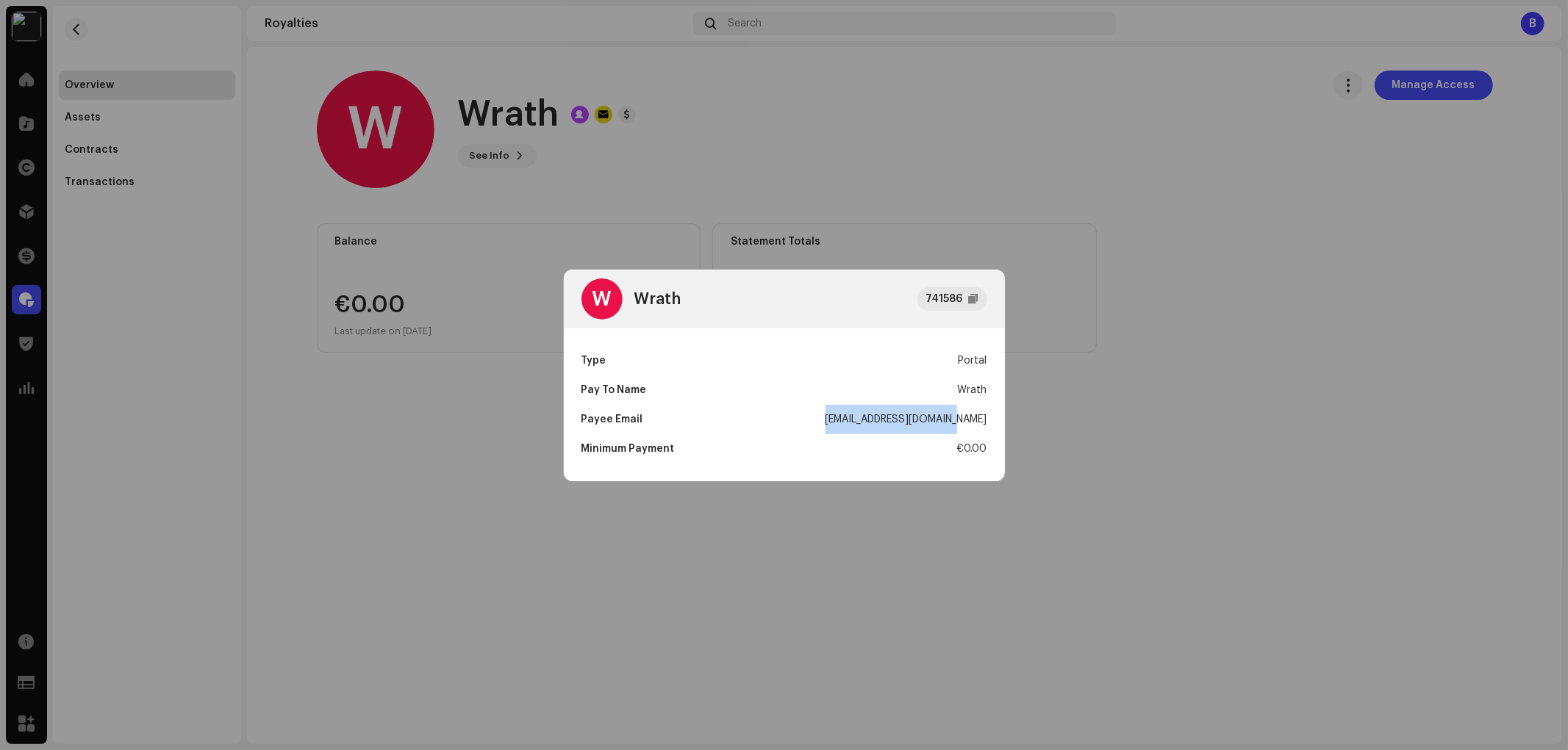
drag, startPoint x: 851, startPoint y: 413, endPoint x: 984, endPoint y: 420, distance: 133.2
click at [984, 420] on div "Payee Email [EMAIL_ADDRESS][DOMAIN_NAME]" at bounding box center [785, 420] width 406 height 30
copy div "[EMAIL_ADDRESS][DOMAIN_NAME]"
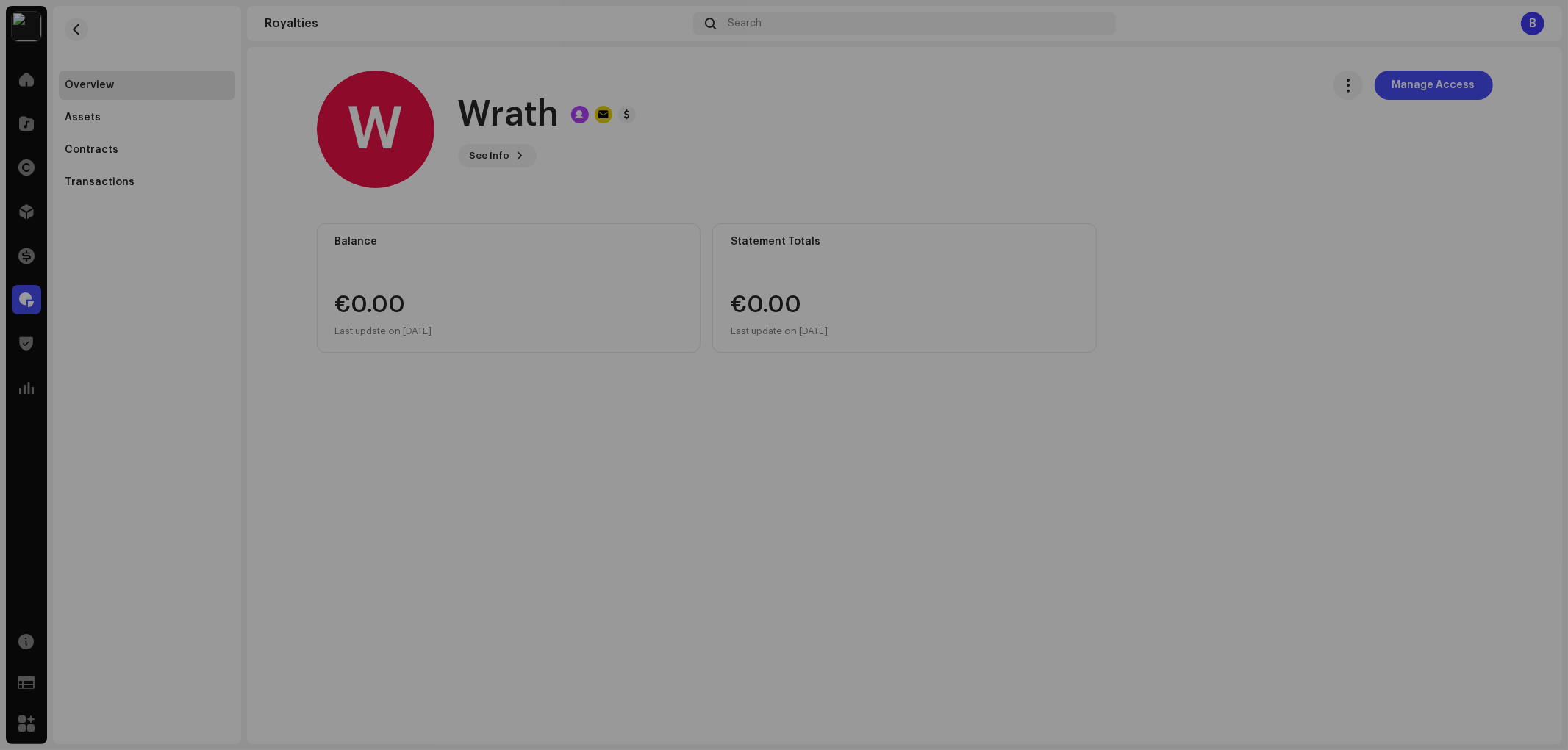
click at [258, 144] on div "W Wrath 741586 Type Portal Pay To Name Wrath Payee Email [EMAIL_ADDRESS][DOMAIN…" at bounding box center [784, 375] width 1568 height 750
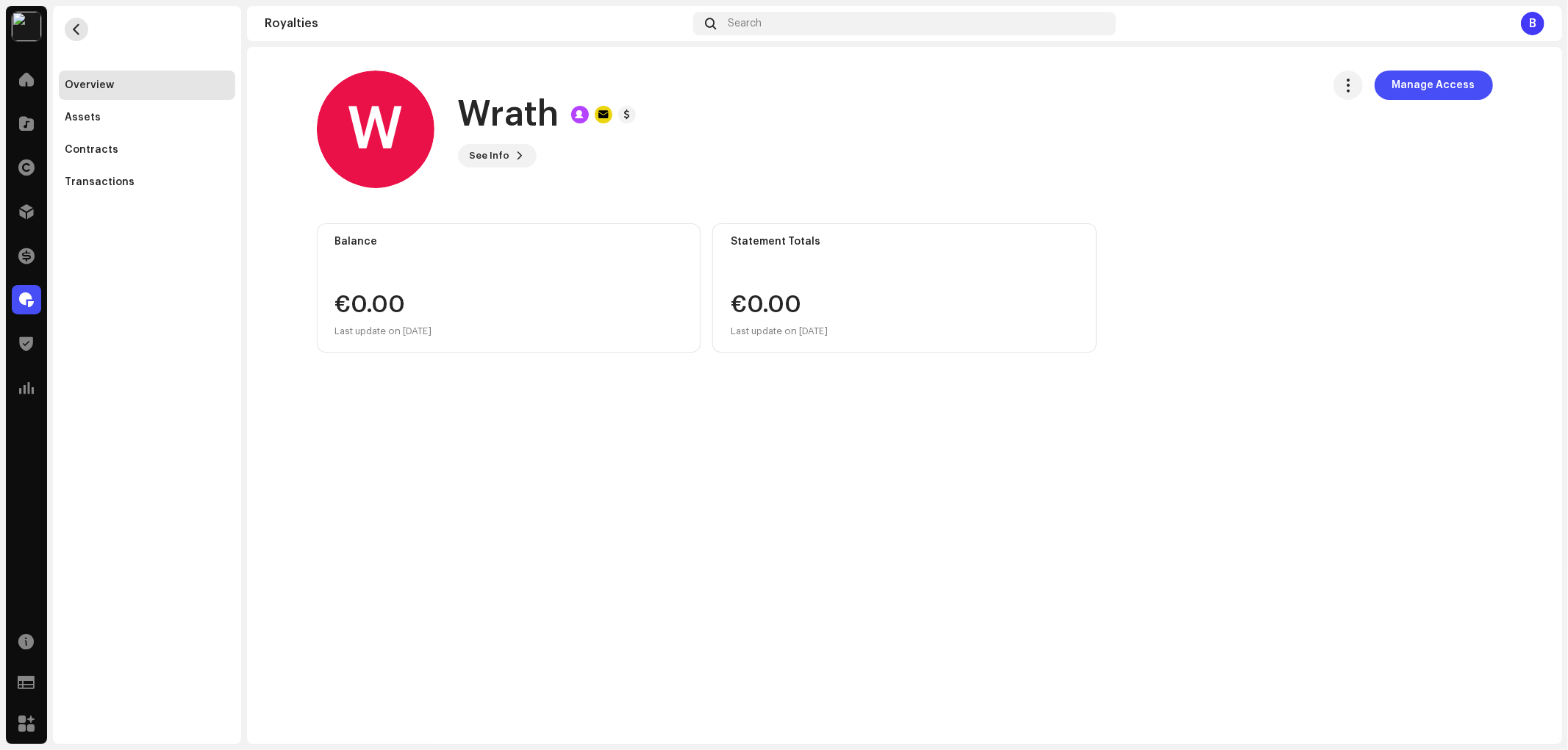
click at [81, 34] on span "button" at bounding box center [77, 29] width 11 height 12
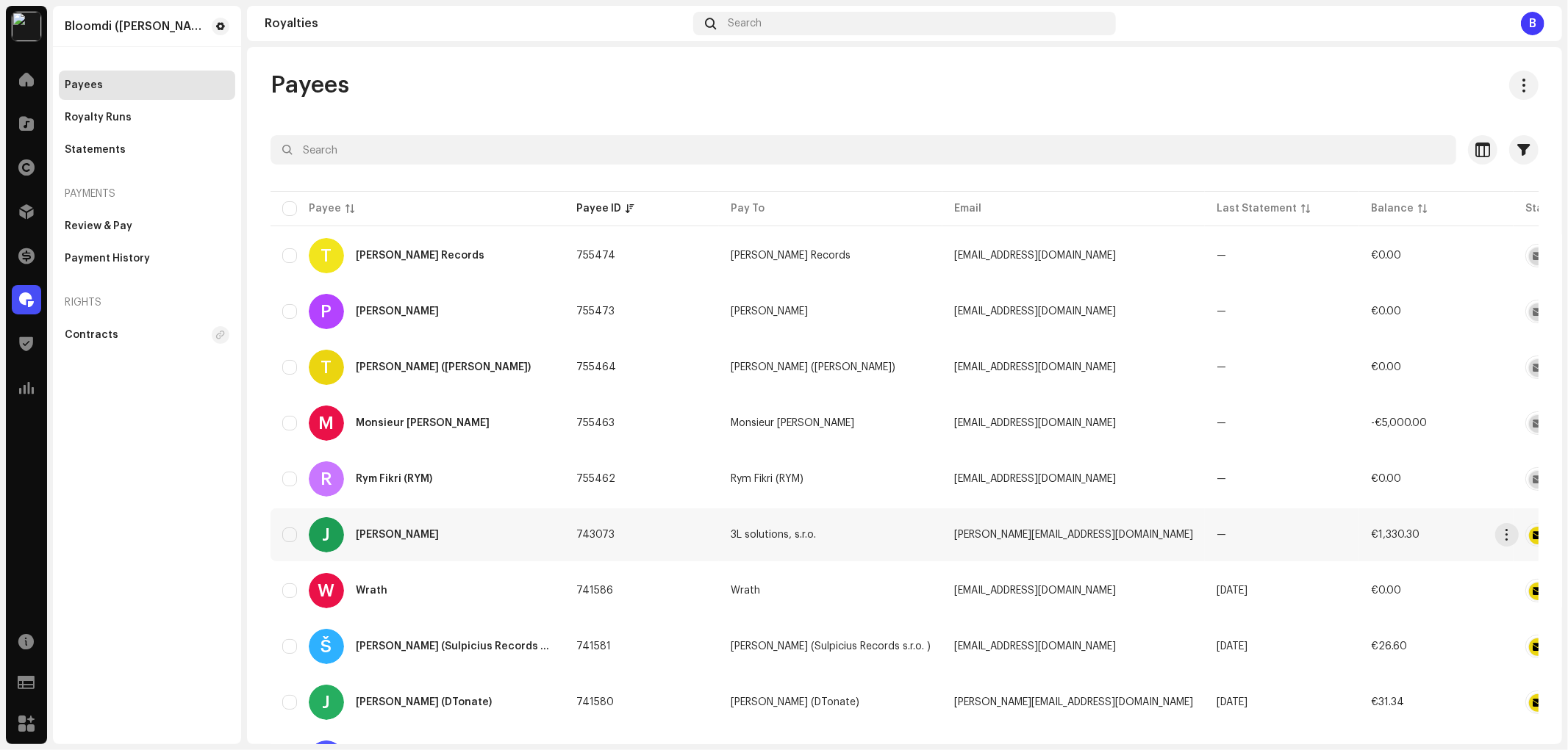
click at [424, 530] on div "J [PERSON_NAME]" at bounding box center [417, 535] width 270 height 35
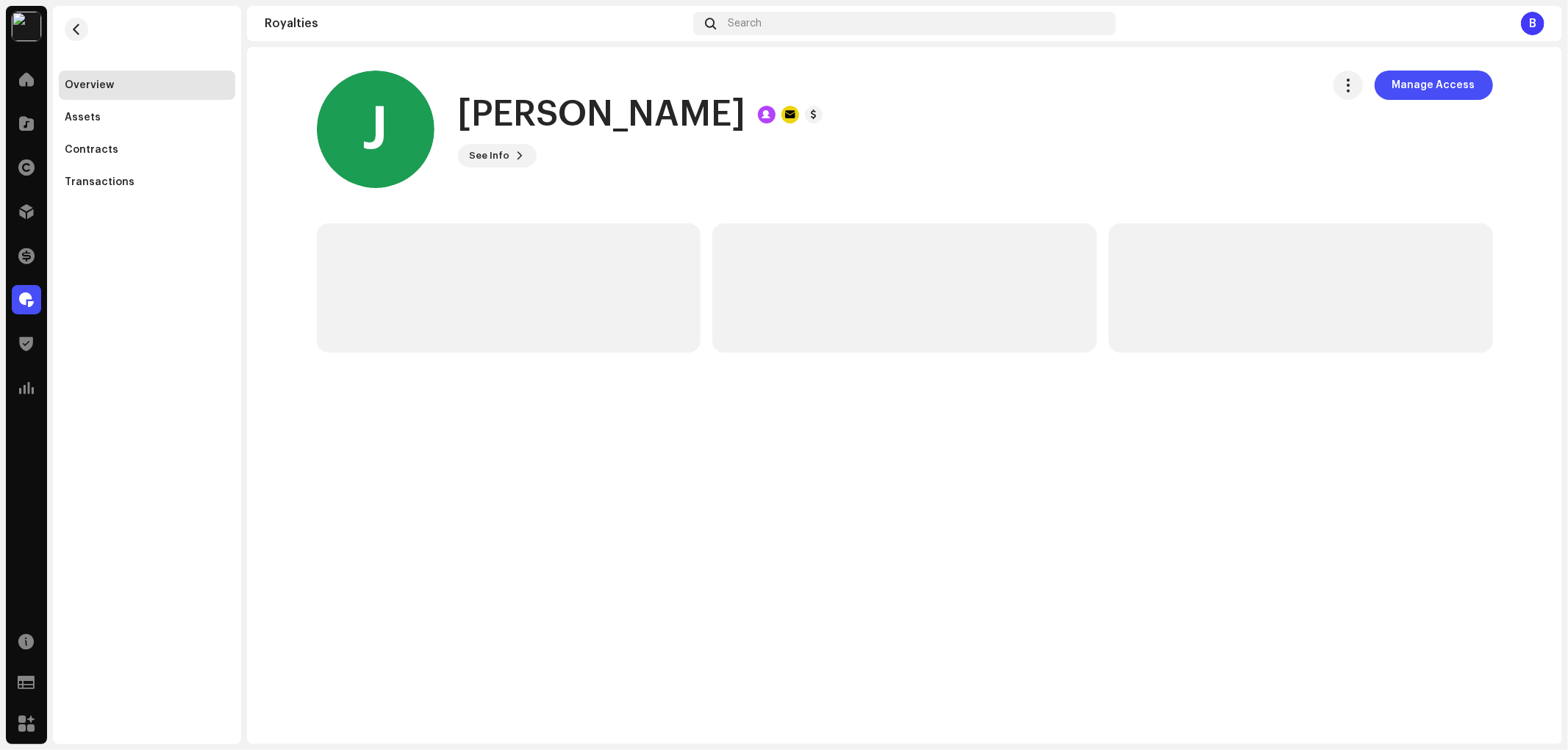
drag, startPoint x: 615, startPoint y: 116, endPoint x: 444, endPoint y: 115, distance: 171.0
click at [444, 115] on div "J [PERSON_NAME] See Info Manage Access" at bounding box center [814, 129] width 993 height 118
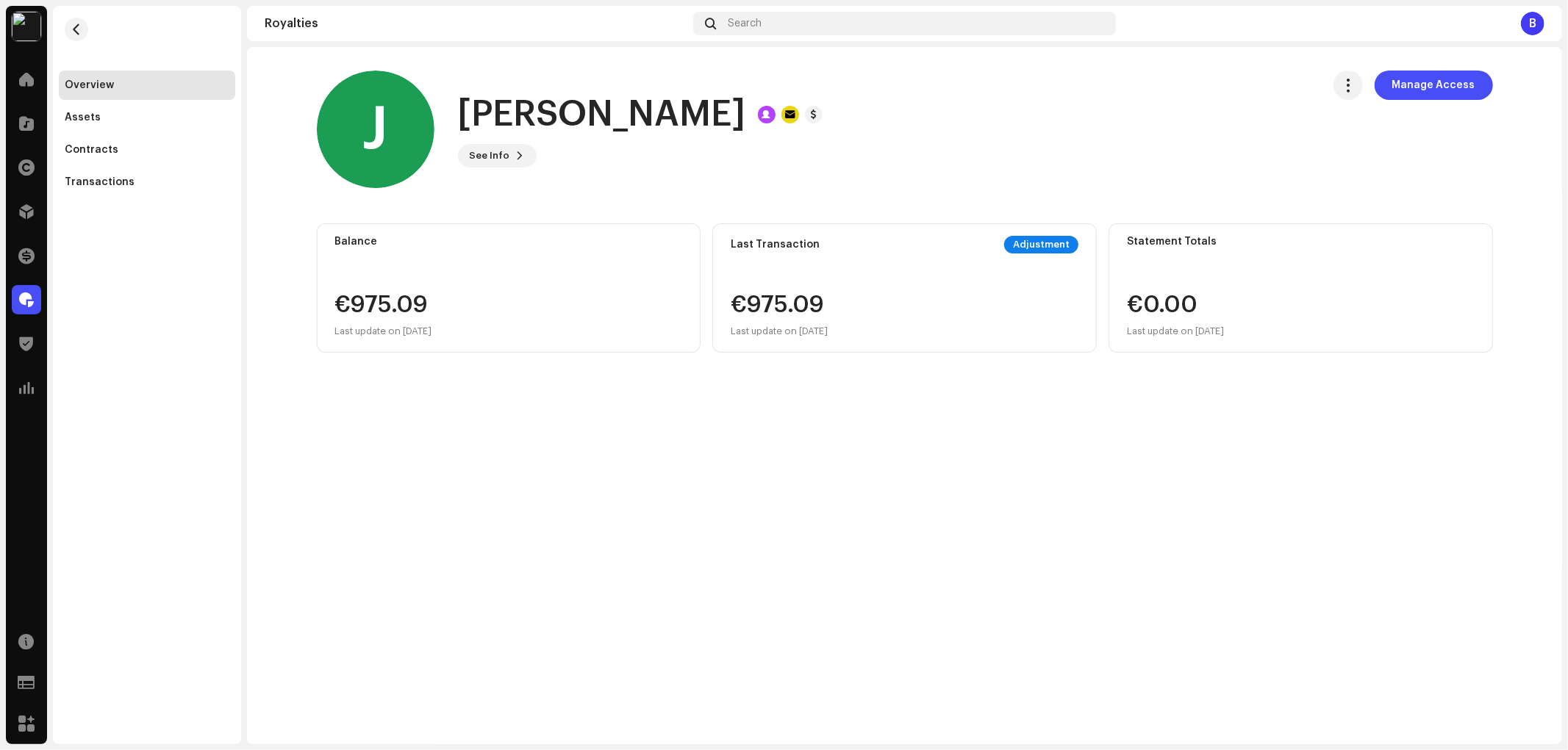
copy div "[PERSON_NAME]"
click at [503, 152] on span "See Info" at bounding box center [489, 156] width 40 height 30
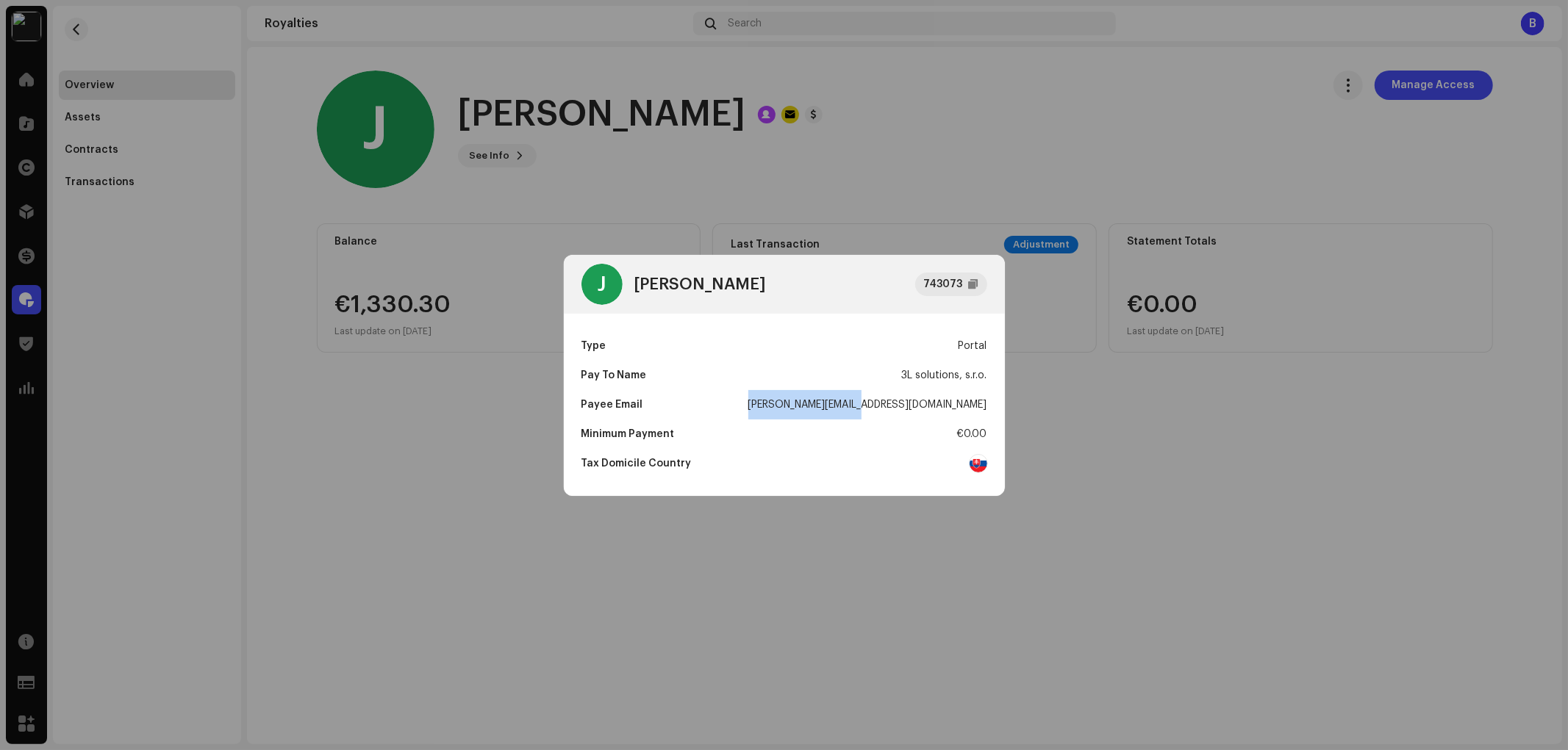
drag, startPoint x: 880, startPoint y: 407, endPoint x: 985, endPoint y: 416, distance: 105.4
click at [985, 416] on div "Payee Email [PERSON_NAME][EMAIL_ADDRESS][DOMAIN_NAME]" at bounding box center [785, 404] width 406 height 30
copy div "[PERSON_NAME][EMAIL_ADDRESS][DOMAIN_NAME]"
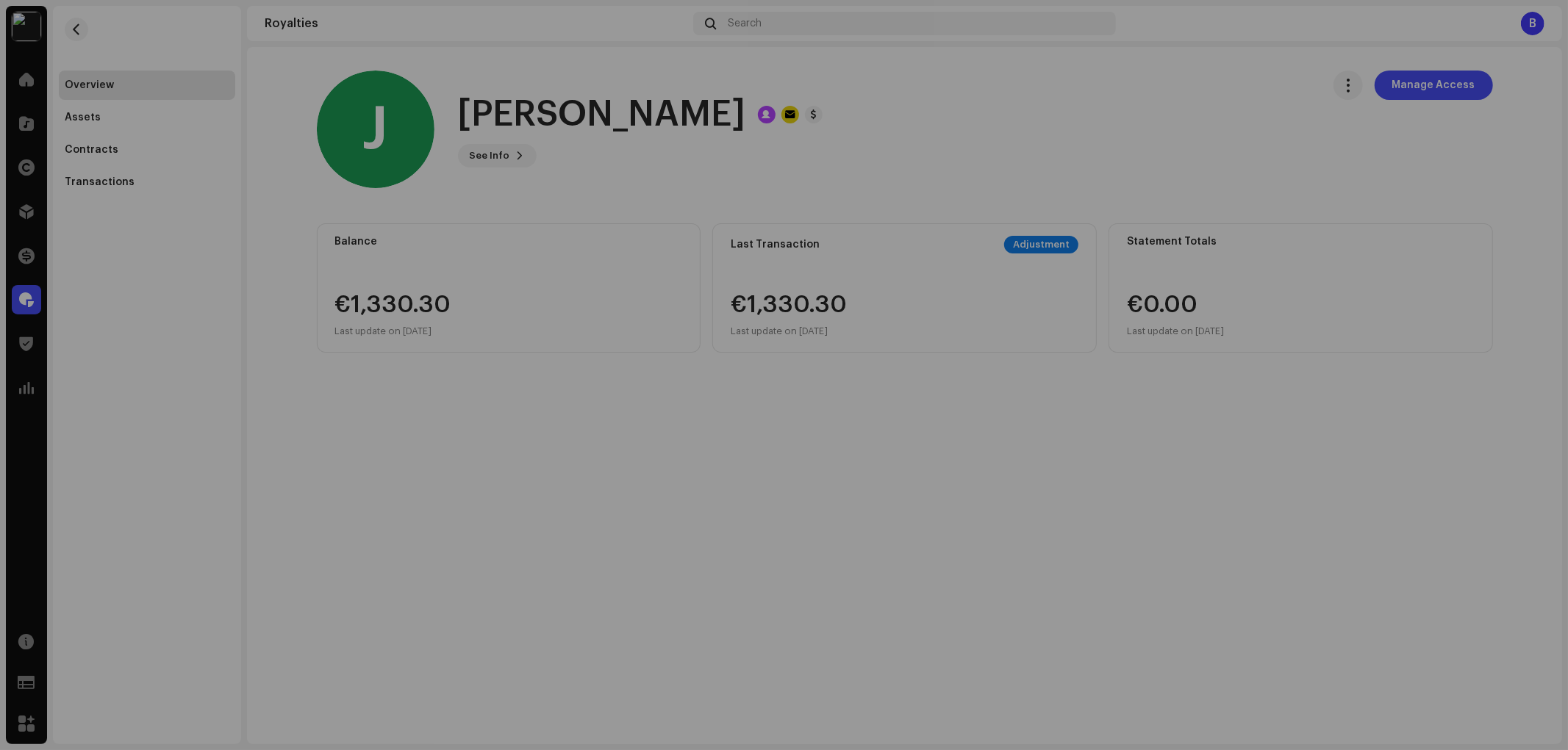
click at [490, 314] on div "J [PERSON_NAME] 743073 Type Portal Pay To Name 3L solutions, s.r.o. Payee Email…" at bounding box center [784, 375] width 1568 height 750
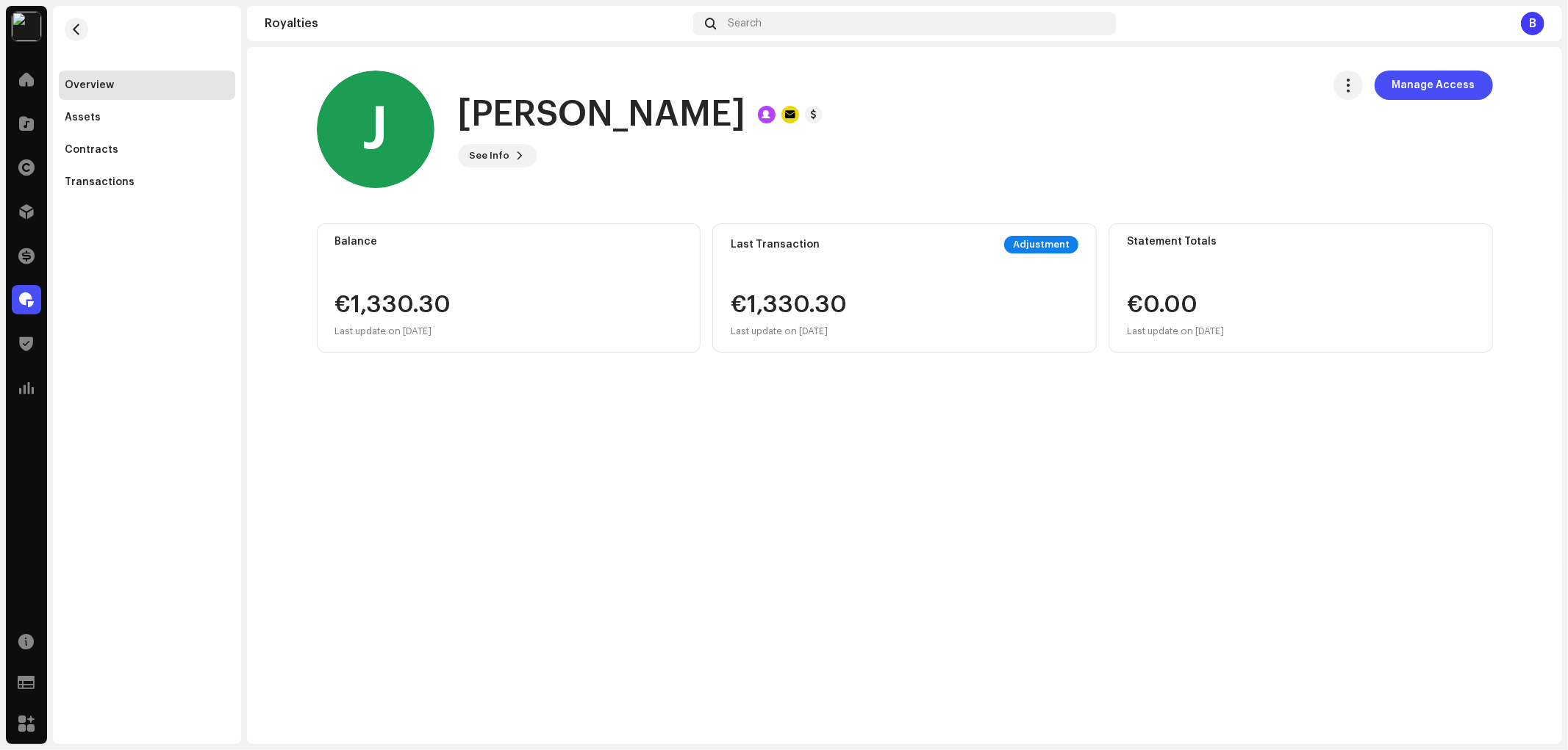
click at [113, 166] on div "Overview Assets Contracts Transactions" at bounding box center [147, 134] width 177 height 127
click at [126, 176] on div "Transactions" at bounding box center [100, 182] width 70 height 12
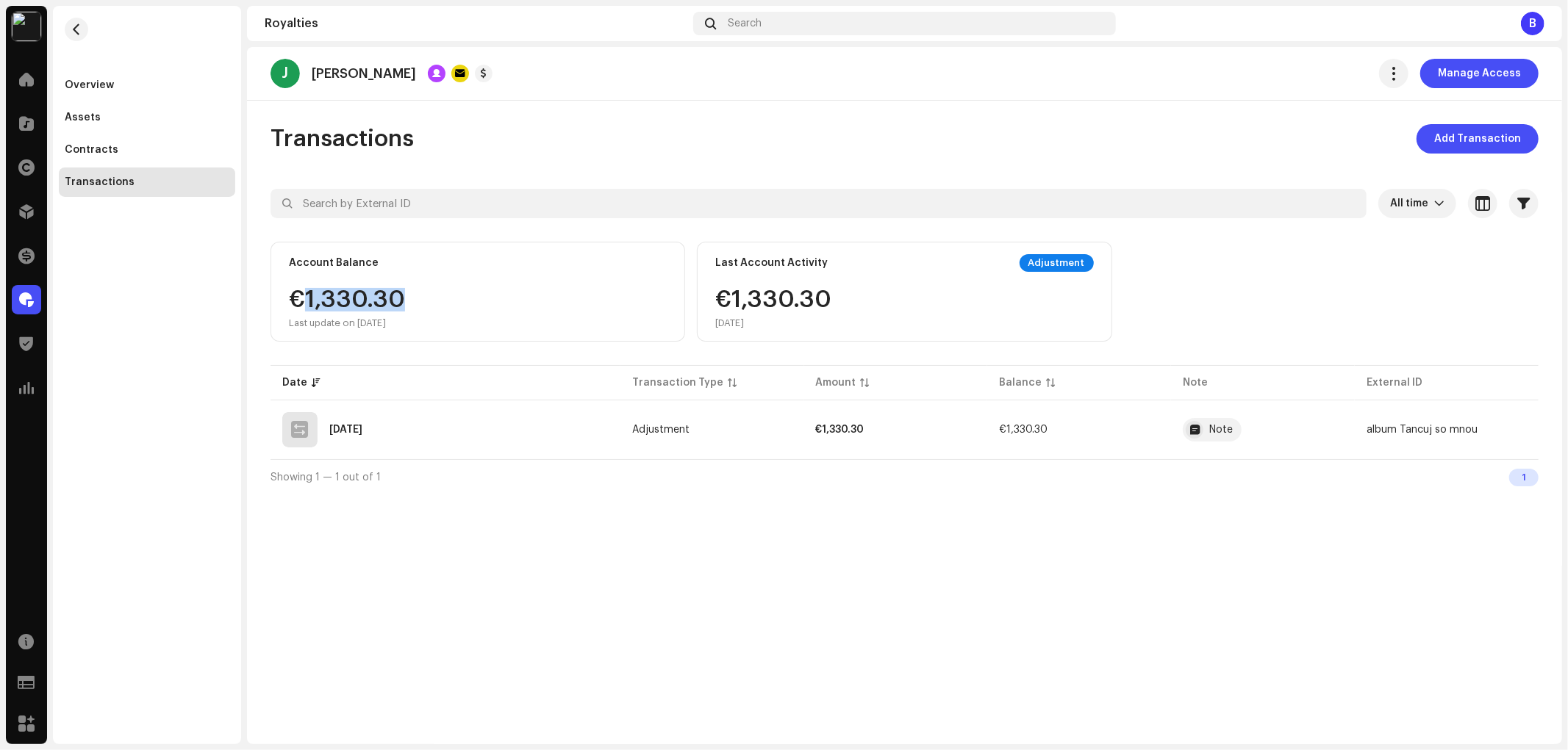
drag, startPoint x: 350, startPoint y: 302, endPoint x: 303, endPoint y: 306, distance: 47.2
click at [303, 306] on div "€1,330.30 Last update on [DATE]" at bounding box center [477, 308] width 378 height 41
click at [83, 33] on button "button" at bounding box center [76, 29] width 23 height 23
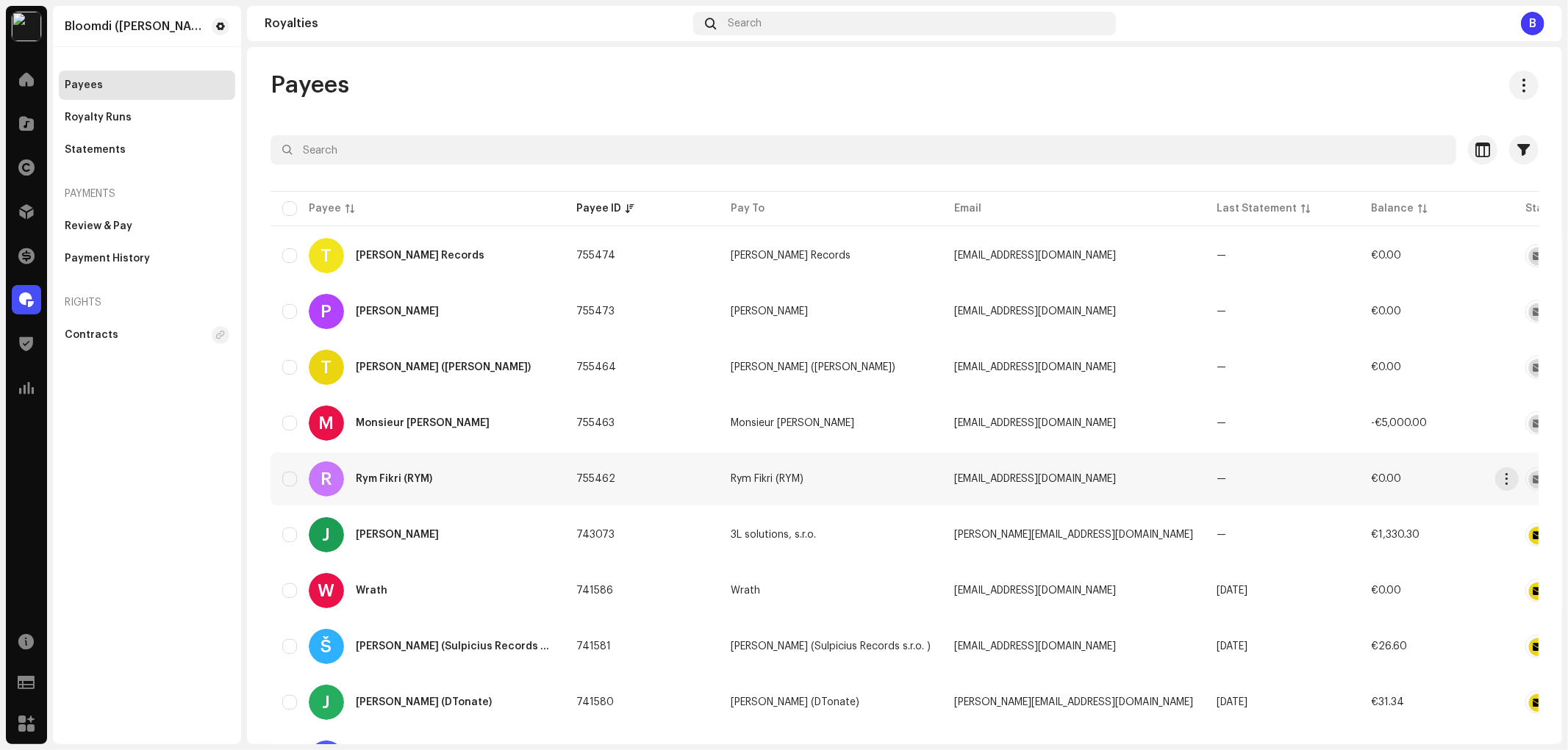
click at [445, 474] on div "R Rym Fikri (RYM)" at bounding box center [417, 479] width 270 height 35
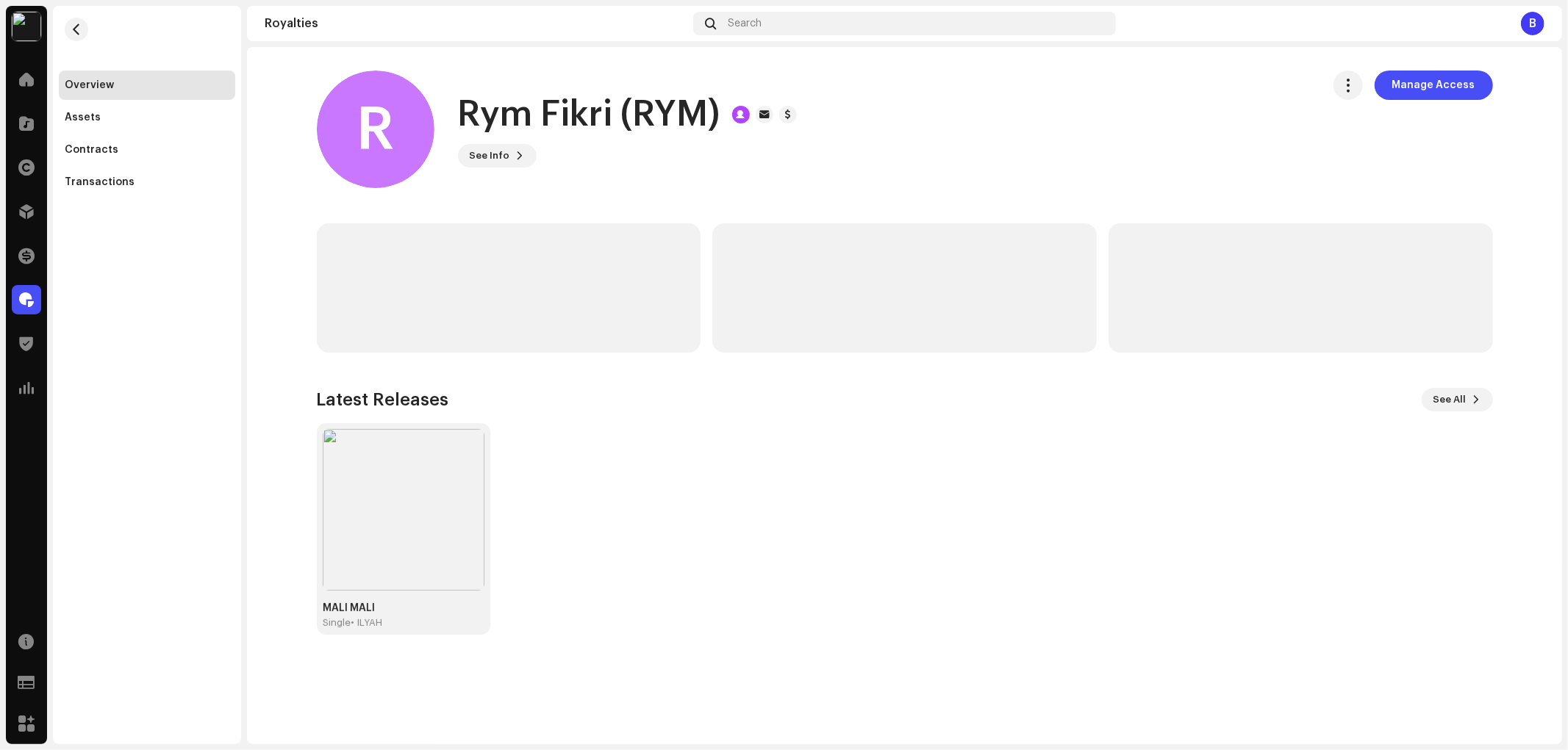
drag, startPoint x: 723, startPoint y: 116, endPoint x: 483, endPoint y: 125, distance: 240.2
click at [433, 129] on div "R Rym Fikri (RYM) See Info Manage Access" at bounding box center [814, 129] width 993 height 118
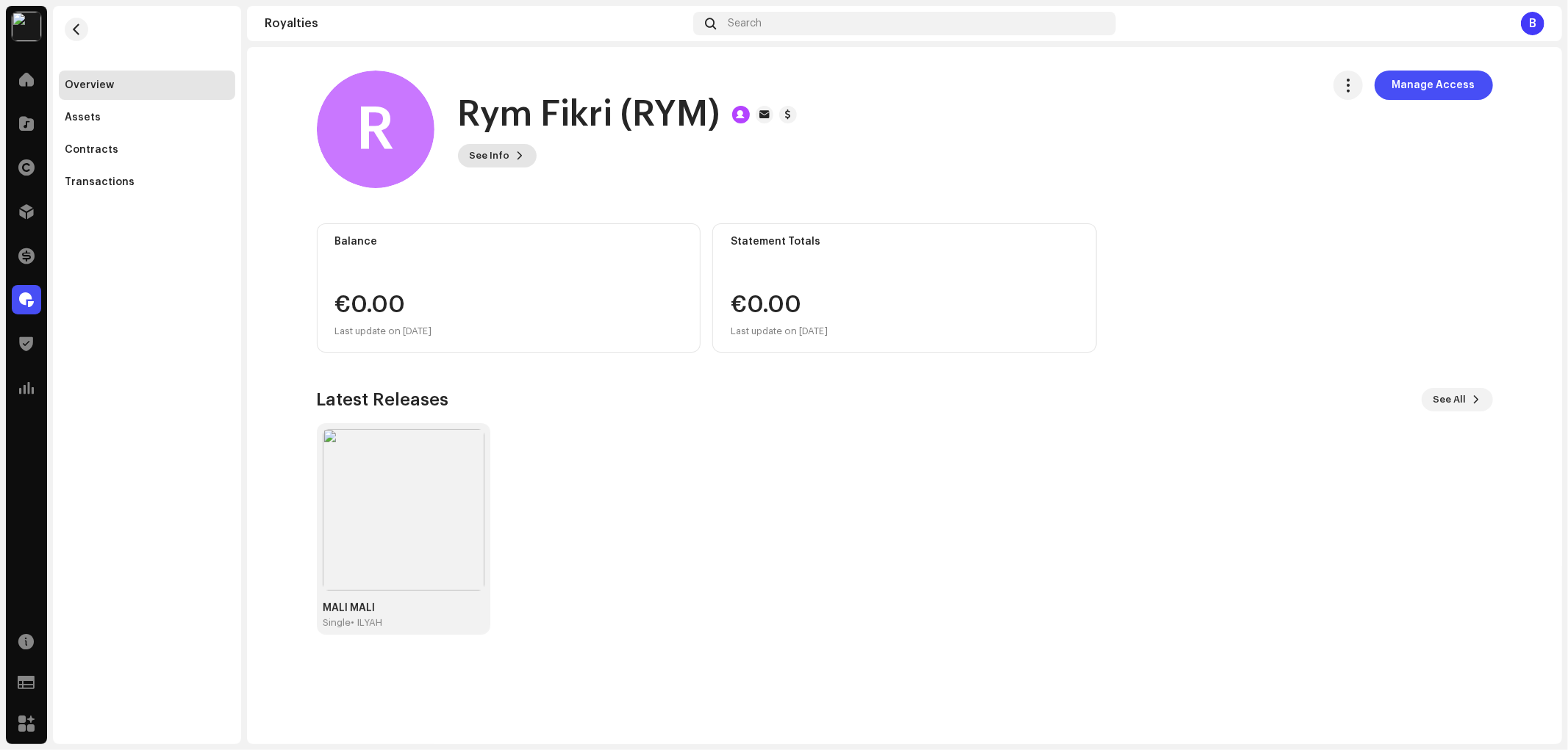
click at [500, 152] on span "See Info" at bounding box center [489, 156] width 40 height 30
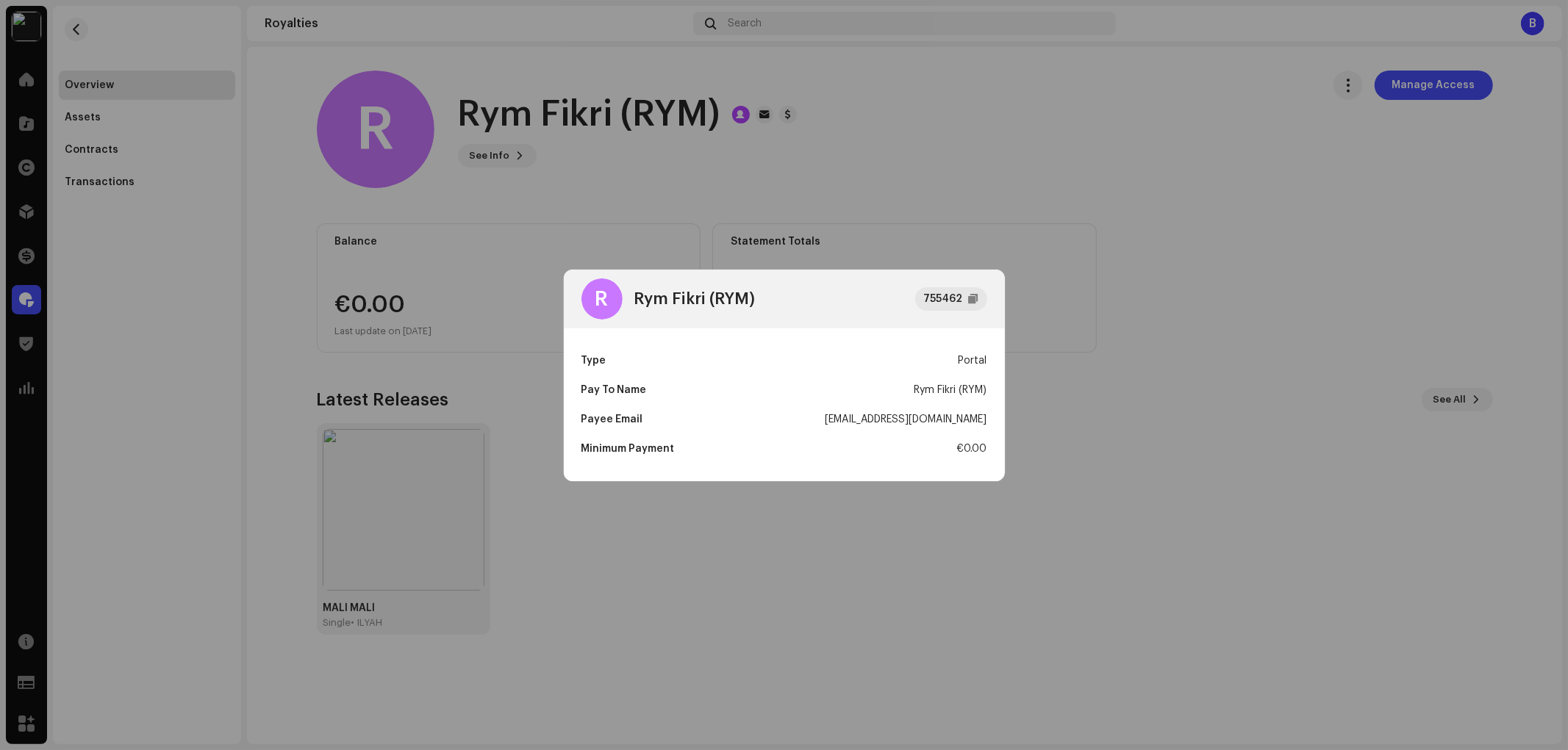
drag, startPoint x: 817, startPoint y: 420, endPoint x: 993, endPoint y: 432, distance: 176.4
click at [993, 432] on div "Type Portal Pay To Name Rym Fikri (RYM) Payee Email [EMAIL_ADDRESS][DOMAIN_NAME…" at bounding box center [785, 404] width 441 height 153
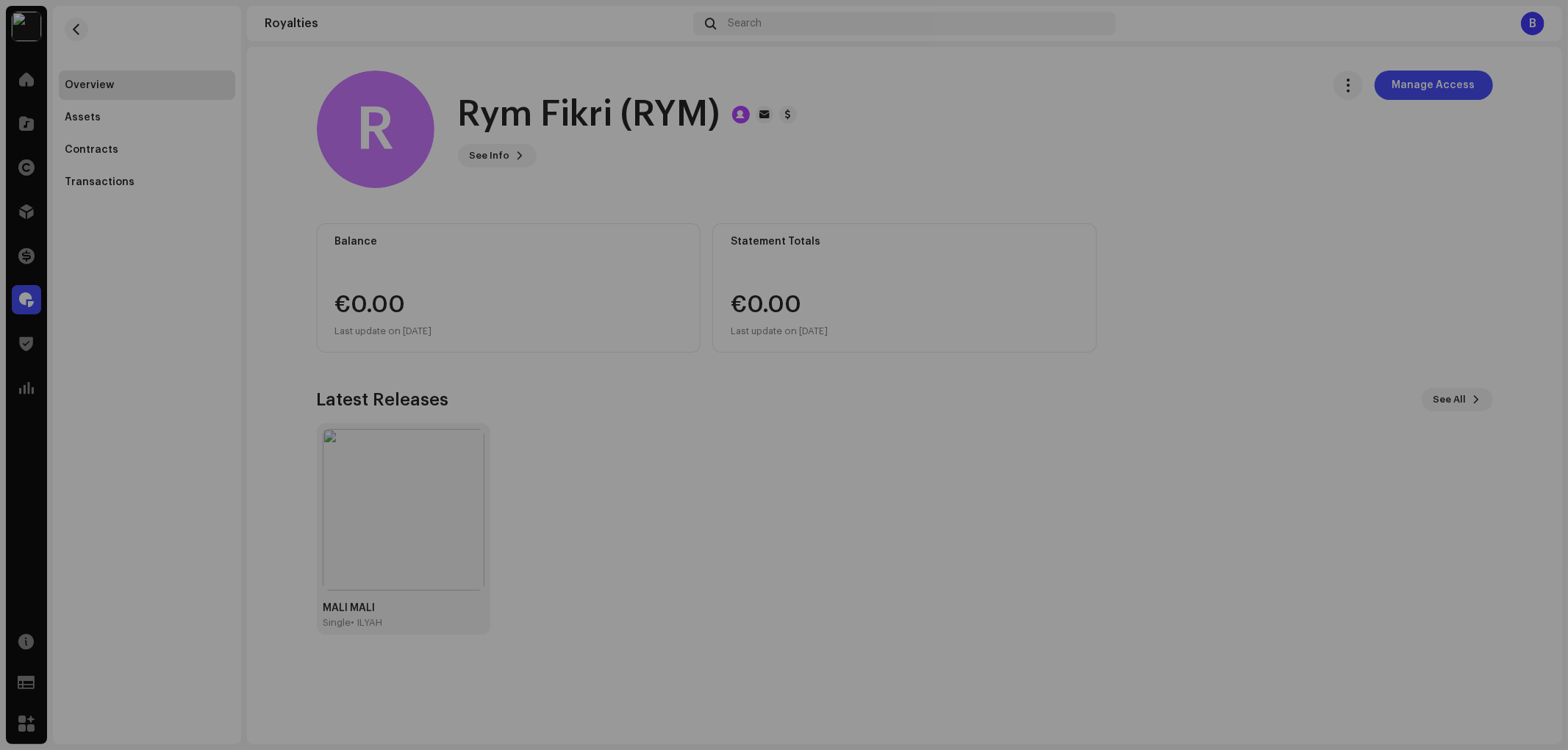
click at [481, 316] on div "R Rym Fikri (RYM) 755462 Type Portal Pay To Name Rym Fikri (RYM) Payee Email [E…" at bounding box center [784, 375] width 1568 height 750
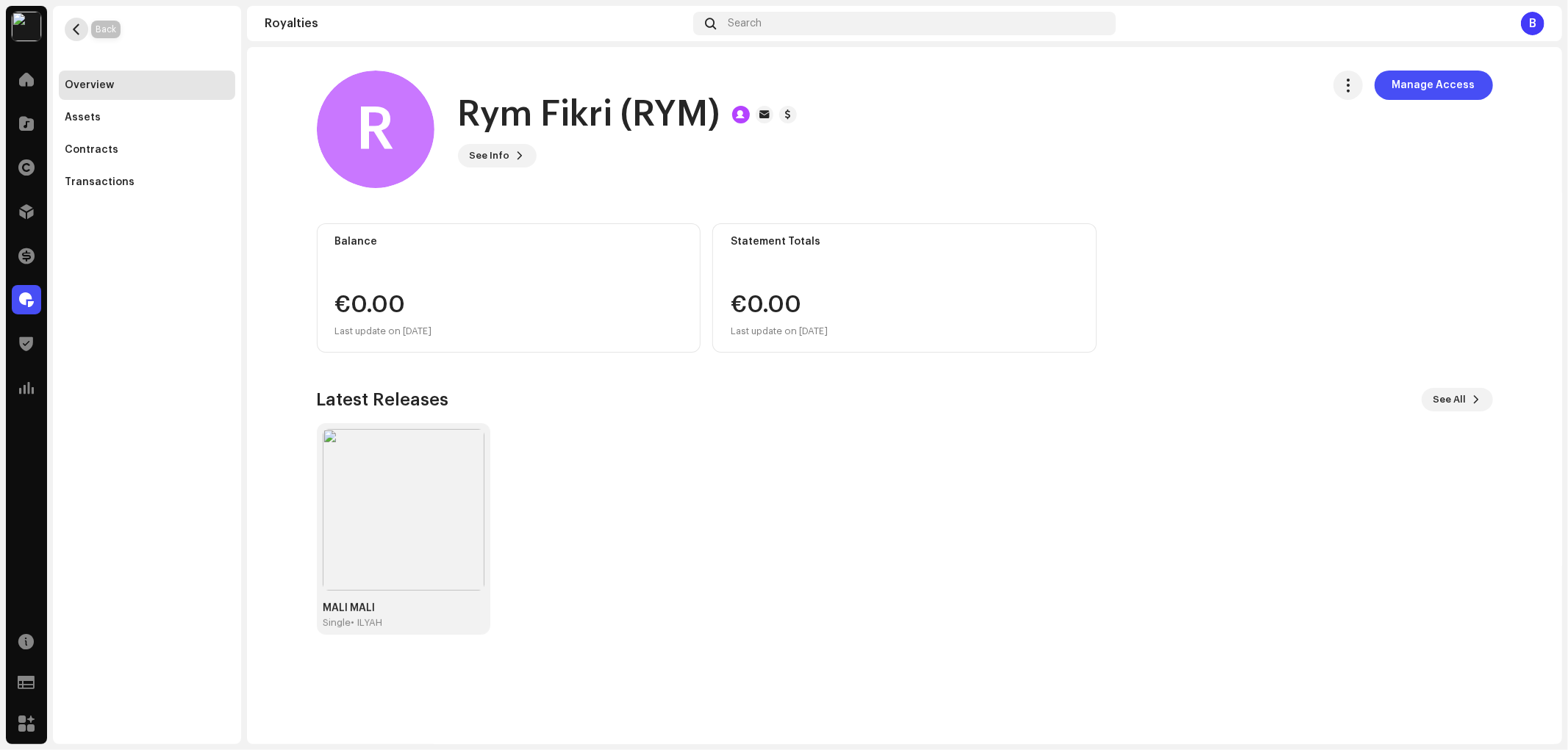
click at [86, 33] on button "button" at bounding box center [76, 29] width 23 height 23
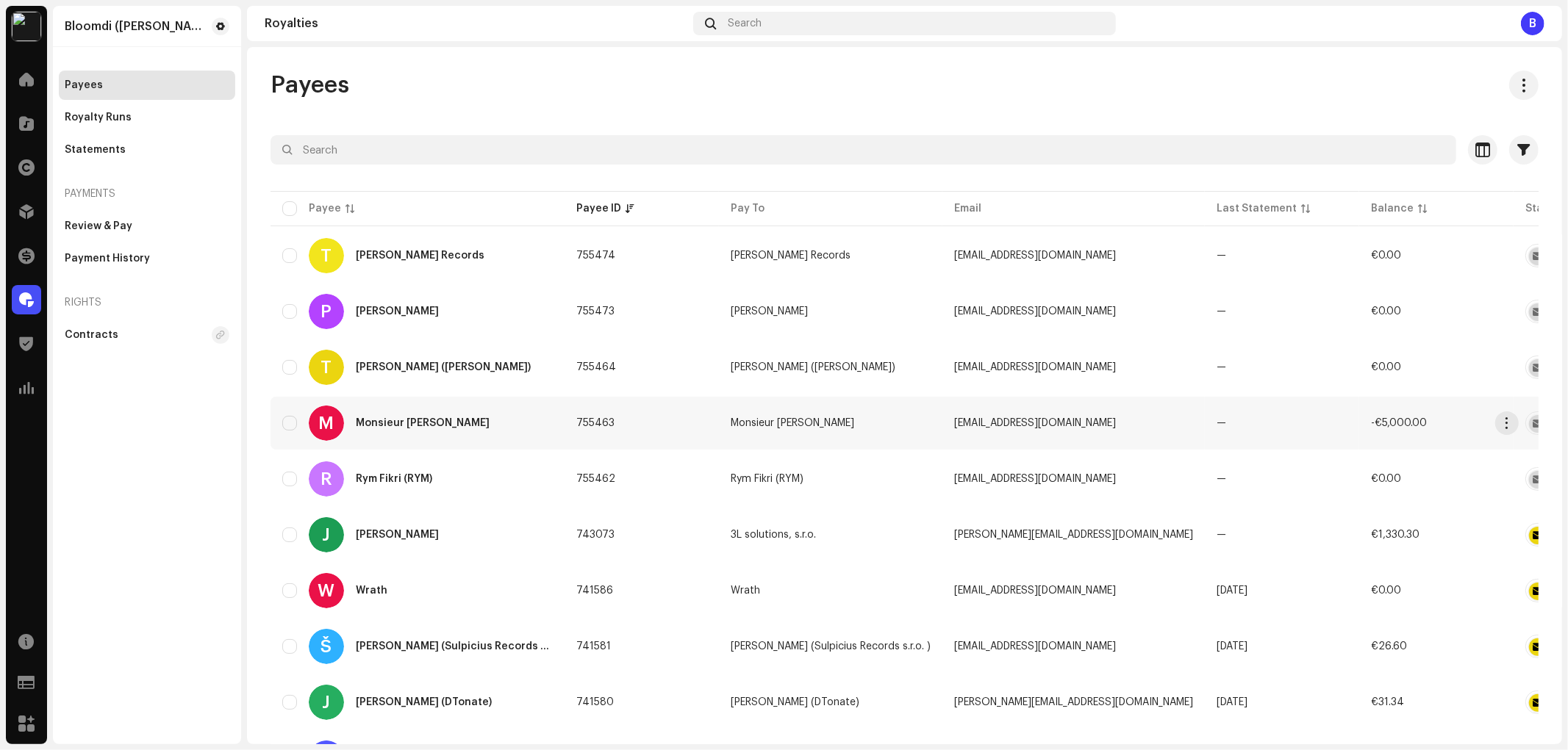
click at [503, 423] on div "M Monsieur [PERSON_NAME]" at bounding box center [417, 424] width 270 height 35
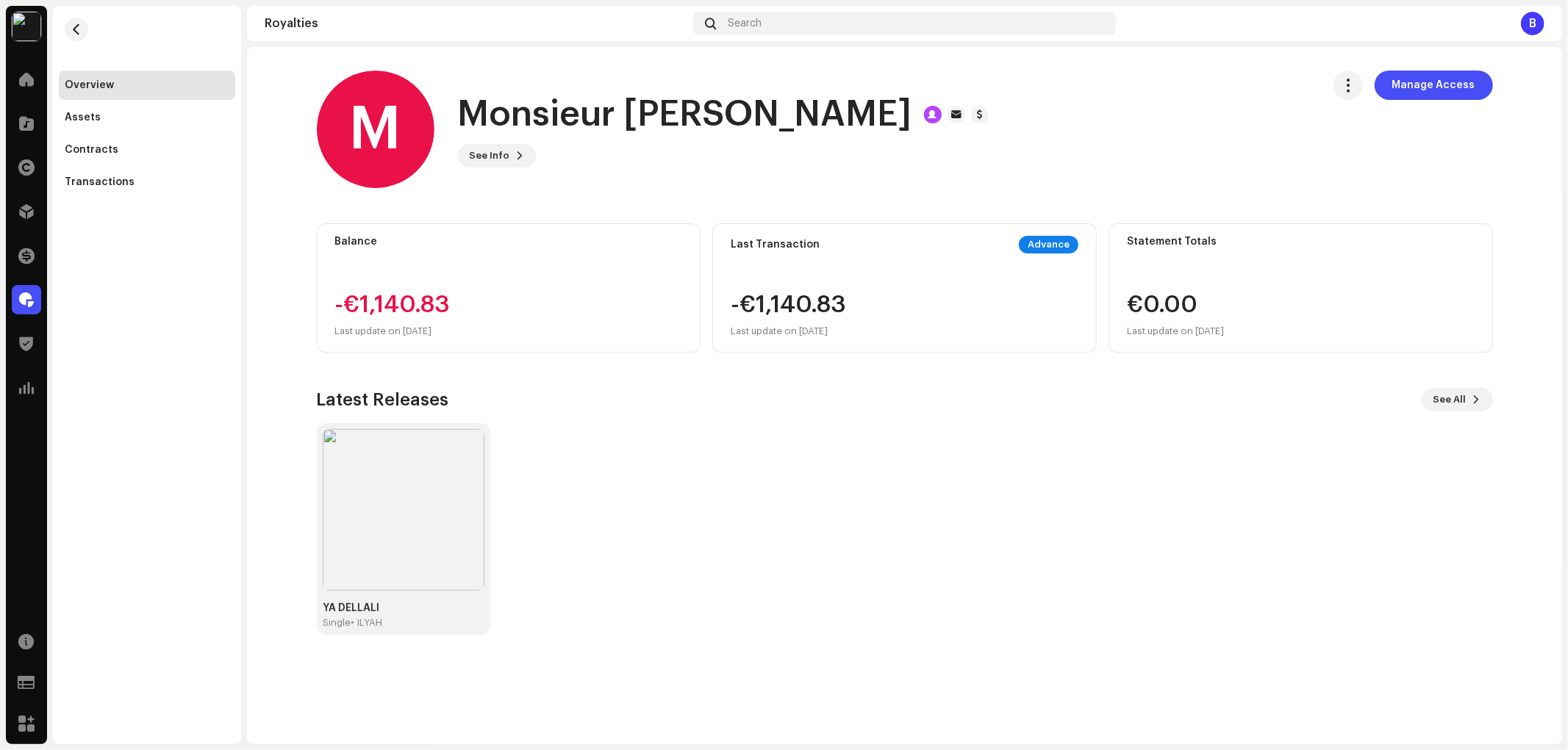
drag, startPoint x: 944, startPoint y: 121, endPoint x: 431, endPoint y: 138, distance: 513.3
click at [431, 138] on div "M Monsieur [PERSON_NAME] See Info Manage Access" at bounding box center [814, 129] width 993 height 118
click at [502, 160] on span "See Info" at bounding box center [489, 156] width 40 height 30
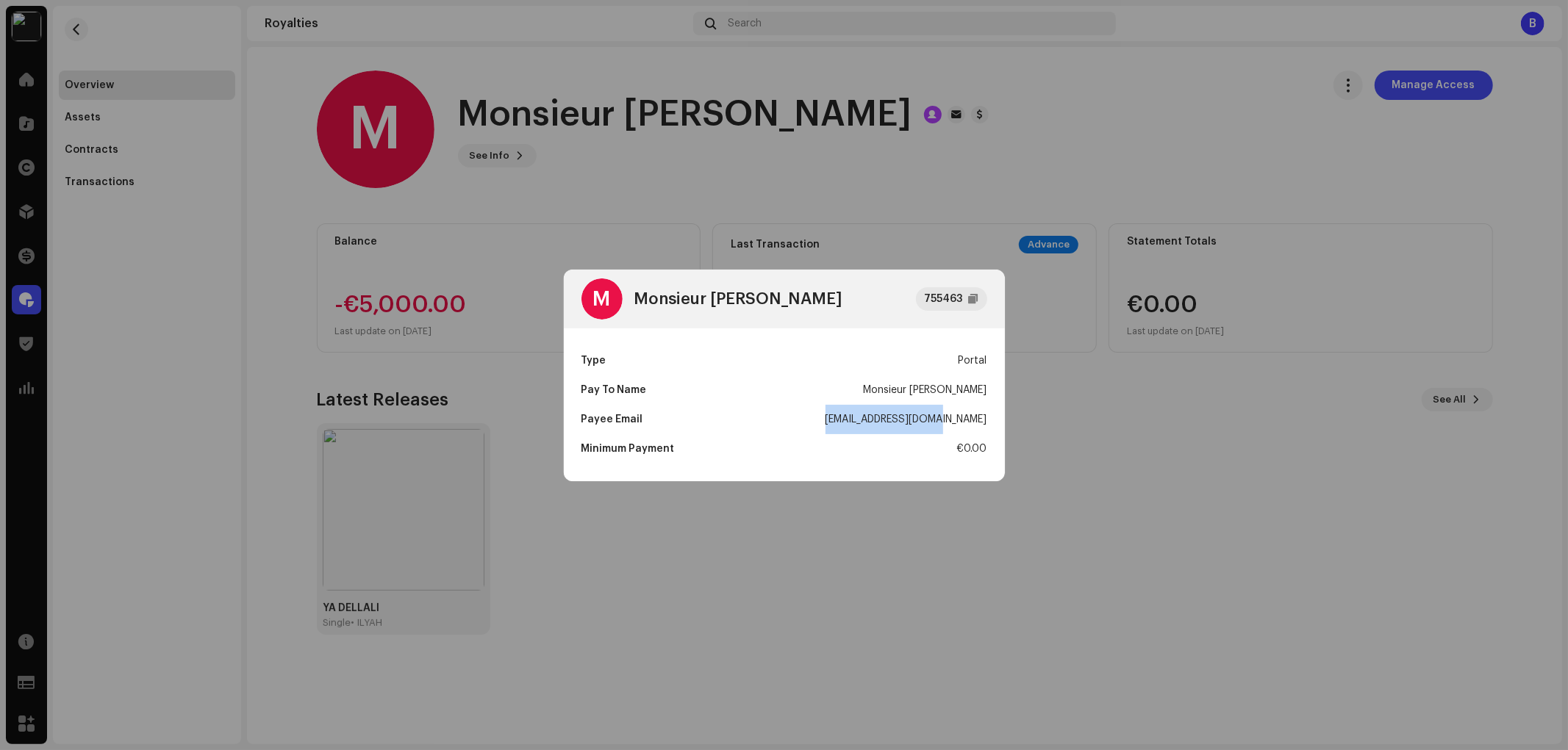
drag, startPoint x: 863, startPoint y: 414, endPoint x: 987, endPoint y: 424, distance: 124.4
click at [987, 424] on div "Type Portal Pay To Name Monsieur [PERSON_NAME] Email [EMAIL_ADDRESS][DOMAIN_NAM…" at bounding box center [785, 404] width 441 height 153
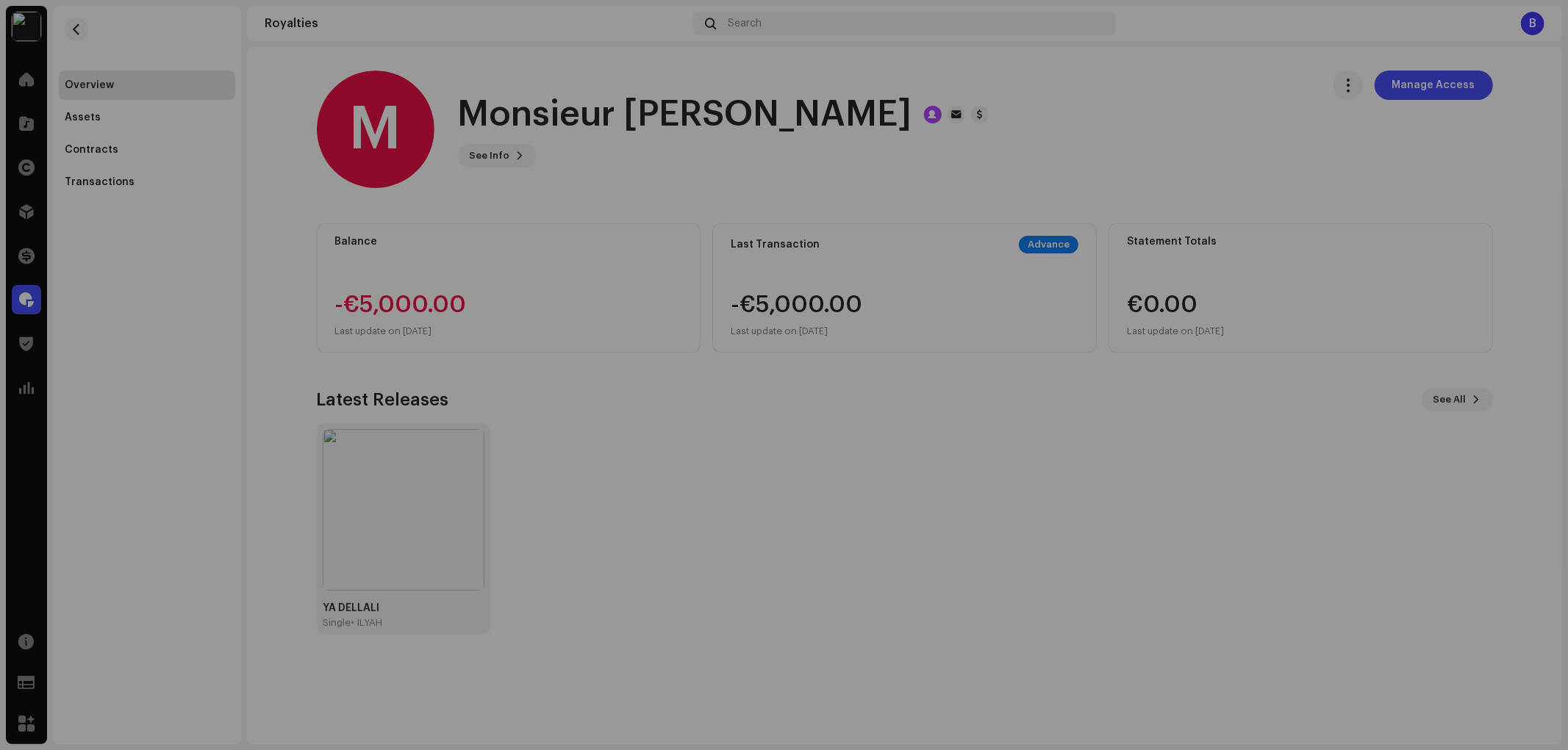
drag, startPoint x: 197, startPoint y: 30, endPoint x: 130, endPoint y: 27, distance: 67.1
click at [197, 30] on div "M Monsieur [PERSON_NAME] 755463 Type Portal Pay To Name Monsieur [PERSON_NAME] …" at bounding box center [784, 375] width 1568 height 750
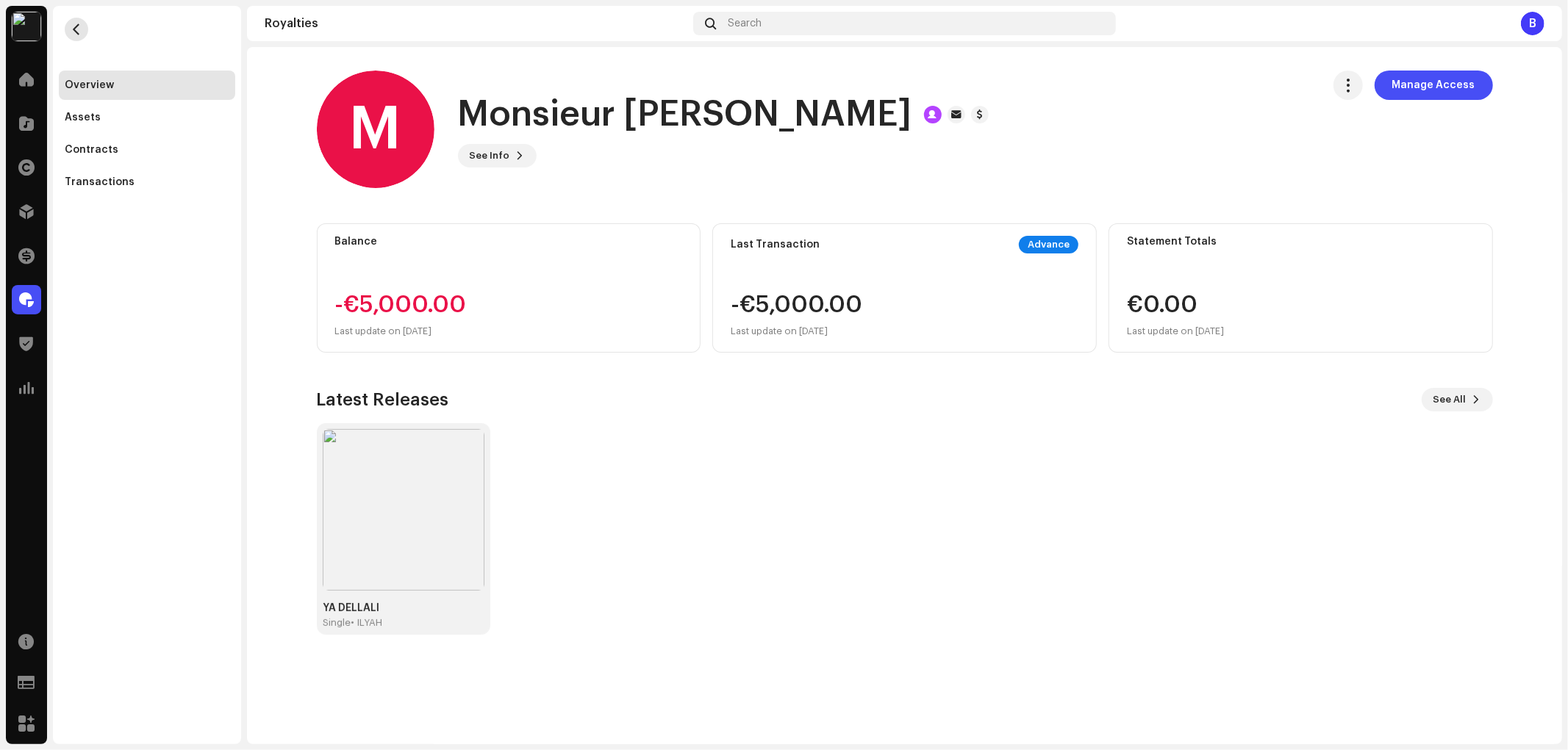
click at [84, 30] on button "button" at bounding box center [76, 29] width 23 height 23
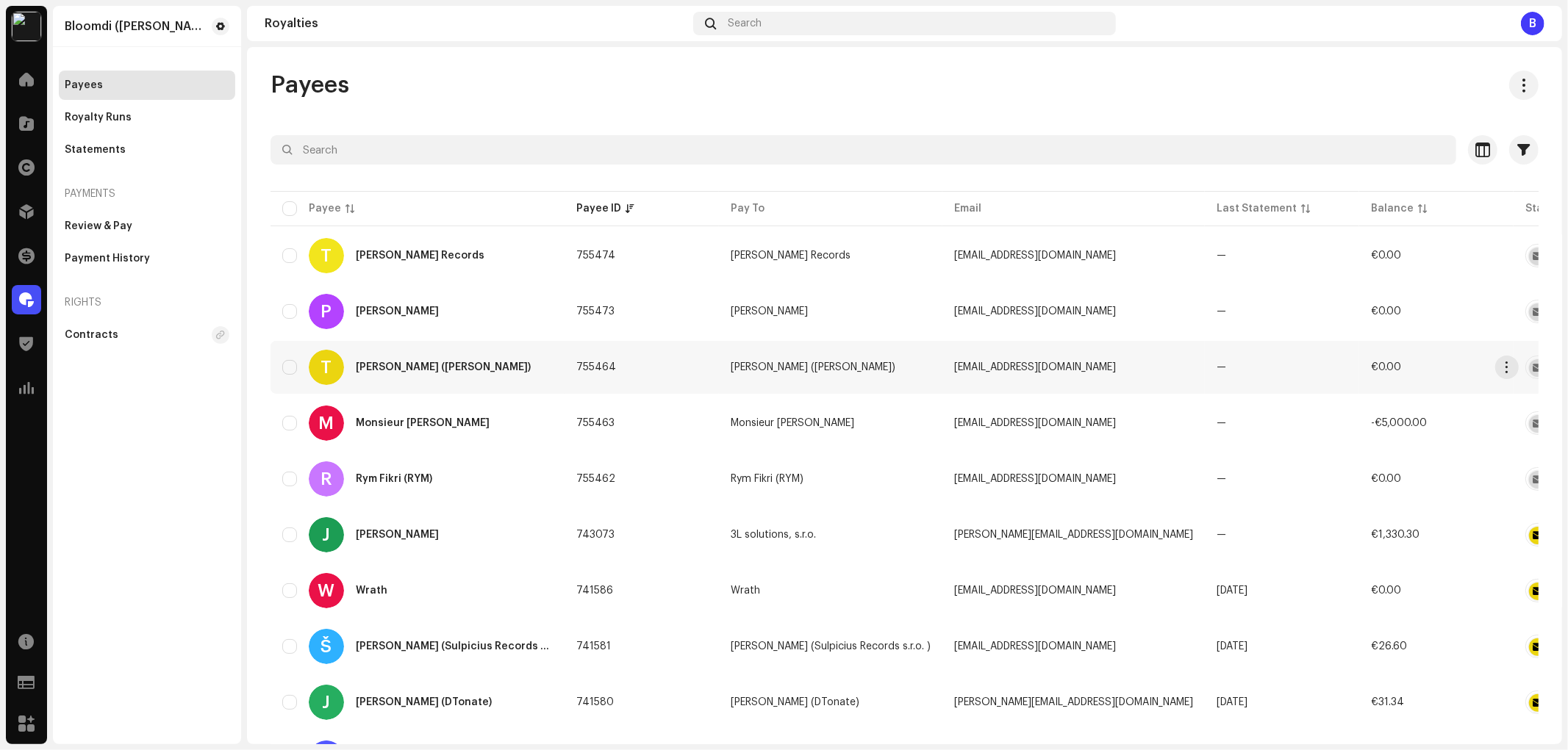
click at [486, 356] on div "T [PERSON_NAME] ([PERSON_NAME])" at bounding box center [417, 367] width 270 height 35
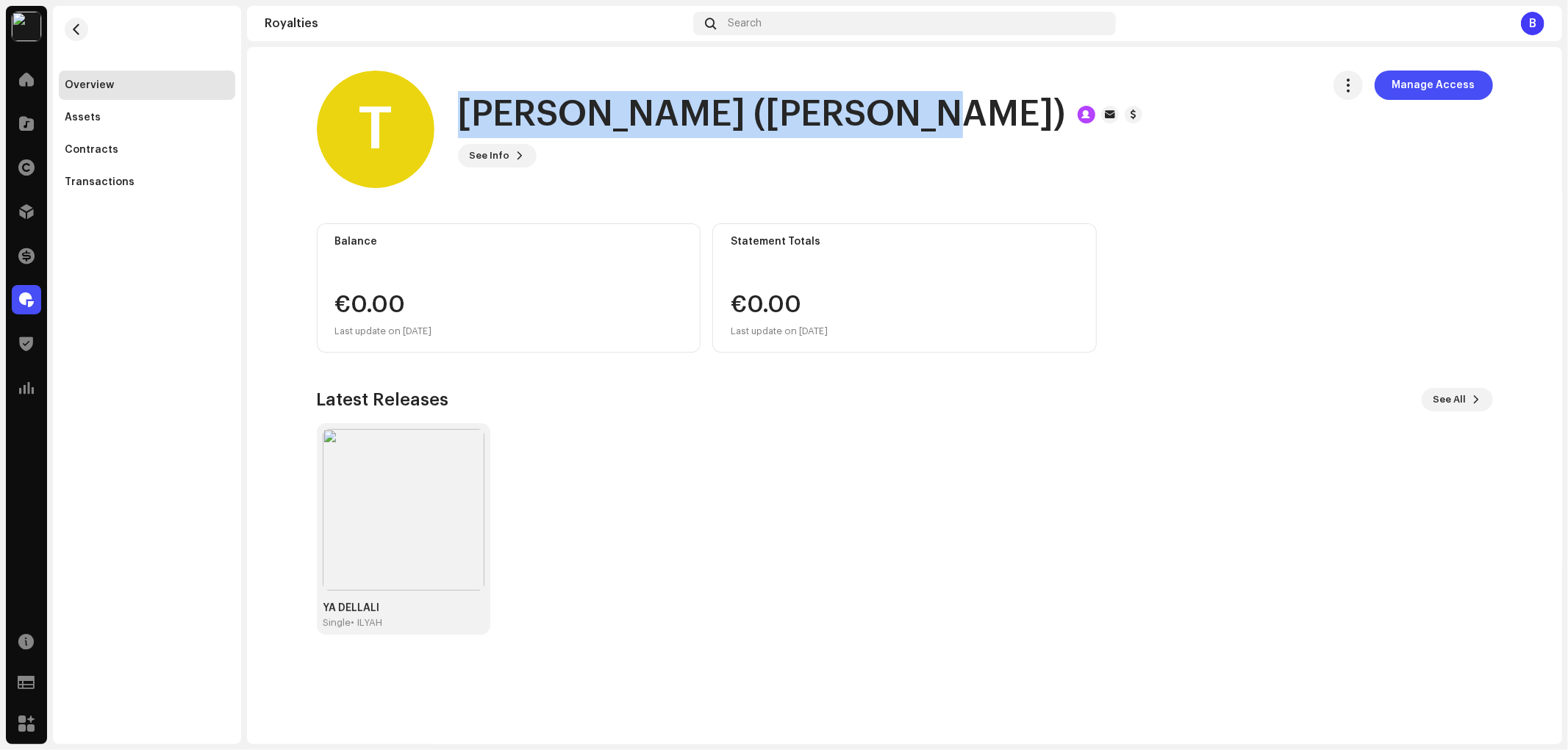
drag, startPoint x: 884, startPoint y: 115, endPoint x: 466, endPoint y: 116, distance: 418.0
click at [466, 116] on div "[PERSON_NAME] ([PERSON_NAME])" at bounding box center [800, 115] width 684 height 47
click at [510, 150] on button "See Info" at bounding box center [498, 156] width 79 height 23
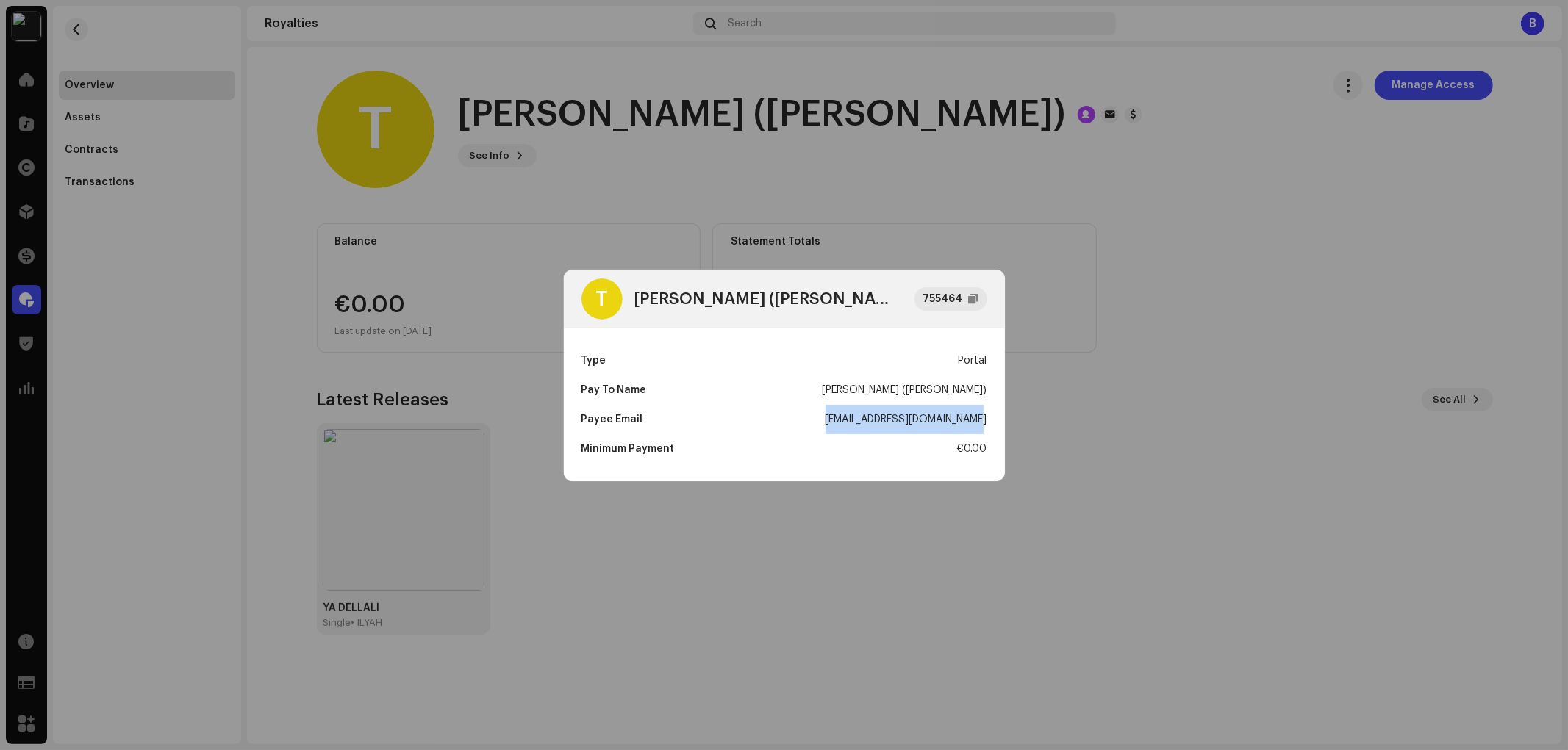
drag, startPoint x: 819, startPoint y: 421, endPoint x: 990, endPoint y: 424, distance: 171.0
click at [990, 424] on div "Type Portal Pay To Name [PERSON_NAME] ([PERSON_NAME]) Payee Email [EMAIL_ADDRES…" at bounding box center [785, 404] width 441 height 153
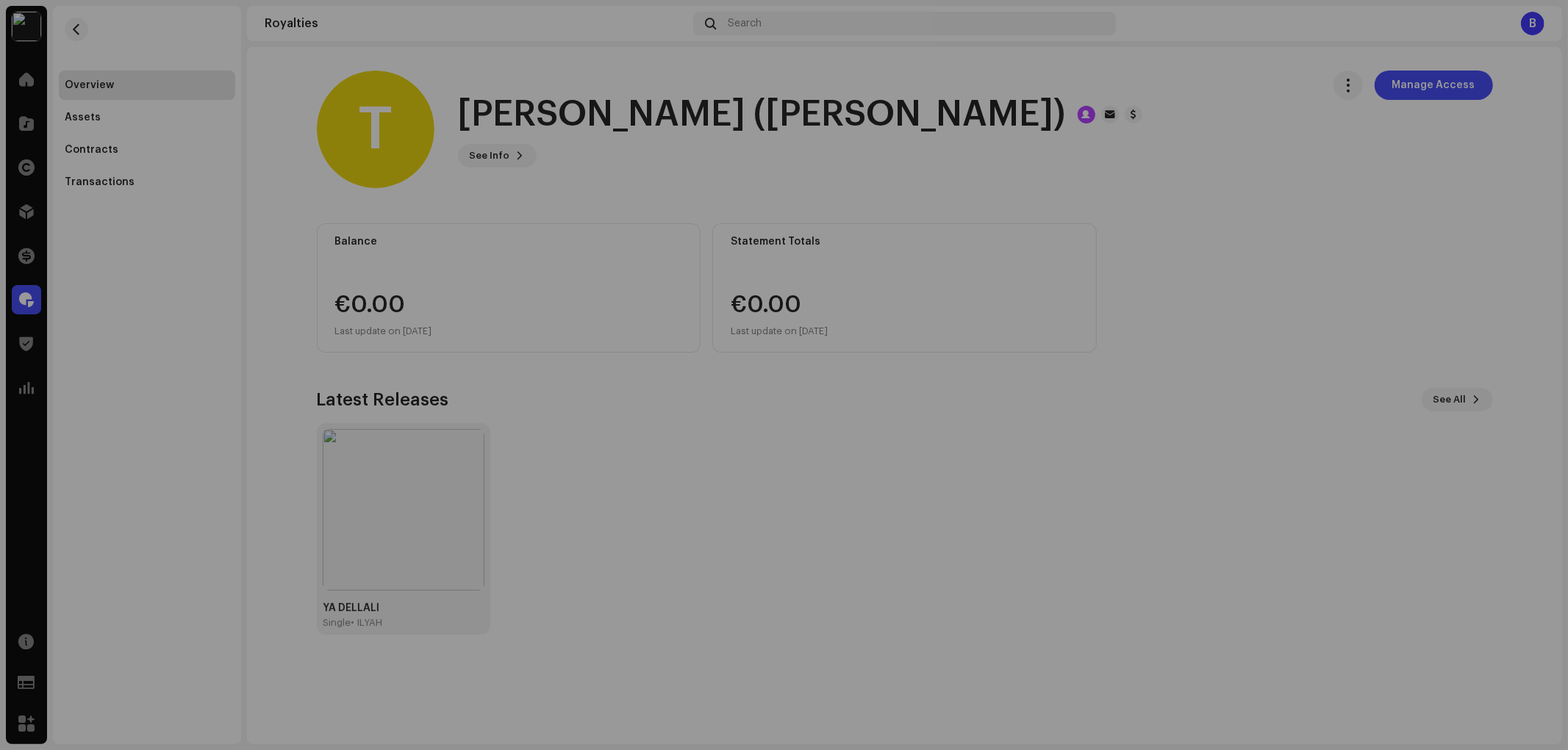
click at [83, 34] on div "T [PERSON_NAME] ([PERSON_NAME]) 755464 Type Portal Pay To Name [PERSON_NAME] ([…" at bounding box center [784, 375] width 1568 height 750
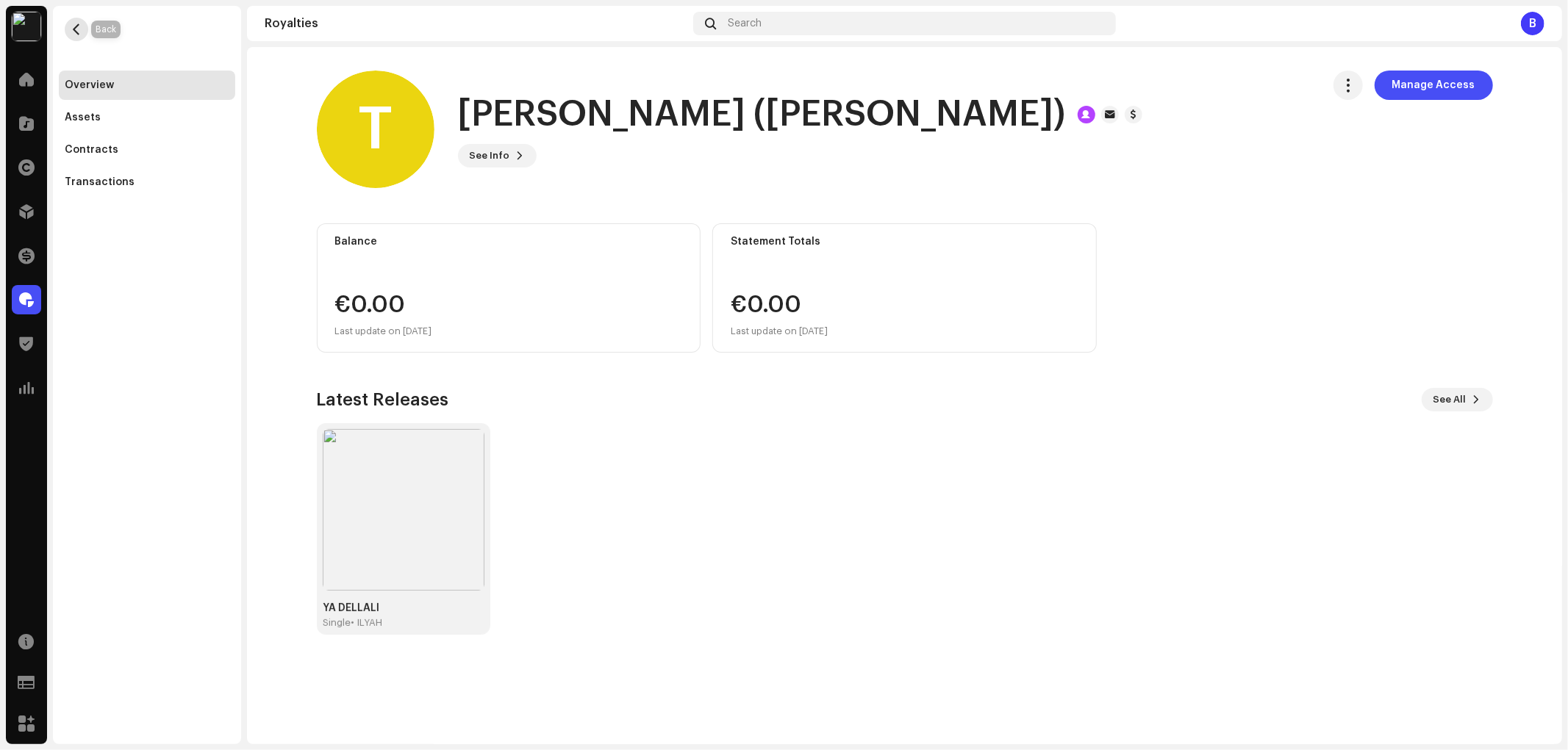
click at [75, 31] on span "button" at bounding box center [77, 29] width 11 height 12
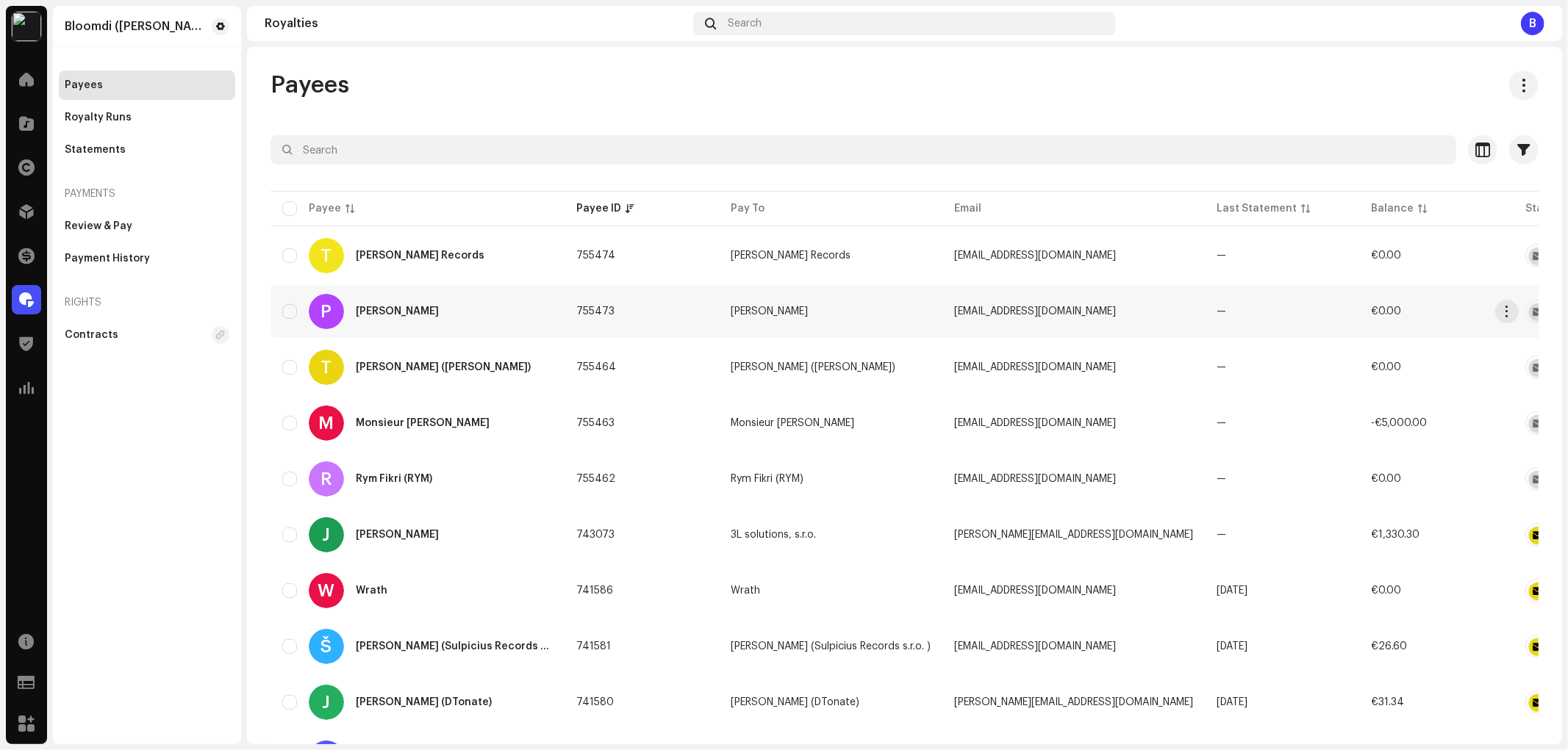
click at [461, 328] on td "P [PERSON_NAME]" at bounding box center [417, 311] width 294 height 53
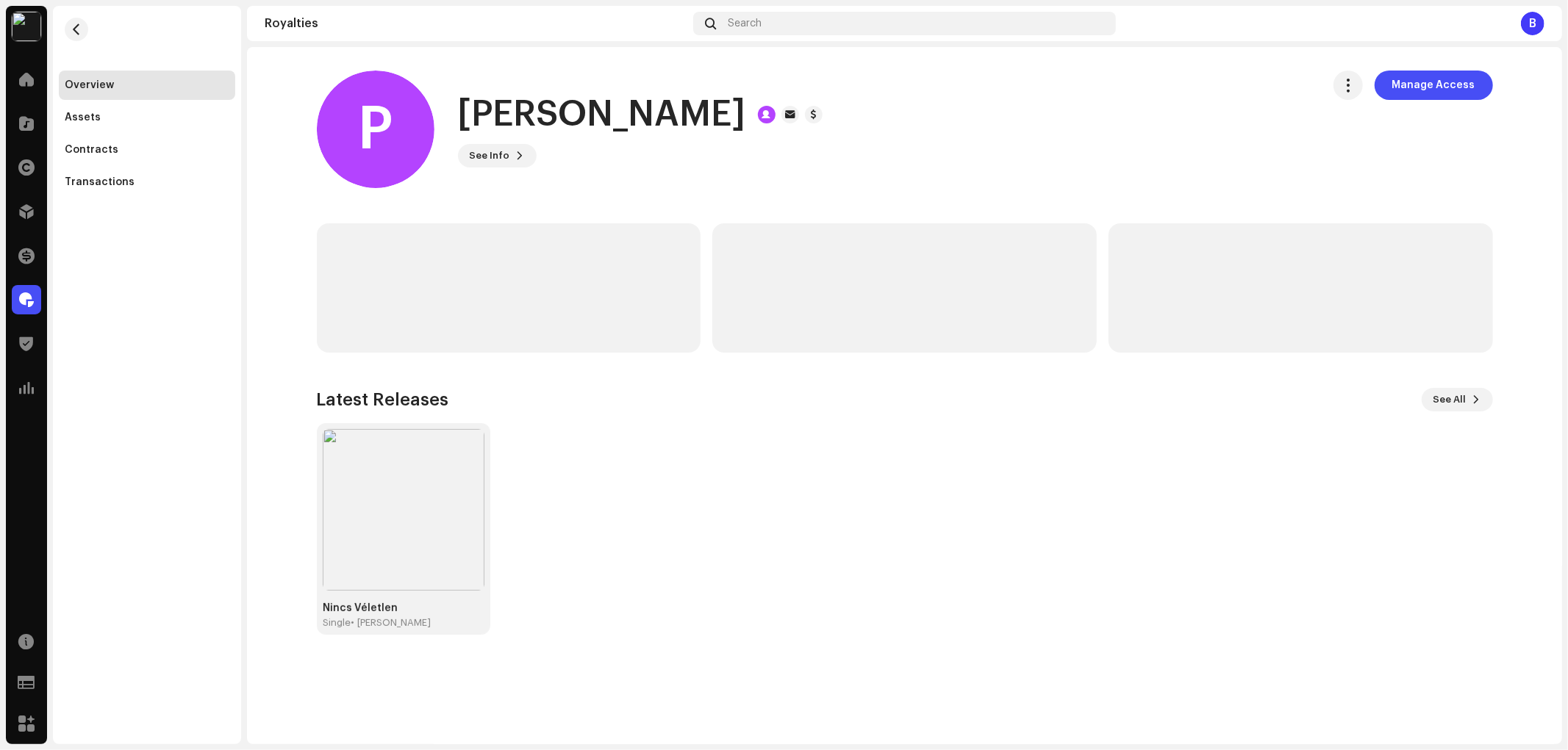
drag, startPoint x: 709, startPoint y: 118, endPoint x: 701, endPoint y: 118, distance: 8.0
click at [701, 118] on h1 "[PERSON_NAME]" at bounding box center [602, 115] width 288 height 47
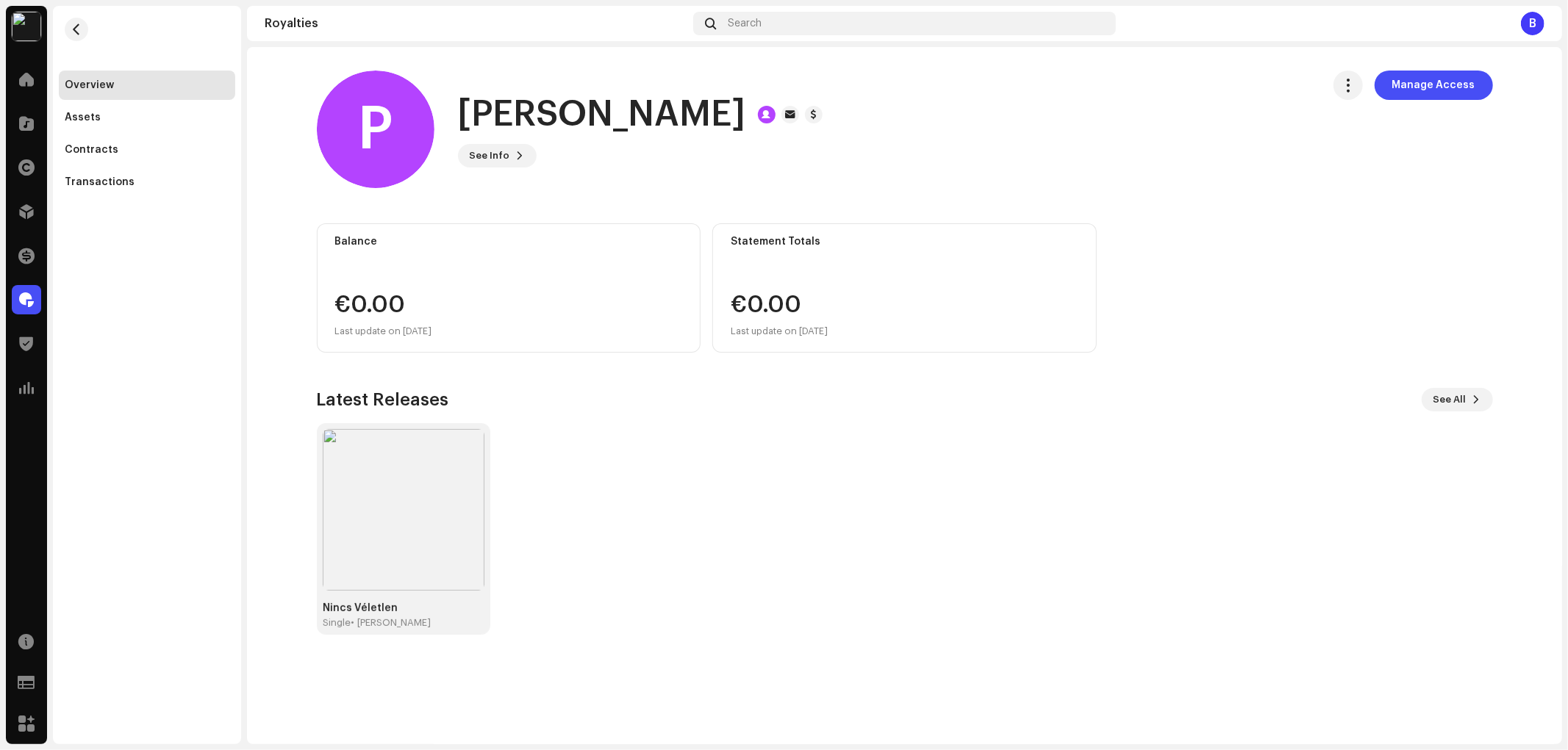
drag, startPoint x: 717, startPoint y: 111, endPoint x: 452, endPoint y: 118, distance: 265.1
click at [407, 122] on div "P Patocska [PERSON_NAME] See Info Manage Access" at bounding box center [814, 129] width 993 height 118
click at [502, 156] on span "See Info" at bounding box center [489, 156] width 40 height 30
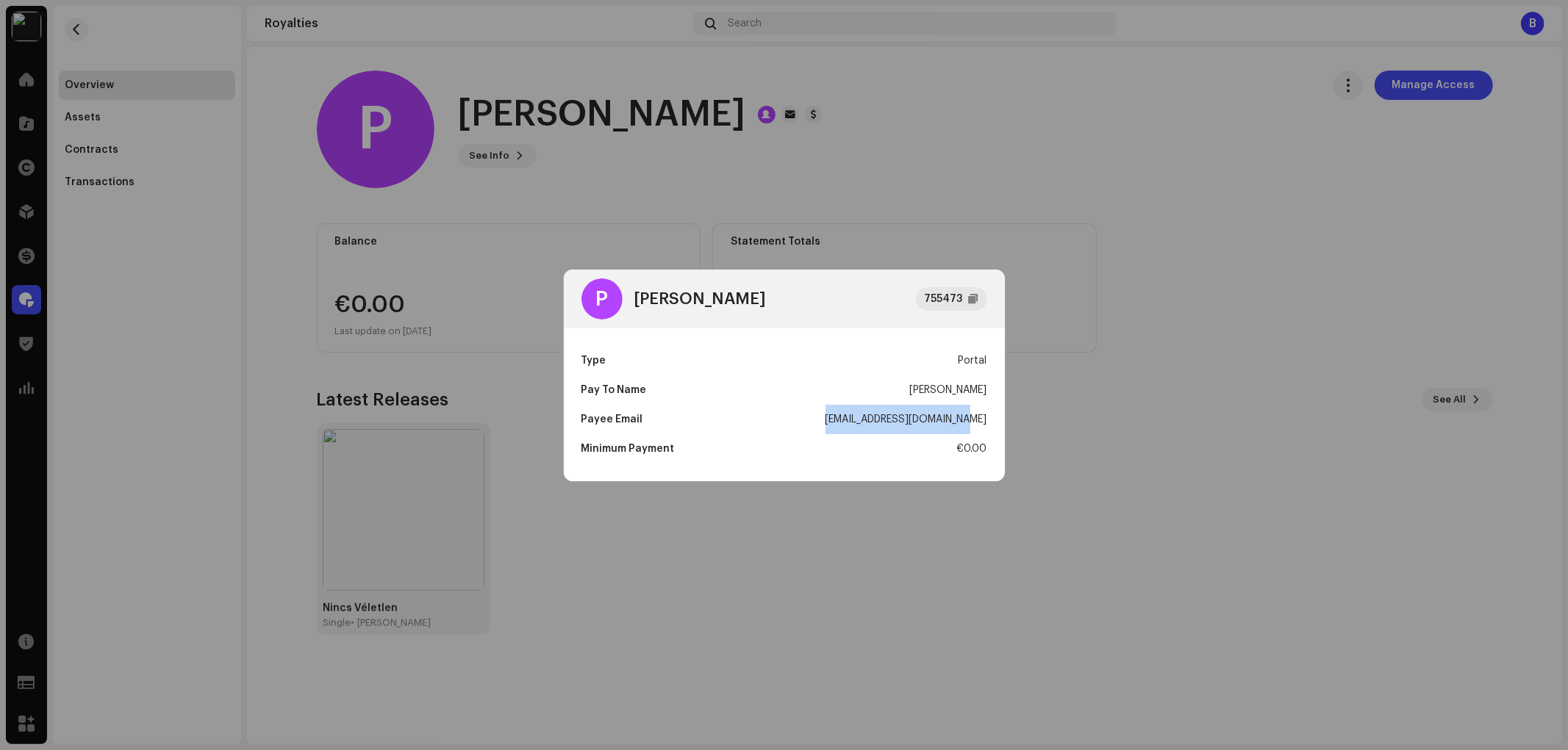
drag, startPoint x: 846, startPoint y: 423, endPoint x: 983, endPoint y: 428, distance: 137.1
click at [983, 428] on div "Payee Email [EMAIL_ADDRESS][DOMAIN_NAME]" at bounding box center [785, 420] width 406 height 30
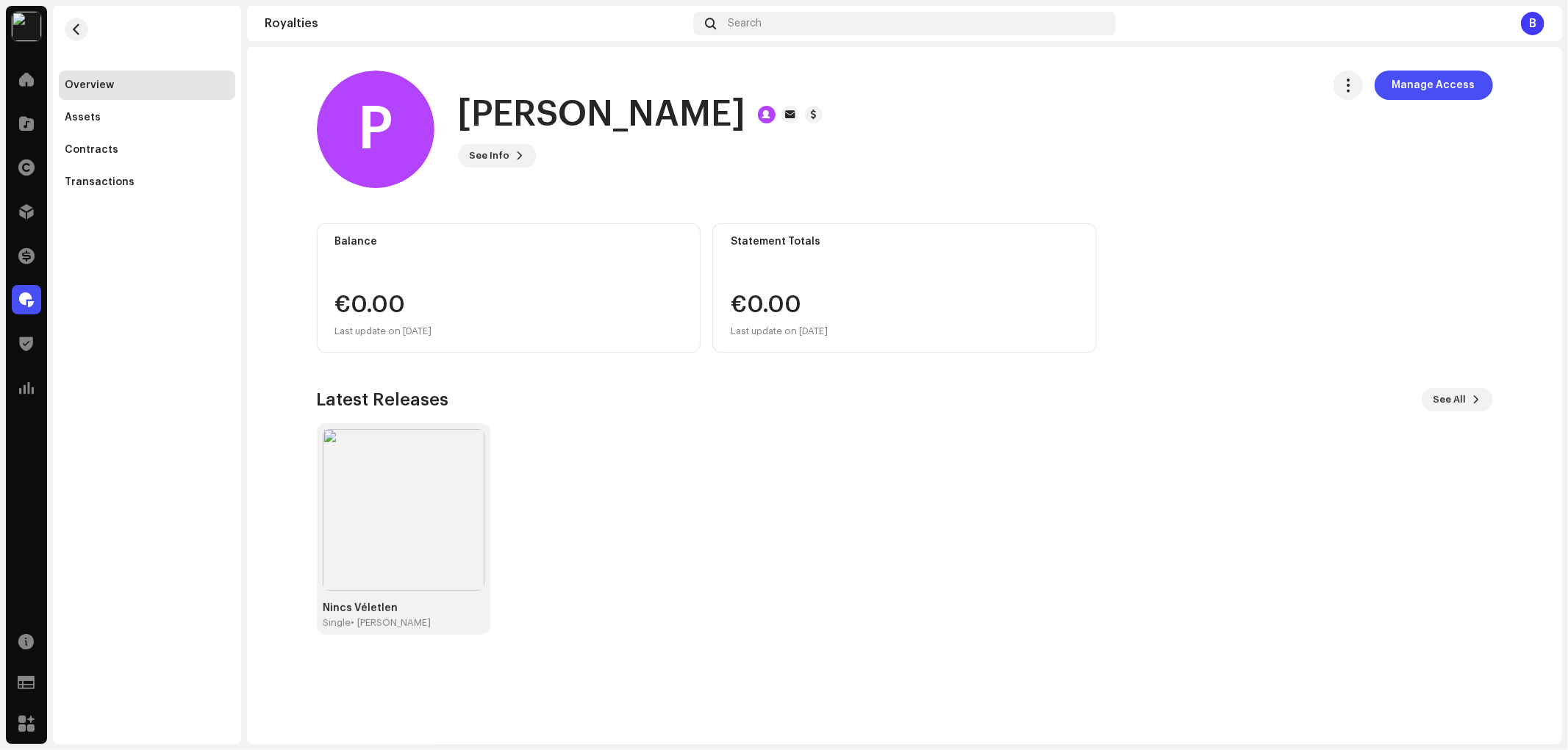
drag, startPoint x: 93, startPoint y: 34, endPoint x: 85, endPoint y: 32, distance: 8.2
click at [92, 34] on div "P Patocska [PERSON_NAME] 755473 Type Portal Pay To Name [PERSON_NAME] Email [EM…" at bounding box center [784, 375] width 1568 height 750
click at [83, 31] on button "button" at bounding box center [76, 29] width 23 height 23
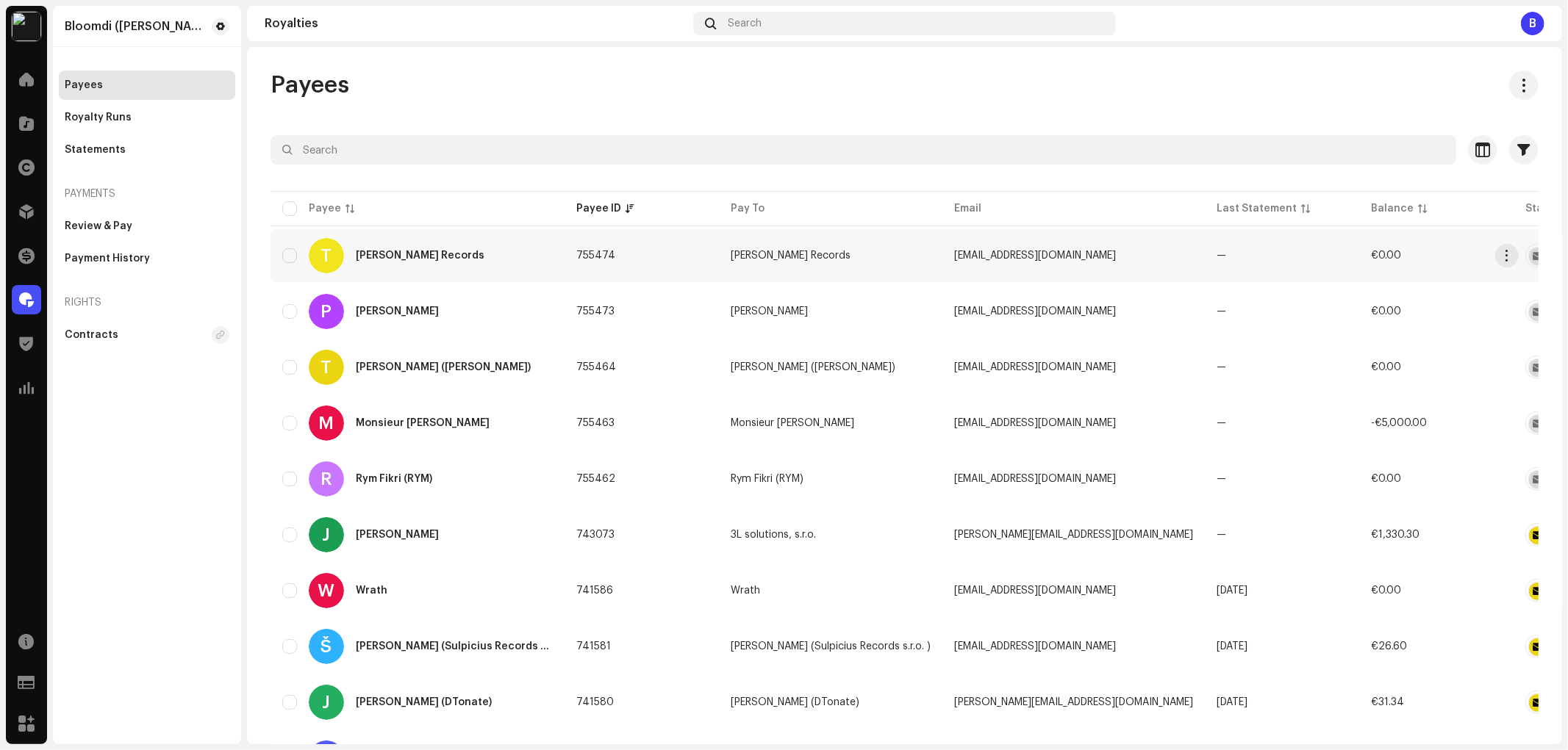
click at [466, 258] on div "T [PERSON_NAME] Records" at bounding box center [417, 256] width 270 height 35
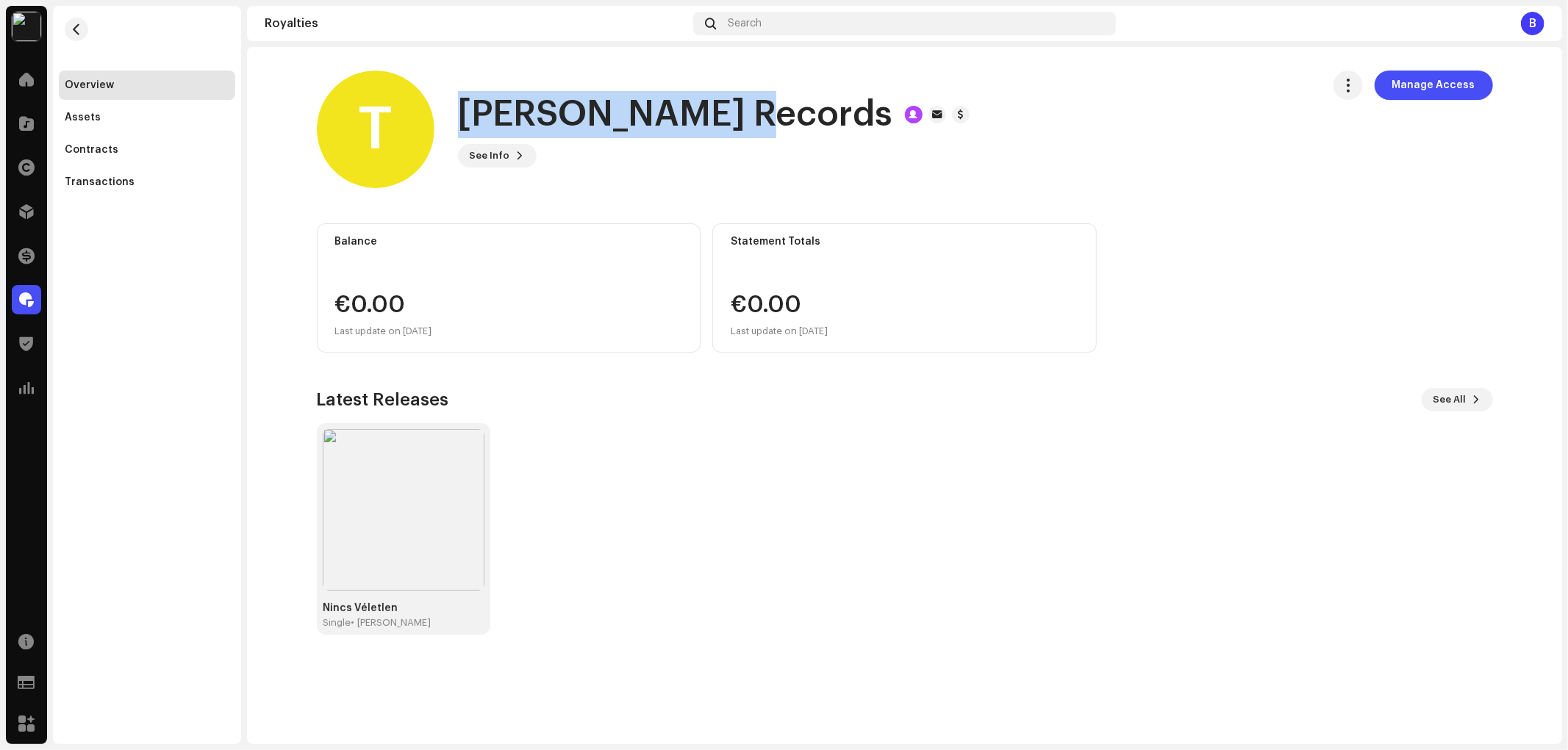
drag, startPoint x: 754, startPoint y: 119, endPoint x: 461, endPoint y: 124, distance: 293.0
click at [461, 124] on h1 "[PERSON_NAME] Records" at bounding box center [676, 115] width 435 height 47
click at [519, 155] on span at bounding box center [520, 156] width 9 height 12
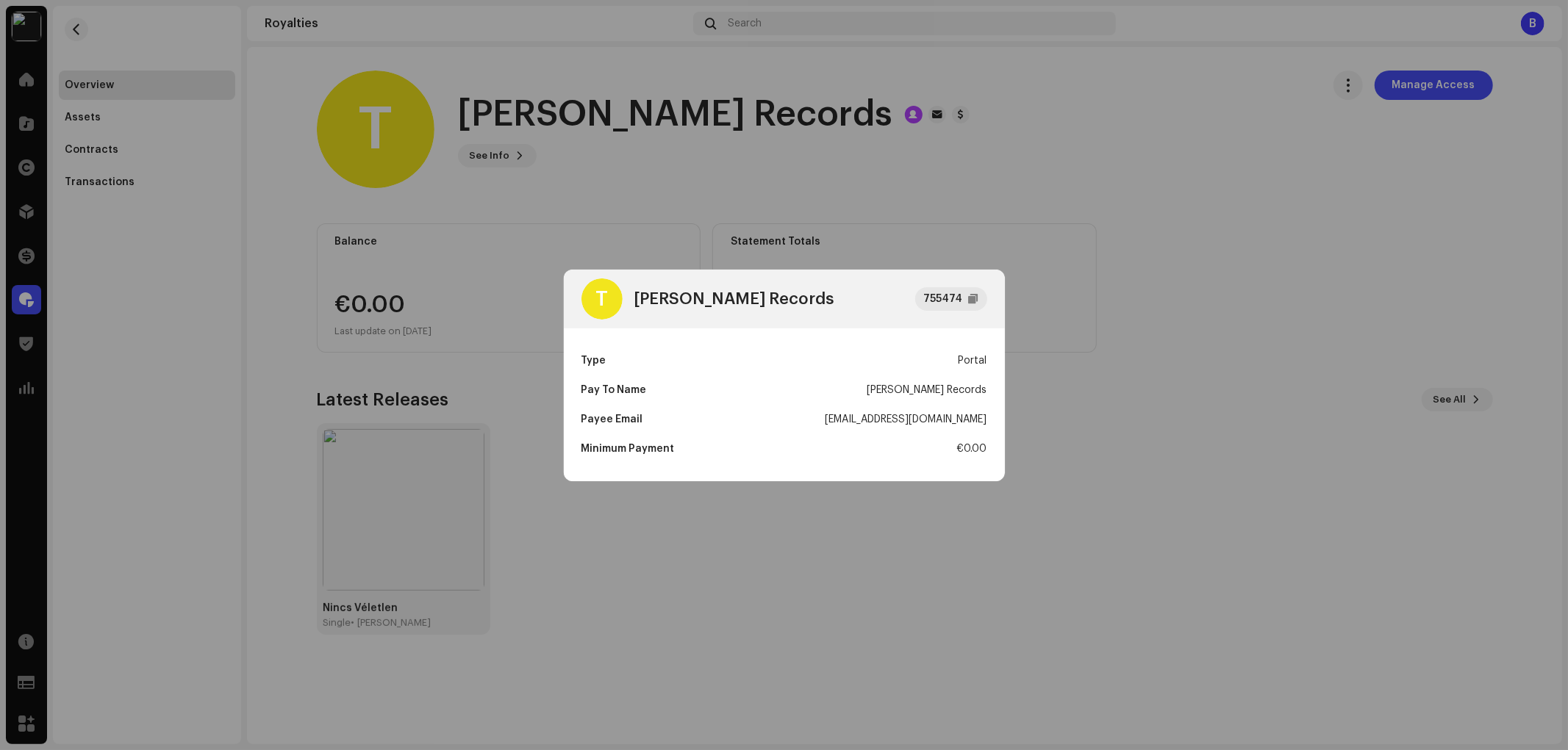
click at [802, 366] on div "Type Portal" at bounding box center [785, 360] width 406 height 30
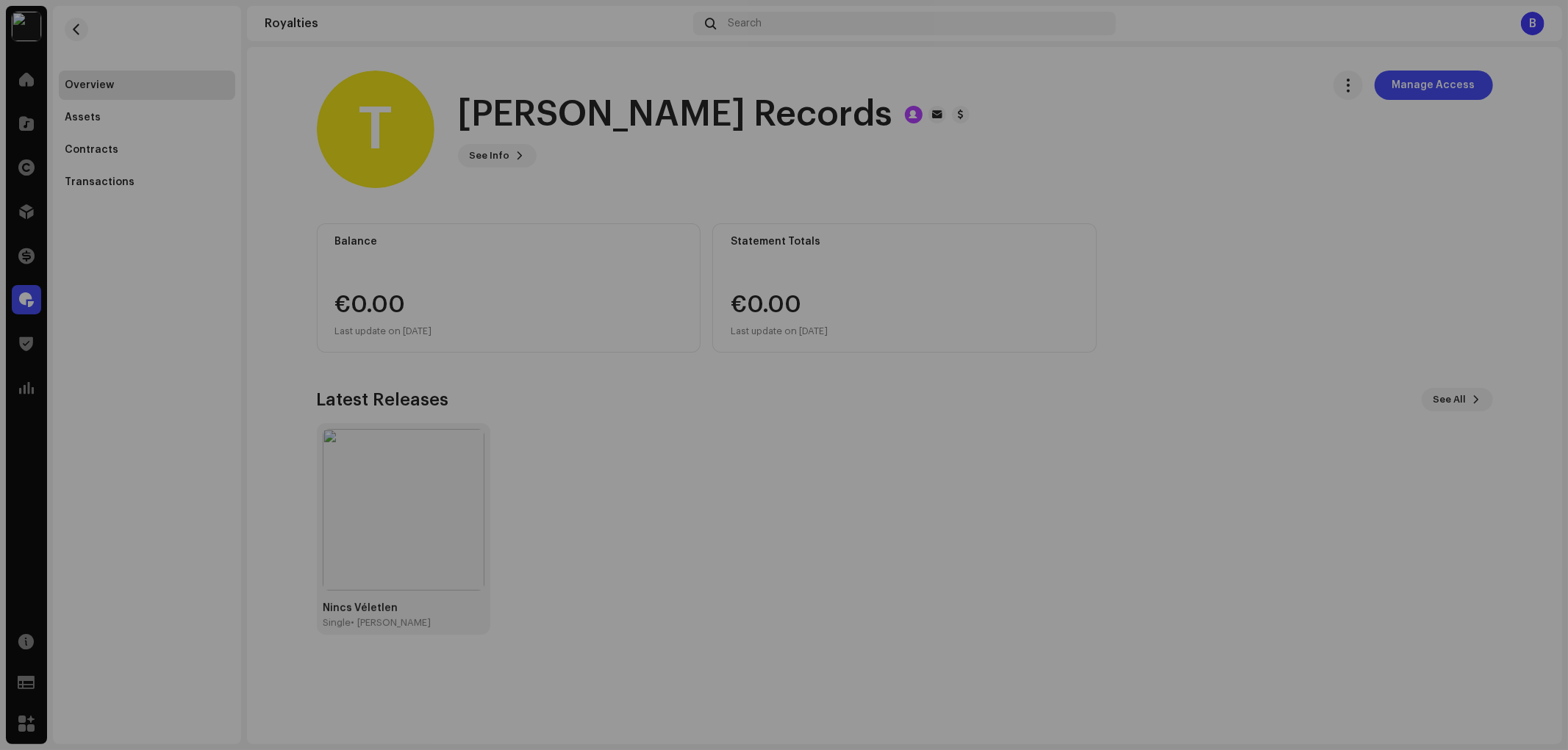
click at [60, 18] on div "T [PERSON_NAME] Records 755474 Type Portal Pay To Name [PERSON_NAME] Records Pa…" at bounding box center [784, 375] width 1568 height 750
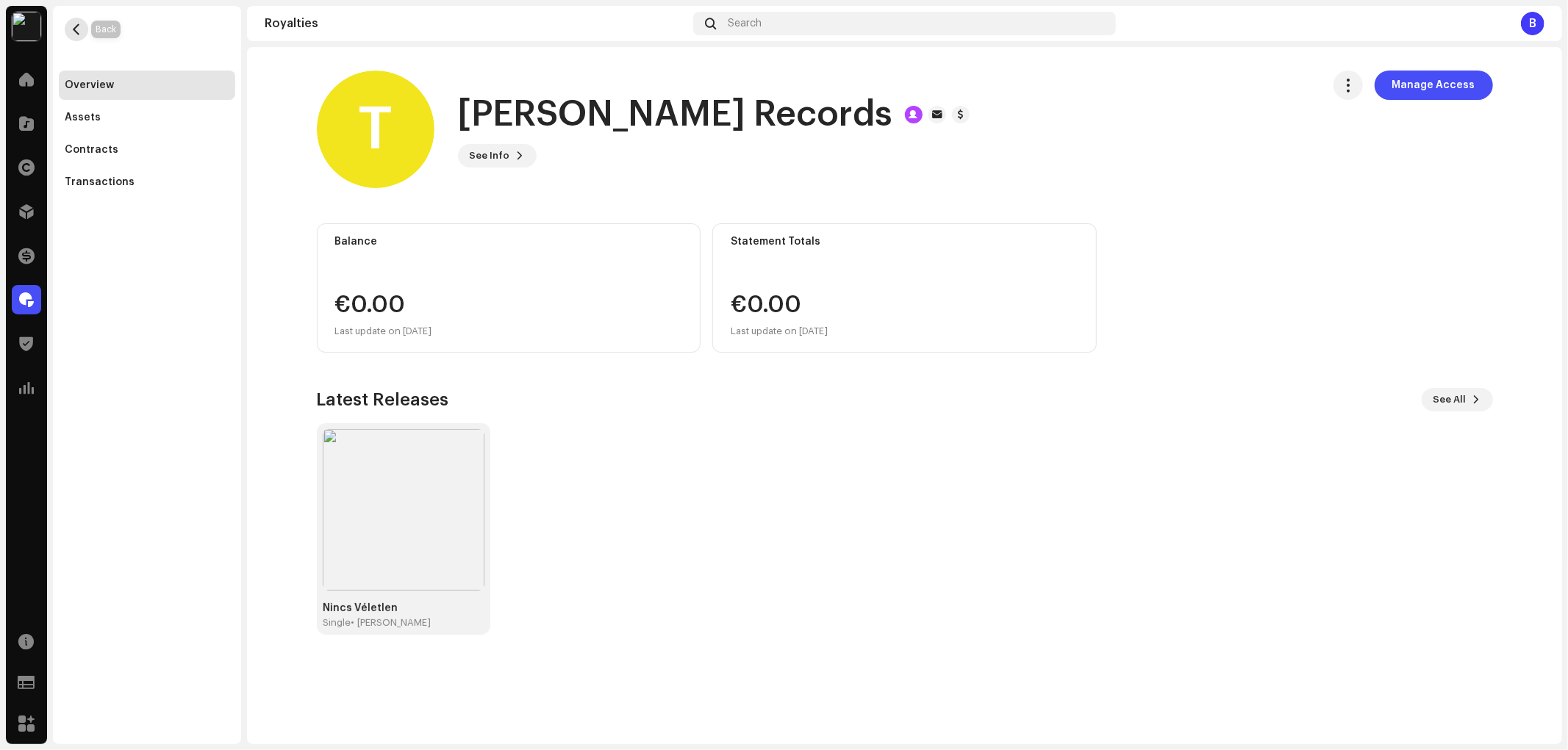
click at [71, 30] on span "button" at bounding box center [77, 29] width 11 height 12
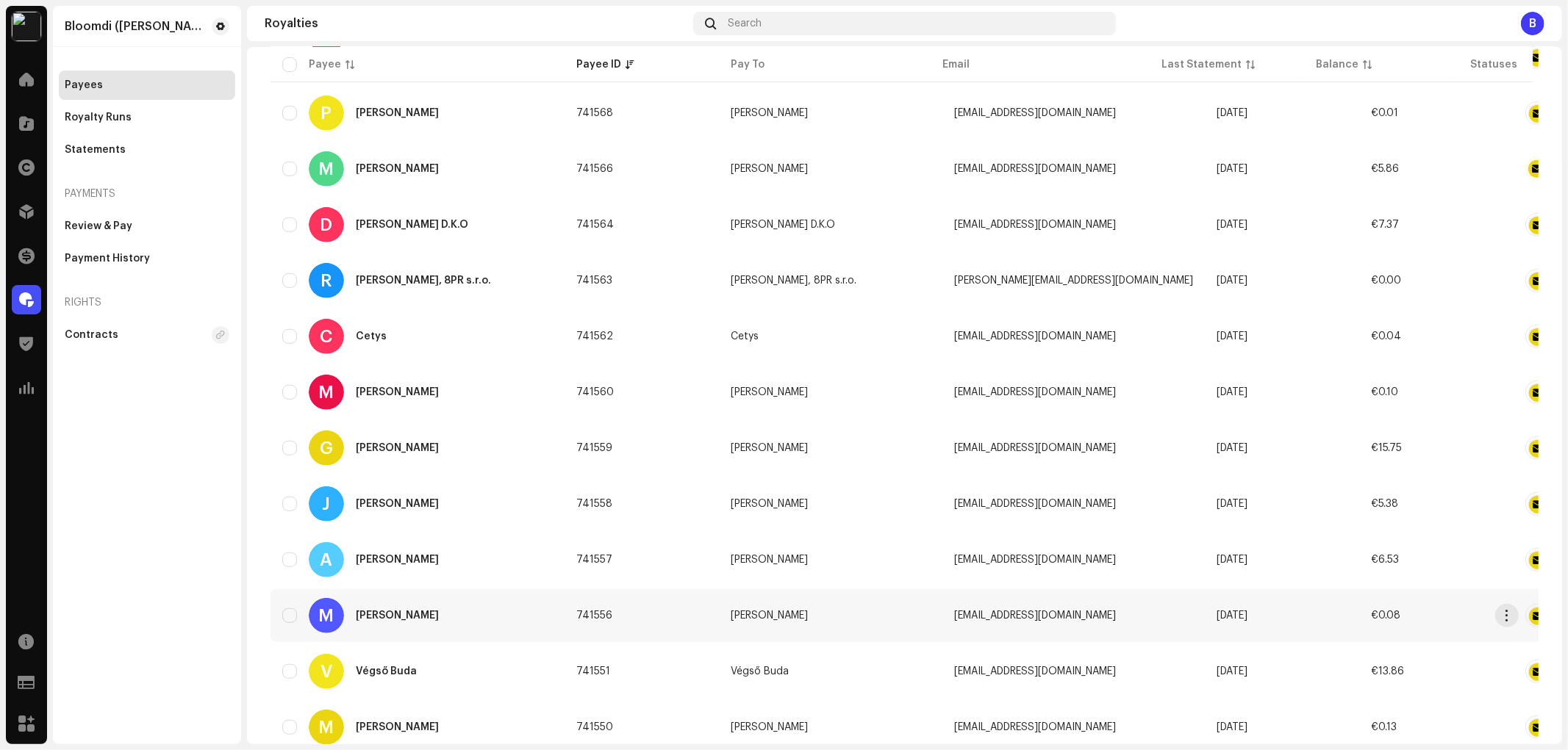
scroll to position [855, 0]
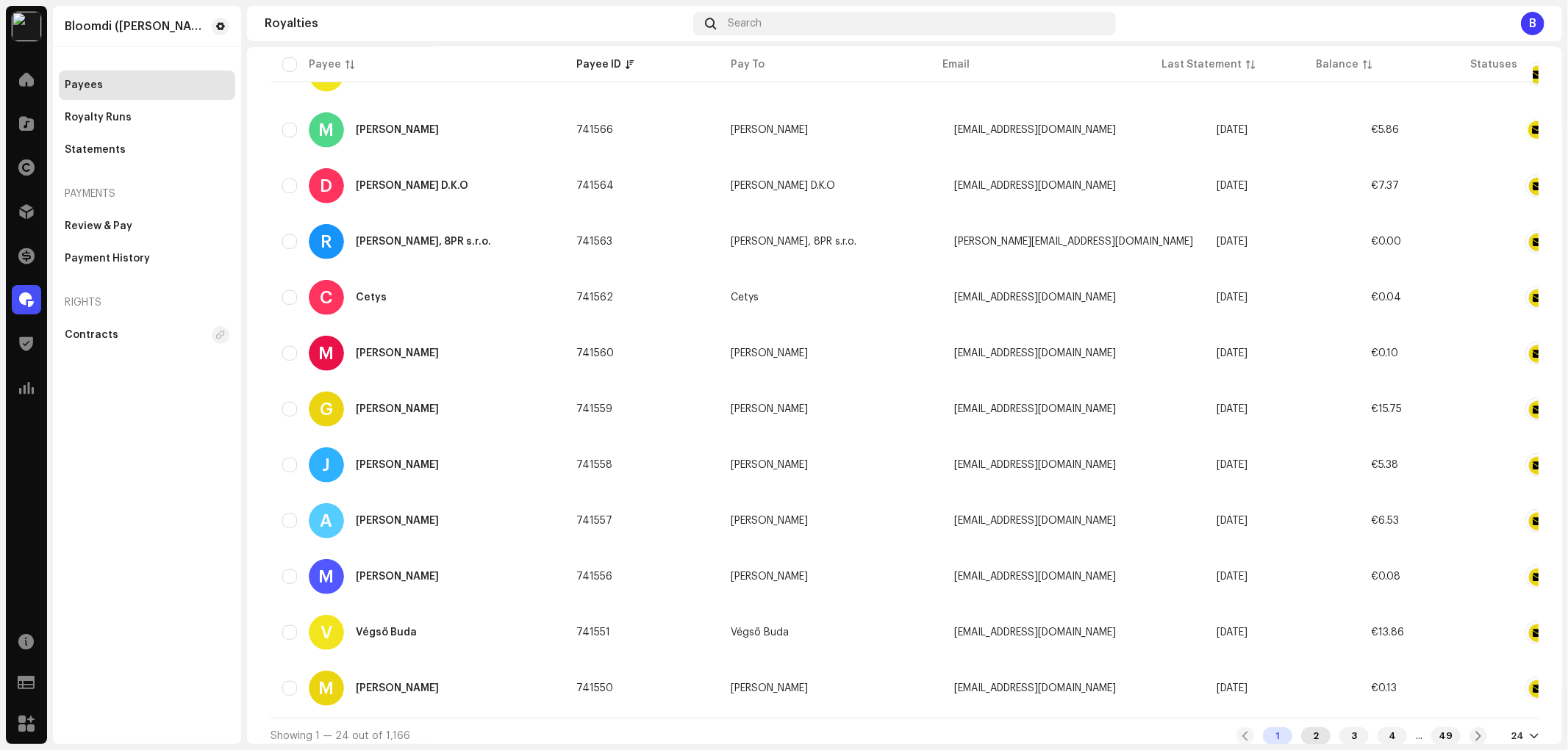
click at [1304, 730] on div "2" at bounding box center [1315, 736] width 30 height 18
